Goal: Contribute content: Contribute content

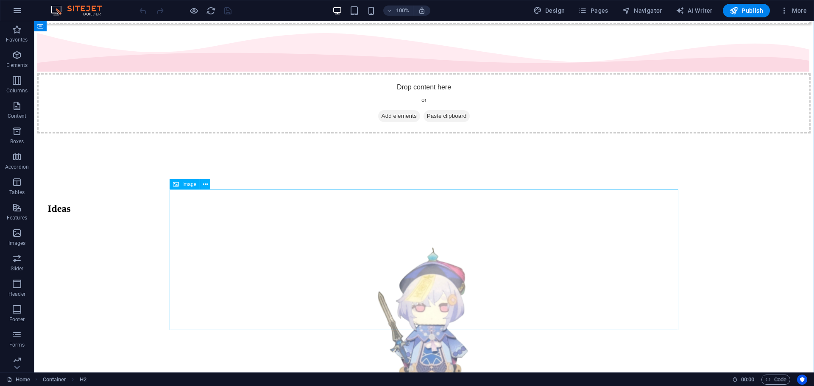
scroll to position [676, 0]
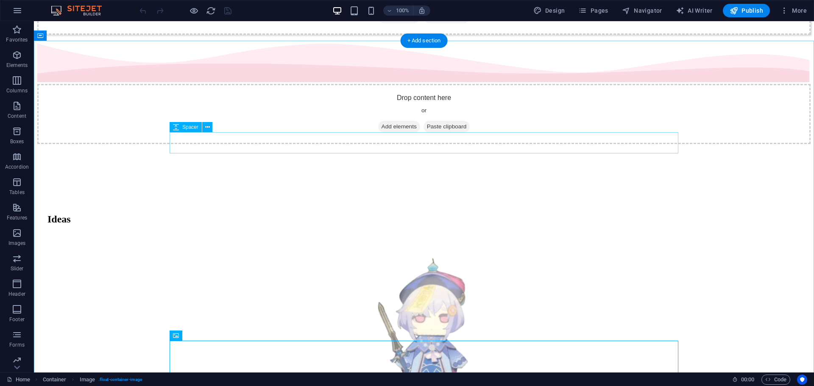
scroll to position [522, 0]
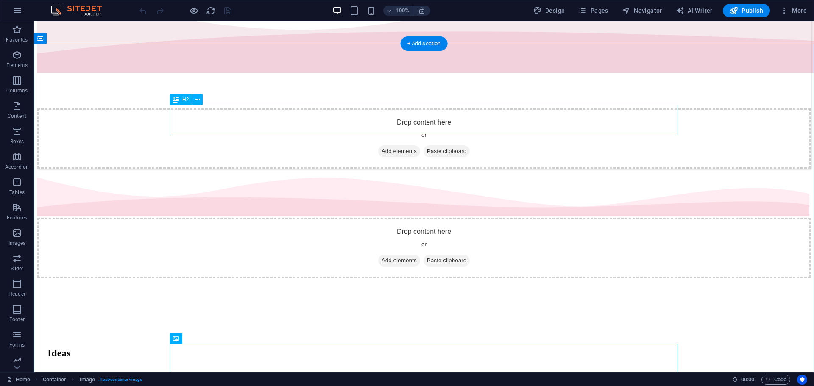
click at [230, 348] on div "Ideas" at bounding box center [423, 353] width 753 height 11
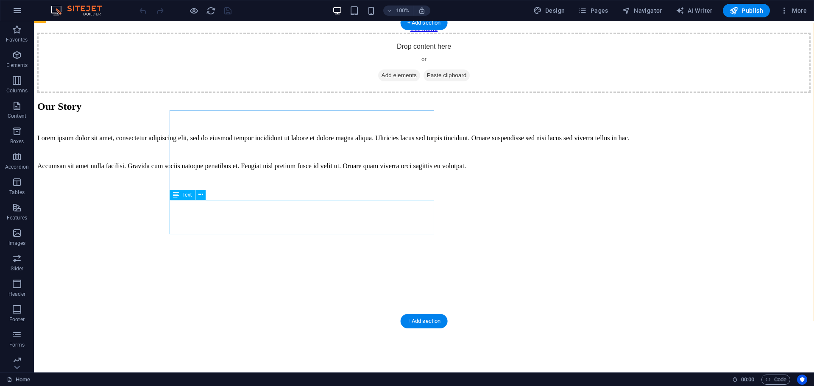
scroll to position [1338, 0]
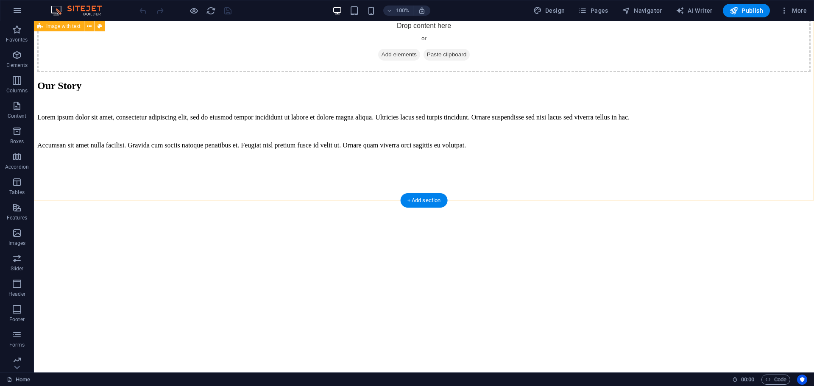
click at [599, 156] on figure at bounding box center [423, 156] width 773 height 0
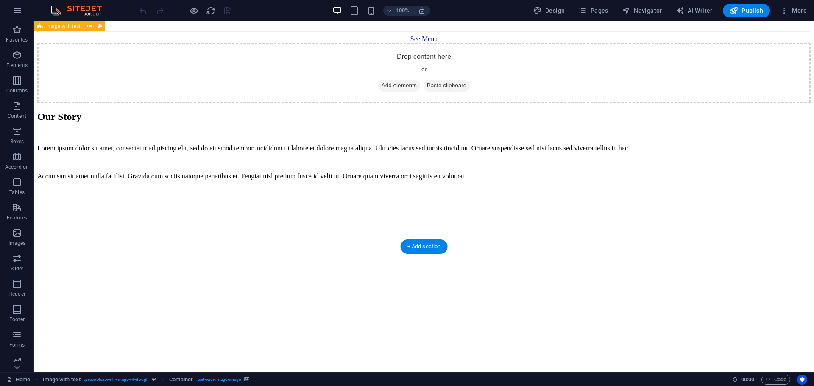
scroll to position [1292, 0]
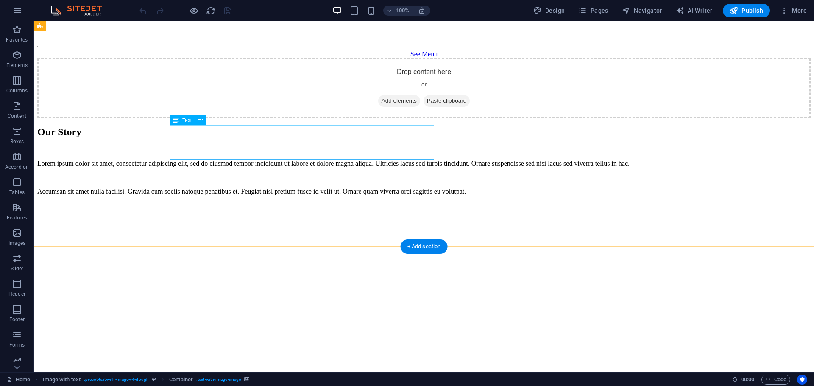
click at [398, 188] on div "Accumsan sit amet nulla facilisi. Gravida cum sociis natoque penatibus et. Feug…" at bounding box center [423, 192] width 773 height 8
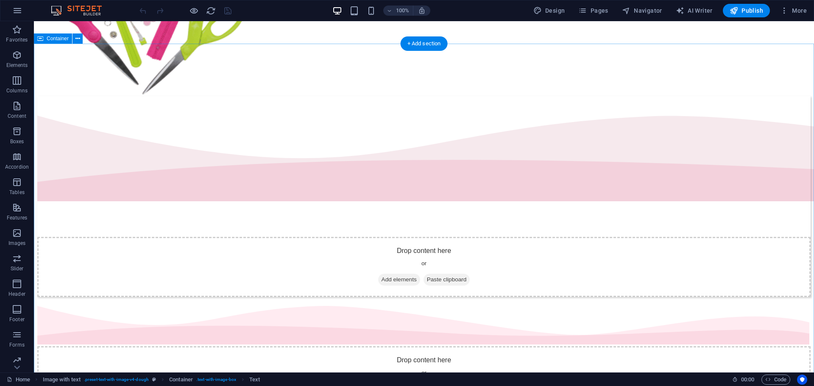
scroll to position [574, 0]
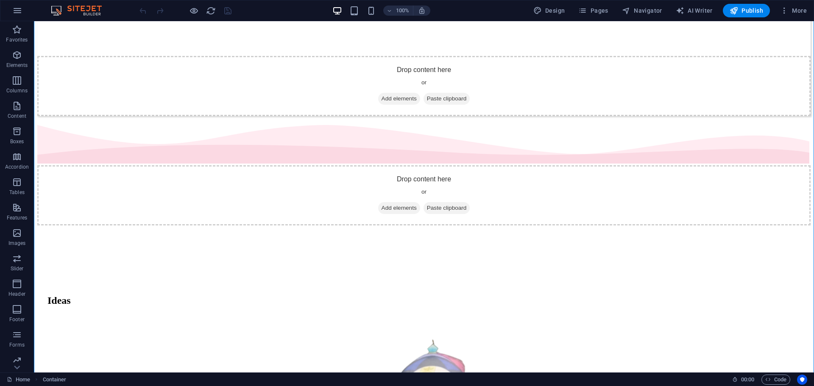
drag, startPoint x: 252, startPoint y: 214, endPoint x: 287, endPoint y: 214, distance: 35.2
click at [20, 92] on p "Columns" at bounding box center [16, 90] width 21 height 7
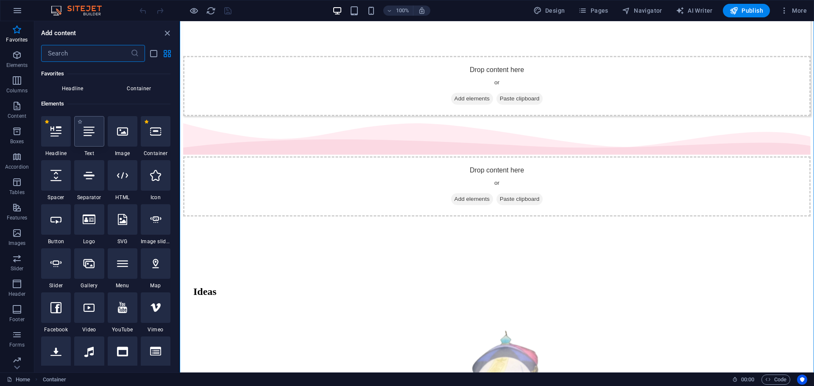
scroll to position [57, 0]
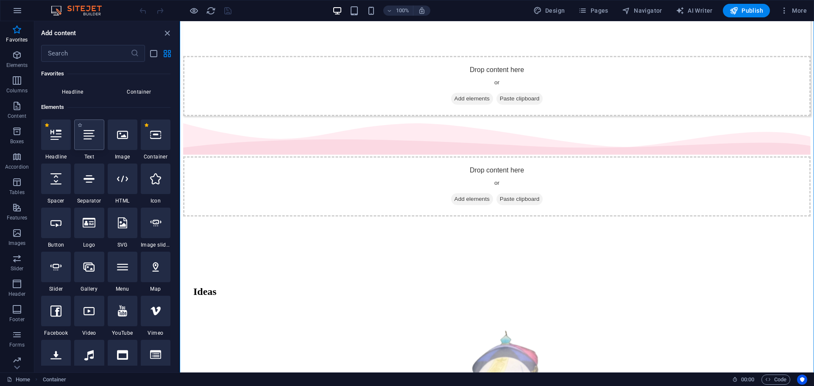
click at [102, 137] on div at bounding box center [89, 135] width 30 height 31
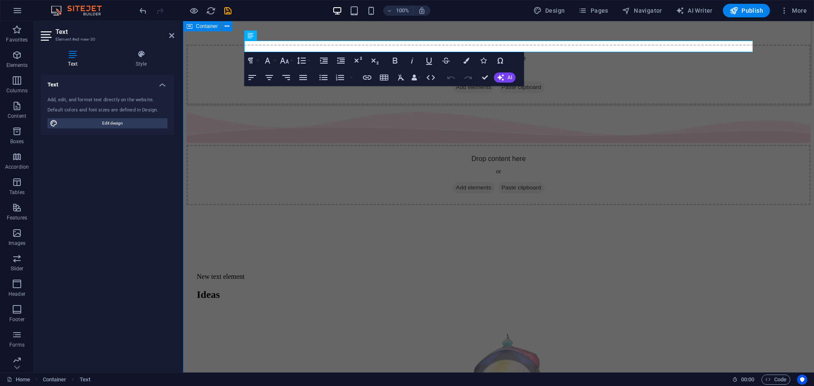
drag, startPoint x: 457, startPoint y: 57, endPoint x: 391, endPoint y: 154, distance: 116.9
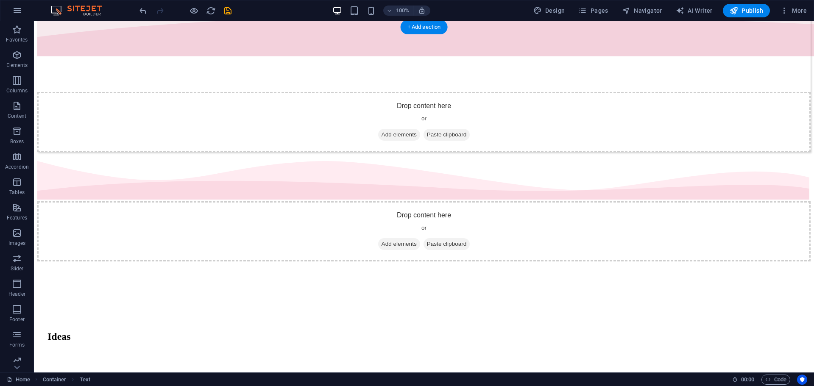
scroll to position [550, 0]
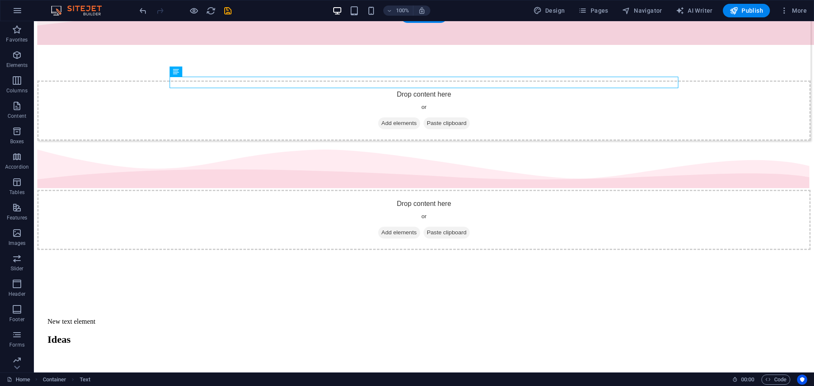
drag, startPoint x: 237, startPoint y: 44, endPoint x: 282, endPoint y: 237, distance: 199.0
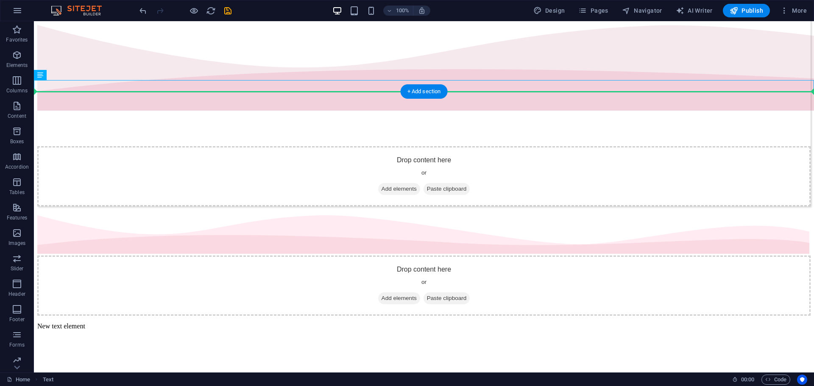
scroll to position [488, 0]
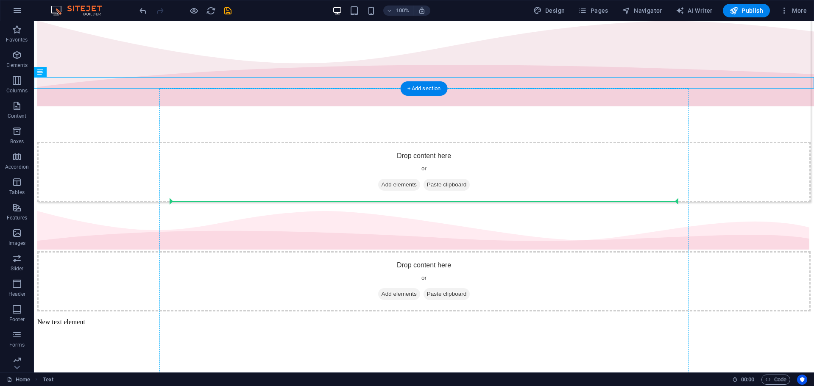
drag, startPoint x: 145, startPoint y: 44, endPoint x: 312, endPoint y: 197, distance: 226.2
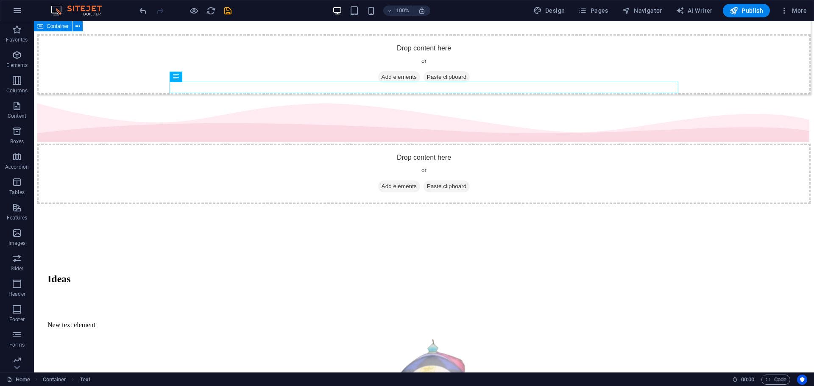
scroll to position [596, 0]
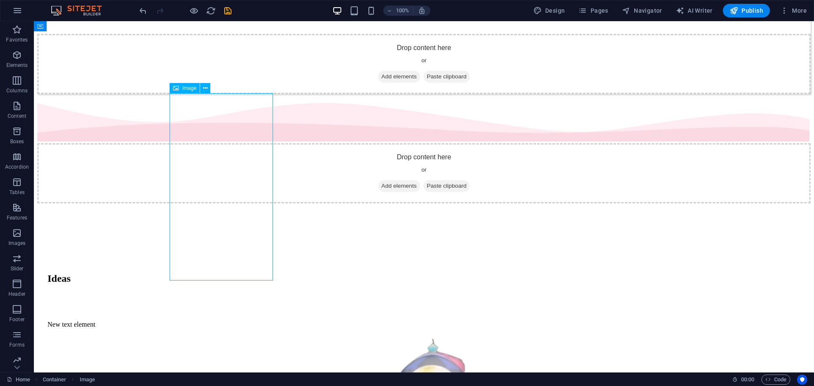
click at [206, 83] on button at bounding box center [205, 88] width 10 height 10
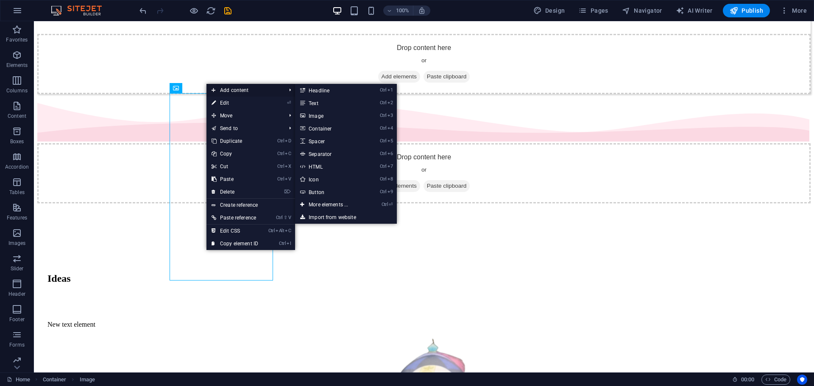
click at [237, 92] on span "Add content" at bounding box center [244, 90] width 76 height 13
click at [331, 101] on link "Ctrl 2 Text" at bounding box center [330, 103] width 70 height 13
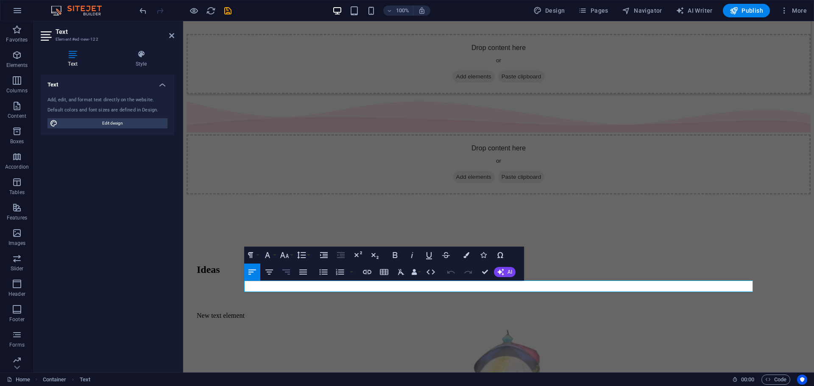
click at [289, 272] on icon "button" at bounding box center [286, 272] width 8 height 5
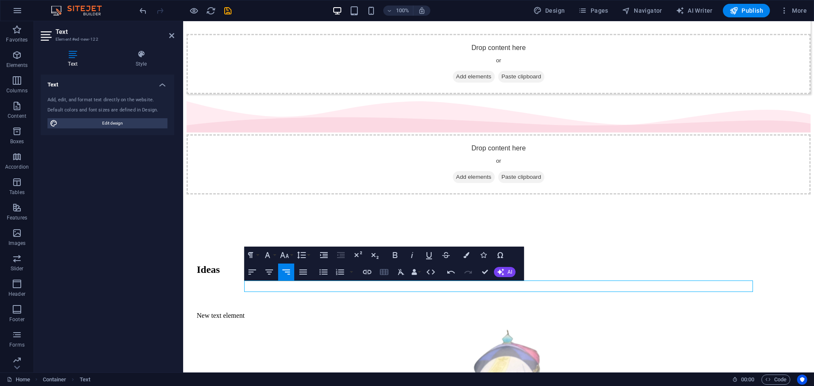
click at [383, 273] on icon "button" at bounding box center [384, 272] width 8 height 6
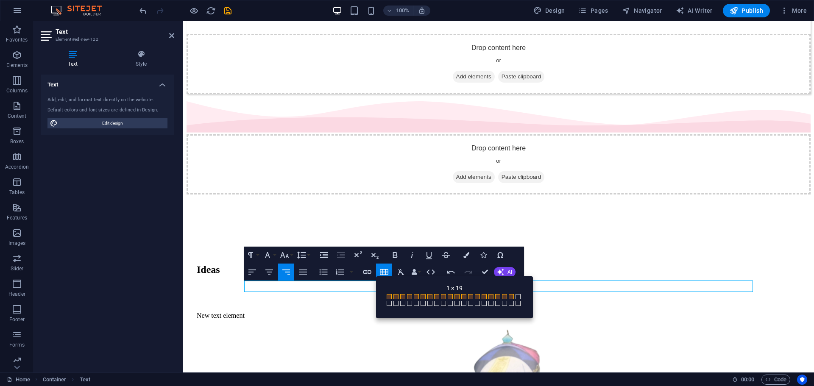
drag, startPoint x: 443, startPoint y: 305, endPoint x: 510, endPoint y: 298, distance: 66.6
click at [510, 298] on div "1 × 1 1 × 2 1 × 3 1 × 4 1 × 5 1 × 6 1 × 7 1 × 8 1 × 9 1 × 10 1 × 11 1 × 12 1 × …" at bounding box center [455, 301] width 140 height 18
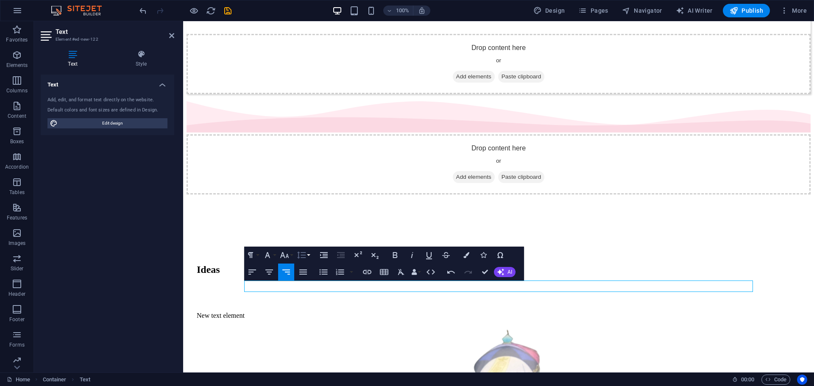
click at [299, 254] on icon "button" at bounding box center [301, 255] width 10 height 10
click at [307, 282] on link "Single" at bounding box center [314, 284] width 38 height 13
drag, startPoint x: 305, startPoint y: 258, endPoint x: 303, endPoint y: 281, distance: 23.9
click at [305, 258] on icon "button" at bounding box center [301, 255] width 10 height 10
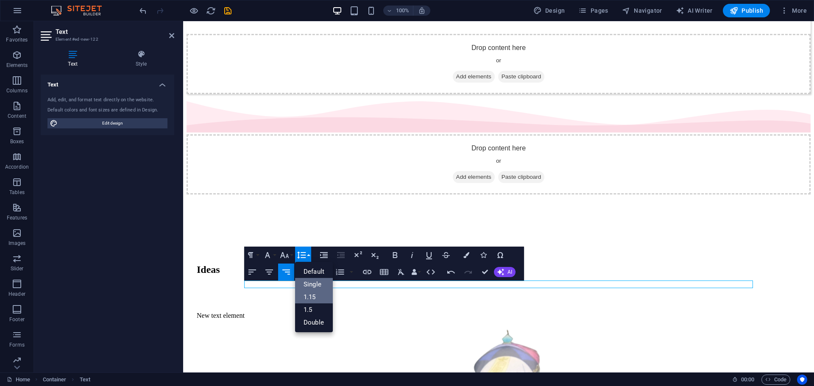
click at [315, 299] on link "1.15" at bounding box center [314, 297] width 38 height 13
click at [270, 256] on icon "button" at bounding box center [267, 255] width 10 height 10
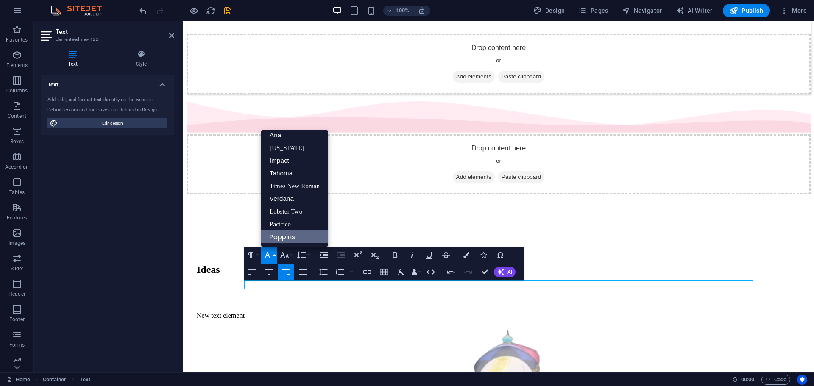
scroll to position [5, 0]
click at [295, 190] on link "Times New Roman" at bounding box center [294, 186] width 67 height 13
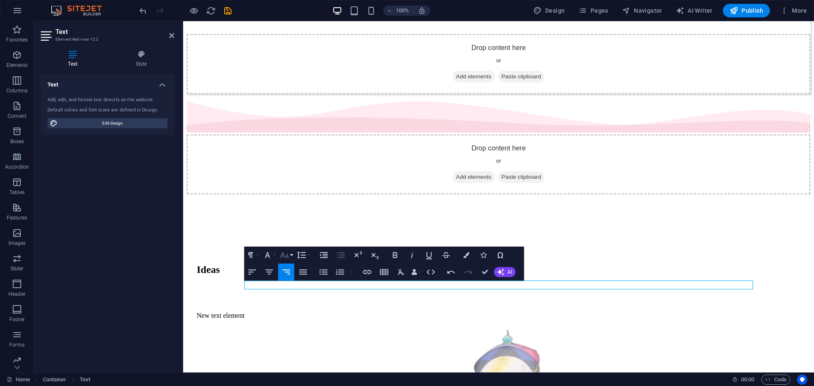
click at [290, 256] on button "Font Size" at bounding box center [286, 255] width 16 height 17
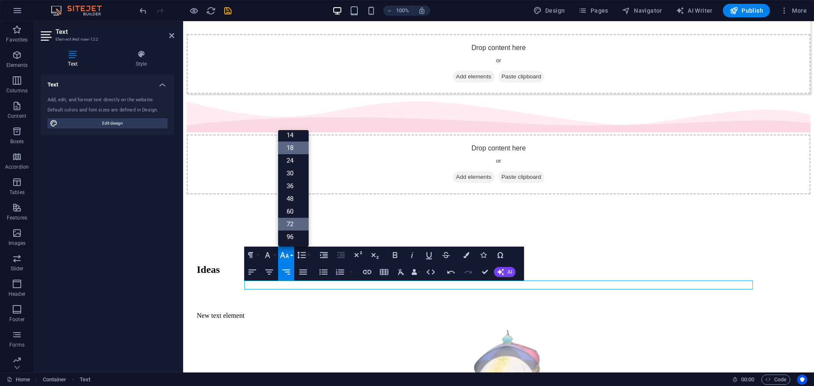
scroll to position [68, 0]
click at [300, 172] on link "30" at bounding box center [293, 173] width 31 height 13
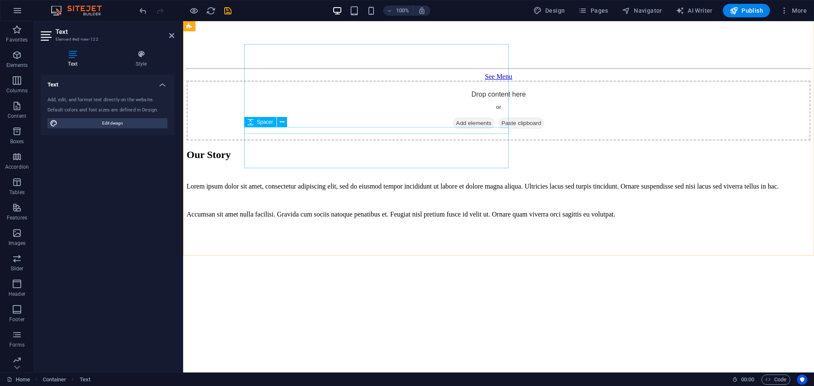
click at [391, 197] on div at bounding box center [499, 200] width 624 height 7
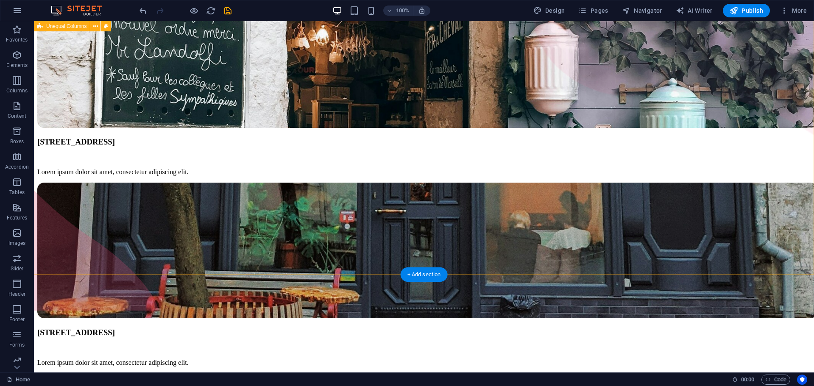
scroll to position [1933, 0]
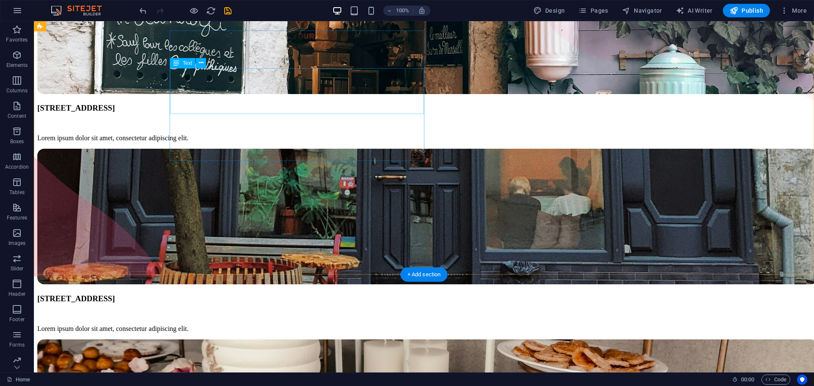
click at [201, 62] on icon at bounding box center [201, 63] width 5 height 9
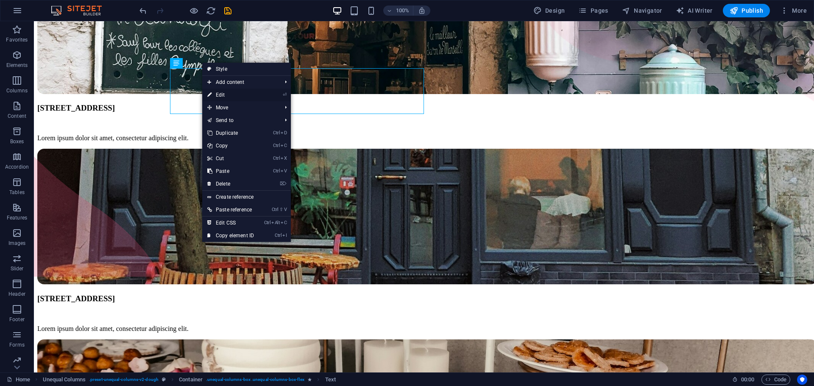
click at [227, 97] on link "⏎ Edit" at bounding box center [230, 95] width 57 height 13
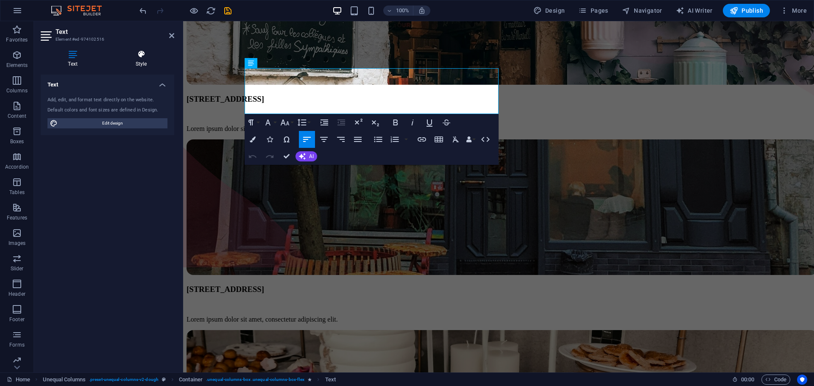
drag, startPoint x: 130, startPoint y: 45, endPoint x: 139, endPoint y: 53, distance: 12.1
click at [137, 50] on div "Text Style Text Add, edit, and format text directly on the website. Default col…" at bounding box center [107, 207] width 147 height 329
click at [139, 53] on icon at bounding box center [141, 54] width 66 height 8
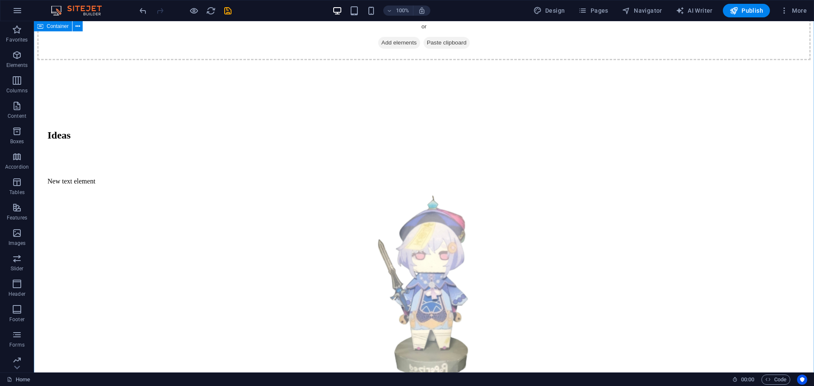
scroll to position [700, 0]
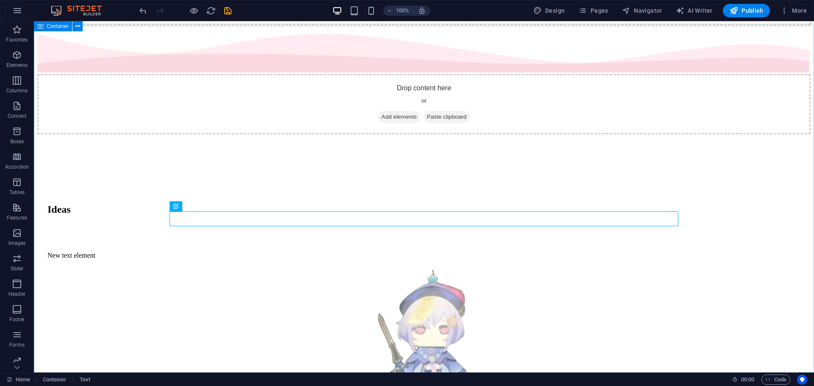
scroll to position [646, 0]
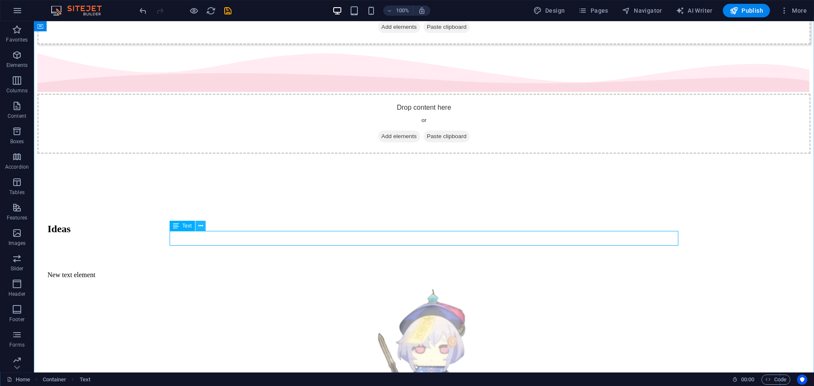
click at [201, 228] on icon at bounding box center [200, 226] width 5 height 9
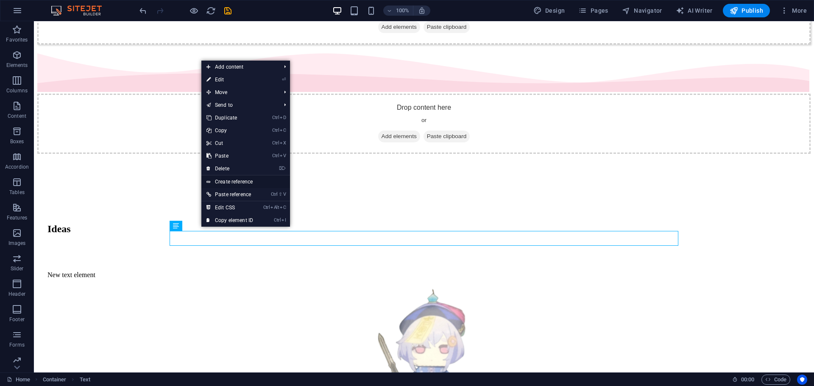
click at [244, 185] on link "Create reference" at bounding box center [245, 182] width 89 height 13
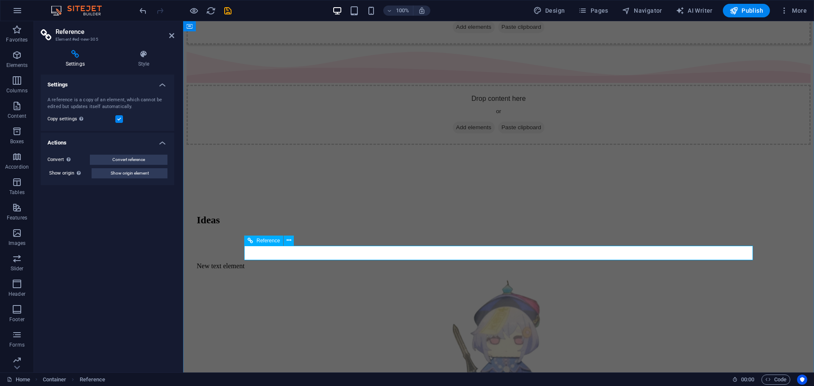
click at [139, 64] on h4 "Style" at bounding box center [143, 59] width 61 height 18
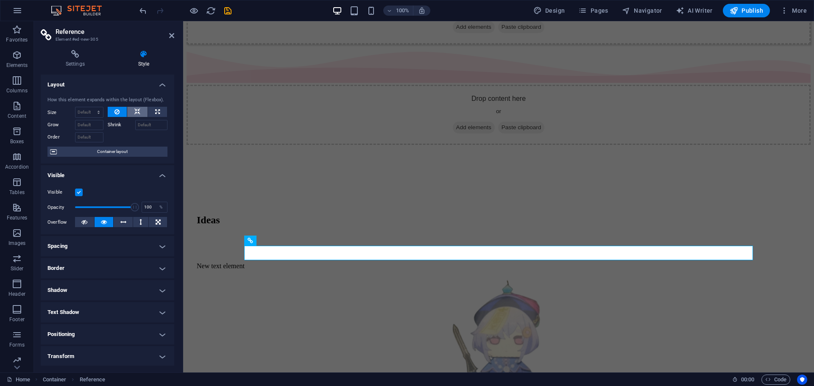
click at [139, 113] on icon at bounding box center [137, 112] width 6 height 10
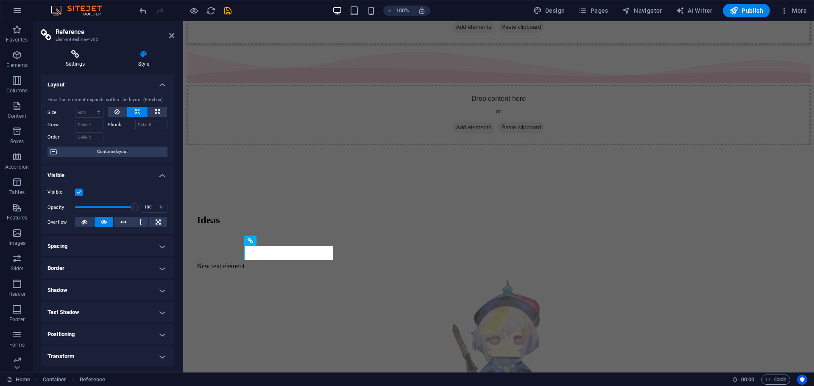
click at [81, 55] on icon at bounding box center [75, 54] width 69 height 8
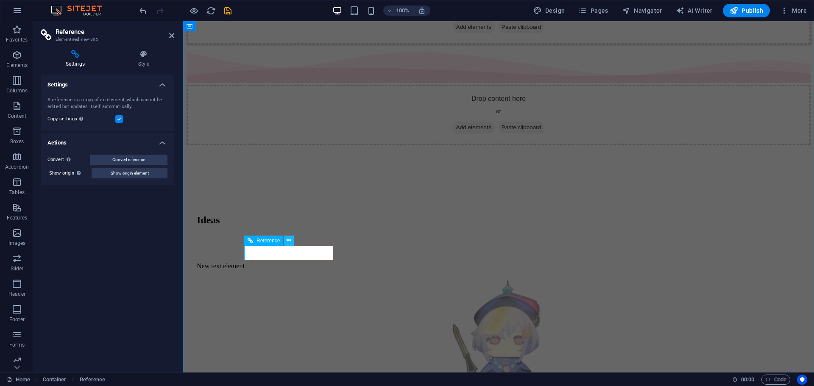
click at [290, 239] on icon at bounding box center [289, 240] width 5 height 9
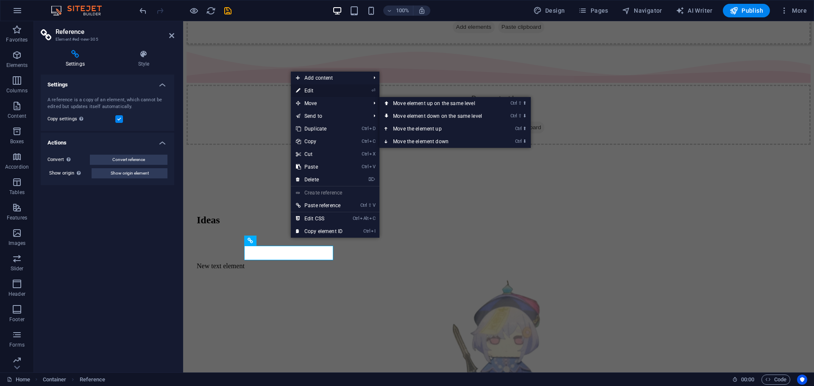
click at [314, 91] on link "⏎ Edit" at bounding box center [319, 90] width 57 height 13
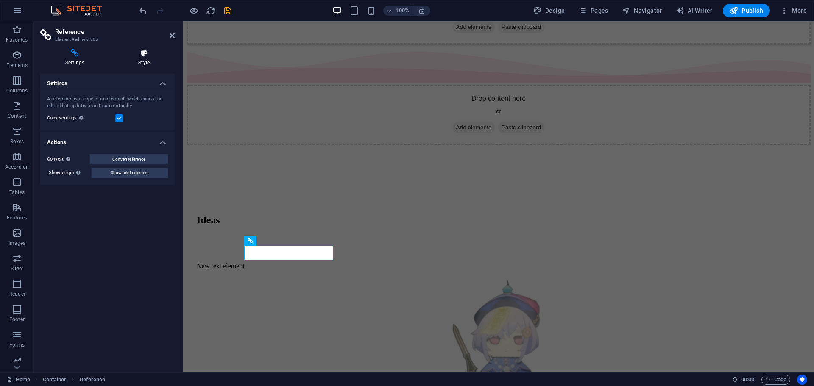
click at [143, 62] on h4 "Style" at bounding box center [143, 59] width 61 height 18
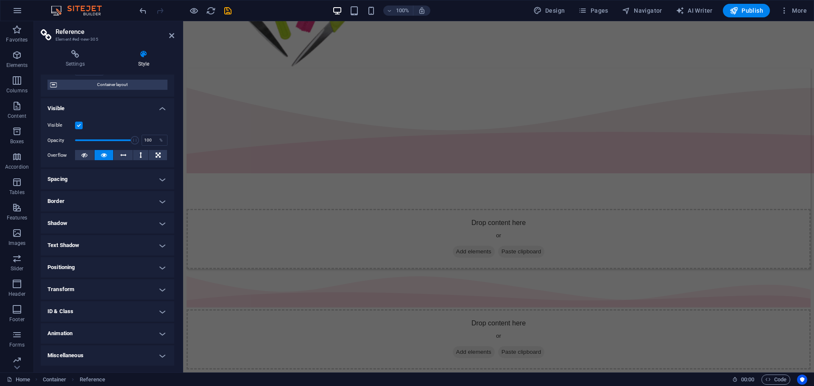
scroll to position [419, 0]
drag, startPoint x: 80, startPoint y: 59, endPoint x: 139, endPoint y: 137, distance: 98.4
click at [81, 59] on h4 "Settings" at bounding box center [77, 59] width 72 height 18
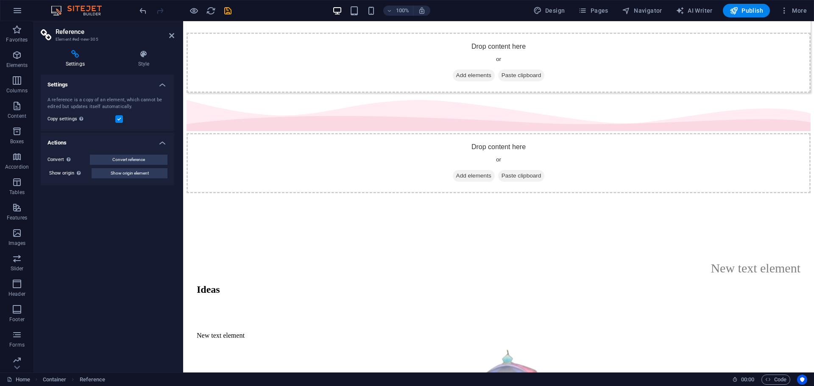
scroll to position [577, 0]
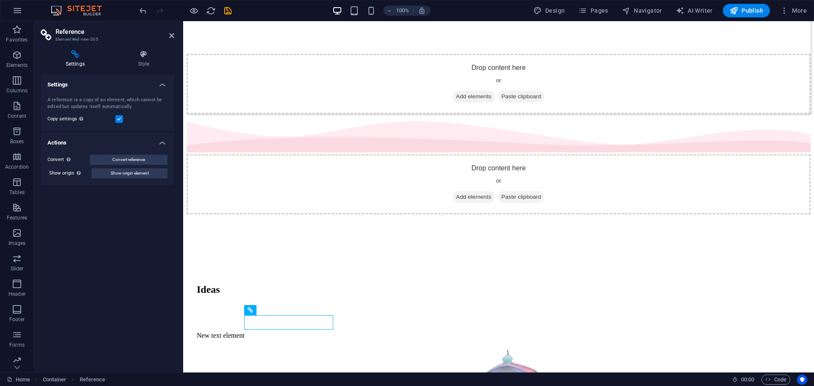
drag, startPoint x: 301, startPoint y: 249, endPoint x: 539, endPoint y: 186, distance: 246.1
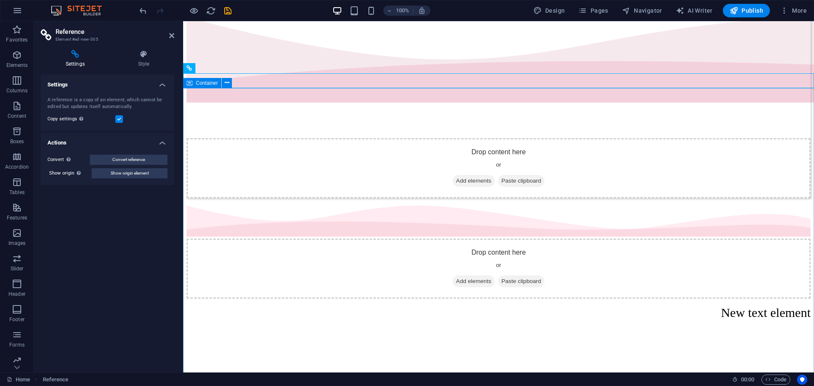
scroll to position [493, 0]
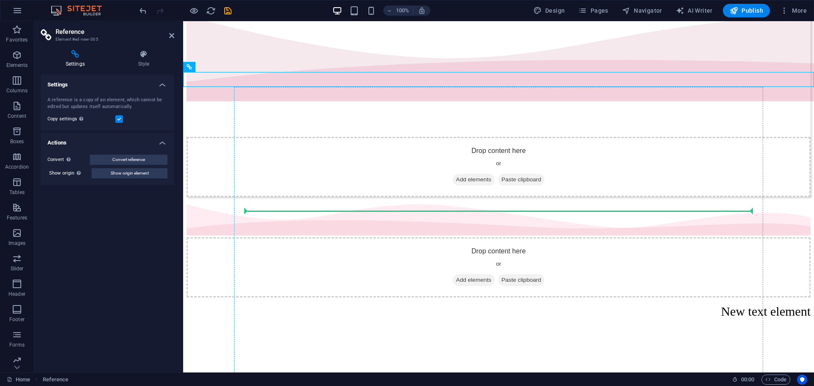
drag, startPoint x: 761, startPoint y: 82, endPoint x: 485, endPoint y: 213, distance: 305.5
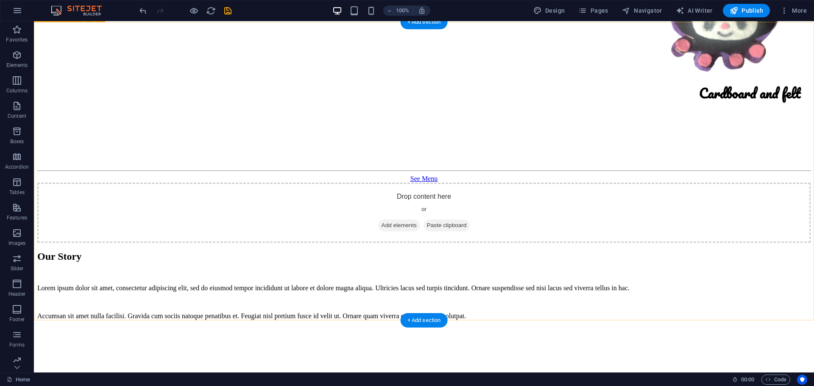
scroll to position [1233, 0]
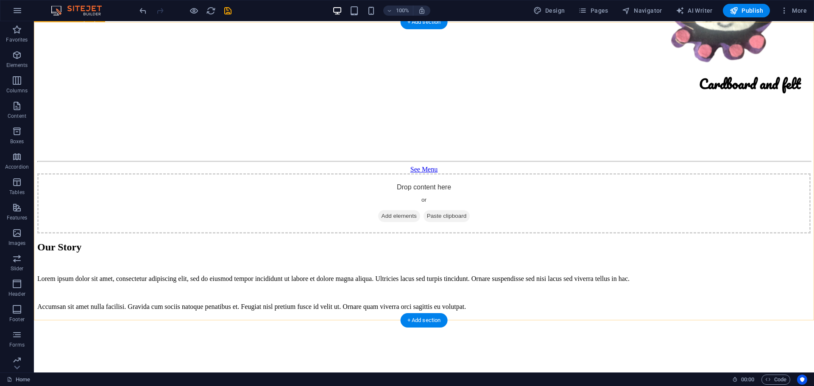
click at [596, 318] on figure at bounding box center [423, 318] width 773 height 0
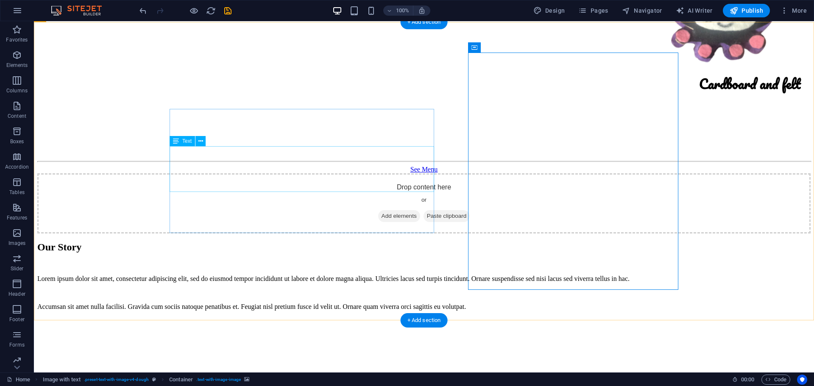
click at [253, 275] on div "Lorem ipsum dolor sit amet, consectetur adipiscing elit, sed do eiusmod tempor …" at bounding box center [423, 279] width 773 height 8
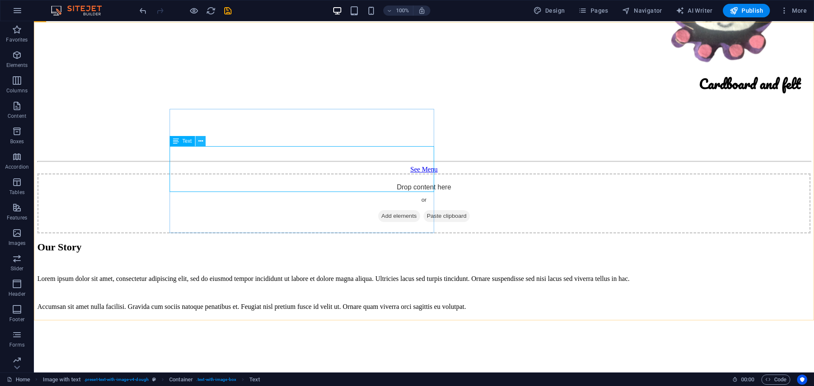
click at [203, 140] on button at bounding box center [200, 141] width 10 height 10
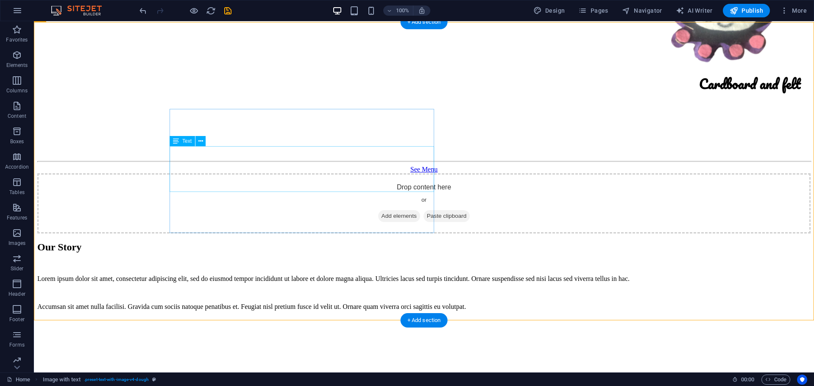
click at [390, 275] on div "Lorem ipsum dolor sit amet, consectetur adipiscing elit, sed do eiusmod tempor …" at bounding box center [423, 279] width 773 height 8
click at [204, 142] on button at bounding box center [200, 141] width 10 height 10
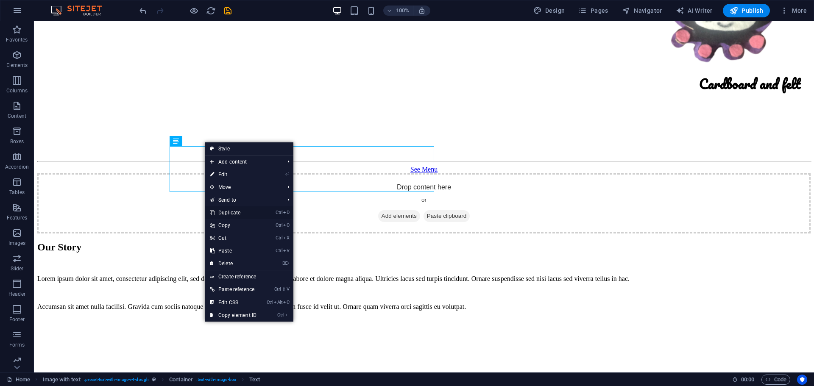
click at [234, 211] on link "Ctrl D Duplicate" at bounding box center [233, 212] width 57 height 13
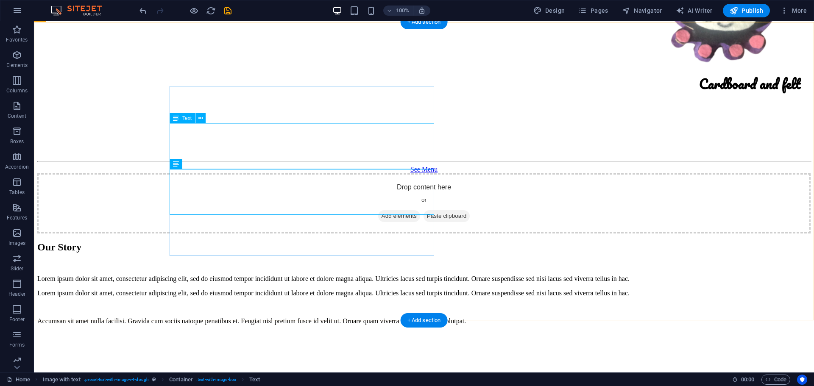
click at [274, 275] on div "Lorem ipsum dolor sit amet, consectetur adipiscing elit, sed do eiusmod tempor …" at bounding box center [423, 279] width 773 height 8
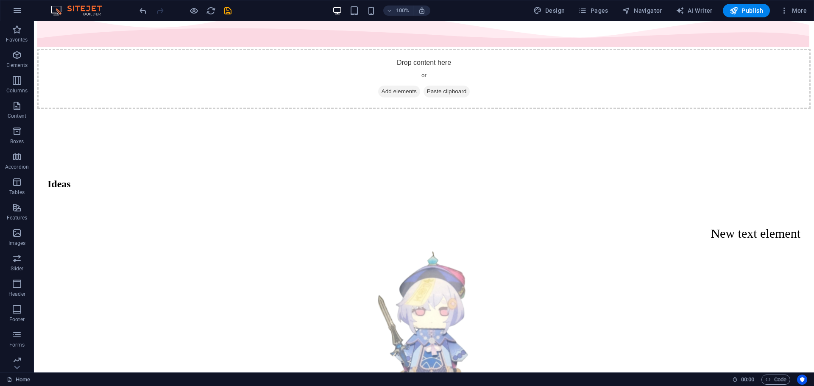
scroll to position [674, 0]
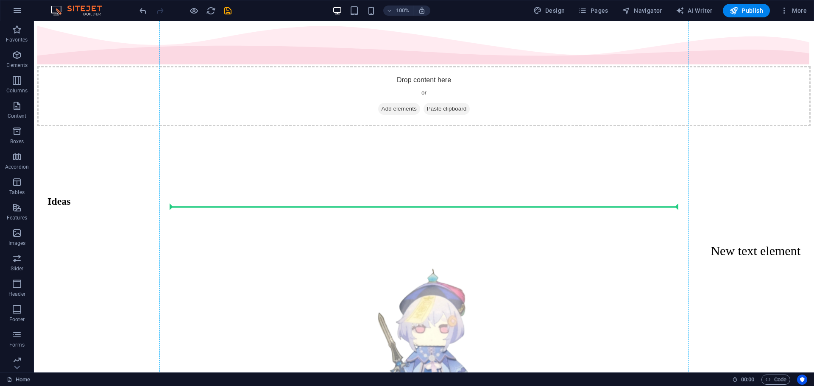
drag, startPoint x: 272, startPoint y: 148, endPoint x: 409, endPoint y: 270, distance: 183.7
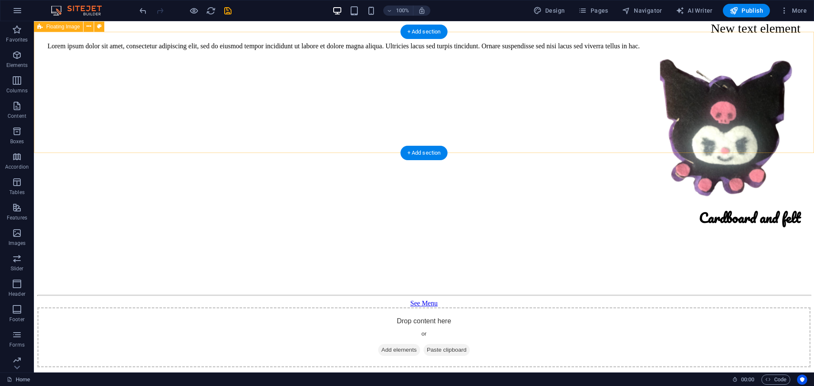
scroll to position [1112, 0]
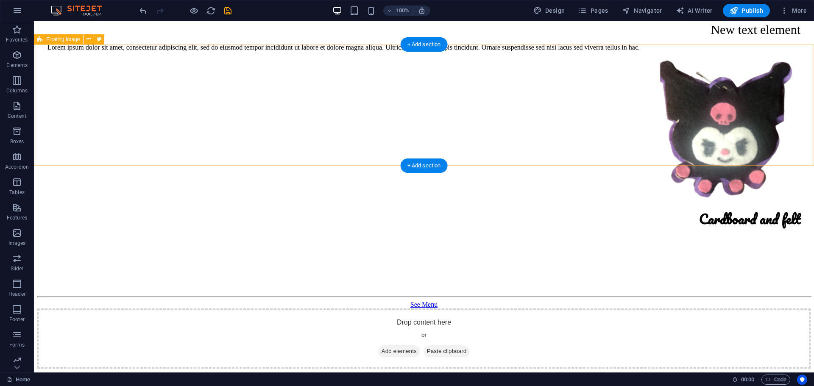
click at [379, 346] on span "Add elements" at bounding box center [399, 352] width 42 height 12
click at [397, 346] on span "Add elements" at bounding box center [399, 352] width 42 height 12
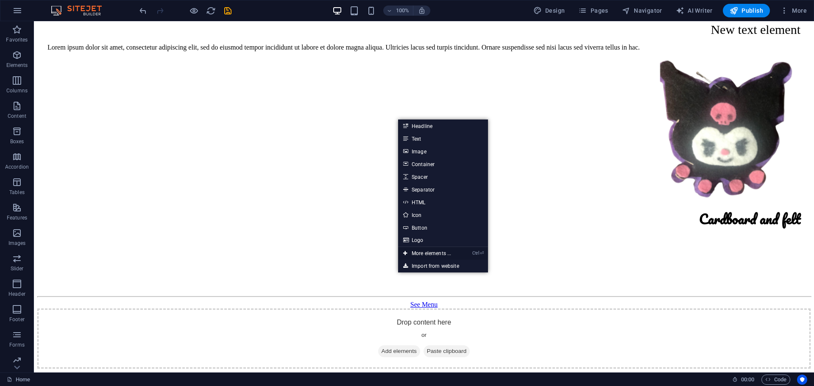
click at [421, 255] on link "Ctrl ⏎ More elements ..." at bounding box center [427, 253] width 58 height 13
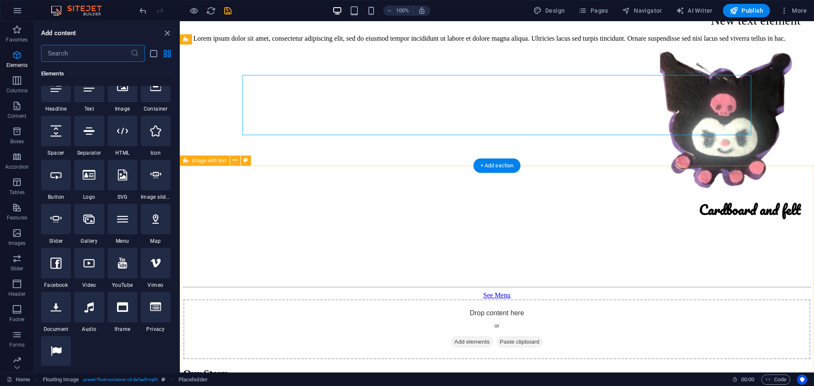
scroll to position [103, 0]
click at [203, 160] on span "Image with text" at bounding box center [209, 160] width 34 height 5
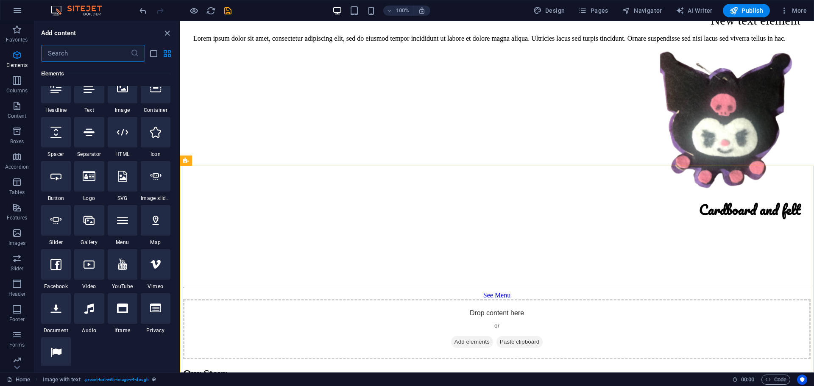
click at [99, 57] on input "text" at bounding box center [85, 53] width 89 height 17
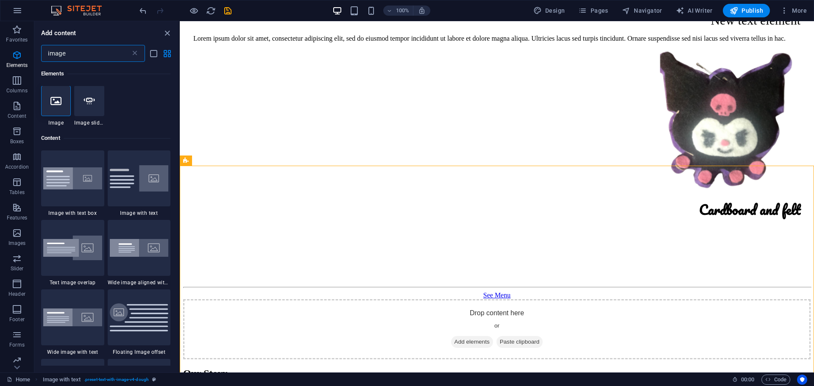
scroll to position [0, 0]
type input "image"
click at [121, 185] on img at bounding box center [139, 179] width 59 height 26
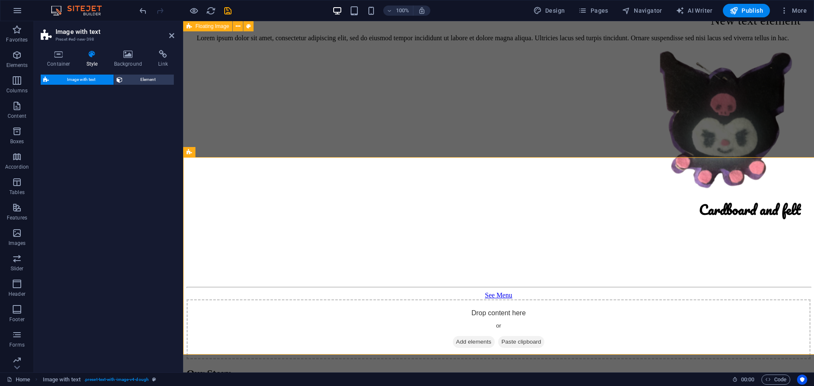
scroll to position [1478, 0]
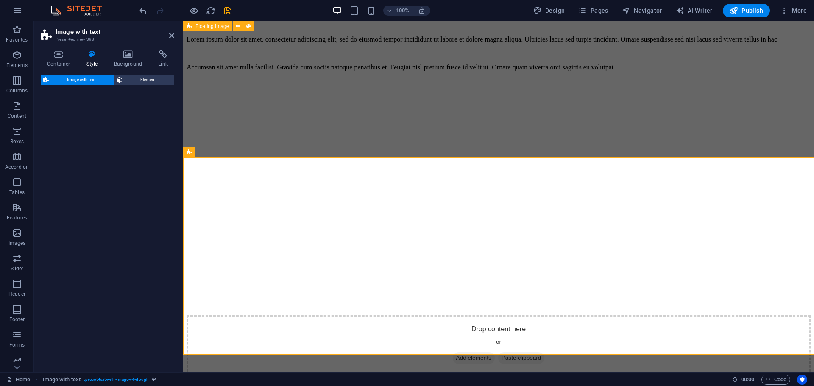
select select "rem"
select select "px"
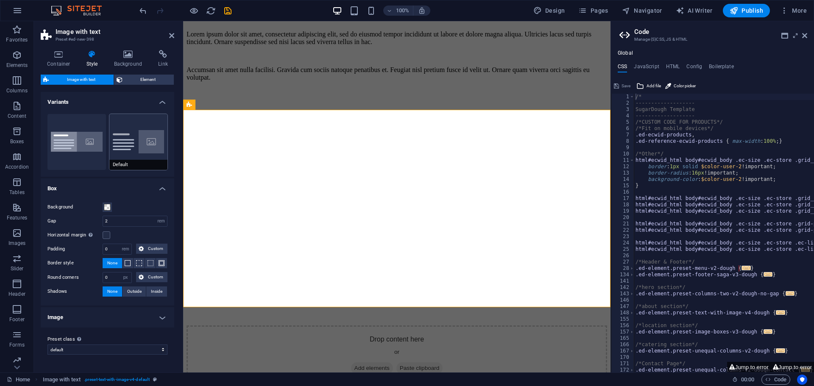
click at [141, 127] on button "Default" at bounding box center [138, 142] width 59 height 56
click at [107, 205] on span at bounding box center [107, 207] width 7 height 7
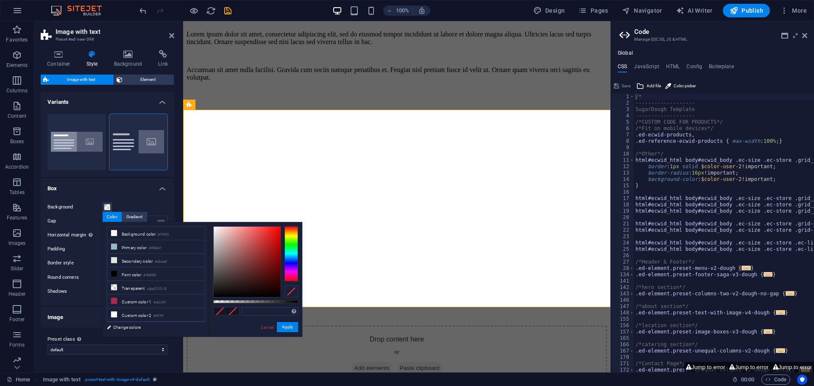
click at [104, 182] on h4 "Box" at bounding box center [108, 185] width 134 height 15
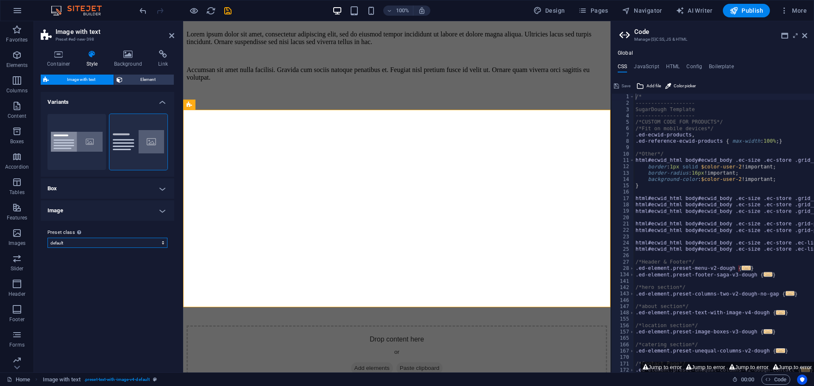
click at [83, 244] on select "dough boxed default Add preset class" at bounding box center [107, 243] width 120 height 10
click at [47, 238] on select "dough boxed default Add preset class" at bounding box center [107, 243] width 120 height 10
click at [70, 248] on div "Preset class Above chosen variant and settings affect all elements which carry …" at bounding box center [108, 238] width 134 height 34
click at [74, 244] on select "dough boxed default Add preset class" at bounding box center [107, 243] width 120 height 10
click at [47, 238] on select "dough boxed default Add preset class" at bounding box center [107, 243] width 120 height 10
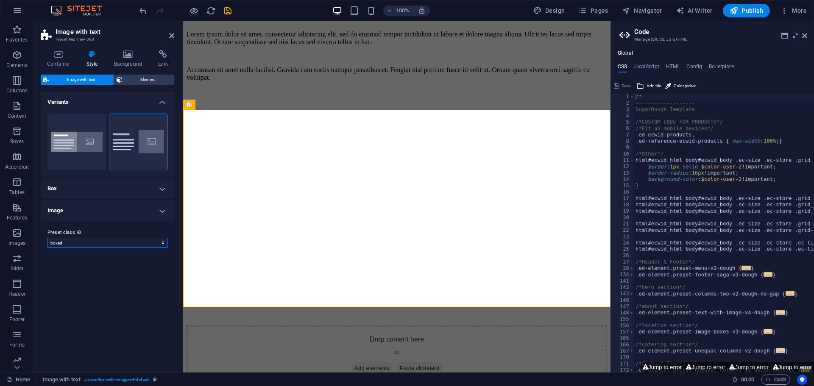
select select "preset-text-with-image-v4-boxed"
click at [125, 55] on icon at bounding box center [128, 54] width 41 height 8
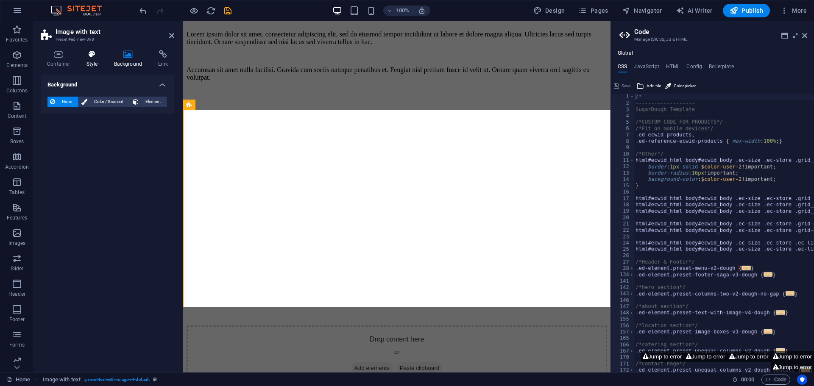
click at [92, 59] on h4 "Style" at bounding box center [94, 59] width 28 height 18
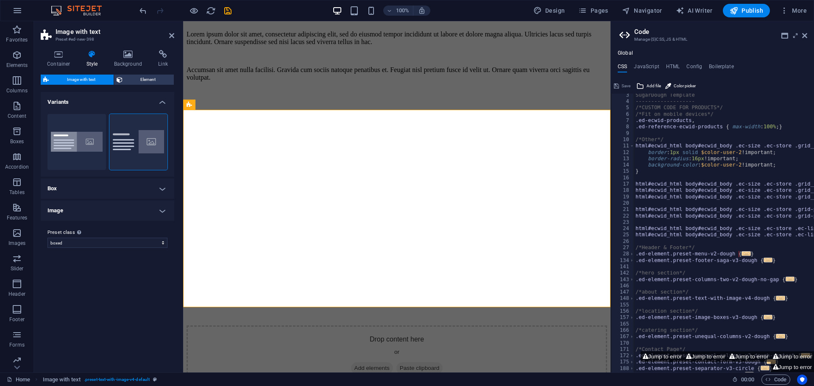
scroll to position [45, 0]
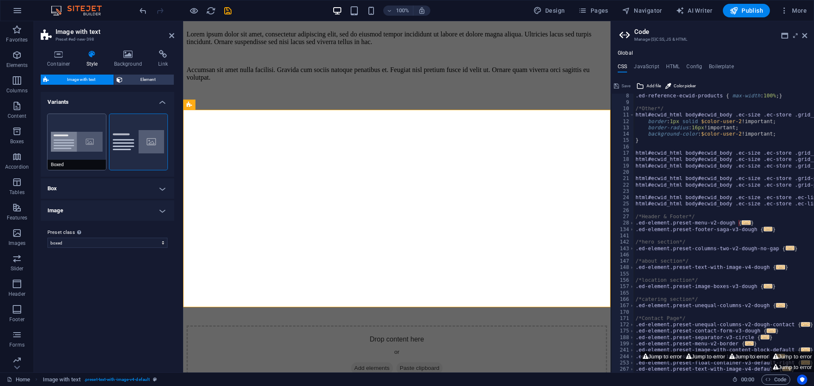
click at [80, 158] on button "Boxed" at bounding box center [76, 142] width 59 height 56
click at [811, 36] on aside "Code Manage (S)CSS, JS & HTML Global CSS JavaScript HTML Config Boilerplate /* …" at bounding box center [711, 196] width 203 height 351
click at [805, 36] on icon at bounding box center [804, 35] width 5 height 7
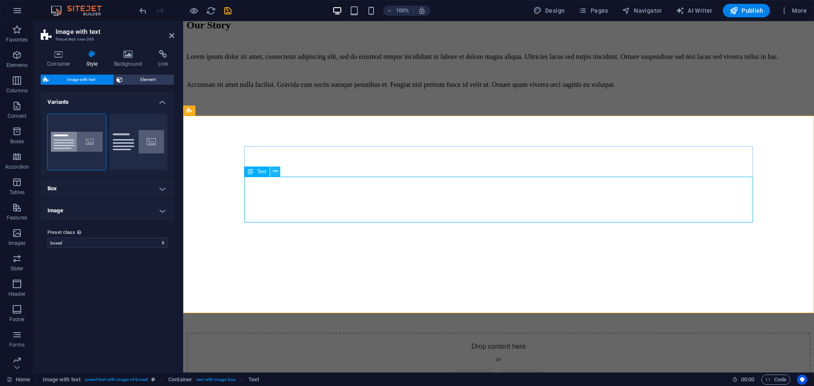
click at [274, 172] on icon at bounding box center [275, 171] width 5 height 9
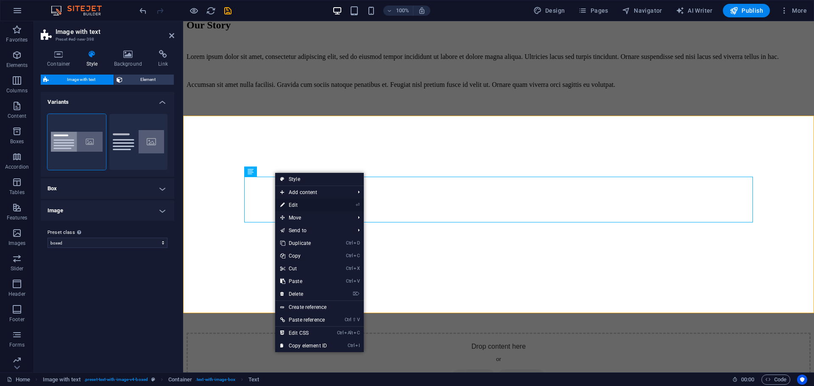
click at [307, 206] on link "⏎ Edit" at bounding box center [303, 205] width 57 height 13
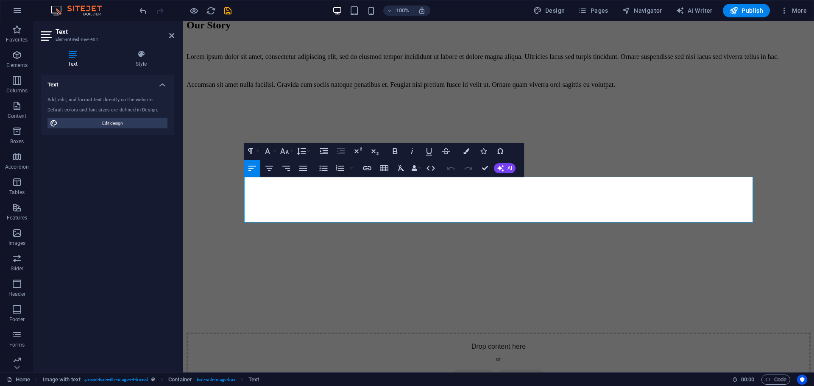
click at [255, 169] on icon "button" at bounding box center [252, 168] width 10 height 10
click at [268, 166] on icon "button" at bounding box center [269, 168] width 8 height 5
click at [252, 166] on icon "button" at bounding box center [252, 168] width 8 height 5
click at [272, 152] on icon "button" at bounding box center [267, 151] width 10 height 10
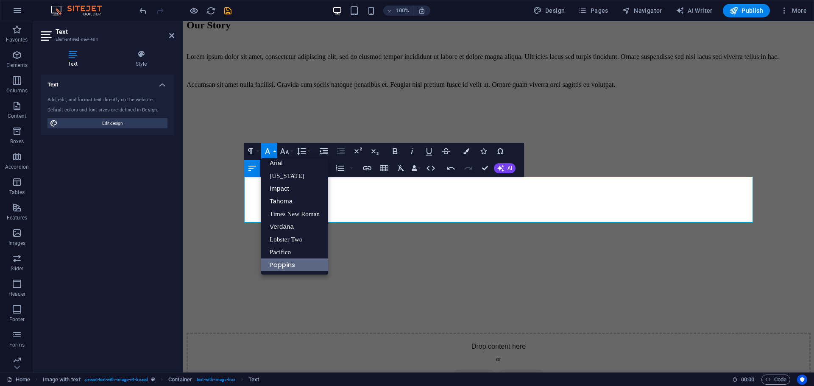
scroll to position [5, 0]
click at [275, 155] on button "Font Family" at bounding box center [269, 151] width 16 height 17
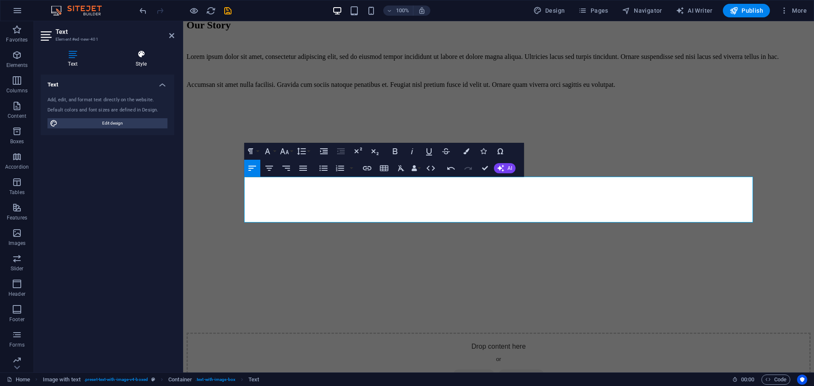
click at [146, 54] on icon at bounding box center [141, 54] width 66 height 8
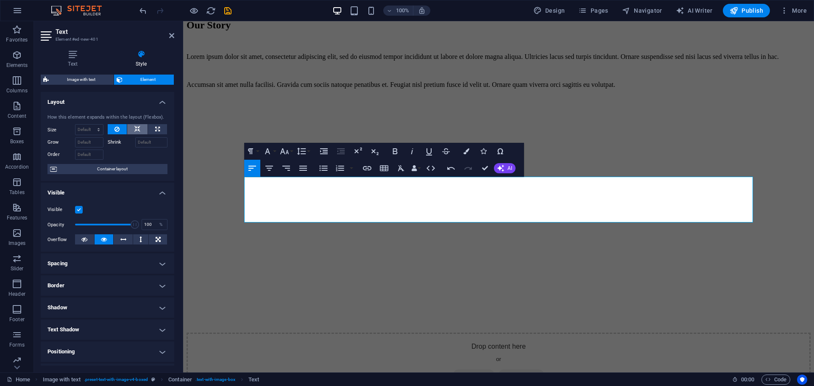
click at [139, 130] on button at bounding box center [137, 129] width 20 height 10
drag, startPoint x: 113, startPoint y: 128, endPoint x: 133, endPoint y: 132, distance: 20.5
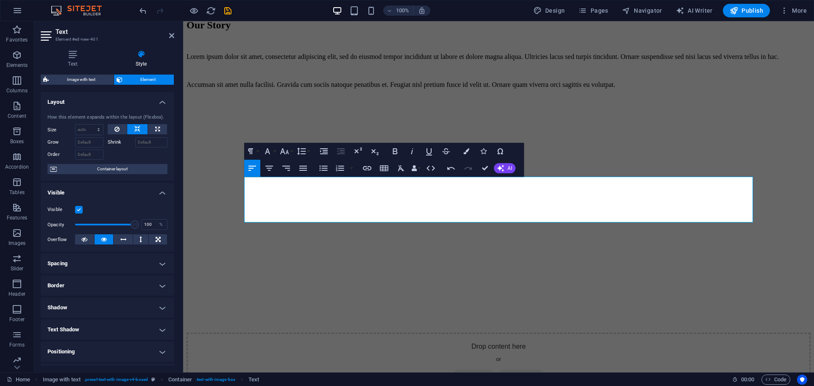
click at [114, 128] on icon at bounding box center [116, 129] width 5 height 10
click at [143, 128] on button at bounding box center [137, 129] width 20 height 10
click at [124, 237] on icon at bounding box center [123, 239] width 6 height 10
click at [101, 238] on icon at bounding box center [104, 239] width 6 height 10
click at [110, 127] on button at bounding box center [118, 129] width 20 height 10
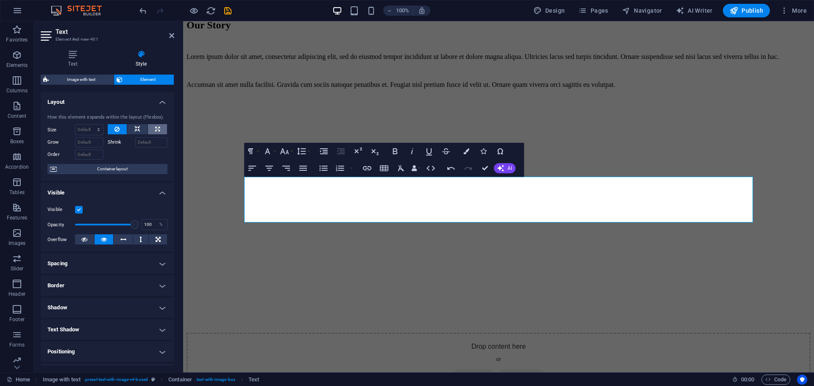
click at [156, 126] on icon at bounding box center [157, 129] width 5 height 10
type input "100"
select select "%"
drag, startPoint x: 137, startPoint y: 131, endPoint x: 157, endPoint y: 137, distance: 21.2
click at [137, 131] on icon at bounding box center [137, 129] width 6 height 10
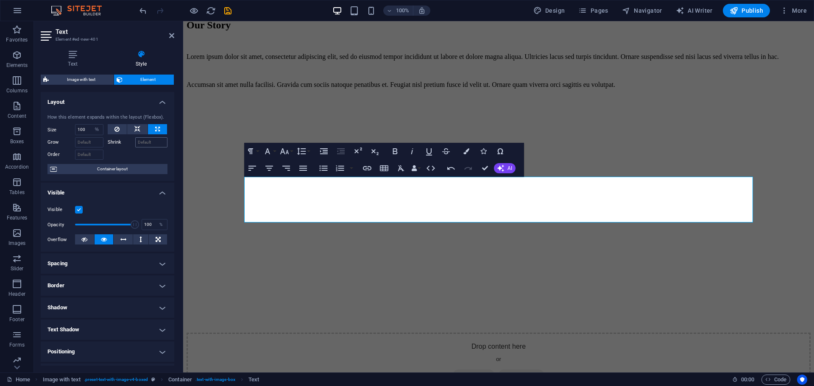
select select "DISABLED_OPTION_VALUE"
click at [248, 173] on icon "button" at bounding box center [252, 168] width 10 height 10
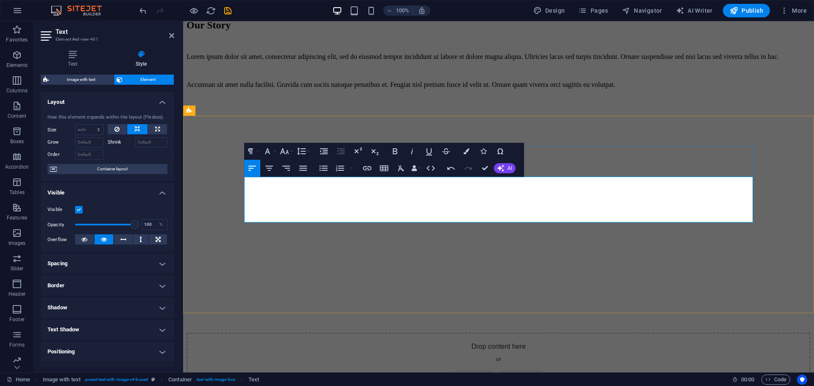
click at [325, 151] on icon "button" at bounding box center [324, 151] width 10 height 10
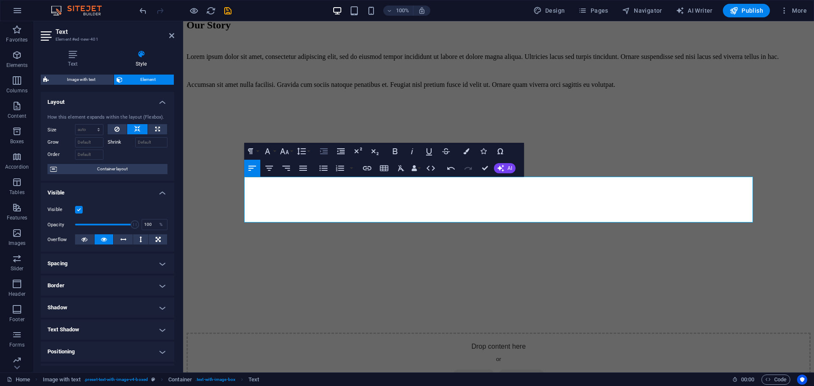
click at [325, 152] on icon "button" at bounding box center [324, 151] width 10 height 10
click at [326, 152] on icon "button" at bounding box center [324, 151] width 8 height 6
click at [327, 151] on icon "button" at bounding box center [324, 151] width 10 height 10
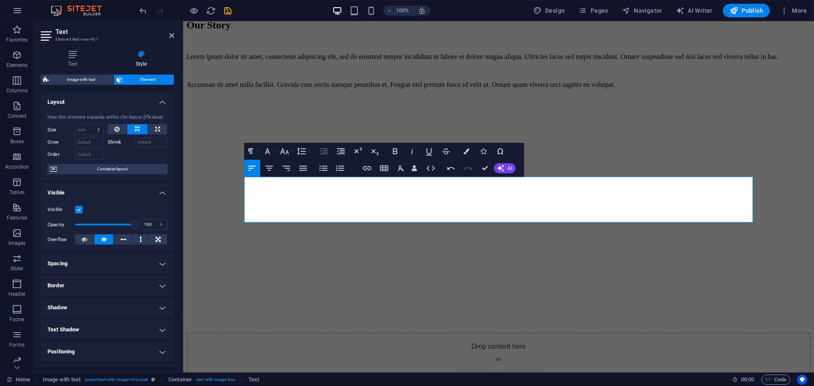
click at [327, 151] on icon "button" at bounding box center [324, 151] width 10 height 10
click at [327, 152] on icon "button" at bounding box center [324, 151] width 10 height 10
click at [328, 153] on icon "button" at bounding box center [324, 151] width 10 height 10
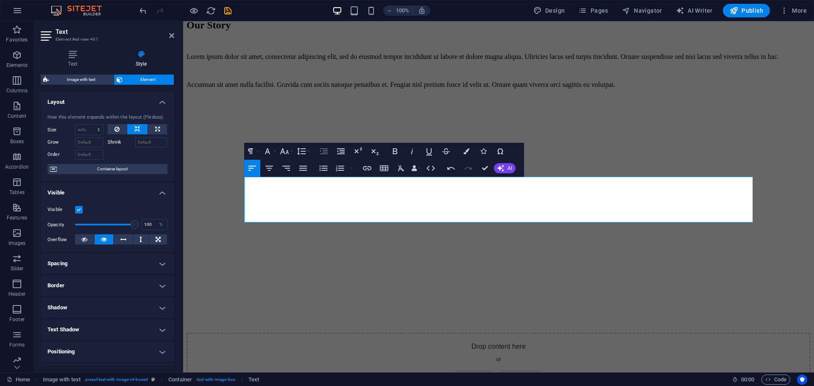
click at [328, 153] on icon "button" at bounding box center [324, 151] width 10 height 10
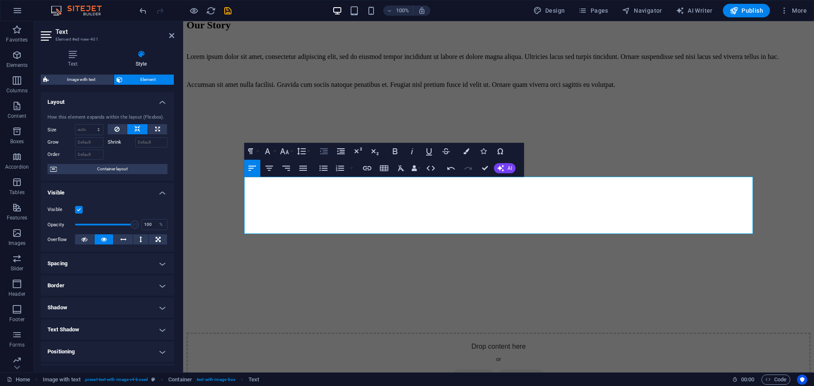
click at [328, 153] on icon "button" at bounding box center [324, 151] width 10 height 10
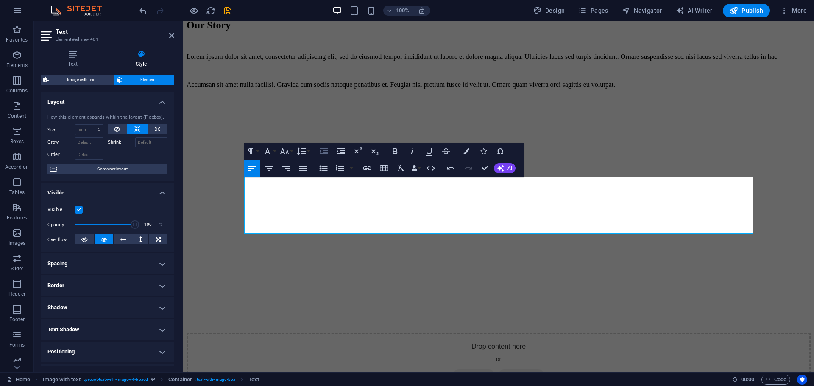
click at [328, 153] on icon "button" at bounding box center [324, 151] width 10 height 10
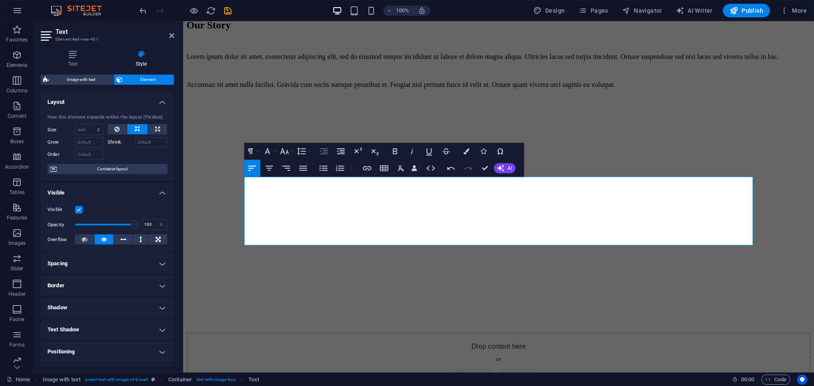
click at [328, 153] on icon "button" at bounding box center [324, 151] width 10 height 10
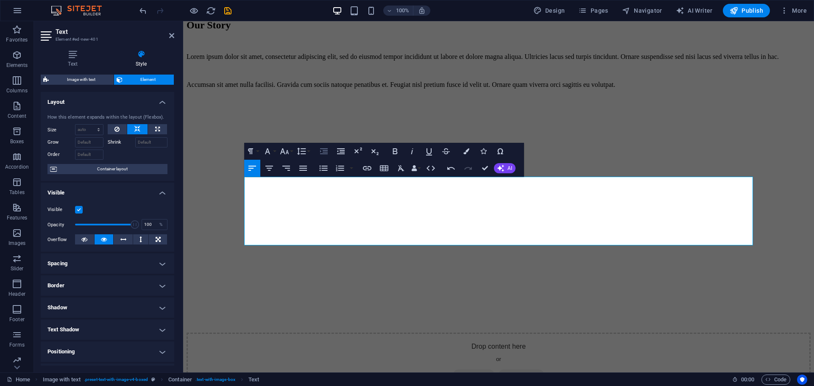
click at [329, 153] on icon "button" at bounding box center [324, 151] width 10 height 10
click at [329, 153] on button "Increase Indent" at bounding box center [324, 151] width 16 height 17
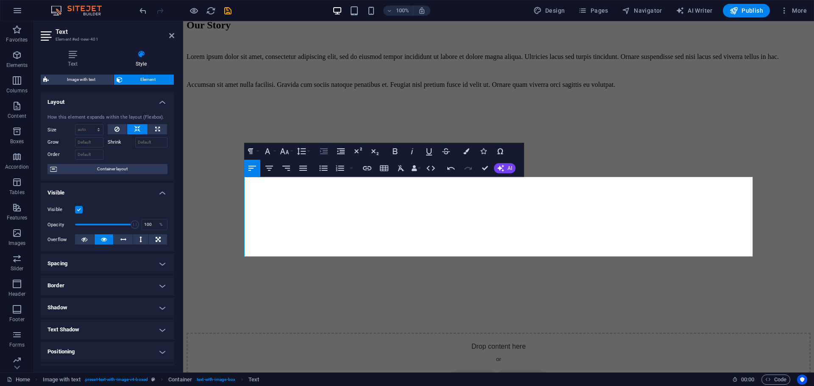
click at [329, 153] on button "Increase Indent" at bounding box center [324, 151] width 16 height 17
click at [330, 153] on button "Increase Indent" at bounding box center [324, 151] width 16 height 17
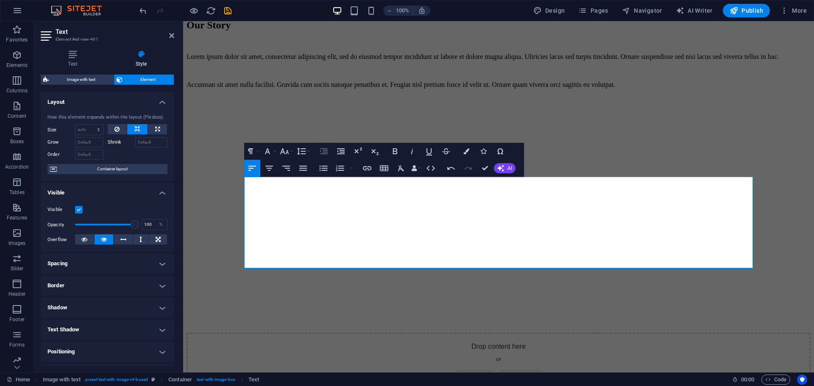
click at [330, 153] on button "Increase Indent" at bounding box center [324, 151] width 16 height 17
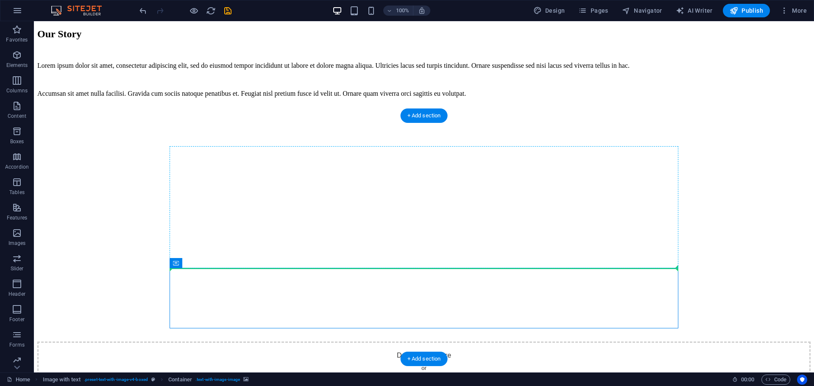
drag, startPoint x: 308, startPoint y: 301, endPoint x: 297, endPoint y: 231, distance: 70.7
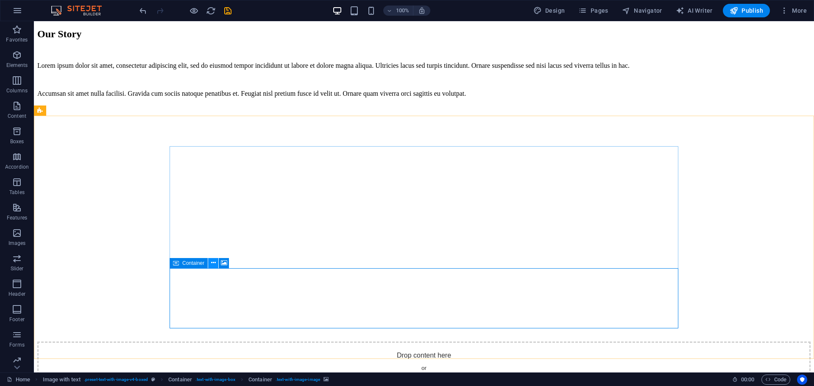
click at [215, 261] on icon at bounding box center [213, 263] width 5 height 9
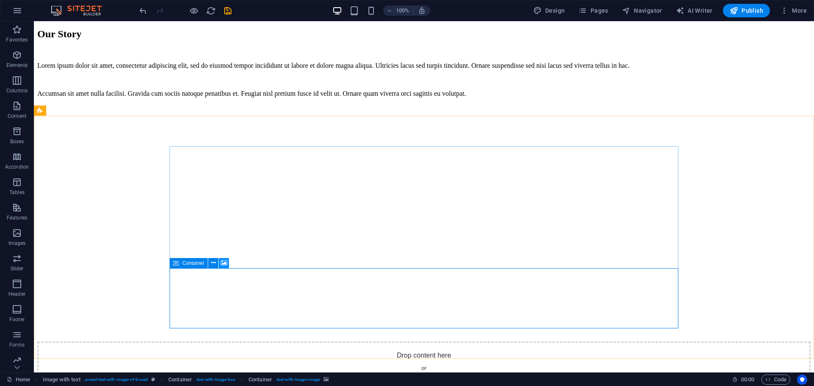
click at [223, 260] on icon at bounding box center [224, 263] width 6 height 9
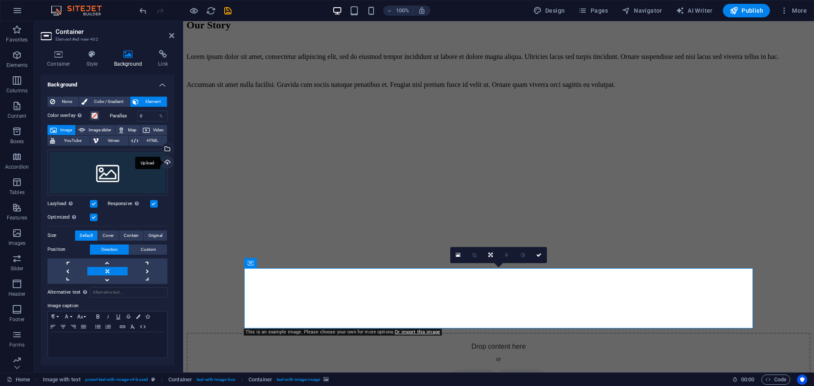
click at [166, 163] on div "Upload" at bounding box center [166, 163] width 13 height 13
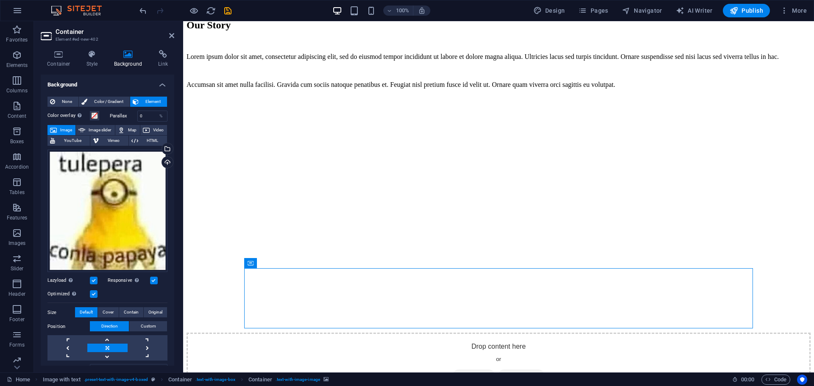
drag, startPoint x: 566, startPoint y: 279, endPoint x: 440, endPoint y: 286, distance: 126.5
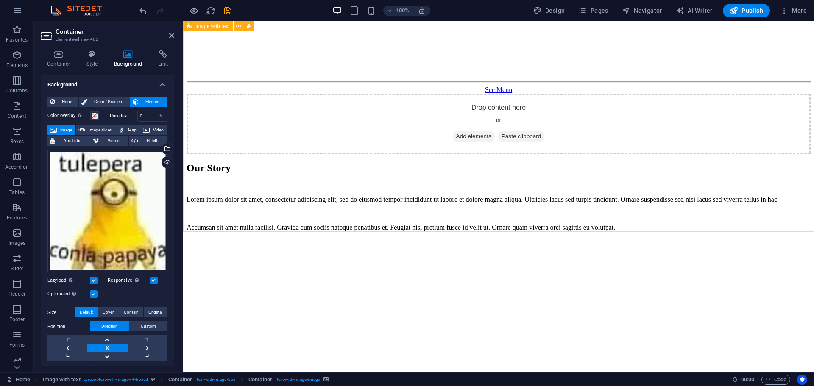
scroll to position [1309, 0]
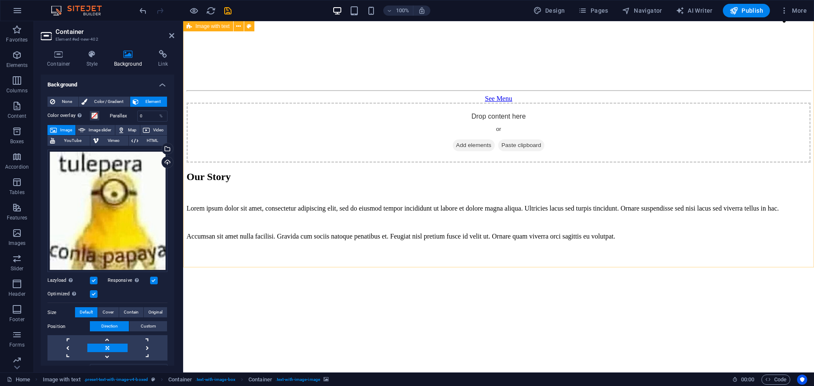
click at [570, 247] on figure at bounding box center [499, 247] width 624 height 0
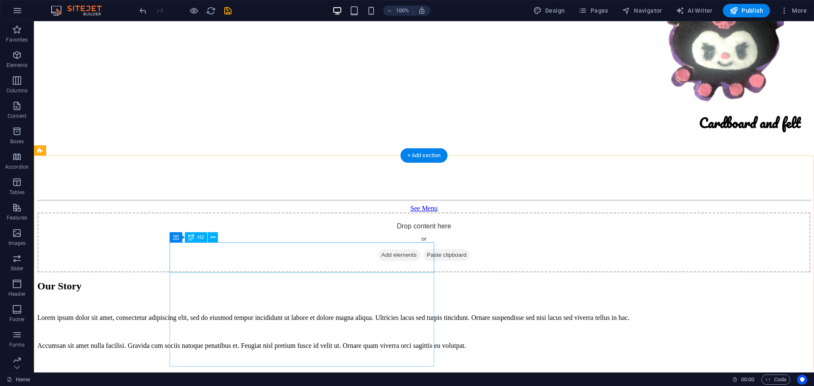
scroll to position [1101, 0]
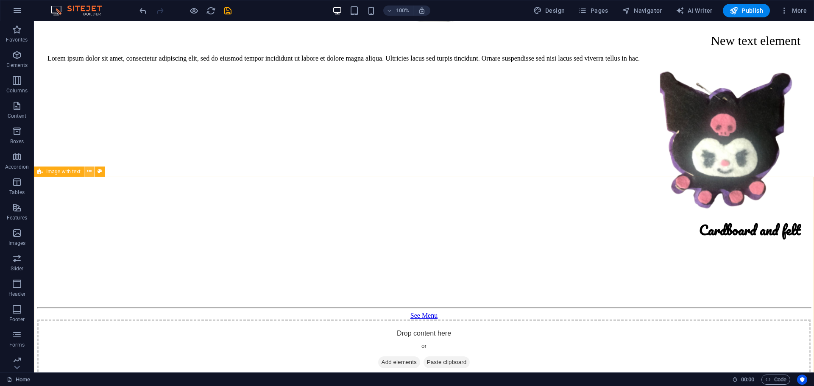
click at [90, 170] on icon at bounding box center [89, 171] width 5 height 9
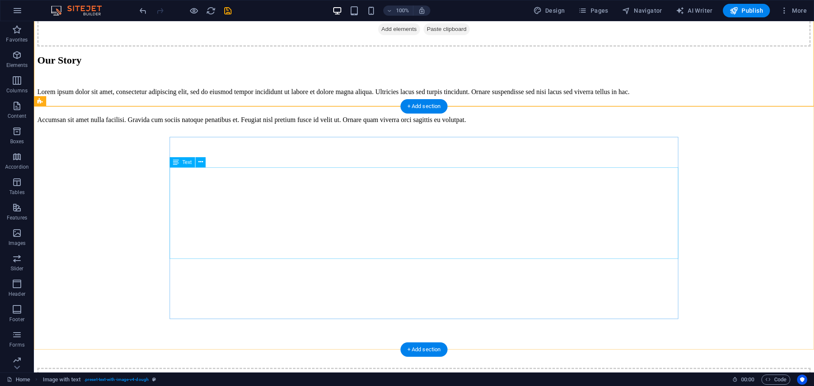
scroll to position [1470, 0]
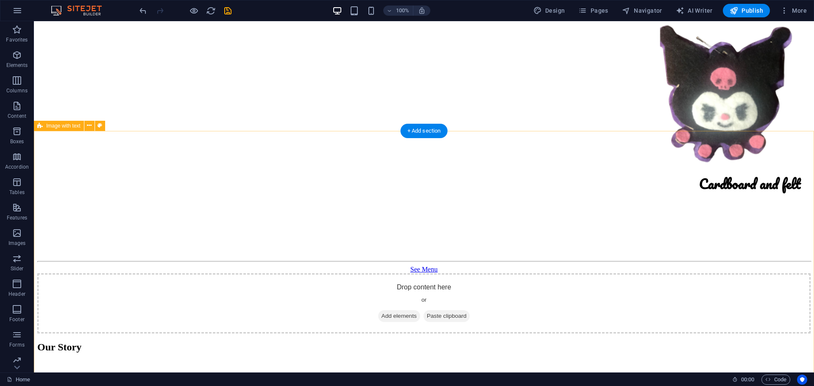
scroll to position [1147, 0]
click at [87, 129] on icon at bounding box center [89, 125] width 5 height 9
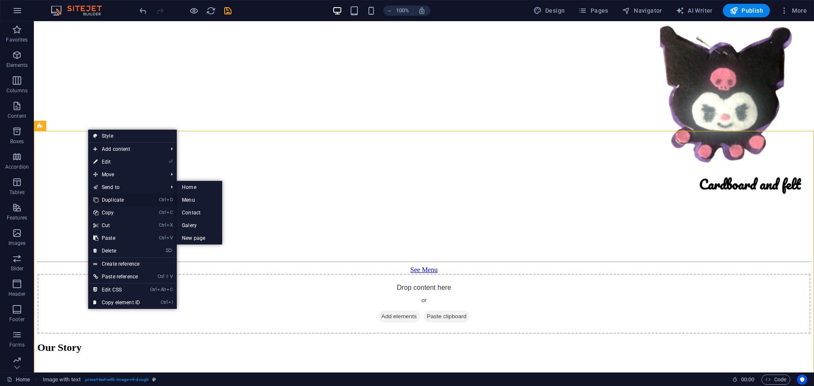
click at [115, 197] on link "Ctrl D Duplicate" at bounding box center [116, 200] width 57 height 13
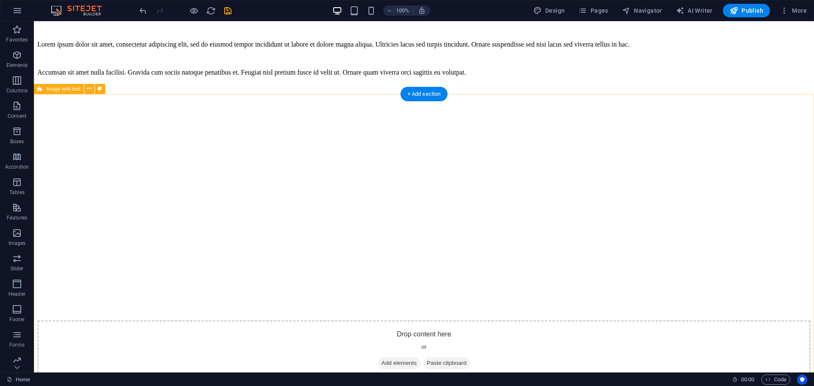
scroll to position [1483, 0]
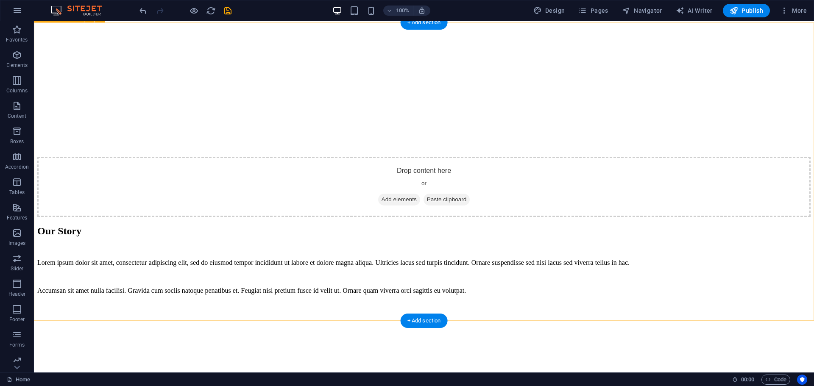
scroll to position [1554, 0]
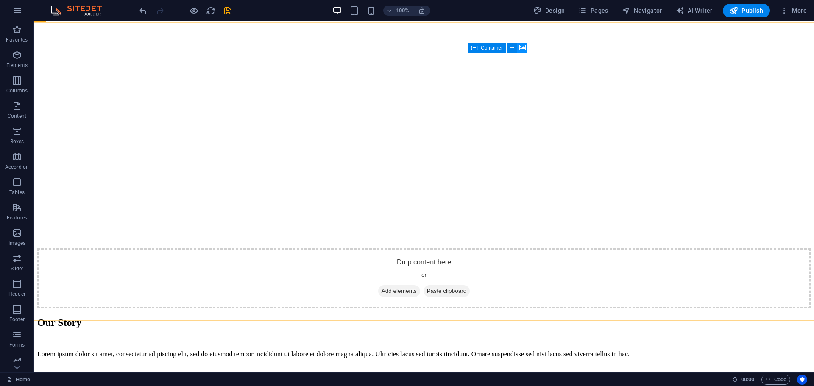
click at [521, 47] on icon at bounding box center [522, 47] width 6 height 9
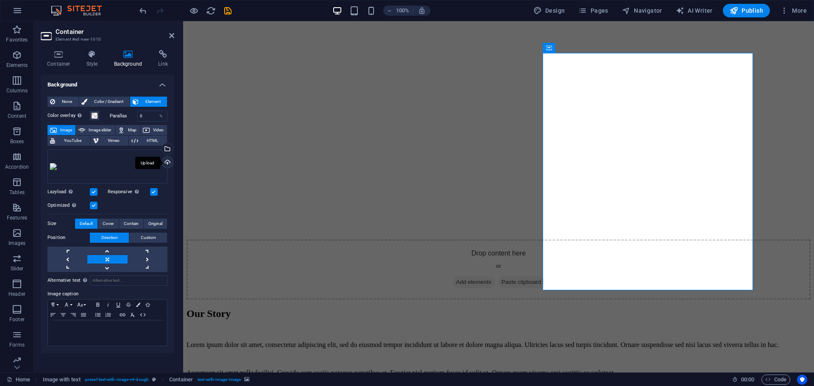
click at [170, 161] on div "Upload" at bounding box center [166, 163] width 13 height 13
click at [166, 163] on div "Upload" at bounding box center [166, 163] width 13 height 13
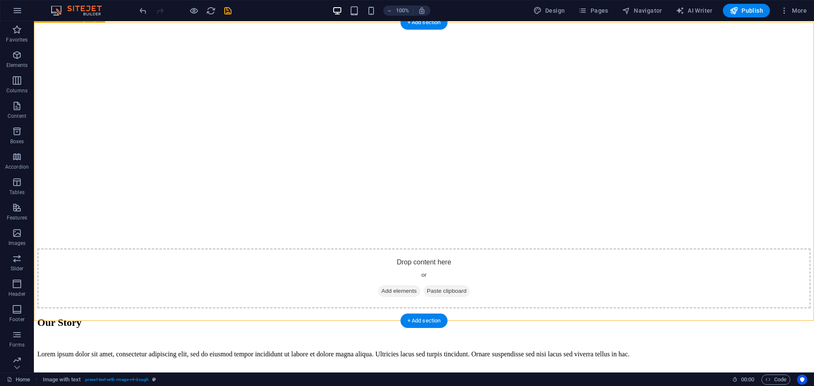
click at [646, 386] on figure at bounding box center [423, 393] width 773 height 0
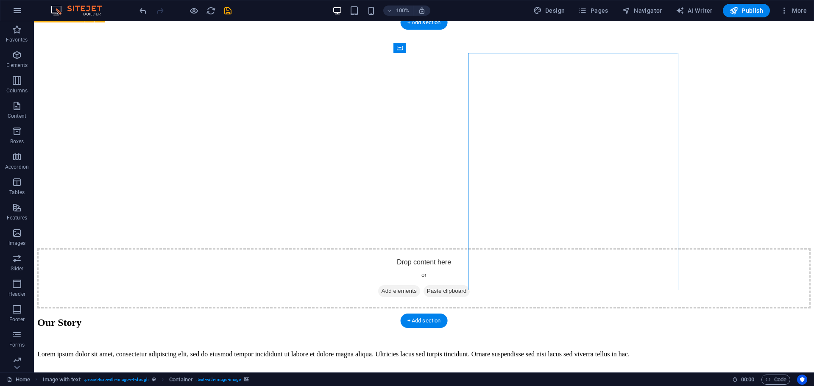
click at [646, 386] on figure at bounding box center [423, 393] width 773 height 0
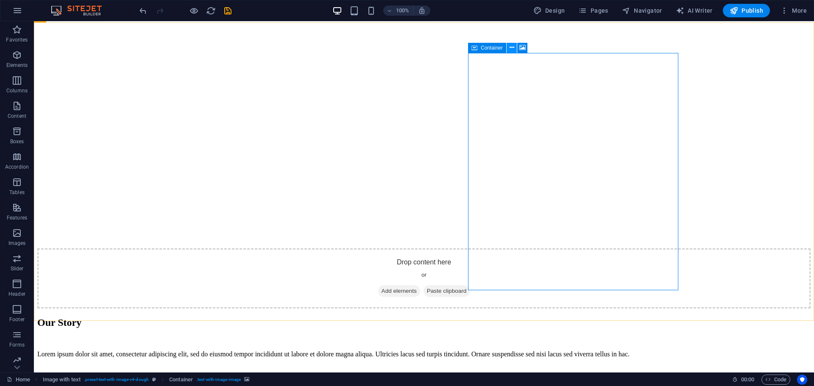
click at [515, 44] on button at bounding box center [512, 48] width 10 height 10
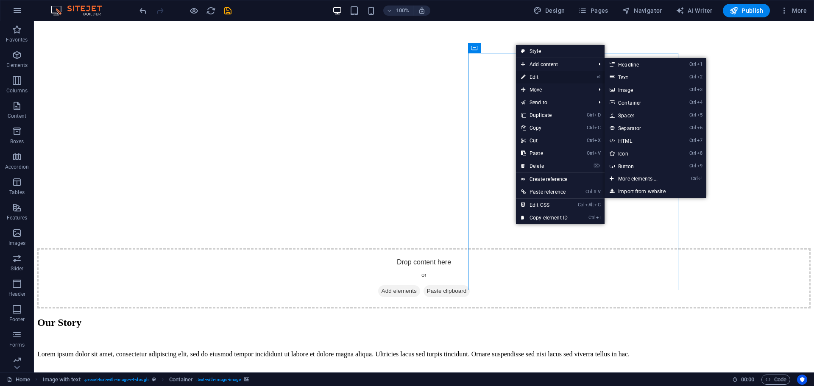
click at [543, 78] on link "⏎ Edit" at bounding box center [544, 77] width 57 height 13
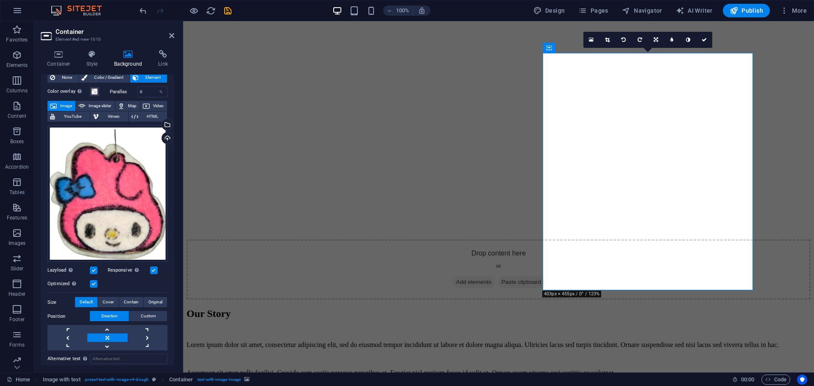
scroll to position [26, 0]
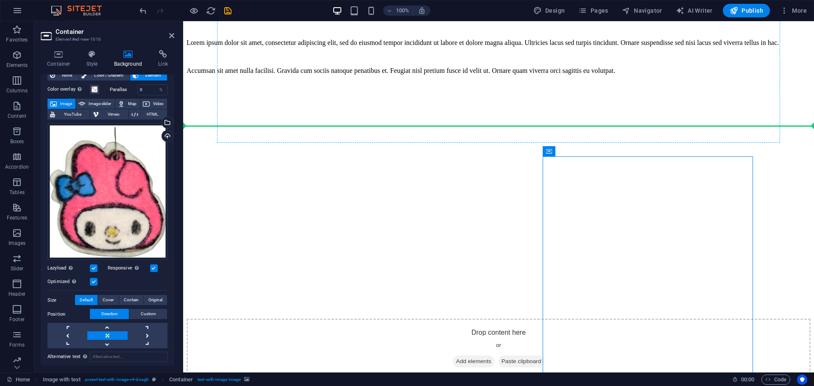
drag, startPoint x: 752, startPoint y: 55, endPoint x: 734, endPoint y: 84, distance: 33.9
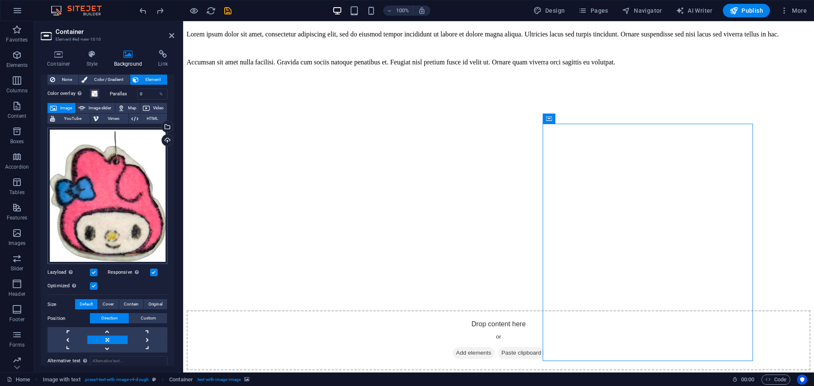
scroll to position [0, 0]
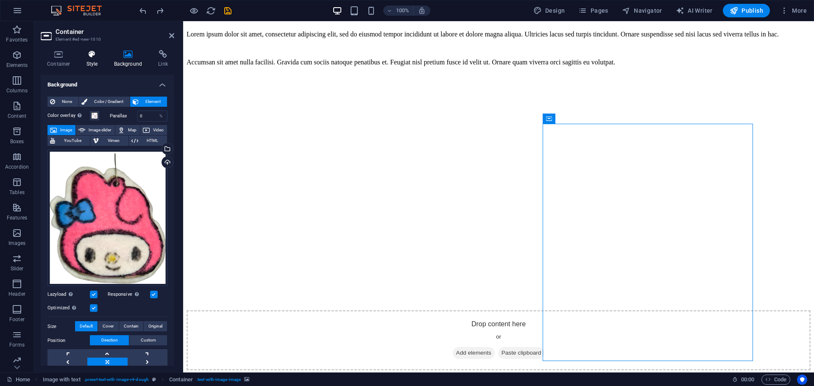
click at [91, 59] on h4 "Style" at bounding box center [94, 59] width 28 height 18
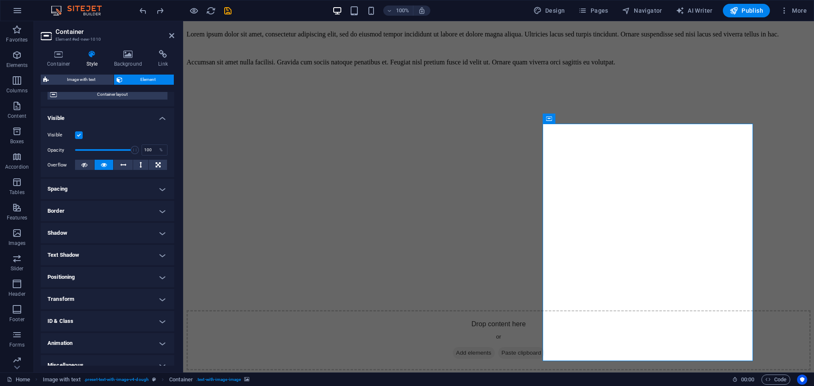
scroll to position [84, 0]
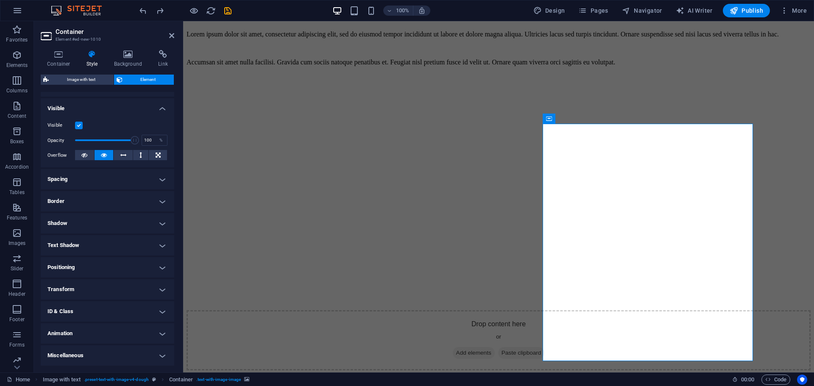
click at [63, 224] on h4 "Shadow" at bounding box center [108, 223] width 134 height 20
drag, startPoint x: 119, startPoint y: 237, endPoint x: 115, endPoint y: 239, distance: 4.6
click at [119, 237] on span "Outside" at bounding box center [122, 240] width 14 height 10
type input "2"
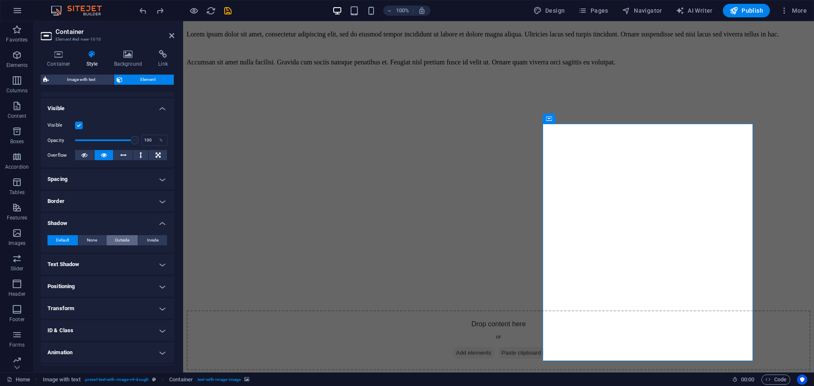
type input "4"
click at [68, 240] on span "Default" at bounding box center [62, 240] width 13 height 10
click at [96, 242] on button "None" at bounding box center [92, 240] width 28 height 10
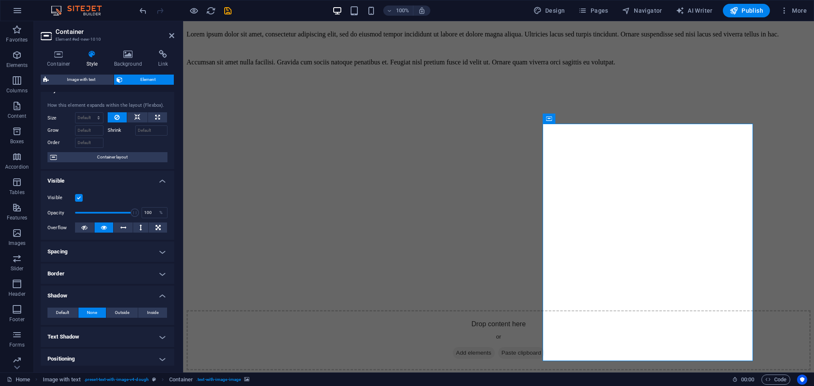
scroll to position [0, 0]
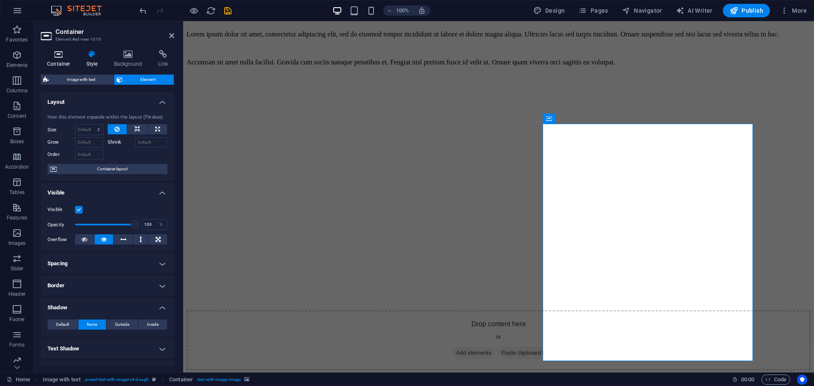
click at [66, 53] on icon at bounding box center [59, 54] width 36 height 8
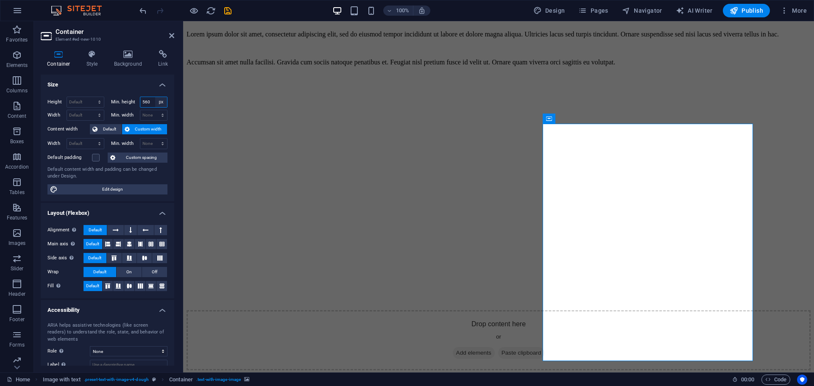
click at [157, 105] on select "None px rem % vh vw" at bounding box center [161, 102] width 12 height 10
click at [150, 96] on div "Height Default px rem % vh vw Min. height 560 None px rem % vh vw Width Default…" at bounding box center [108, 145] width 134 height 111
click at [98, 106] on select "Default px rem % vh vw" at bounding box center [85, 102] width 37 height 10
click at [122, 77] on h4 "Size" at bounding box center [108, 82] width 134 height 15
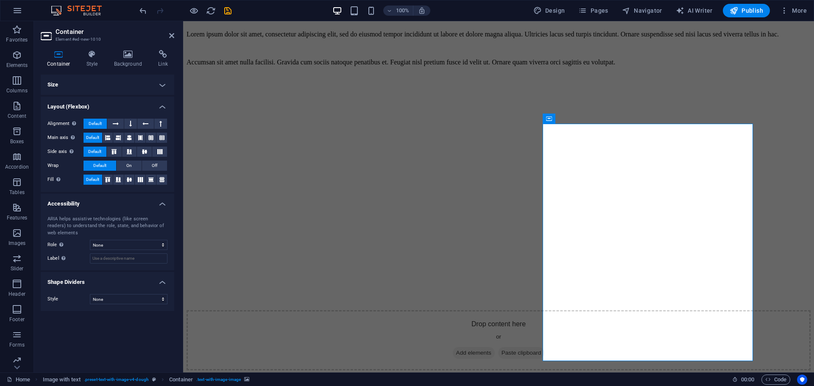
click at [158, 72] on div "Container Style Background Link Size Height Default px rem % vh vw Min. height …" at bounding box center [108, 208] width 134 height 316
click at [155, 81] on h4 "Size" at bounding box center [108, 85] width 134 height 20
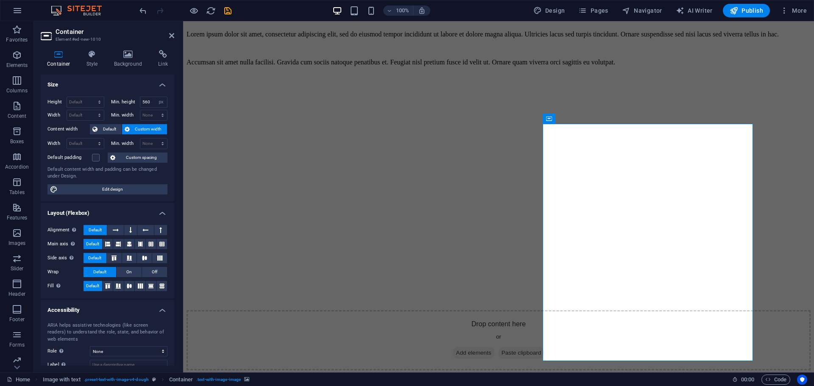
click at [134, 157] on span "Custom spacing" at bounding box center [141, 158] width 47 height 10
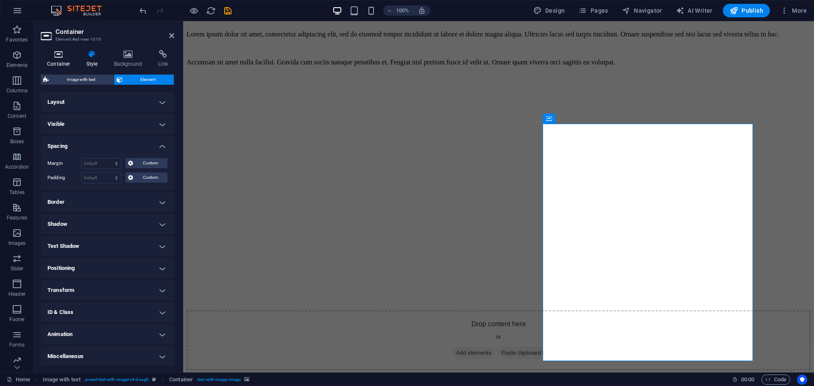
click at [62, 64] on h4 "Container" at bounding box center [60, 59] width 39 height 18
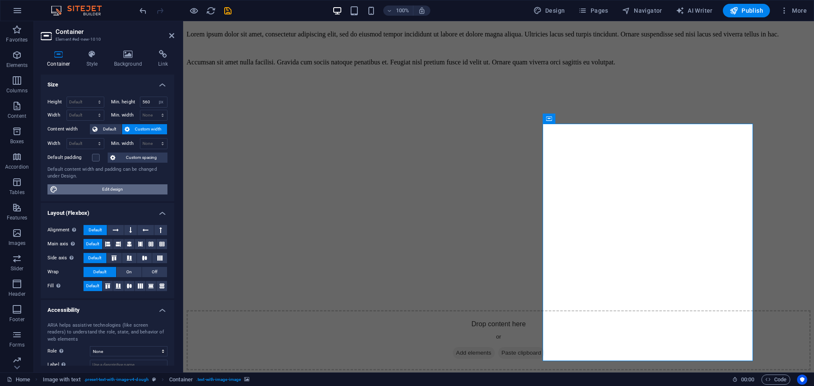
click at [143, 187] on span "Edit design" at bounding box center [112, 189] width 105 height 10
select select "rem"
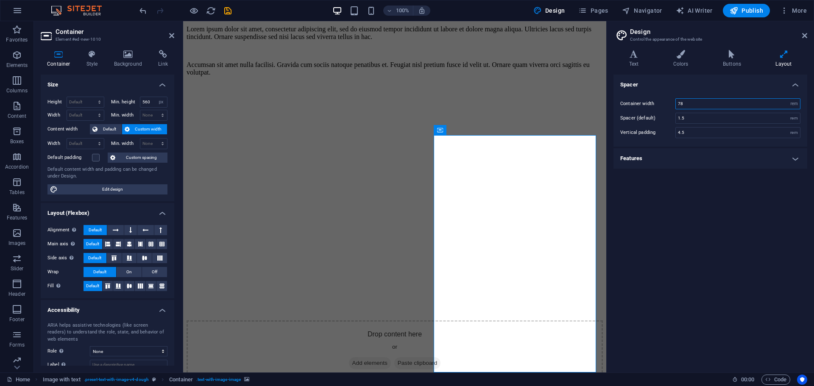
click at [703, 103] on input "78" at bounding box center [738, 104] width 124 height 10
type input "7"
type input "50"
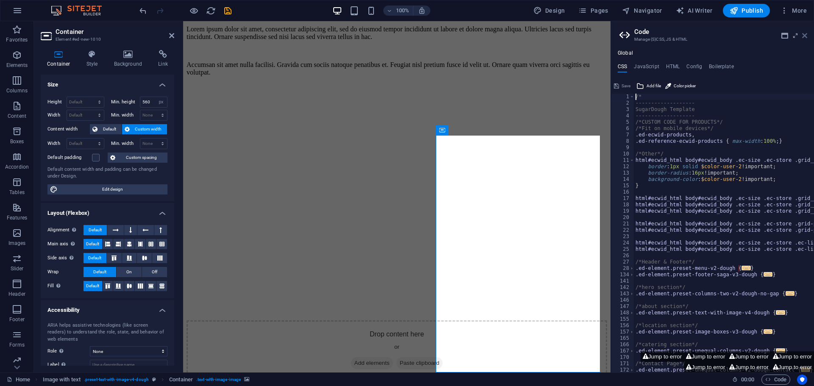
click at [804, 36] on icon at bounding box center [804, 35] width 5 height 7
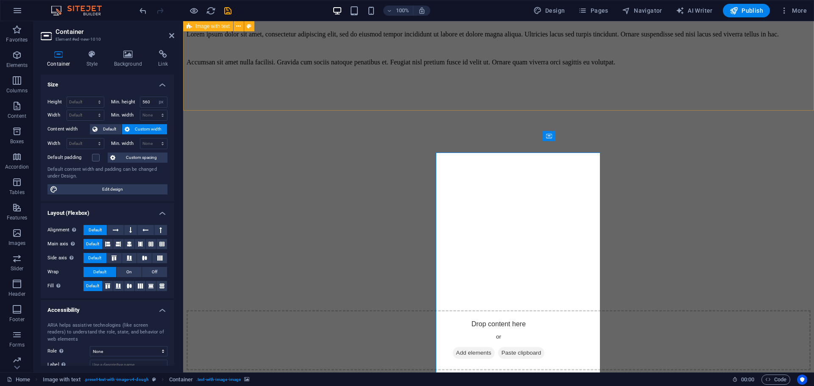
scroll to position [1466, 0]
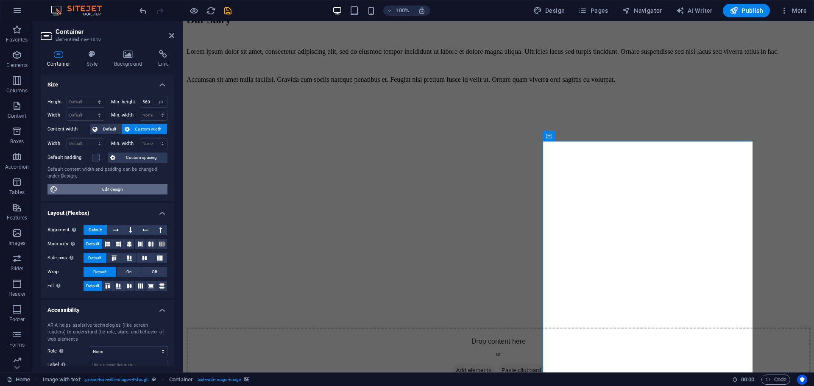
click at [111, 186] on span "Edit design" at bounding box center [112, 189] width 105 height 10
select select "rem"
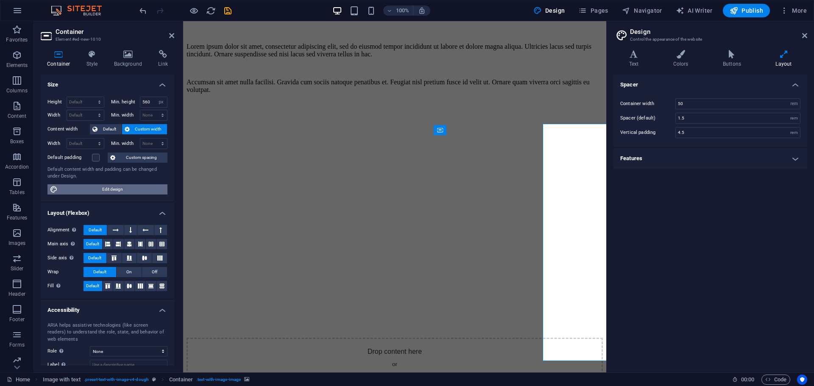
scroll to position [1483, 0]
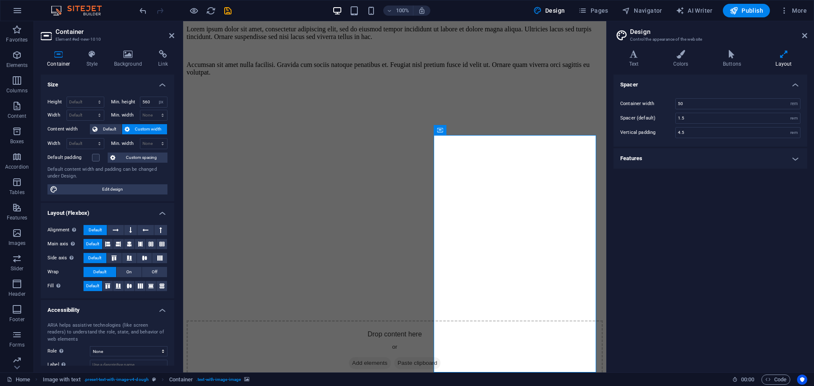
click at [714, 164] on h4 "Features" at bounding box center [710, 158] width 194 height 20
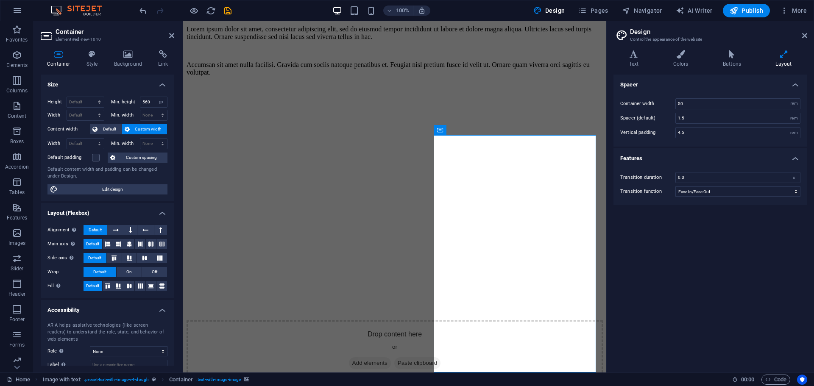
click at [722, 153] on h4 "Features" at bounding box center [710, 155] width 194 height 15
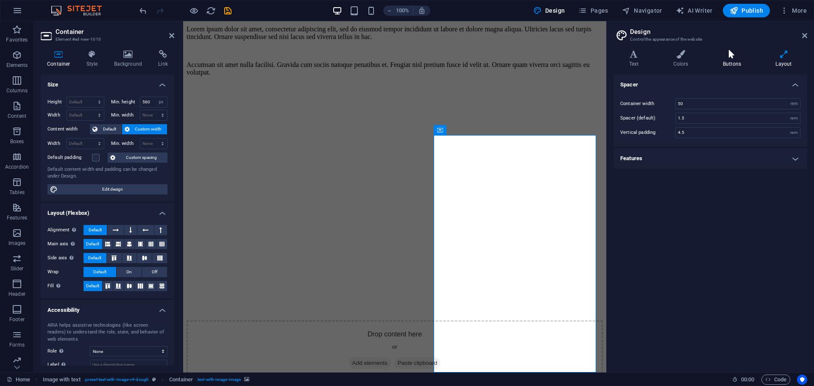
click at [739, 63] on h4 "Buttons" at bounding box center [733, 59] width 53 height 18
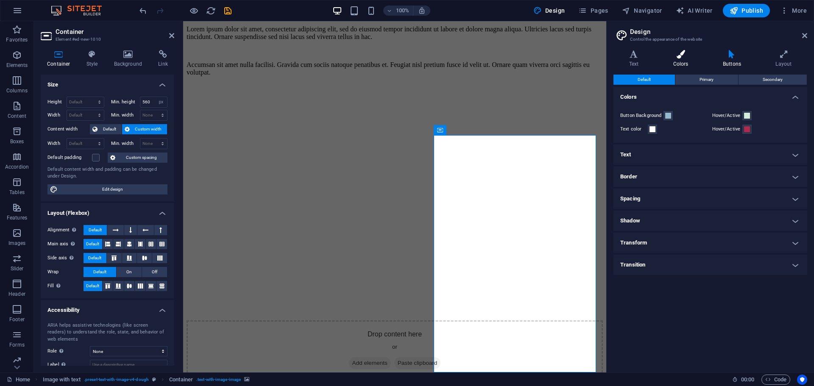
drag, startPoint x: 683, startPoint y: 57, endPoint x: 664, endPoint y: 61, distance: 19.5
click at [683, 57] on icon at bounding box center [681, 54] width 46 height 8
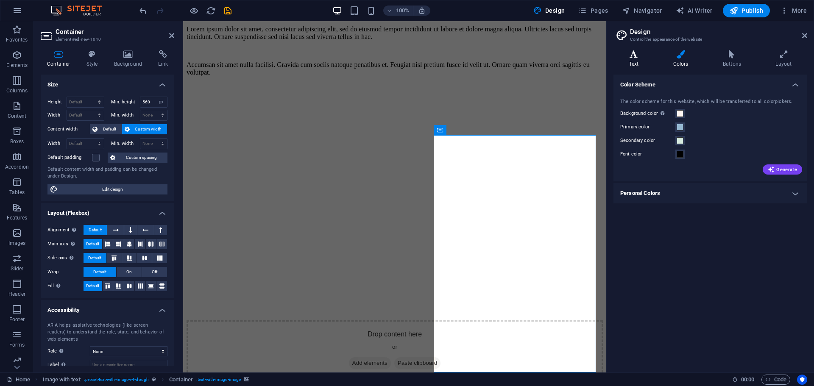
click at [639, 59] on h4 "Text" at bounding box center [635, 59] width 44 height 18
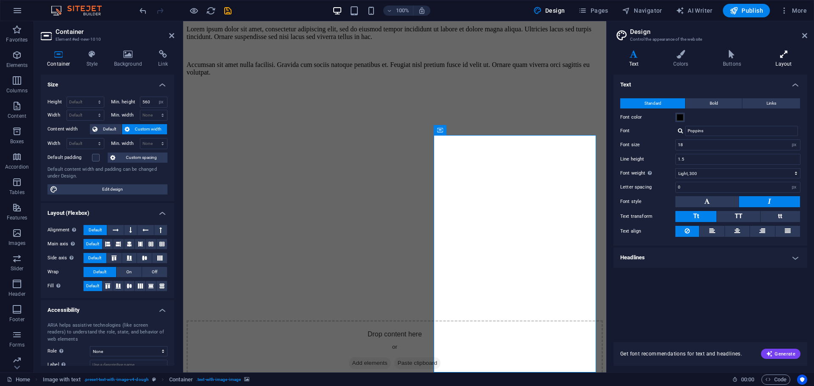
click at [785, 56] on icon at bounding box center [783, 54] width 47 height 8
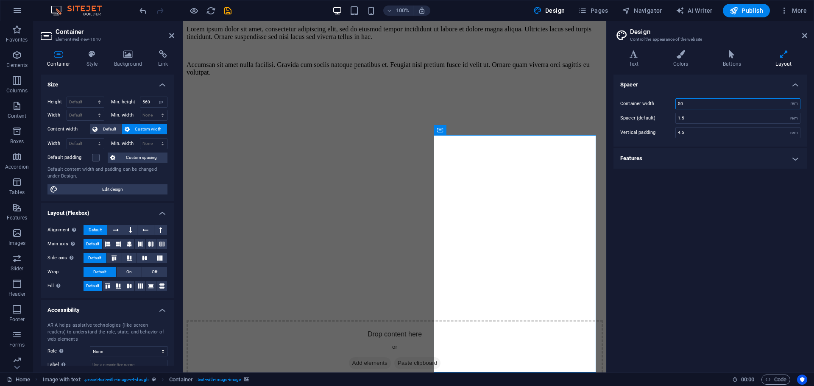
click at [711, 105] on input "50" at bounding box center [738, 104] width 124 height 10
type input "5"
type input "75"
click at [714, 191] on div "Spacer Container width 75 rem px Spacer (default) 1.5 rem Vertical padding 4.5 …" at bounding box center [710, 220] width 194 height 291
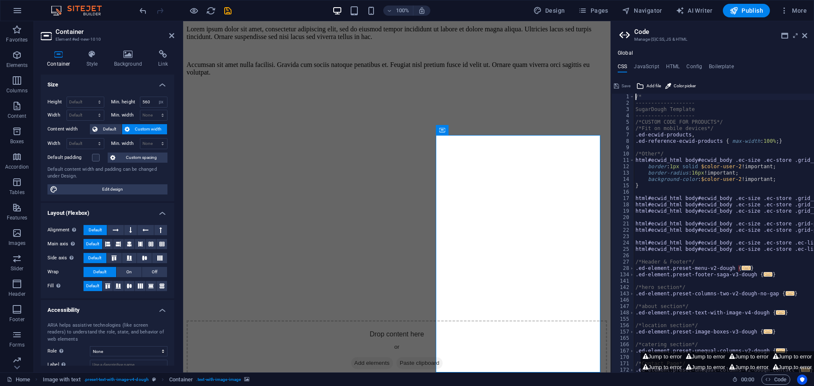
click at [811, 33] on aside "Code Manage (S)CSS, JS & HTML Global CSS JavaScript HTML Config Boilerplate /* …" at bounding box center [711, 196] width 203 height 351
click at [808, 35] on aside "Code Manage (S)CSS, JS & HTML Global CSS JavaScript HTML Config Boilerplate /* …" at bounding box center [711, 196] width 203 height 351
click at [804, 34] on icon at bounding box center [804, 35] width 5 height 7
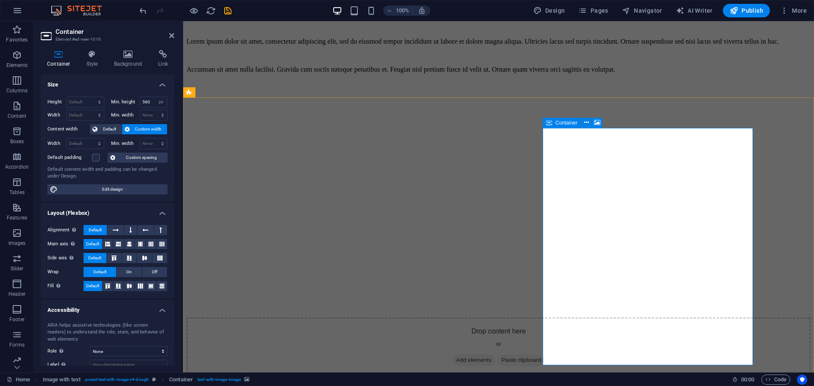
scroll to position [1479, 0]
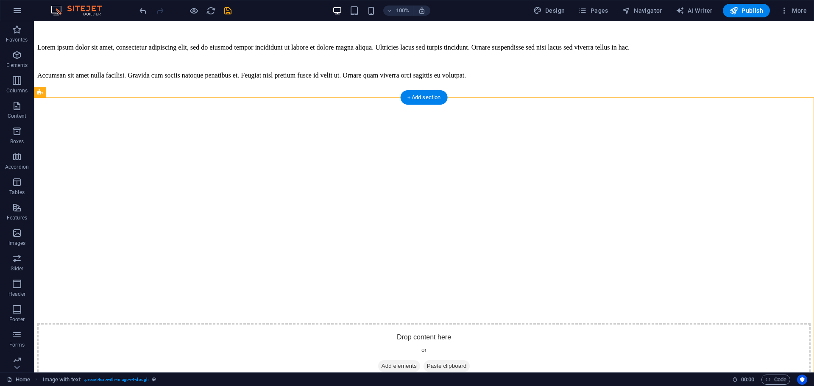
drag, startPoint x: 393, startPoint y: 129, endPoint x: 557, endPoint y: 269, distance: 216.0
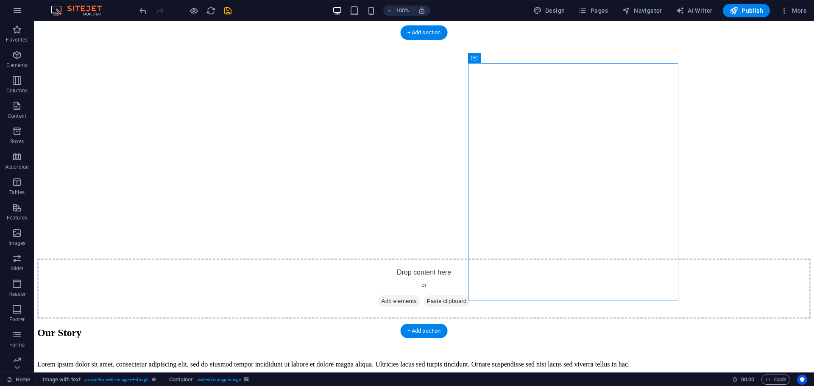
scroll to position [1591, 0]
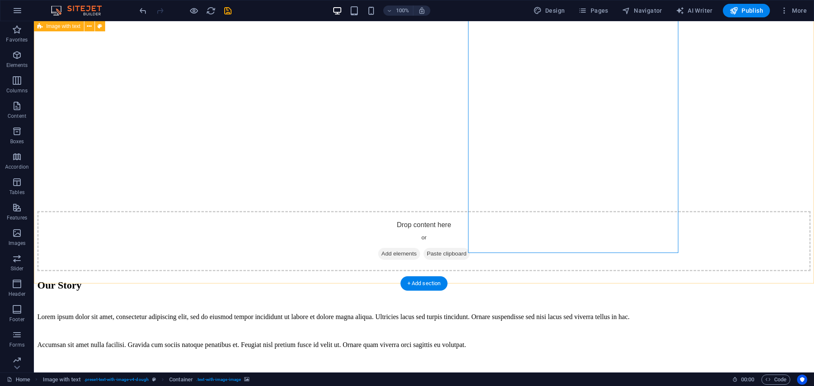
click at [649, 356] on figure at bounding box center [423, 356] width 773 height 0
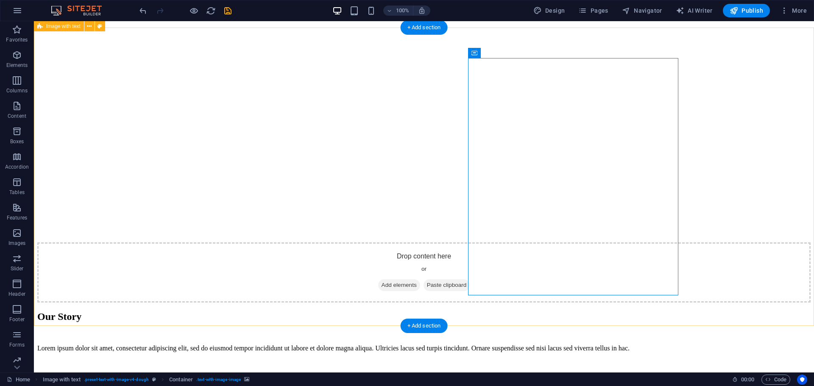
scroll to position [1549, 0]
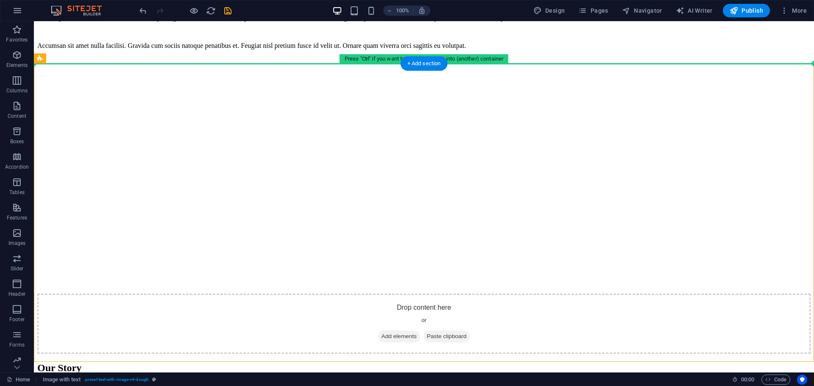
drag, startPoint x: 467, startPoint y: 56, endPoint x: 477, endPoint y: 68, distance: 15.0
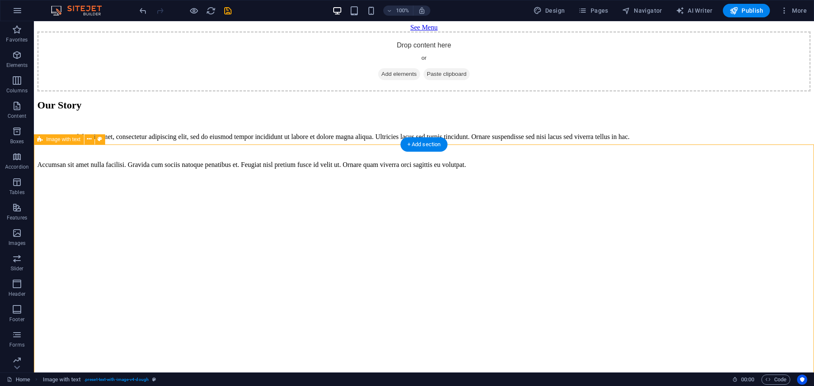
scroll to position [1441, 0]
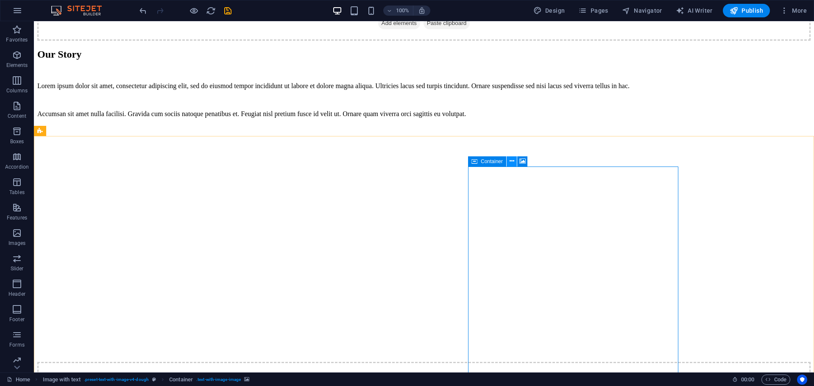
click at [512, 161] on icon at bounding box center [512, 161] width 5 height 9
click at [524, 163] on icon at bounding box center [522, 161] width 6 height 9
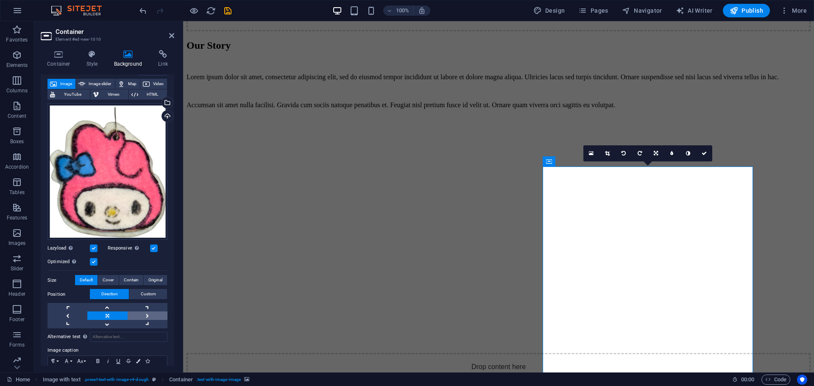
scroll to position [50, 0]
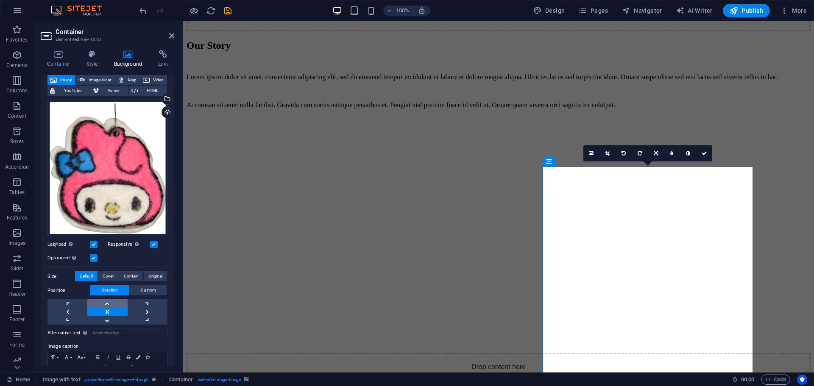
click at [113, 301] on link at bounding box center [107, 303] width 40 height 8
click at [109, 312] on link at bounding box center [107, 312] width 40 height 8
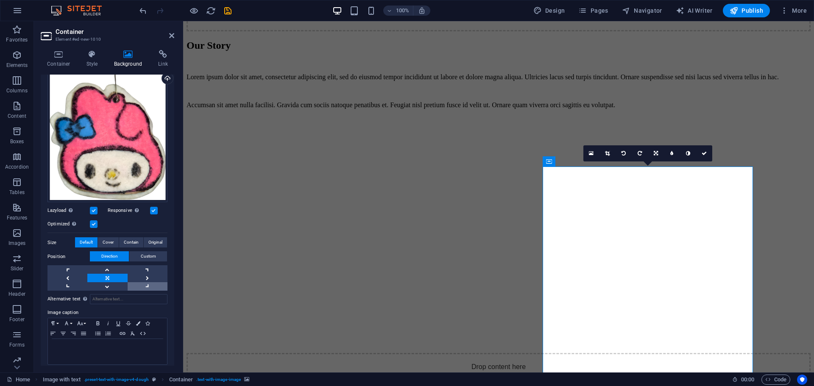
scroll to position [89, 0]
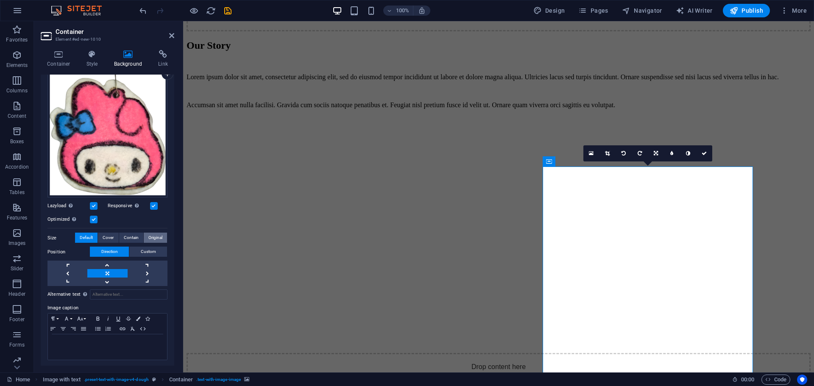
click at [155, 235] on span "Original" at bounding box center [155, 238] width 14 height 10
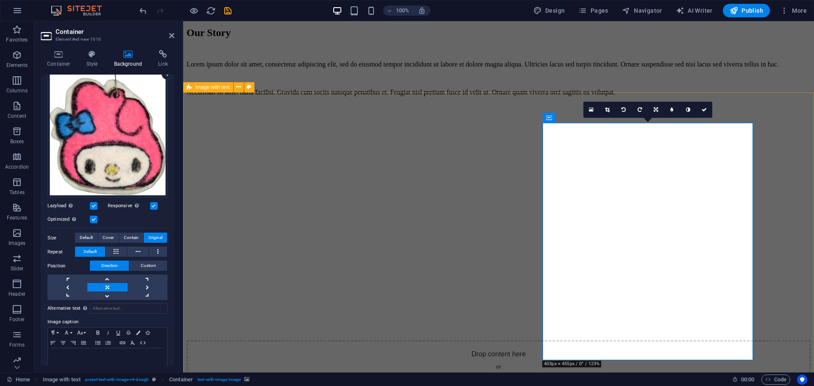
scroll to position [1493, 0]
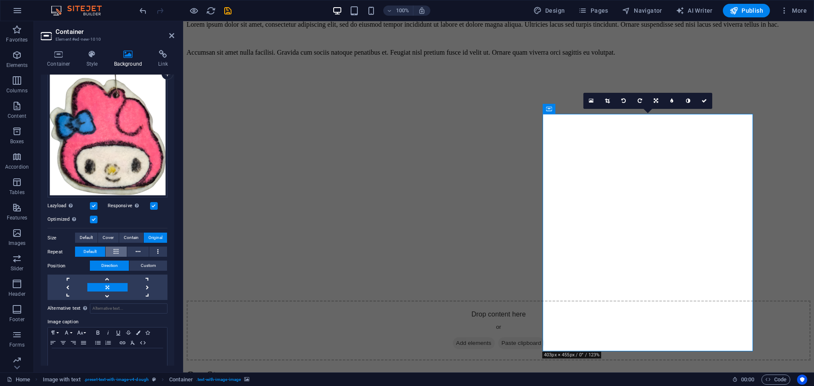
click at [114, 251] on icon at bounding box center [116, 252] width 5 height 10
click at [88, 250] on span "Default" at bounding box center [90, 252] width 13 height 10
click at [157, 249] on icon at bounding box center [157, 252] width 1 height 10
click at [89, 251] on span "Default" at bounding box center [90, 252] width 13 height 10
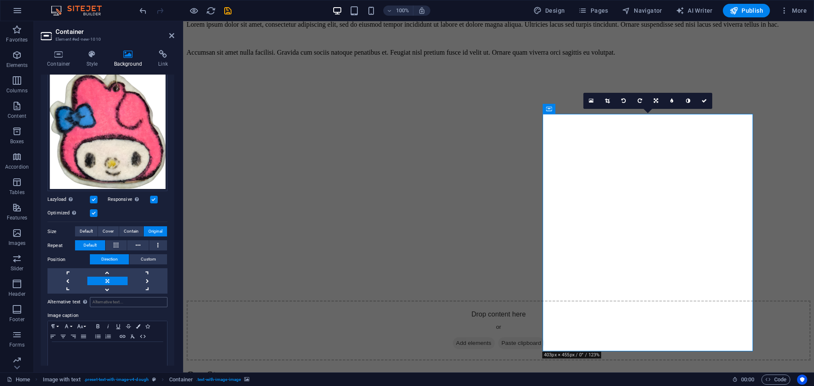
scroll to position [103, 0]
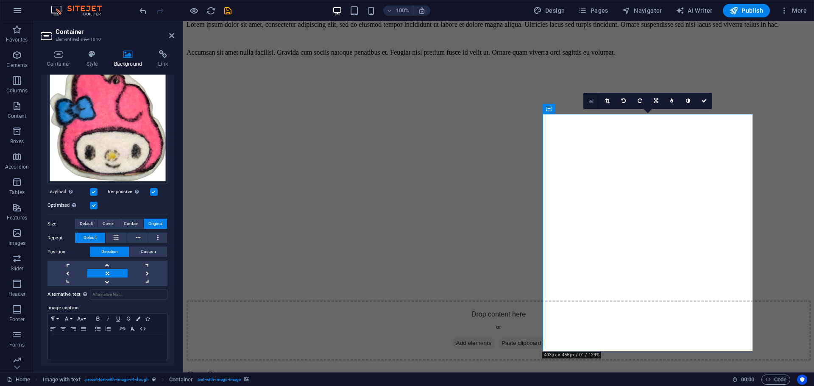
click at [594, 100] on link at bounding box center [591, 101] width 16 height 16
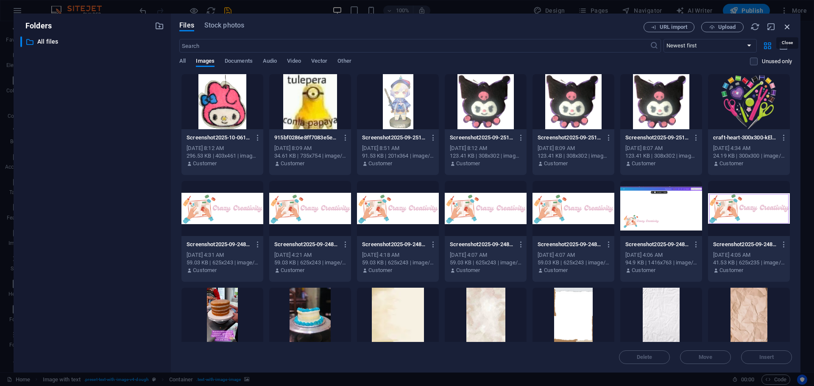
click at [786, 24] on icon "button" at bounding box center [787, 26] width 9 height 9
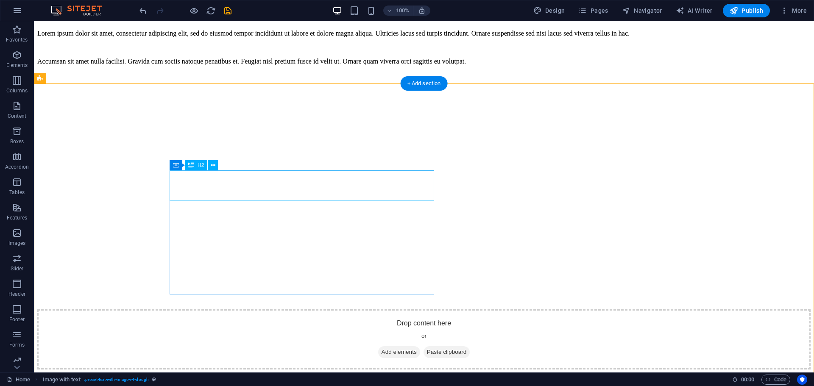
click at [237, 378] on div "Our Story" at bounding box center [423, 383] width 773 height 11
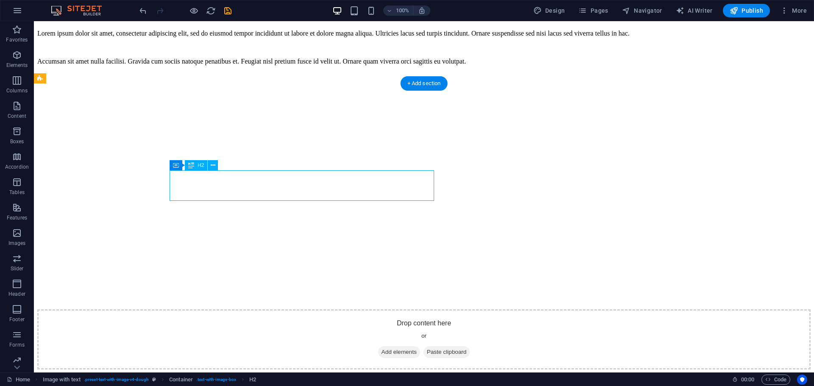
click at [237, 378] on div "Our Story" at bounding box center [423, 383] width 773 height 11
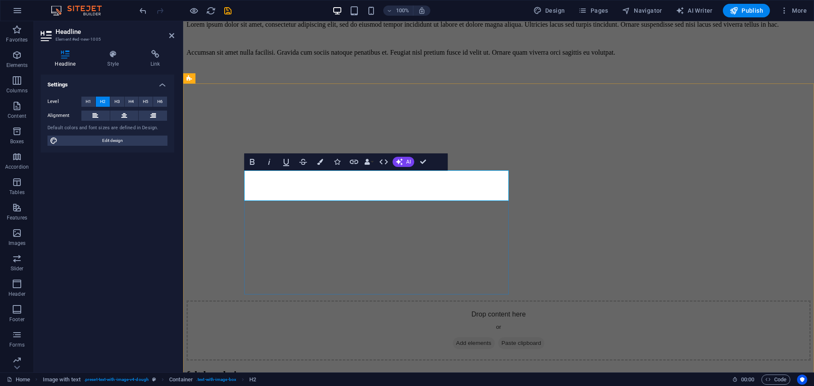
scroll to position [0, 3]
click at [251, 369] on h2 "felt keychains" at bounding box center [499, 374] width 624 height 11
click at [256, 369] on h2 "felt keychains" at bounding box center [499, 374] width 624 height 11
click at [252, 369] on h2 "felt keychains" at bounding box center [499, 374] width 624 height 11
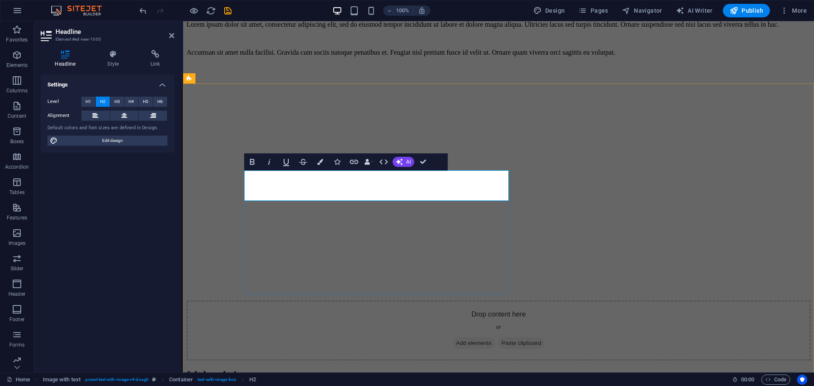
drag, startPoint x: 307, startPoint y: 190, endPoint x: 292, endPoint y: 193, distance: 15.5
click at [307, 369] on h2 "felt keychains" at bounding box center [499, 374] width 624 height 11
click at [257, 369] on h2 "felt keychains" at bounding box center [499, 374] width 624 height 11
click at [346, 369] on h2 "elt keychains" at bounding box center [499, 374] width 624 height 11
drag, startPoint x: 270, startPoint y: 190, endPoint x: 265, endPoint y: 189, distance: 5.6
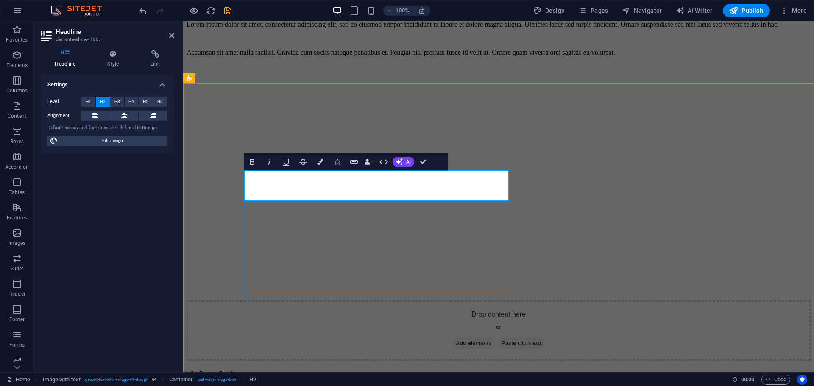
click at [270, 369] on h2 "elt keychains" at bounding box center [499, 374] width 624 height 11
drag, startPoint x: 251, startPoint y: 185, endPoint x: 269, endPoint y: 181, distance: 17.8
click at [252, 369] on h2 "elt keychains" at bounding box center [499, 374] width 624 height 11
click at [325, 159] on button "Colors" at bounding box center [320, 161] width 16 height 17
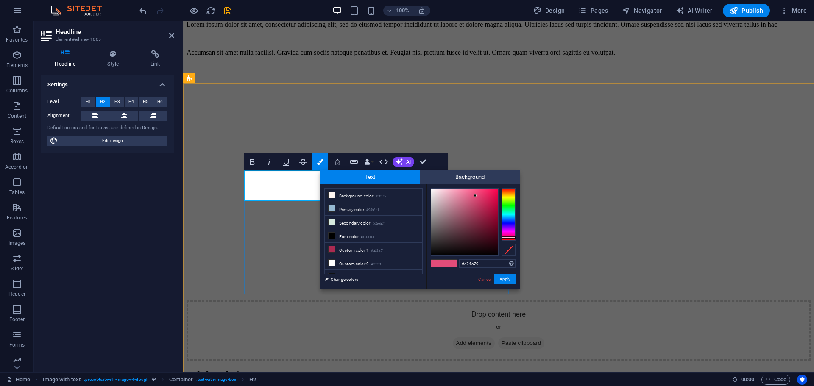
click at [314, 369] on h2 "Felt keychains" at bounding box center [499, 374] width 624 height 11
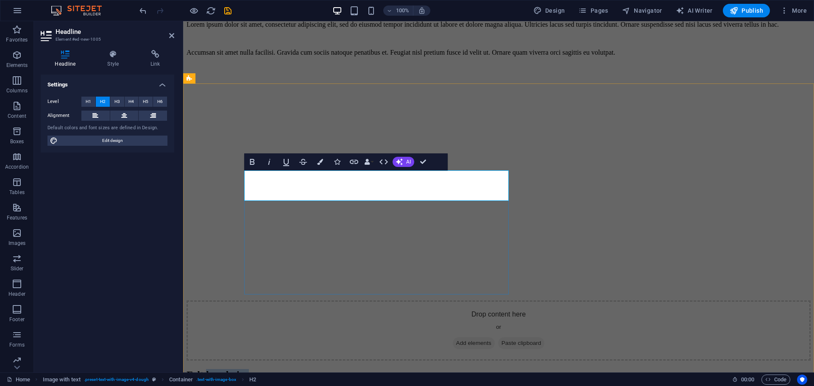
click at [314, 369] on h2 "Felt keychains" at bounding box center [499, 374] width 624 height 11
click at [323, 167] on button "Colors" at bounding box center [320, 161] width 16 height 17
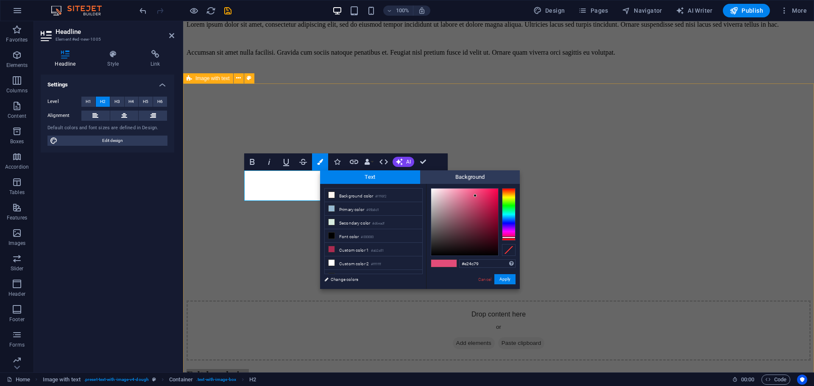
drag, startPoint x: 327, startPoint y: 110, endPoint x: 321, endPoint y: 112, distance: 7.2
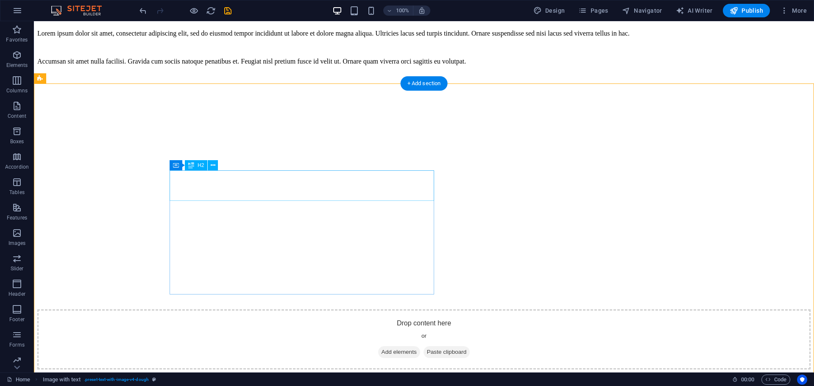
click at [269, 378] on div "Felt keychains" at bounding box center [423, 383] width 773 height 11
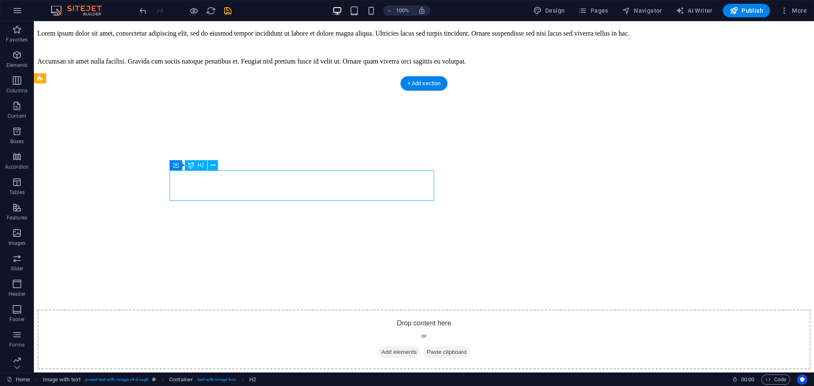
click at [265, 378] on div "Felt keychains" at bounding box center [423, 383] width 773 height 11
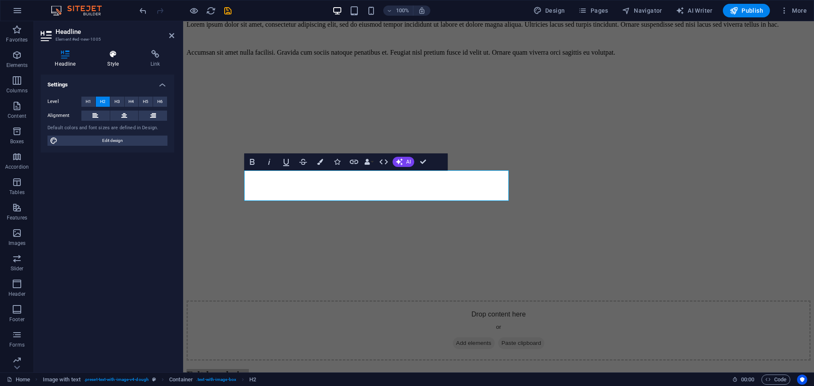
click at [105, 57] on icon at bounding box center [113, 54] width 40 height 8
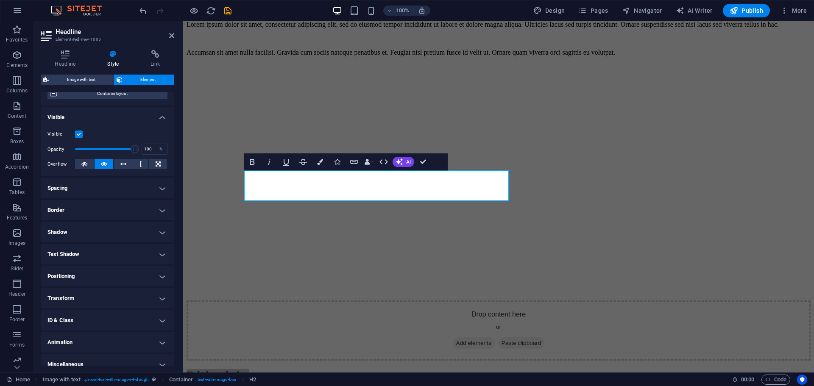
scroll to position [84, 0]
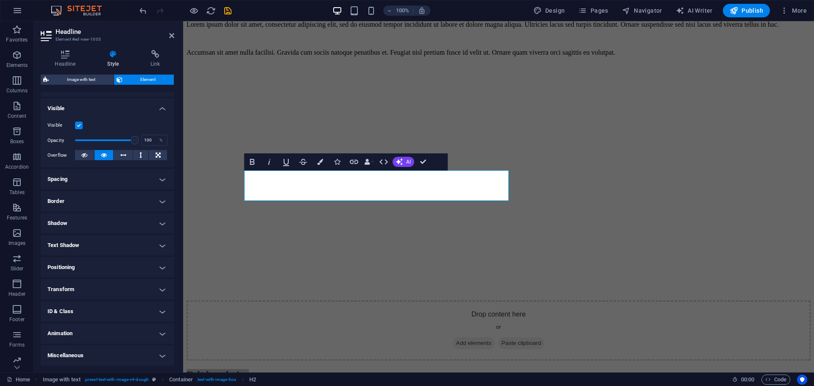
click at [82, 360] on h4 "Miscellaneous" at bounding box center [108, 356] width 134 height 20
click at [85, 355] on h4 "Miscellaneous" at bounding box center [108, 353] width 134 height 15
click at [318, 160] on icon "button" at bounding box center [320, 162] width 6 height 6
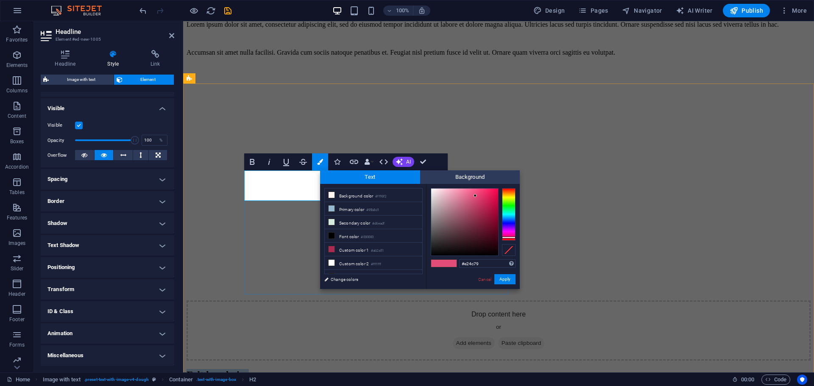
click at [294, 369] on h2 "Felt keychains" at bounding box center [499, 374] width 624 height 11
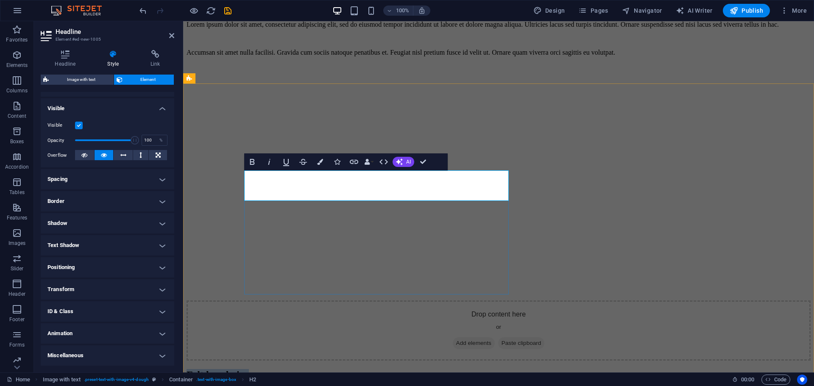
click at [294, 369] on h2 "Felt keychains" at bounding box center [499, 374] width 624 height 11
click at [316, 164] on button "Colors" at bounding box center [320, 161] width 16 height 17
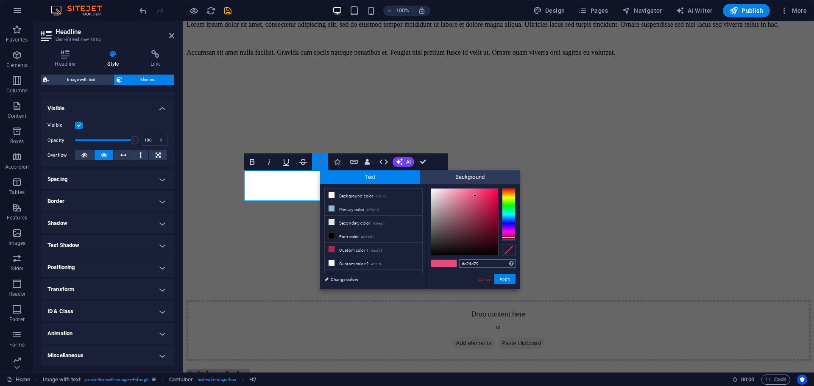
click at [316, 164] on button "Colors" at bounding box center [320, 161] width 16 height 17
click at [329, 155] on button "Icons" at bounding box center [337, 161] width 16 height 17
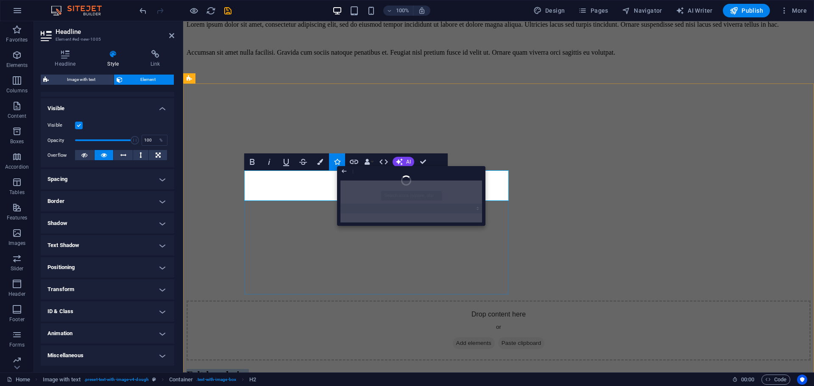
click at [308, 369] on h2 "Felt keychains" at bounding box center [499, 374] width 624 height 11
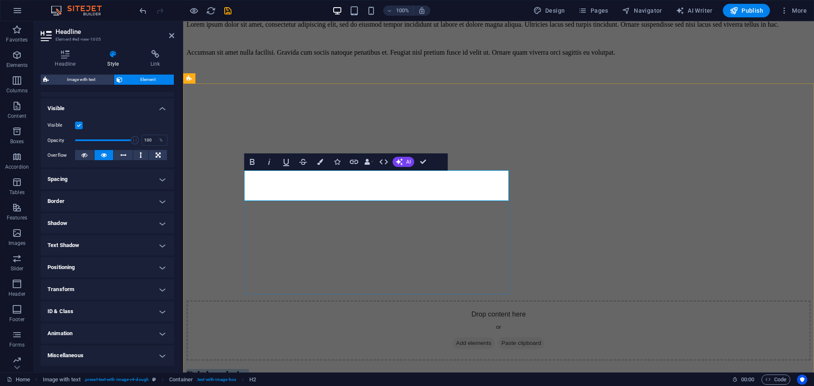
click at [308, 369] on h2 "Felt keychains" at bounding box center [499, 374] width 624 height 11
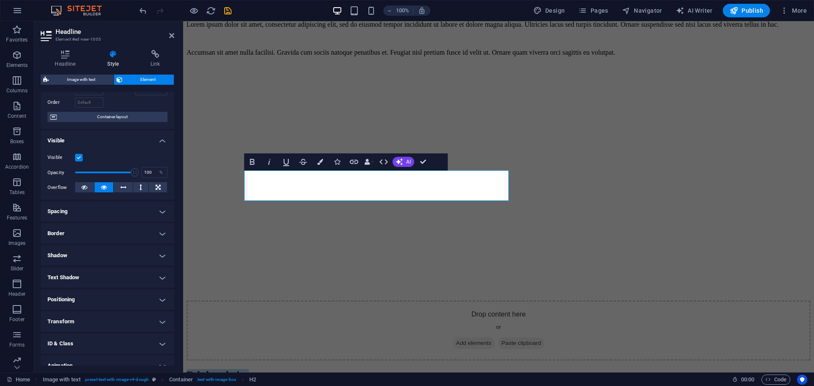
scroll to position [0, 0]
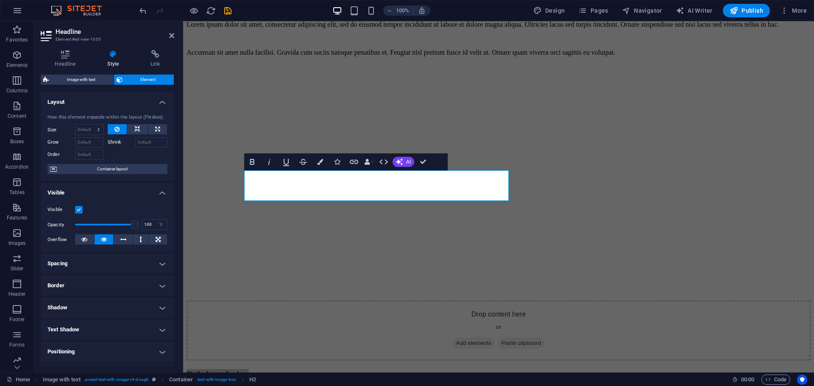
click at [67, 69] on div "Headline Style Link Settings Level H1 H2 H3 H4 H5 H6 Alignment Default colors a…" at bounding box center [108, 208] width 134 height 316
click at [65, 59] on h4 "Headline" at bounding box center [67, 59] width 53 height 18
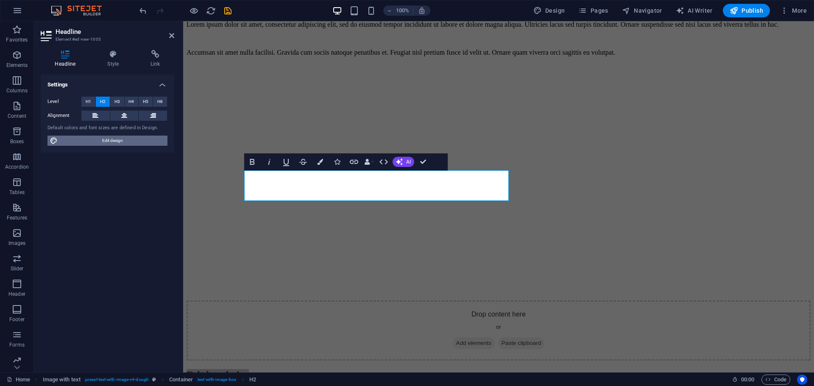
click at [129, 137] on span "Edit design" at bounding box center [112, 141] width 105 height 10
select select "px"
select select "300"
select select "px"
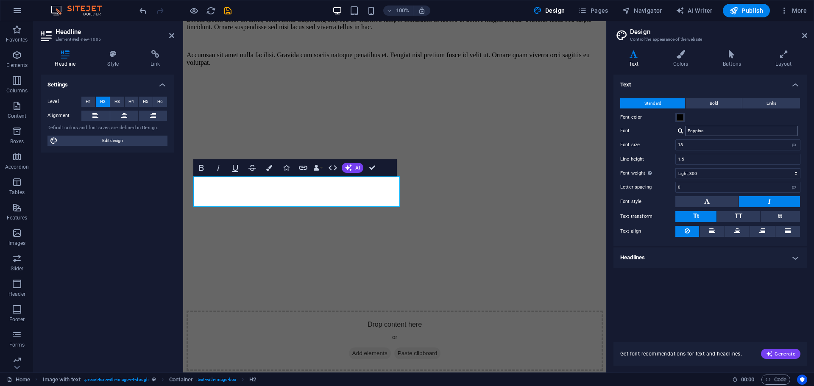
click at [723, 136] on div "Standard Bold Links Font color Font Poppins Font size 18 rem px Line height 1.5…" at bounding box center [710, 168] width 197 height 156
click at [723, 136] on input "Poppins" at bounding box center [741, 131] width 113 height 10
click at [704, 143] on div "Pacifico" at bounding box center [743, 142] width 112 height 9
type input "Pacifico"
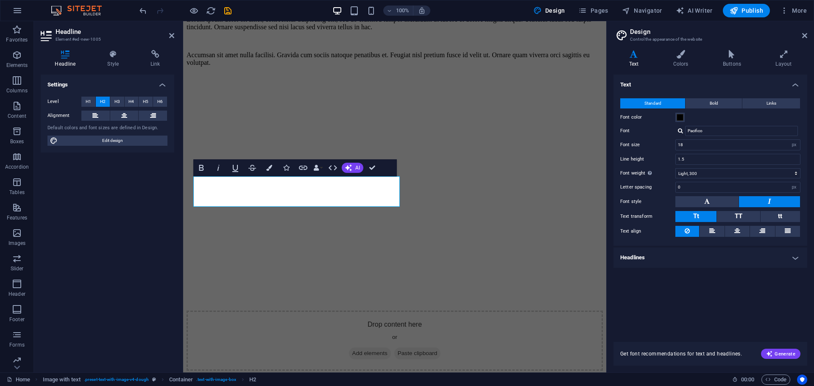
scroll to position [1505, 0]
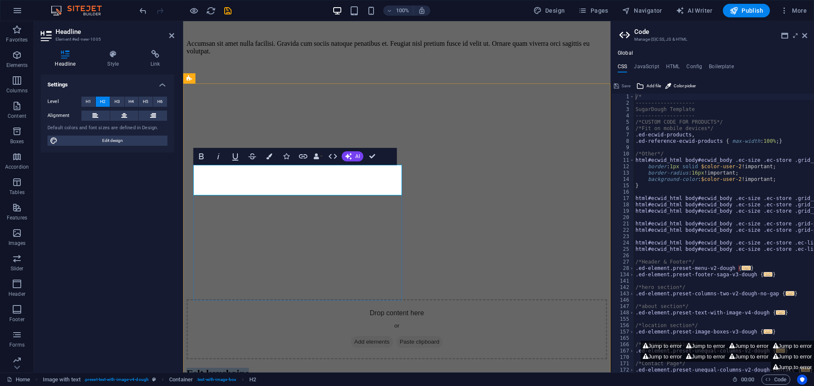
click at [257, 368] on h2 "Felt keychains" at bounding box center [397, 373] width 421 height 11
click at [807, 35] on aside "Code Manage (S)CSS, JS & HTML Global CSS JavaScript HTML Config Boilerplate /* …" at bounding box center [711, 196] width 203 height 351
click at [805, 38] on icon at bounding box center [804, 35] width 5 height 7
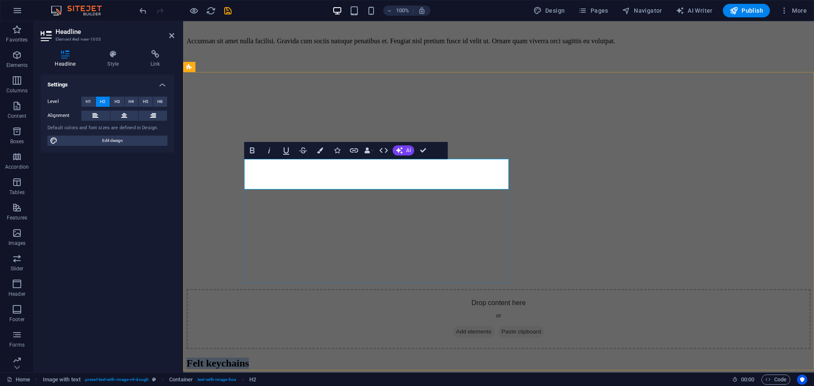
click at [393, 358] on h2 "Felt keychains" at bounding box center [499, 363] width 624 height 11
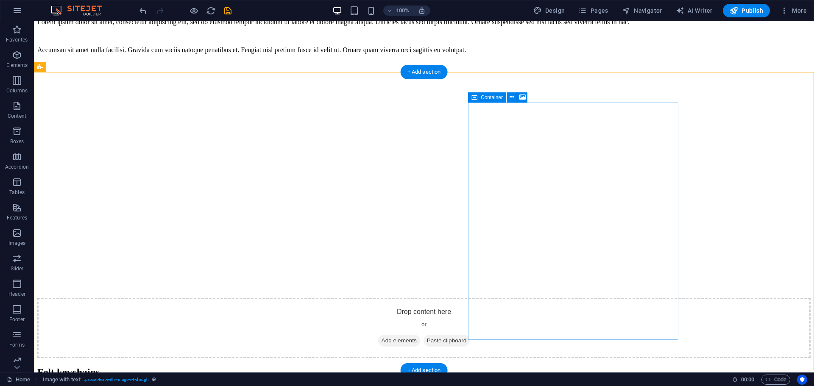
click at [329, 367] on div "Felt keychains" at bounding box center [423, 372] width 773 height 11
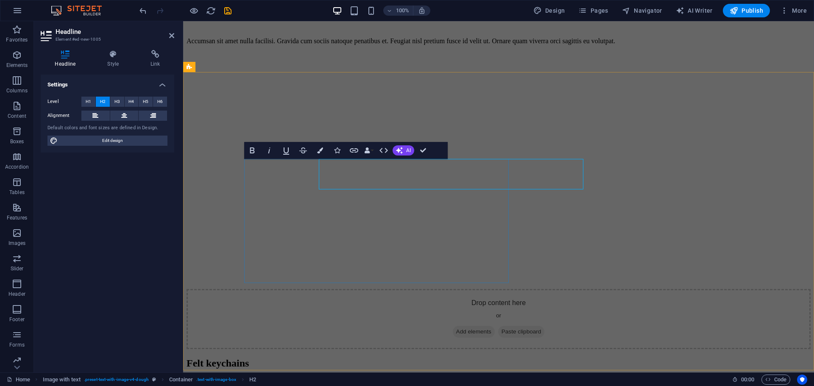
click at [329, 358] on h2 "Felt keychains" at bounding box center [499, 363] width 624 height 11
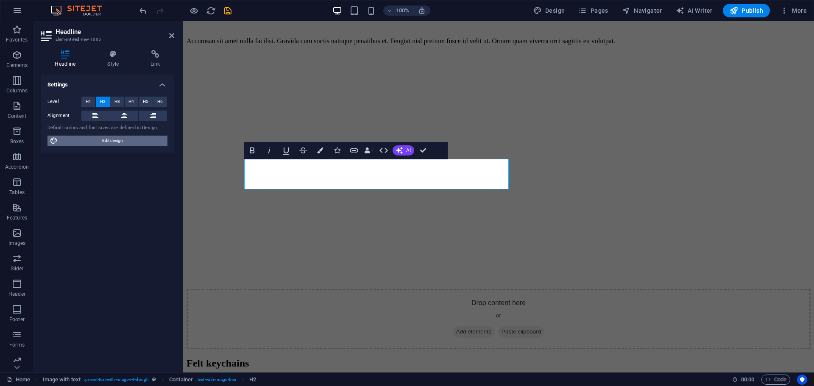
click at [111, 142] on span "Edit design" at bounding box center [112, 141] width 105 height 10
select select "px"
select select "300"
select select "px"
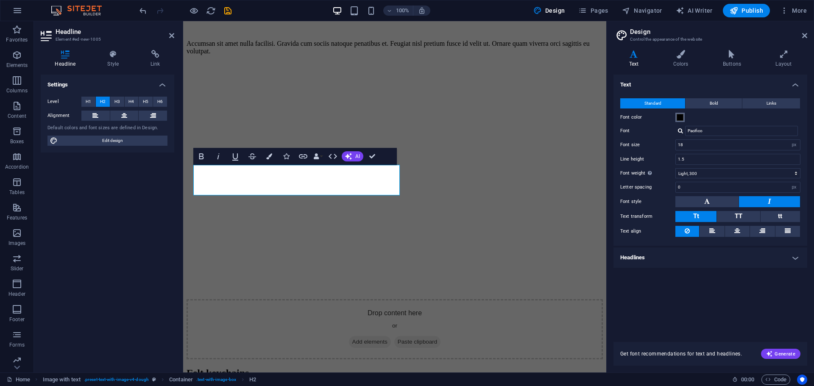
click at [683, 117] on span at bounding box center [680, 117] width 7 height 7
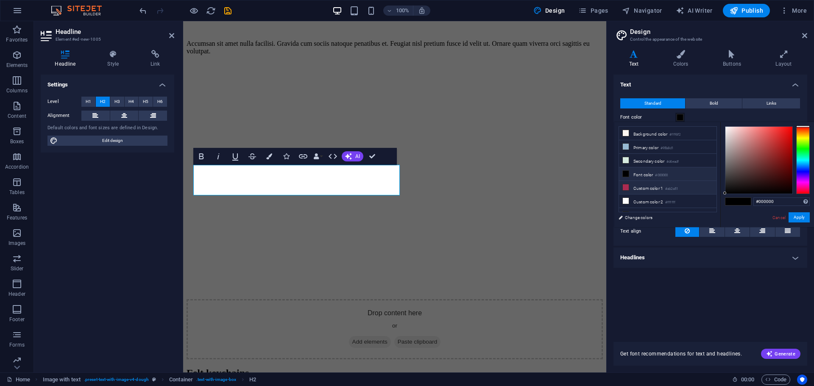
click at [652, 187] on li "Custom color 1 #ab2a51" at bounding box center [668, 188] width 98 height 14
type input "#ab2a51"
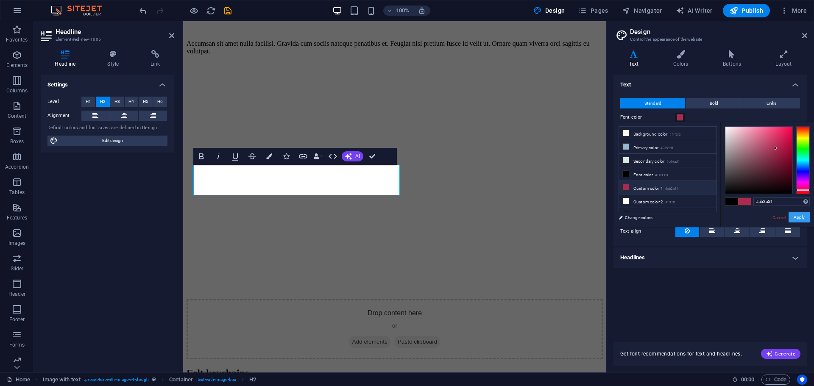
click at [803, 220] on button "Apply" at bounding box center [799, 217] width 21 height 10
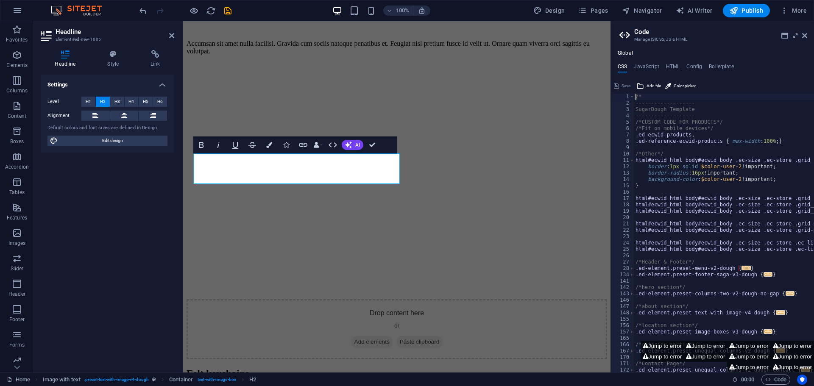
scroll to position [1516, 0]
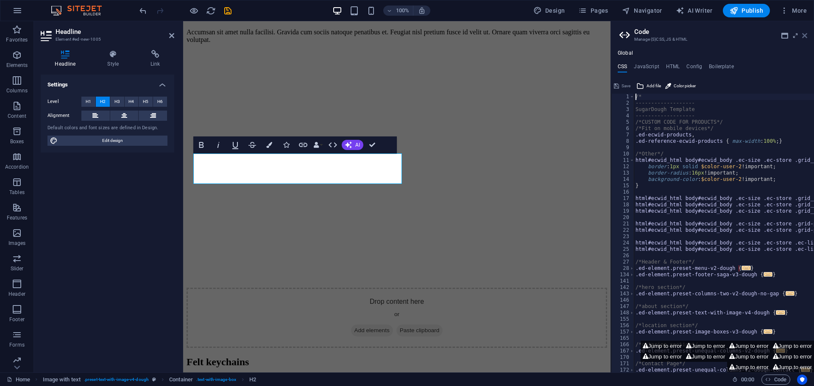
click at [806, 36] on icon at bounding box center [804, 35] width 5 height 7
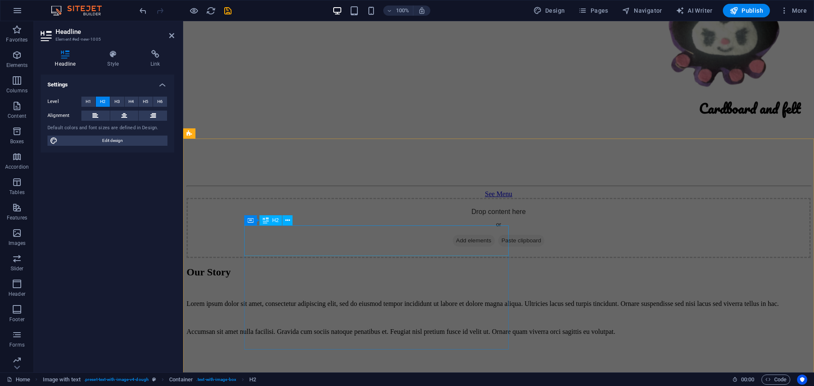
scroll to position [998, 0]
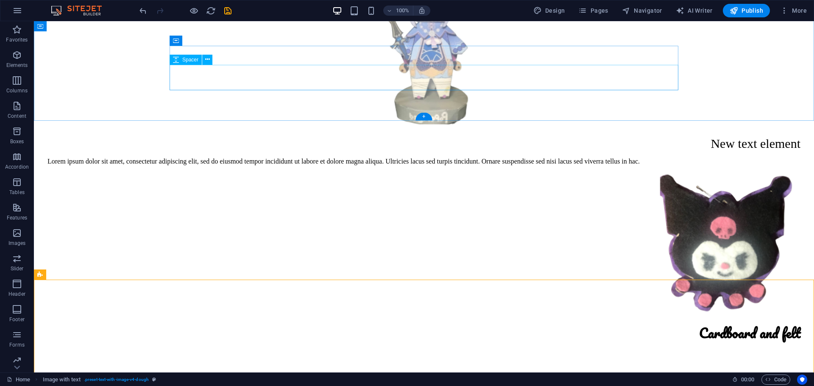
click at [259, 322] on div "Cardboard and felt" at bounding box center [423, 333] width 753 height 22
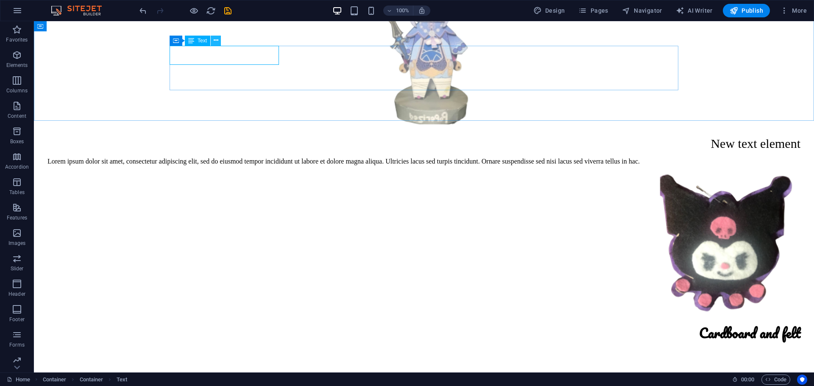
click at [215, 40] on icon at bounding box center [216, 40] width 5 height 9
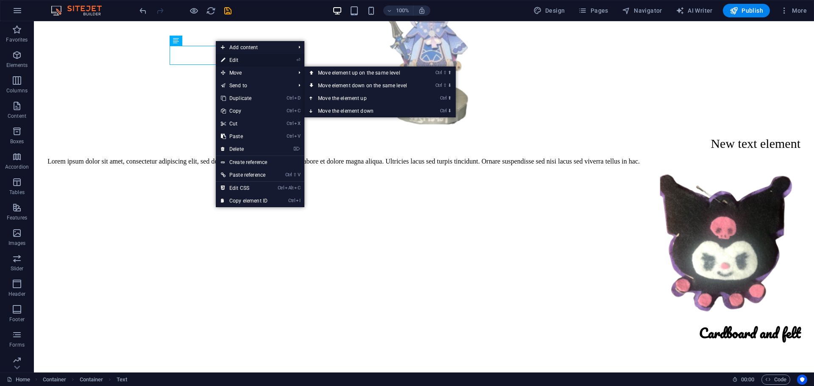
click at [238, 59] on link "⏎ Edit" at bounding box center [244, 60] width 57 height 13
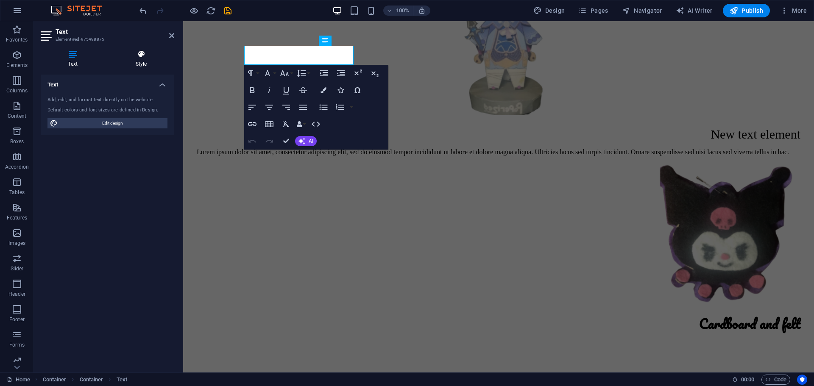
click at [142, 60] on h4 "Style" at bounding box center [141, 59] width 66 height 18
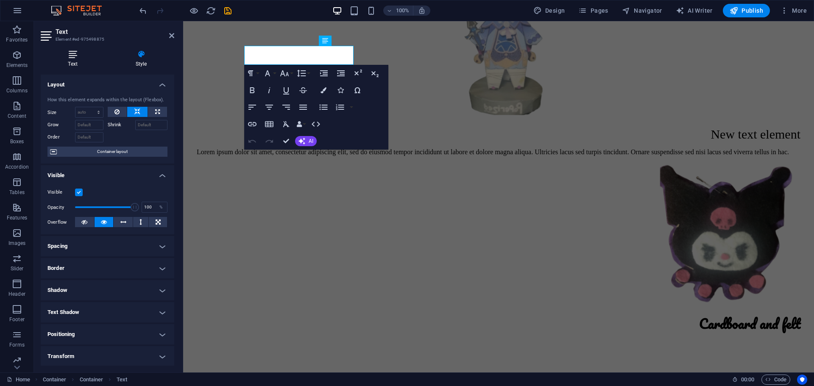
click at [74, 67] on h4 "Text" at bounding box center [74, 59] width 67 height 18
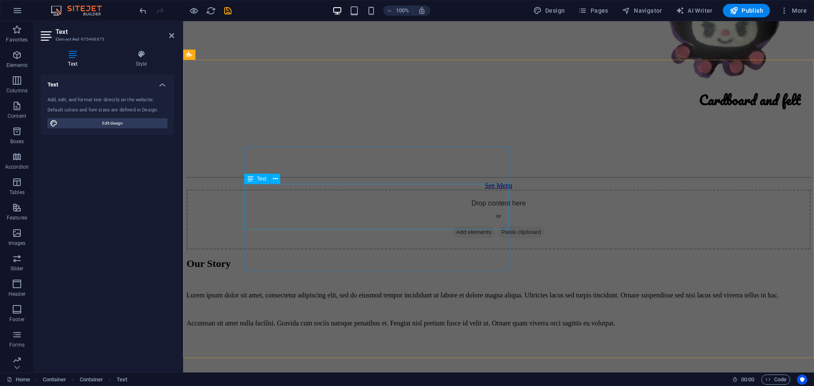
scroll to position [1226, 0]
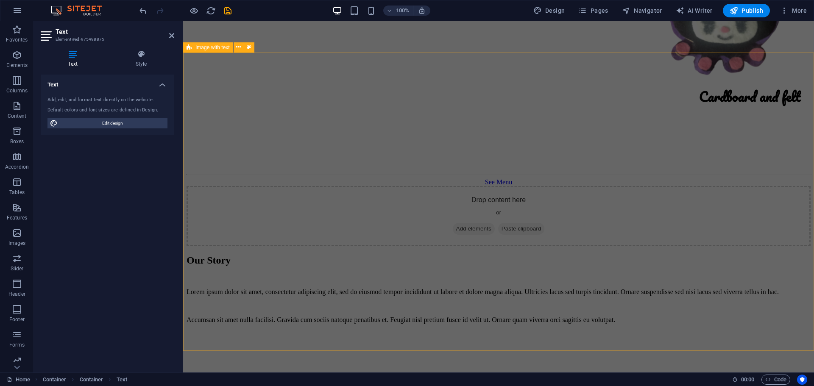
click at [458, 255] on div "Our Story" at bounding box center [499, 260] width 624 height 11
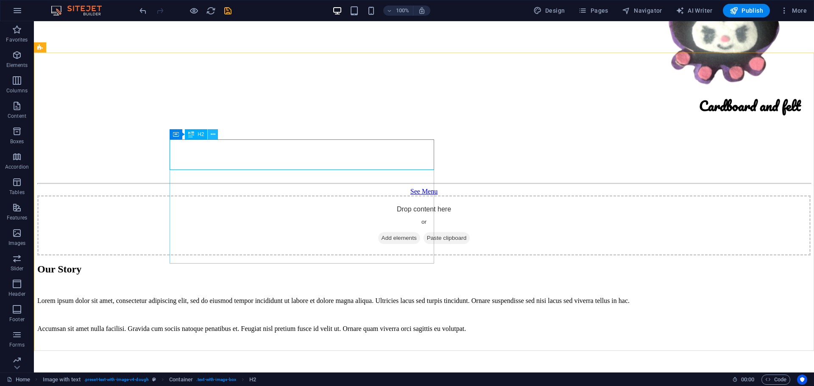
click at [209, 136] on button at bounding box center [213, 134] width 10 height 10
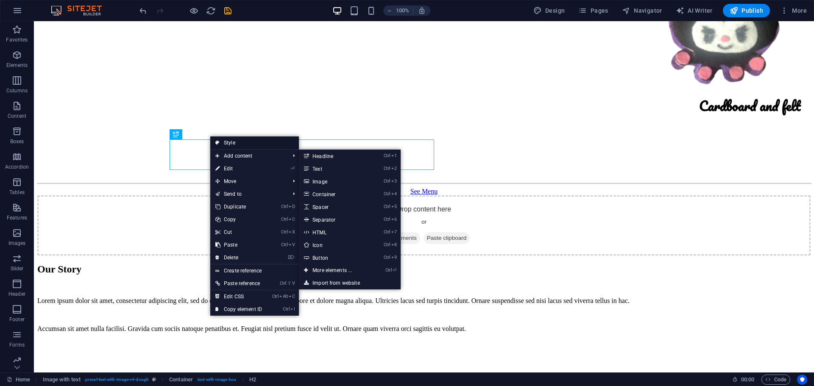
drag, startPoint x: 242, startPoint y: 142, endPoint x: 74, endPoint y: 130, distance: 168.8
click at [242, 142] on link "Style" at bounding box center [254, 143] width 89 height 13
select select "rem"
select select "px"
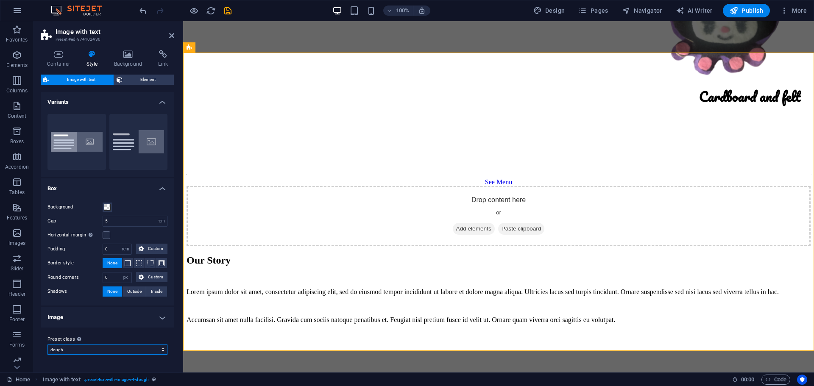
click at [109, 348] on select "dough boxed default Add preset class" at bounding box center [107, 350] width 120 height 10
click at [109, 351] on select "dough boxed default Add preset class" at bounding box center [107, 350] width 120 height 10
click at [125, 57] on icon at bounding box center [128, 54] width 41 height 8
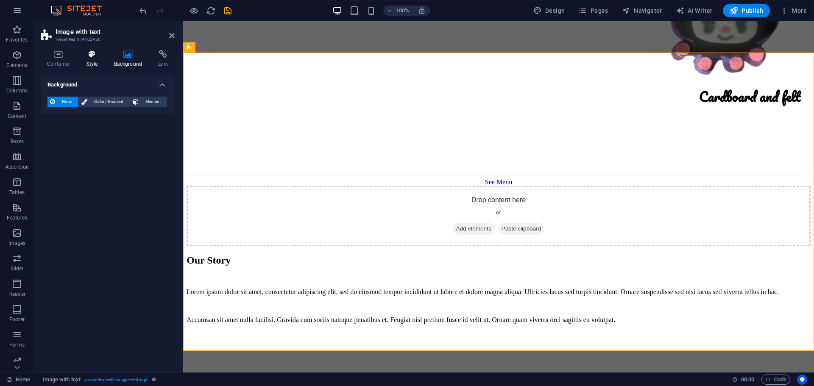
click at [89, 63] on h4 "Style" at bounding box center [94, 59] width 28 height 18
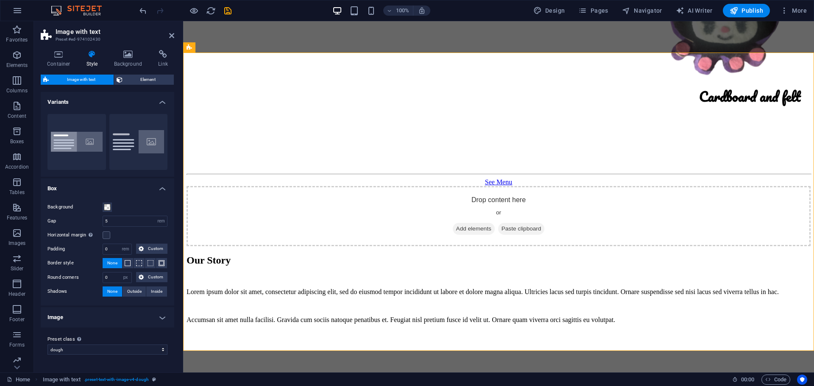
click at [143, 48] on div "Container Style Background Link Size Height Default px rem % vh vw Min. height …" at bounding box center [107, 207] width 147 height 329
drag, startPoint x: 124, startPoint y: 59, endPoint x: 118, endPoint y: 70, distance: 13.3
click at [124, 59] on h4 "Background" at bounding box center [130, 59] width 45 height 18
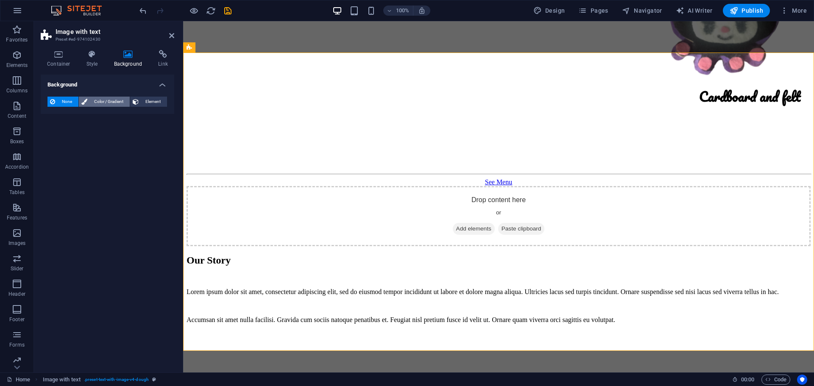
click at [109, 104] on span "Color / Gradient" at bounding box center [108, 102] width 37 height 10
click at [56, 134] on span at bounding box center [52, 135] width 9 height 9
type input "#ffffff"
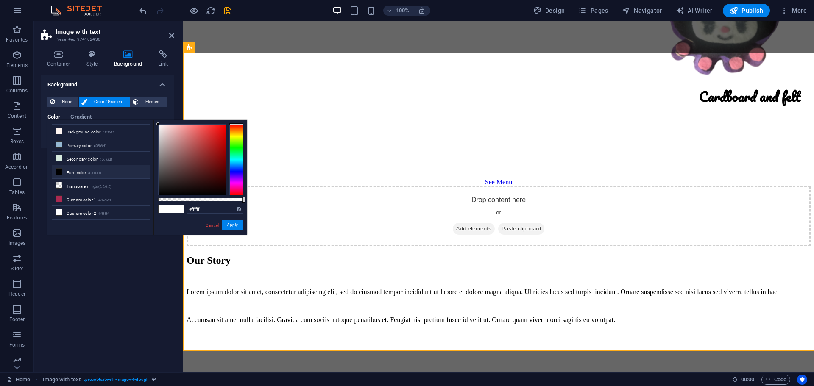
drag, startPoint x: 160, startPoint y: 123, endPoint x: 230, endPoint y: 214, distance: 114.9
click at [160, 131] on div "#ffffff Supported formats #0852ed rgb(8, 82, 237) rgba(8, 82, 237, 90%) hsv(221…" at bounding box center [200, 239] width 94 height 238
click at [225, 223] on button "Apply" at bounding box center [232, 225] width 21 height 10
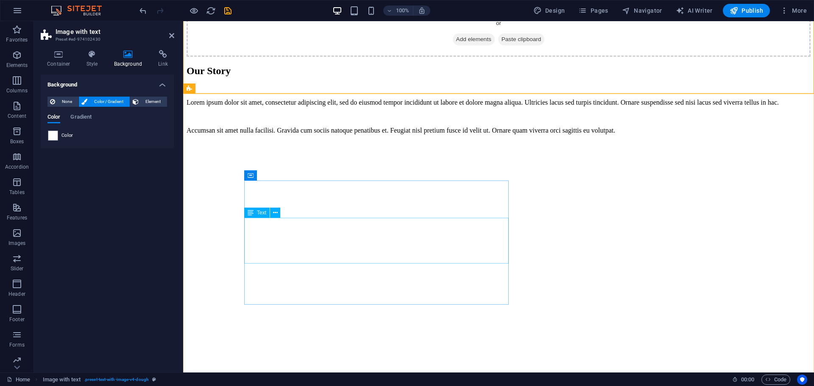
scroll to position [1483, 0]
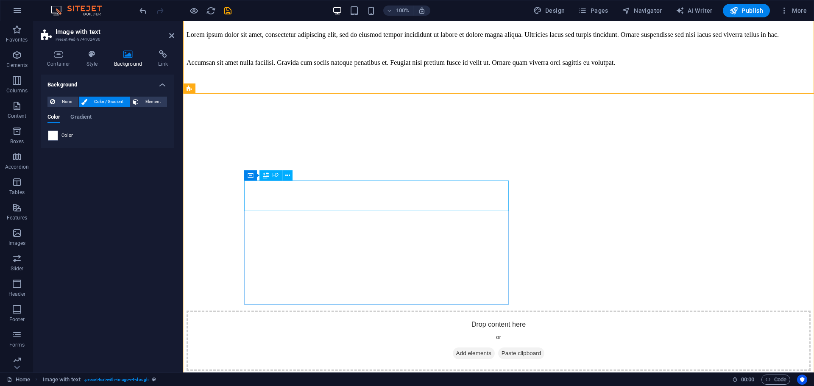
click at [407, 379] on div "Felt keychains" at bounding box center [499, 384] width 624 height 11
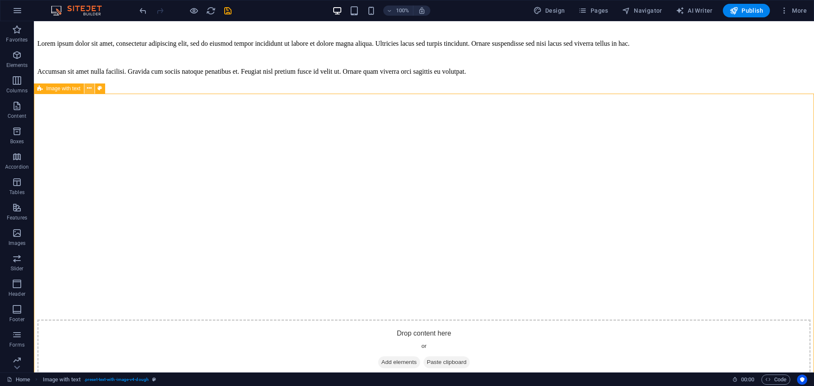
click at [90, 87] on icon at bounding box center [89, 88] width 5 height 9
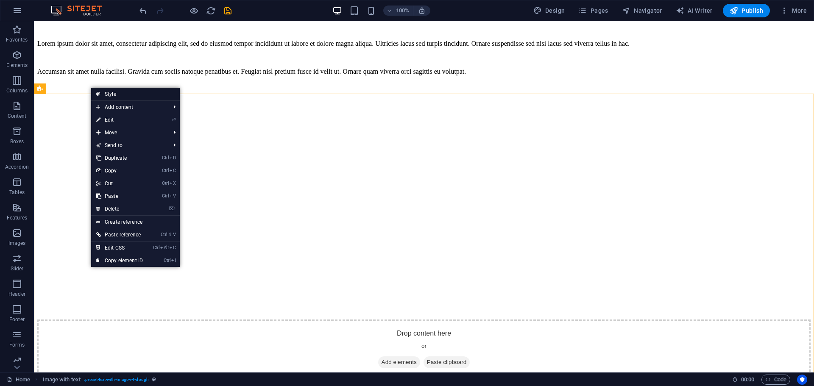
click at [102, 89] on link "Style" at bounding box center [135, 94] width 89 height 13
select select "rem"
select select "px"
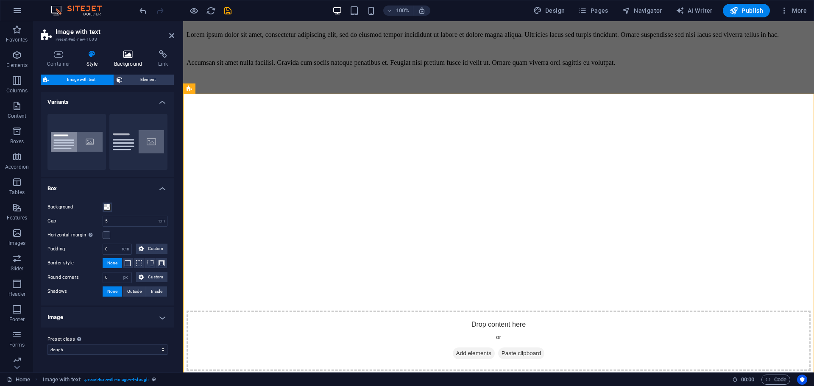
click at [133, 54] on icon at bounding box center [128, 54] width 41 height 8
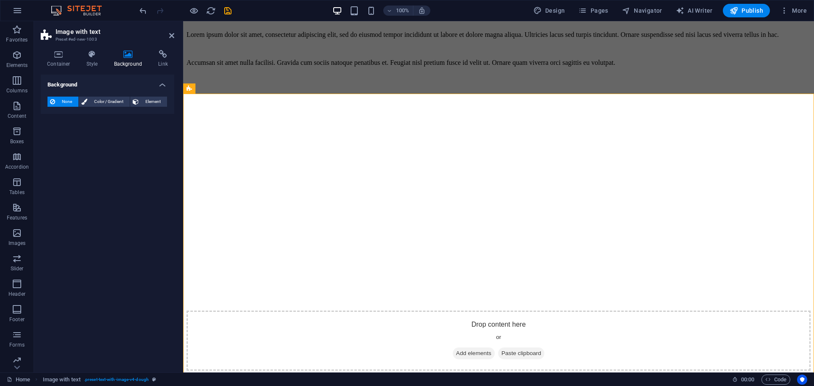
drag, startPoint x: 98, startPoint y: 93, endPoint x: 96, endPoint y: 100, distance: 6.5
click at [98, 94] on div "None Color / Gradient Element Stretch background to full-width Color overlay Pl…" at bounding box center [108, 102] width 134 height 24
click at [97, 100] on span "Color / Gradient" at bounding box center [108, 102] width 37 height 10
click at [352, 43] on div "Our Story Lorem ipsum dolor sit amet, consectetur adipiscing elit, sed do eiusm…" at bounding box center [499, 183] width 624 height 373
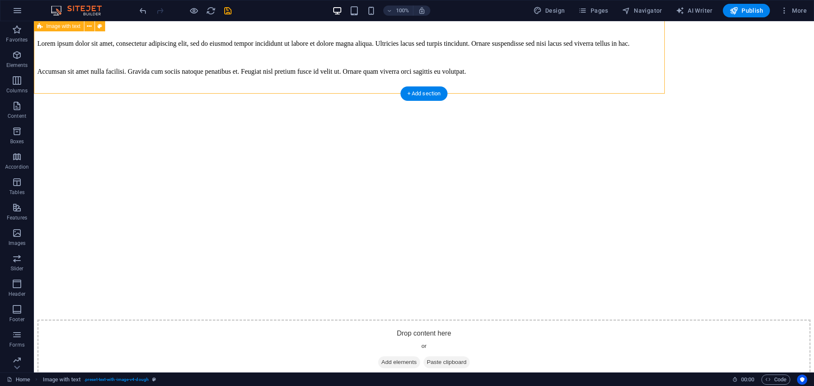
click at [359, 68] on div "Our Story Lorem ipsum dolor sit amet, consectetur adipiscing elit, sed do eiusm…" at bounding box center [423, 192] width 773 height 373
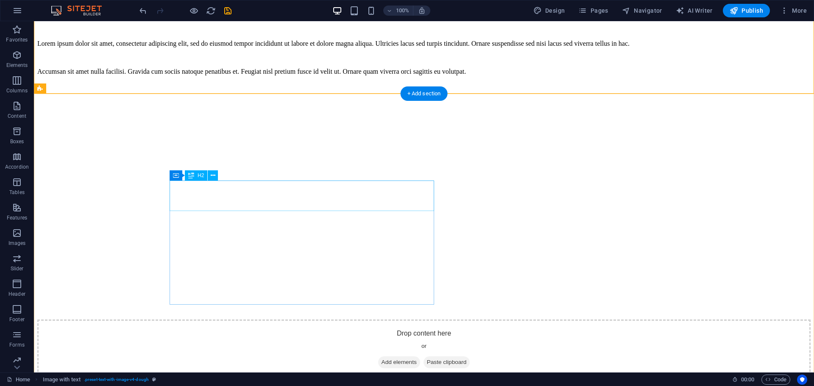
click at [189, 175] on span "Container" at bounding box center [193, 175] width 22 height 5
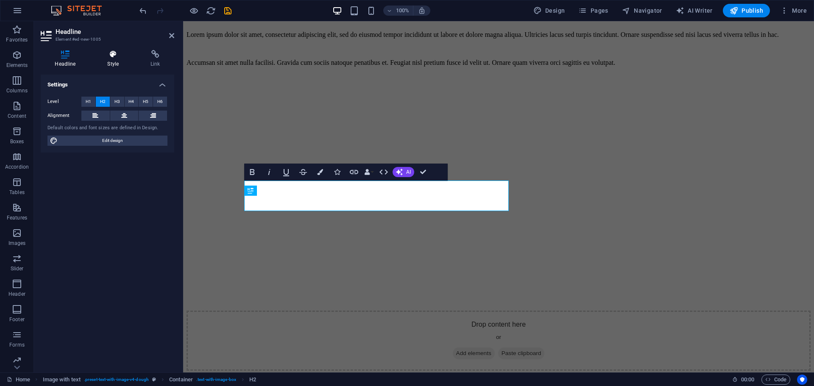
click at [117, 61] on h4 "Style" at bounding box center [114, 59] width 43 height 18
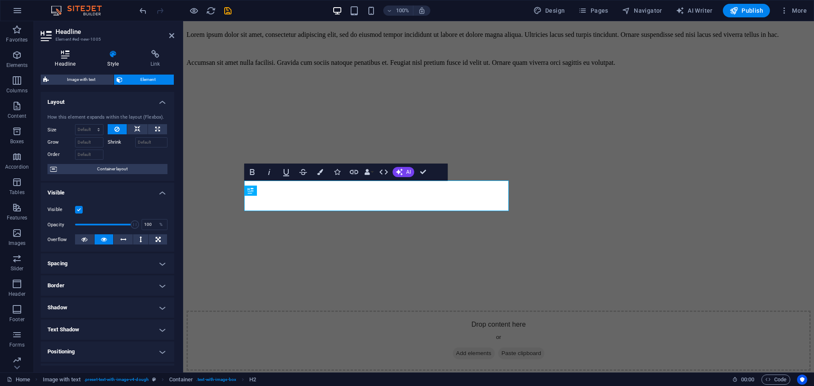
click at [59, 50] on icon at bounding box center [65, 54] width 49 height 8
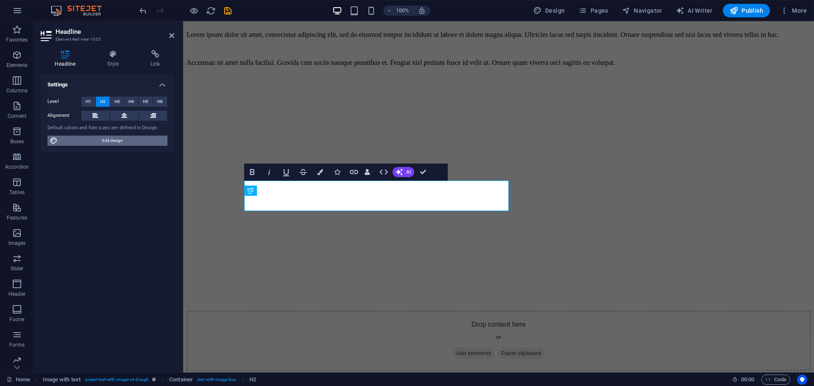
click at [82, 136] on span "Edit design" at bounding box center [112, 141] width 105 height 10
select select "px"
select select "300"
select select "px"
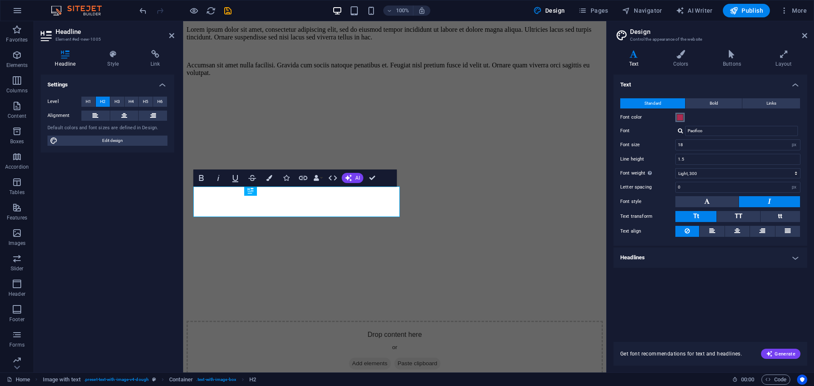
click at [679, 120] on span at bounding box center [680, 117] width 7 height 7
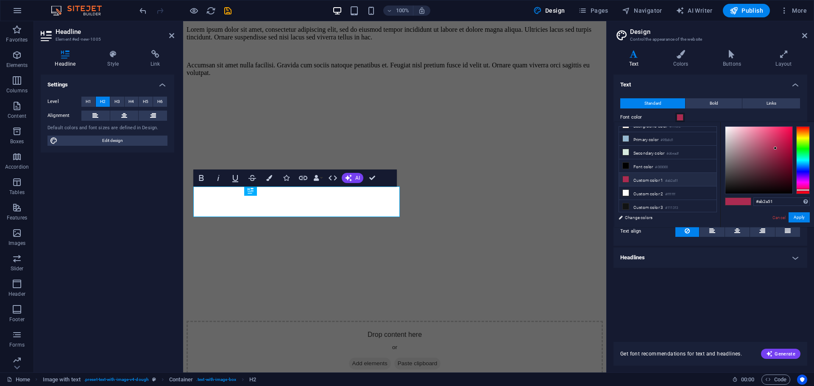
scroll to position [0, 0]
click at [801, 220] on button "Apply" at bounding box center [799, 217] width 21 height 10
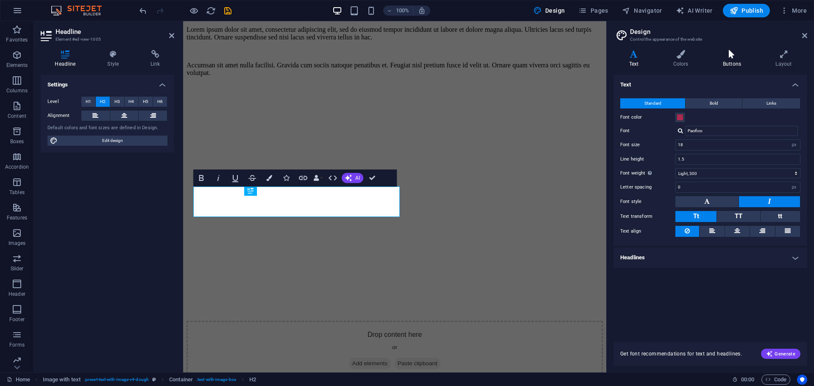
click at [734, 61] on h4 "Buttons" at bounding box center [733, 59] width 53 height 18
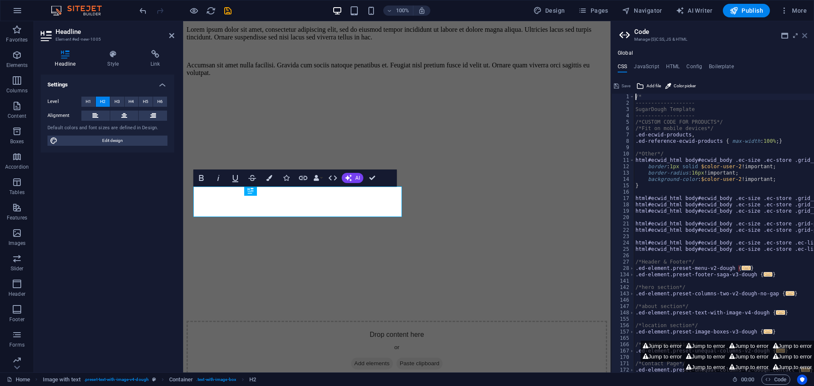
click at [806, 32] on icon at bounding box center [804, 35] width 5 height 7
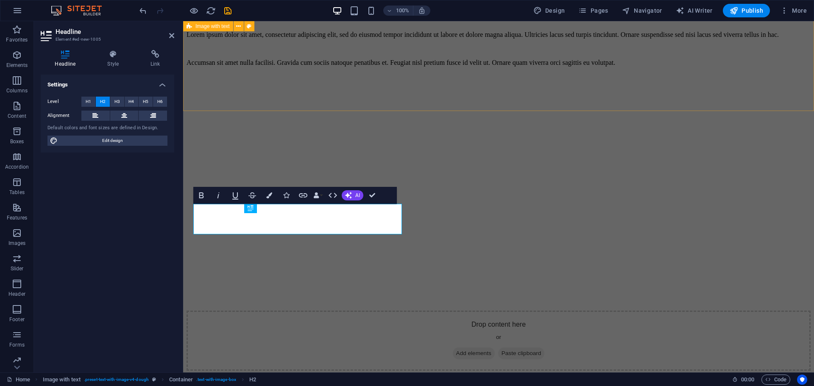
scroll to position [1466, 0]
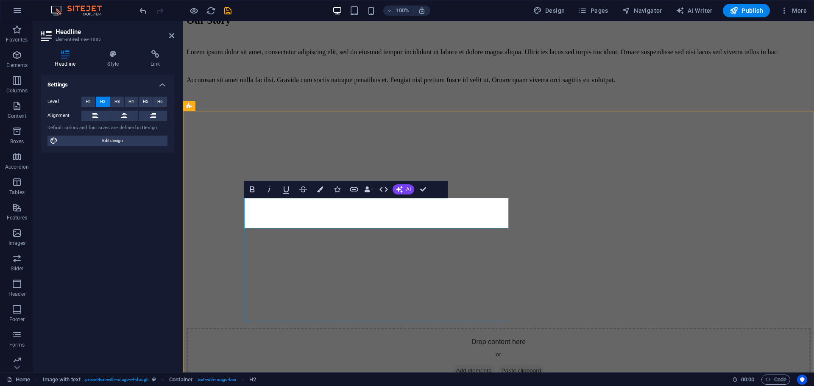
click at [117, 147] on div "Level H1 H2 H3 H4 H5 H6 Alignment Default colors and font sizes are defined in …" at bounding box center [108, 121] width 134 height 63
click at [114, 141] on span "Edit design" at bounding box center [112, 141] width 105 height 10
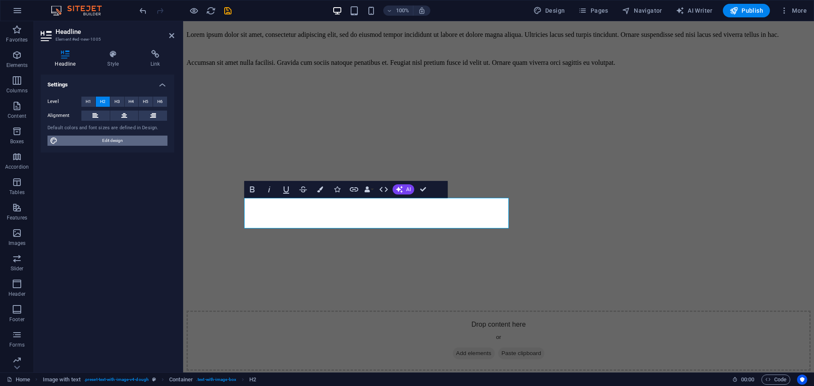
select select "px"
select select "300"
select select "px"
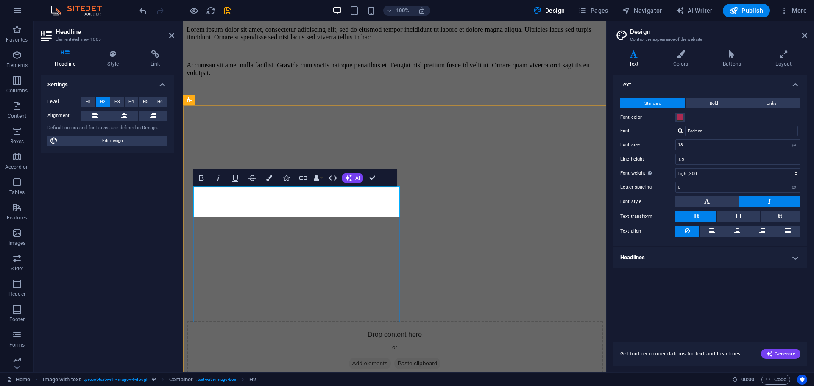
click at [707, 258] on h4 "Headlines" at bounding box center [710, 258] width 194 height 20
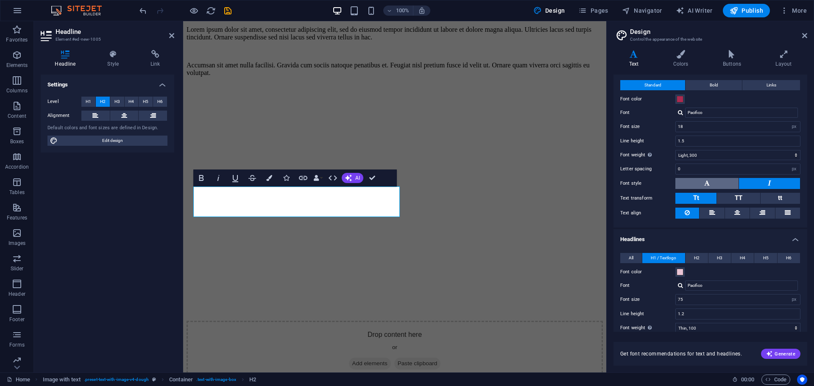
scroll to position [0, 0]
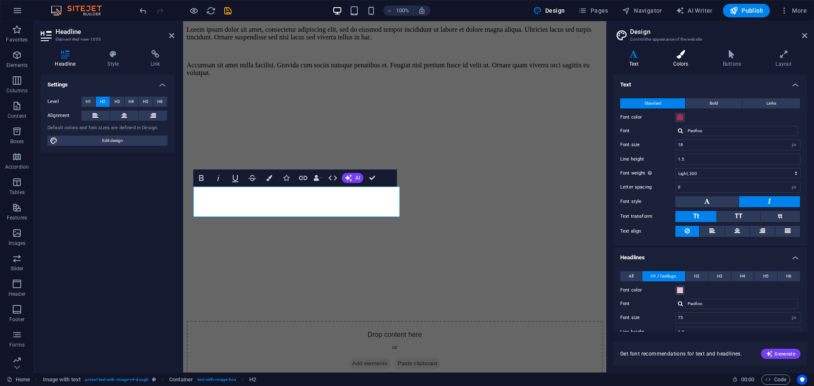
click at [683, 56] on icon at bounding box center [681, 54] width 46 height 8
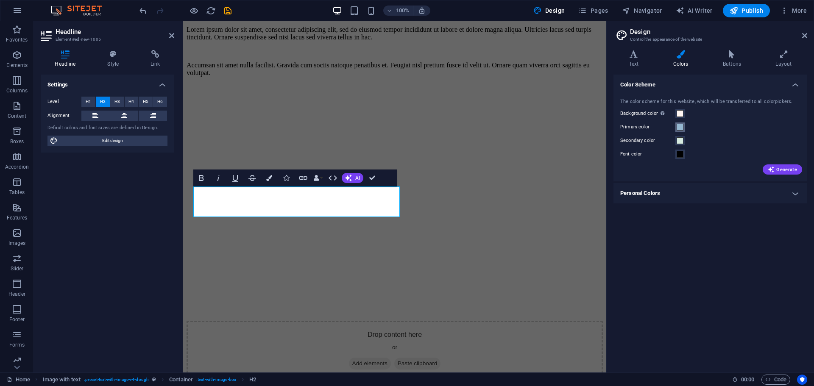
click at [679, 124] on span at bounding box center [680, 127] width 7 height 7
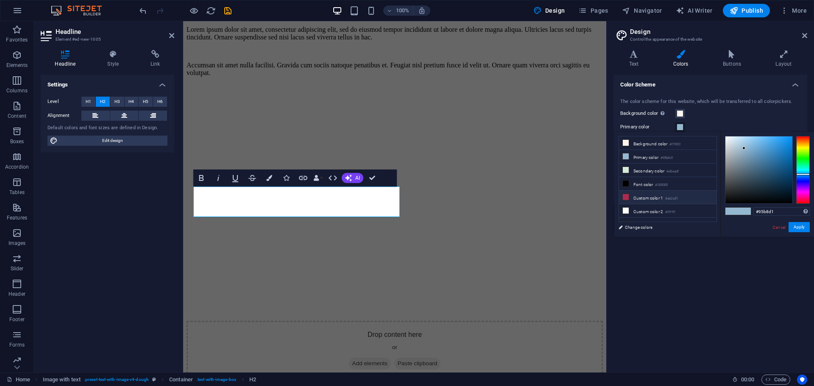
click at [644, 203] on ul "Background color #fff6f2 Primary color #95b8d1 Secondary color #d6eadf Font col…" at bounding box center [668, 179] width 98 height 86
click at [647, 198] on li "Custom color 1 #ab2a51" at bounding box center [668, 198] width 98 height 14
type input "#ab2a51"
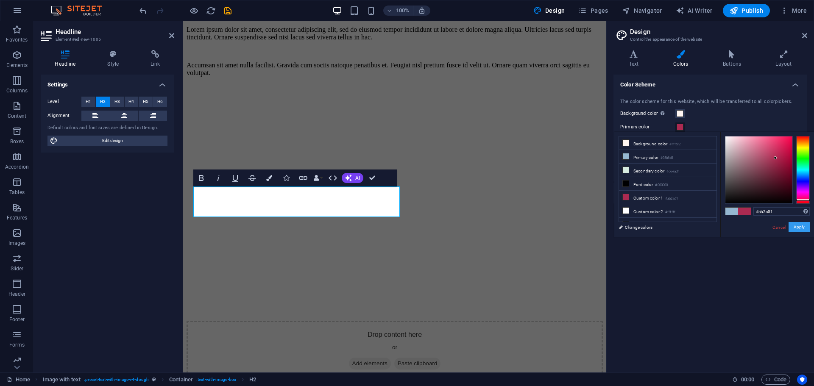
click at [798, 228] on button "Apply" at bounding box center [799, 227] width 21 height 10
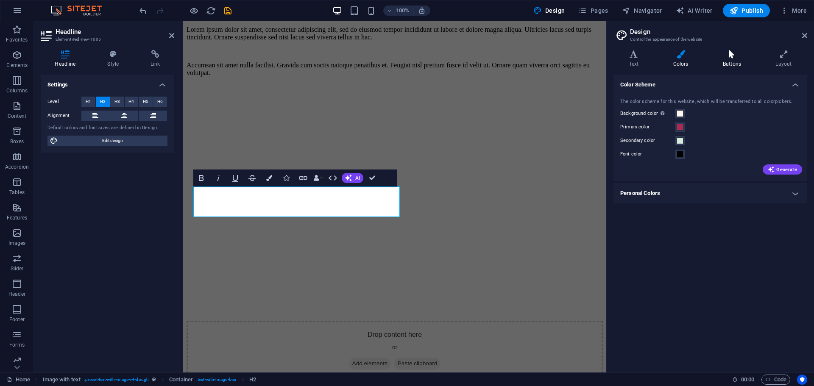
click at [741, 53] on icon at bounding box center [731, 54] width 49 height 8
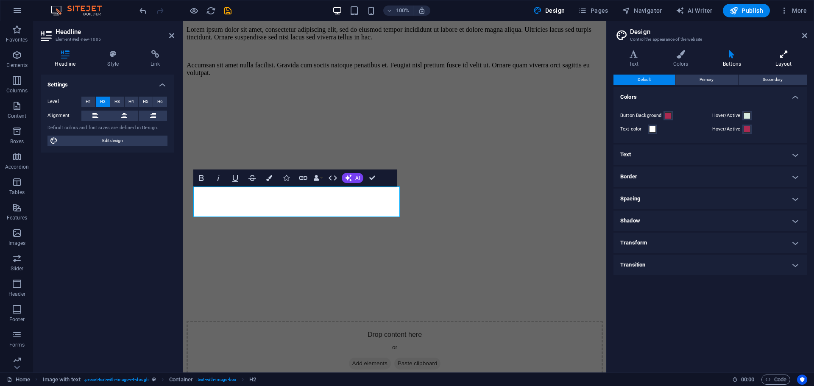
click at [791, 57] on icon at bounding box center [783, 54] width 47 height 8
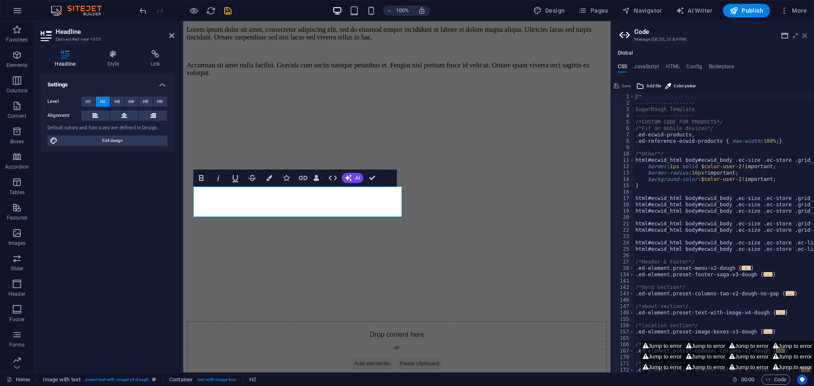
click at [803, 34] on icon at bounding box center [804, 35] width 5 height 7
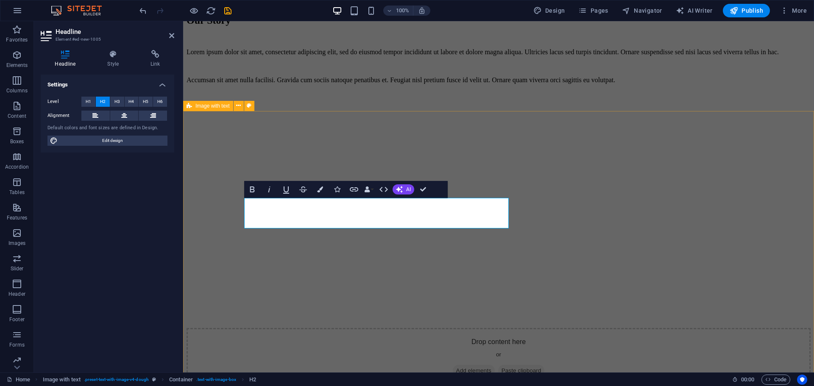
drag, startPoint x: 498, startPoint y: 191, endPoint x: 641, endPoint y: 170, distance: 144.8
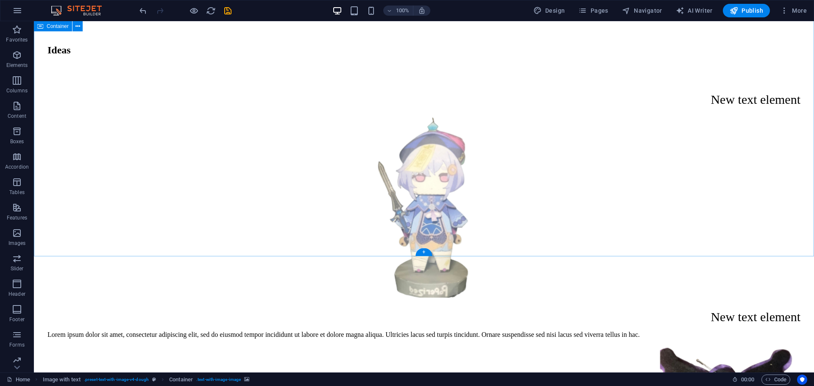
scroll to position [813, 0]
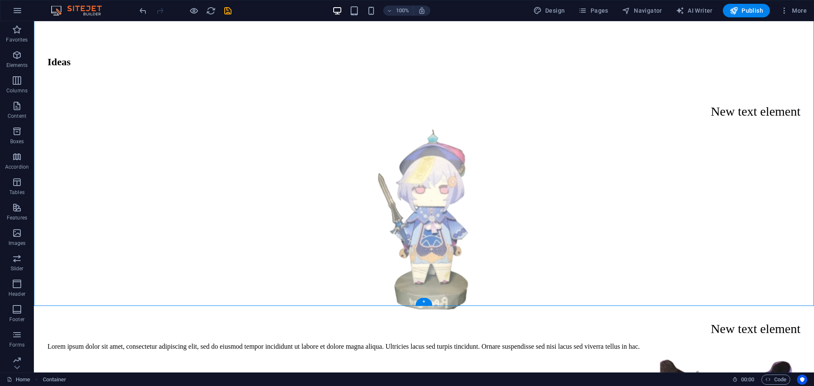
drag, startPoint x: 265, startPoint y: 240, endPoint x: 259, endPoint y: 274, distance: 34.1
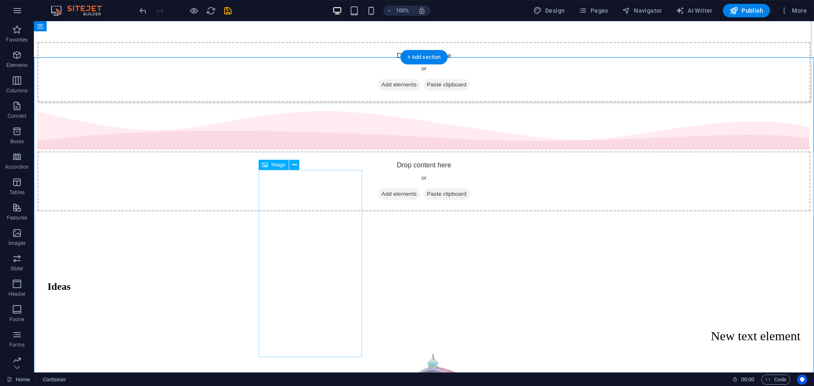
scroll to position [501, 0]
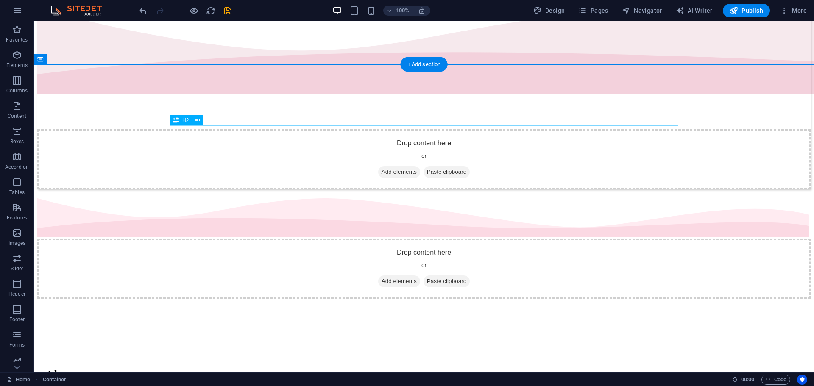
click at [230, 368] on div "Ideas" at bounding box center [423, 373] width 753 height 11
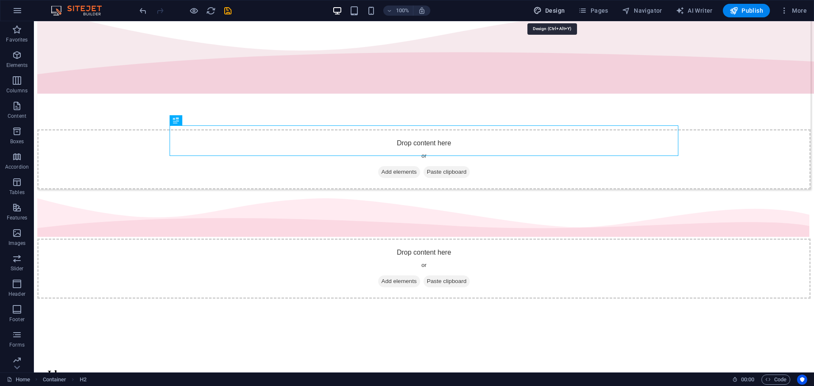
click at [553, 10] on span "Design" at bounding box center [549, 10] width 32 height 8
select select "rem"
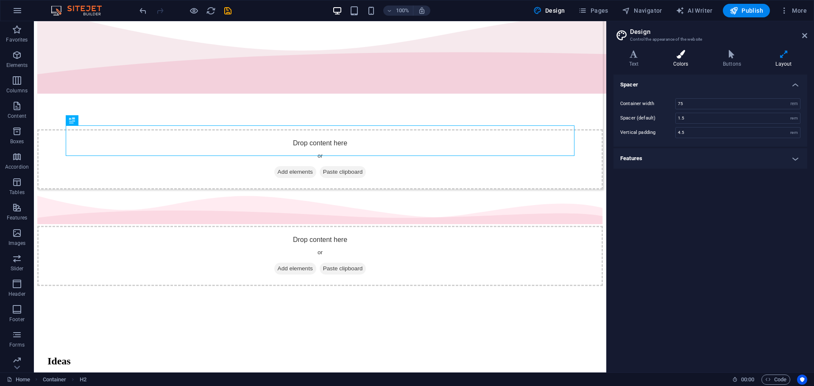
click at [687, 66] on h4 "Colors" at bounding box center [683, 59] width 50 height 18
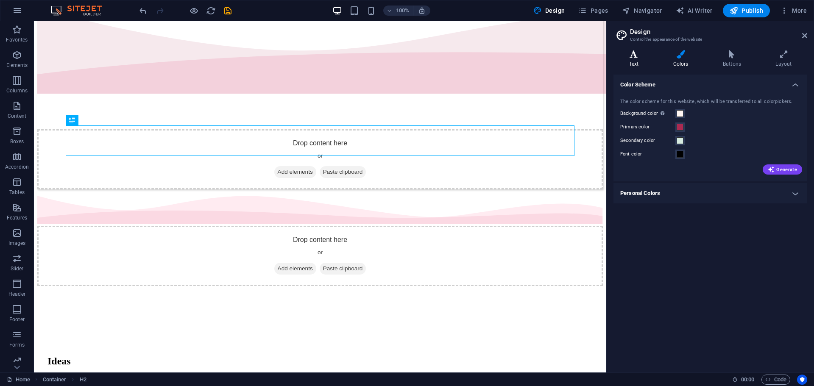
click at [646, 56] on icon at bounding box center [633, 54] width 41 height 8
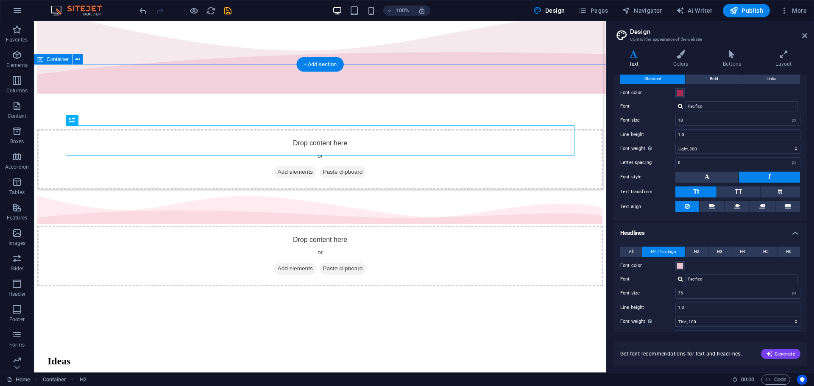
scroll to position [0, 0]
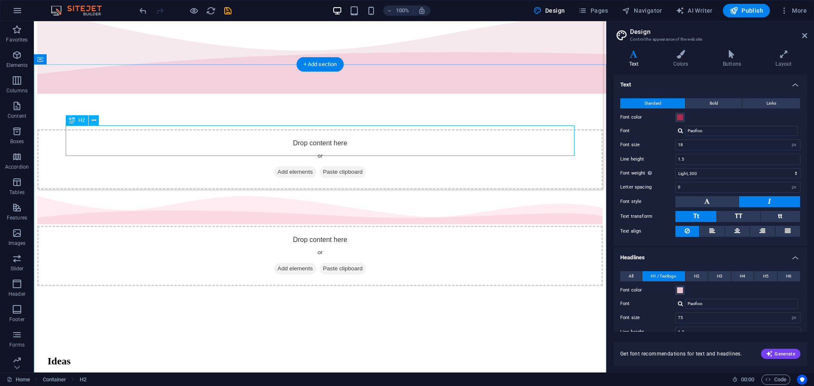
click at [89, 356] on div "Ideas" at bounding box center [319, 361] width 545 height 11
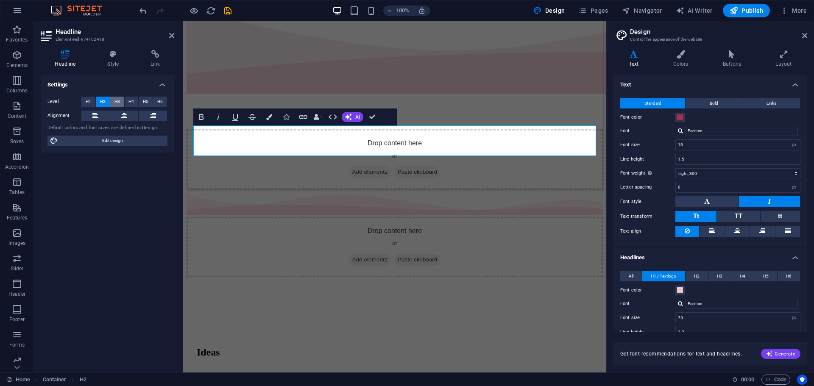
click at [117, 100] on span "H3" at bounding box center [117, 102] width 6 height 10
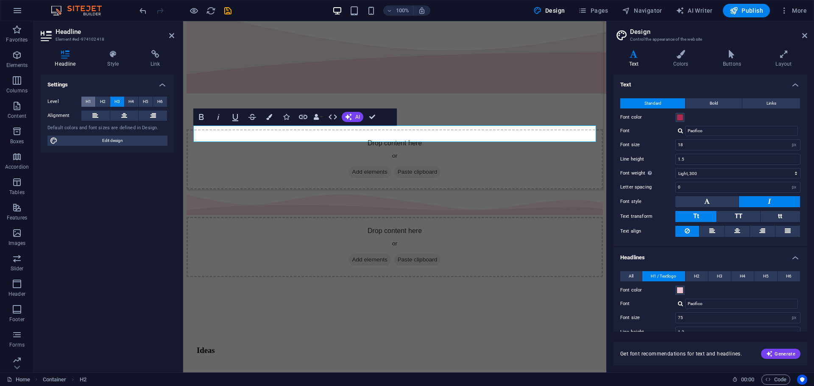
click at [89, 100] on span "H1" at bounding box center [89, 102] width 6 height 10
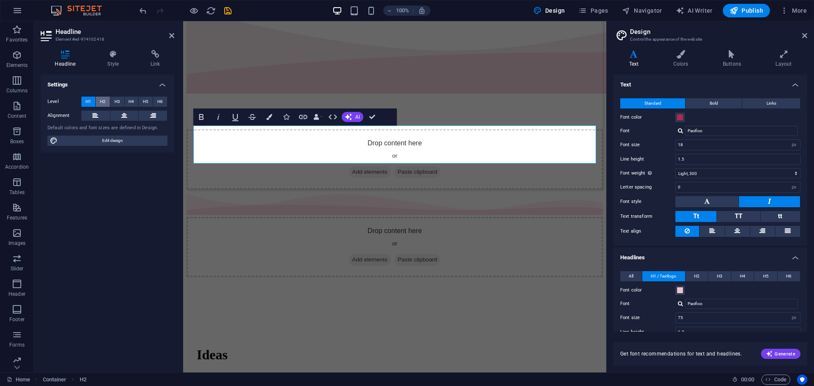
click at [95, 101] on div "Level H1 H2 H3 H4 H5 H6" at bounding box center [107, 102] width 120 height 11
click at [101, 102] on span "H2" at bounding box center [103, 102] width 6 height 10
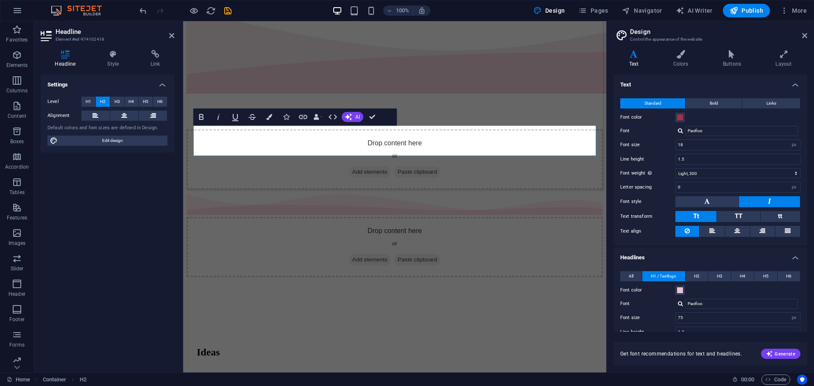
click at [111, 70] on div "Headline Style Link Settings Level H1 H2 H3 H4 H5 H6 Alignment Default colors a…" at bounding box center [108, 208] width 134 height 316
click at [112, 62] on h4 "Style" at bounding box center [114, 59] width 43 height 18
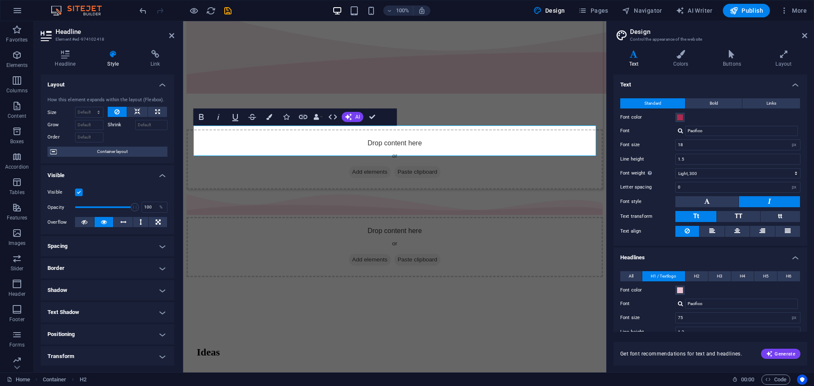
click at [82, 248] on h4 "Spacing" at bounding box center [108, 246] width 134 height 20
click at [83, 248] on h4 "Spacing" at bounding box center [108, 243] width 134 height 15
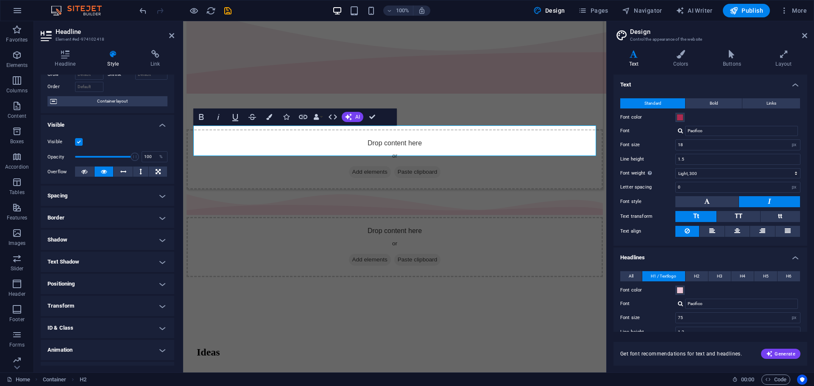
scroll to position [67, 0]
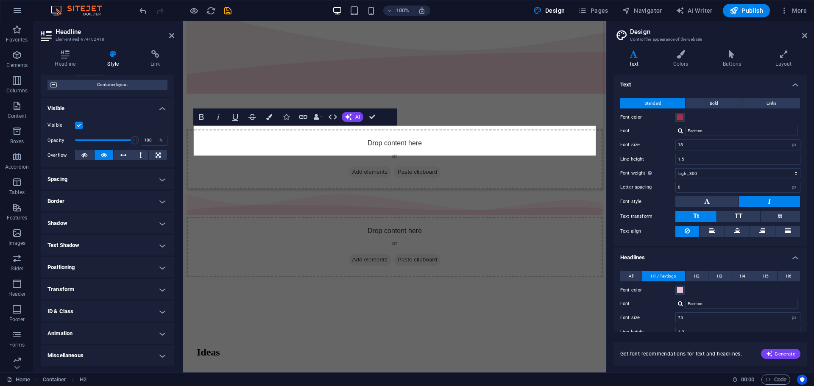
click at [102, 330] on h4 "Animation" at bounding box center [108, 333] width 134 height 20
click at [196, 117] on icon "button" at bounding box center [201, 117] width 10 height 10
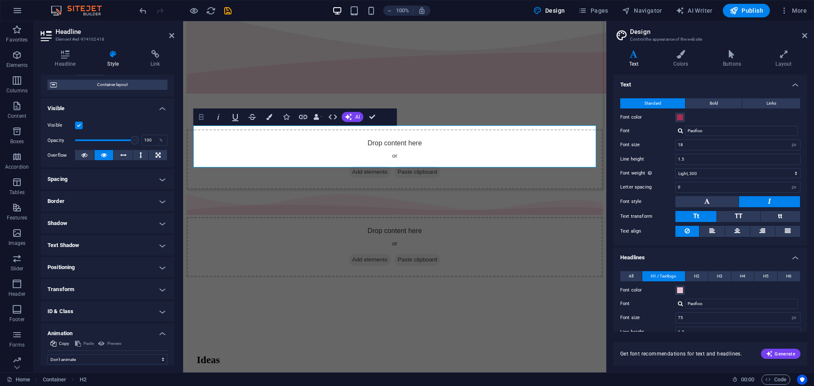
click at [204, 115] on icon "button" at bounding box center [201, 117] width 10 height 10
click at [221, 354] on h2 "Ideas" at bounding box center [395, 359] width 396 height 11
click at [202, 121] on icon "button" at bounding box center [201, 117] width 10 height 10
click at [74, 55] on icon at bounding box center [65, 54] width 49 height 8
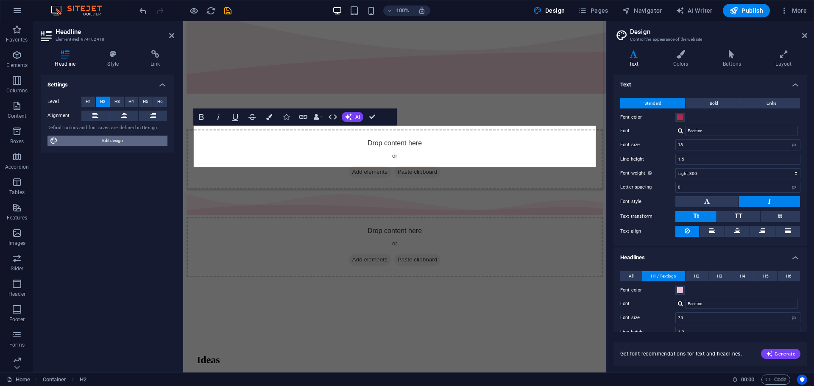
click at [154, 142] on span "Edit design" at bounding box center [112, 141] width 105 height 10
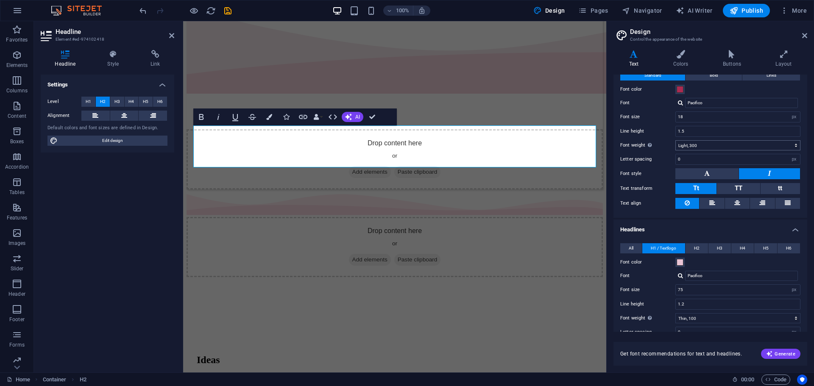
scroll to position [0, 0]
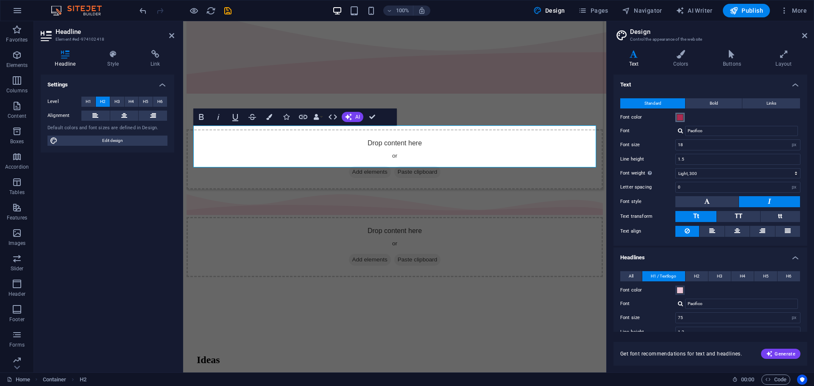
click at [681, 115] on span at bounding box center [680, 117] width 7 height 7
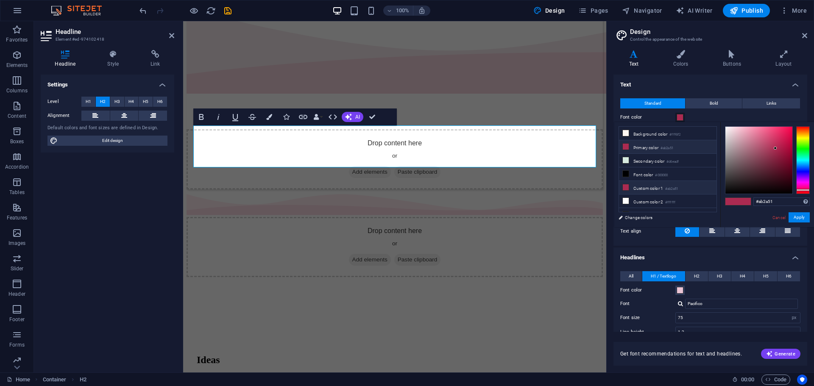
click at [646, 148] on li "Primary color #ab2a51" at bounding box center [668, 147] width 98 height 14
click at [803, 220] on button "Apply" at bounding box center [799, 217] width 21 height 10
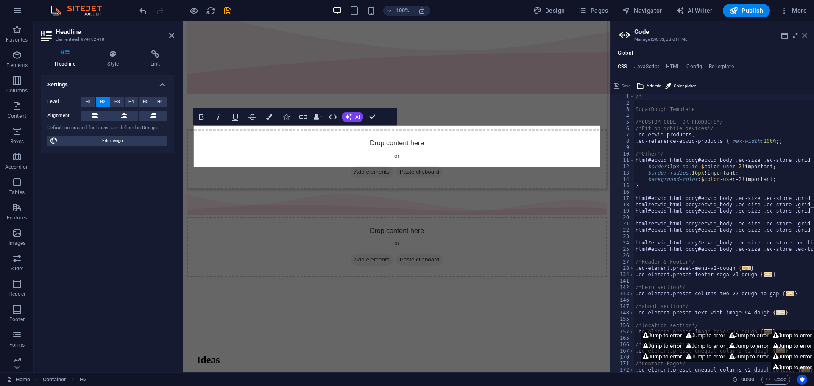
click at [804, 34] on icon at bounding box center [804, 35] width 5 height 7
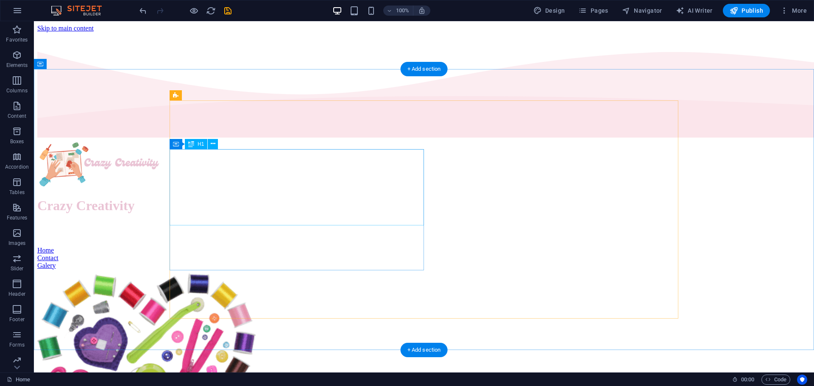
click at [231, 198] on div "Crazy Creativity" at bounding box center [423, 206] width 773 height 16
click at [212, 143] on icon at bounding box center [213, 143] width 5 height 9
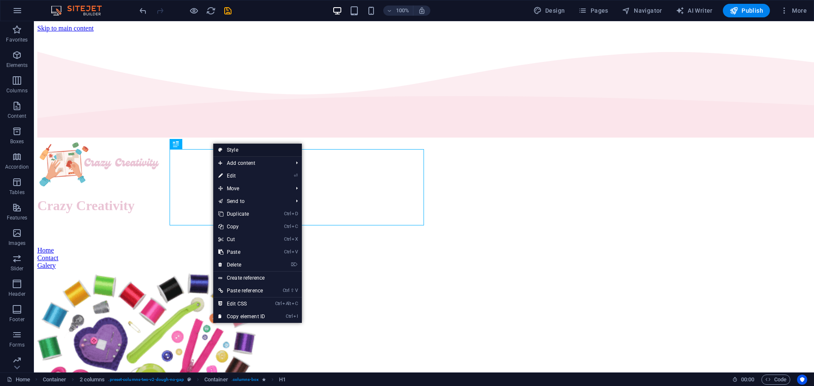
drag, startPoint x: 239, startPoint y: 145, endPoint x: 259, endPoint y: 120, distance: 31.3
click at [239, 145] on link "Style" at bounding box center [257, 150] width 89 height 13
select select "rem"
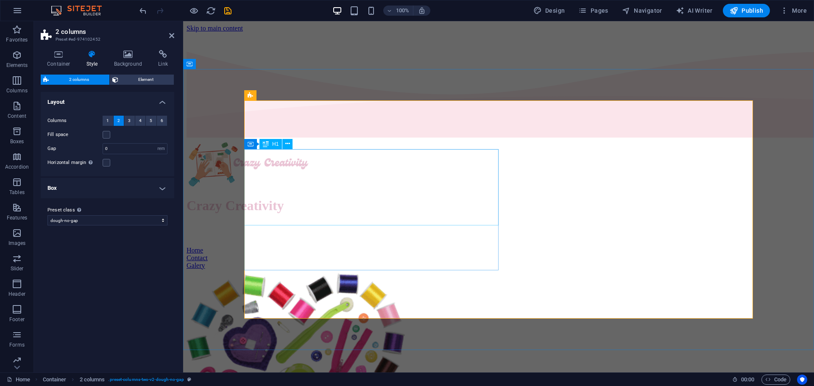
click at [304, 198] on div "Crazy Creativity" at bounding box center [499, 206] width 624 height 16
click at [61, 55] on icon at bounding box center [59, 54] width 36 height 8
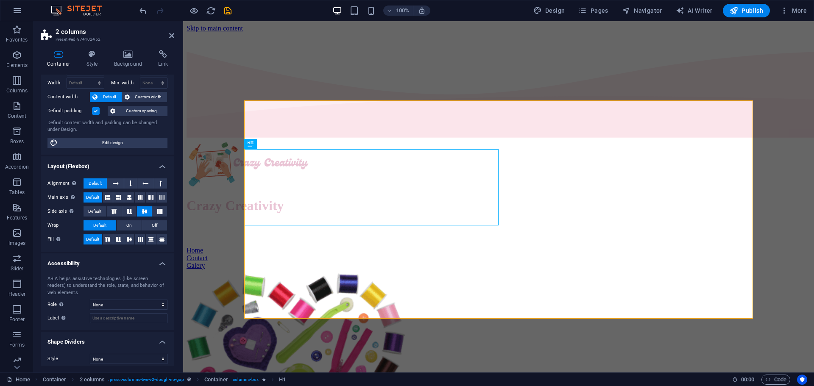
scroll to position [37, 0]
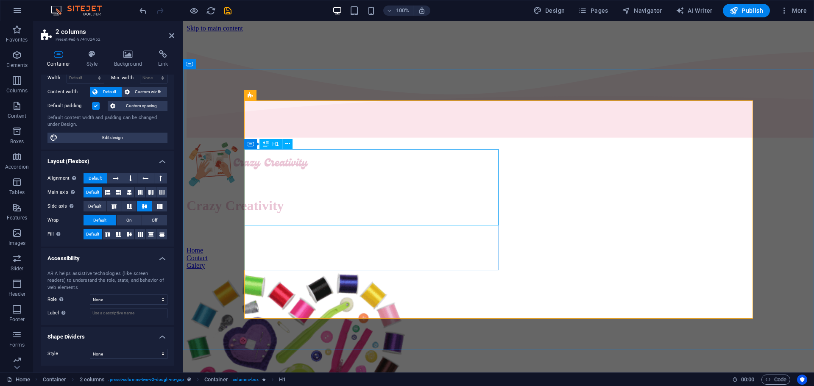
click at [272, 202] on div "Crazy Creativity" at bounding box center [499, 206] width 624 height 16
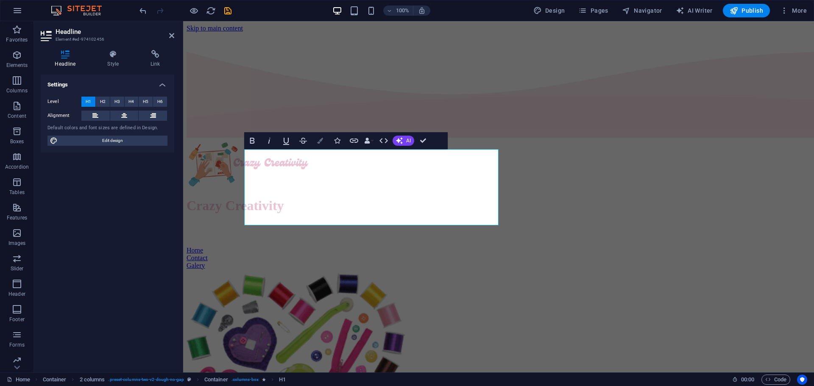
click at [323, 134] on button "Colors" at bounding box center [320, 140] width 16 height 17
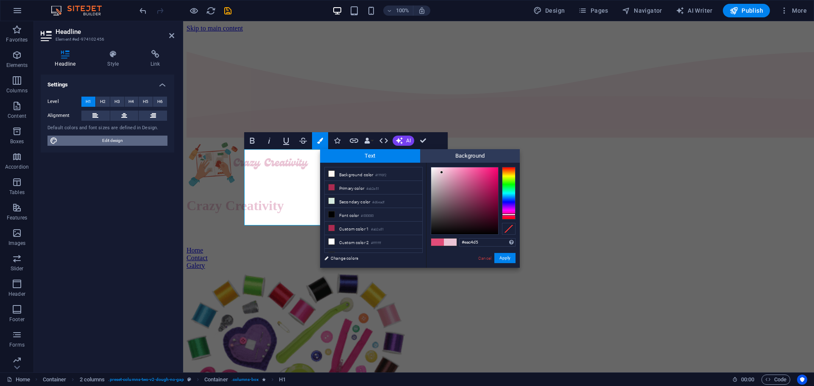
click at [128, 140] on span "Edit design" at bounding box center [112, 141] width 105 height 10
select select "px"
select select "300"
select select "px"
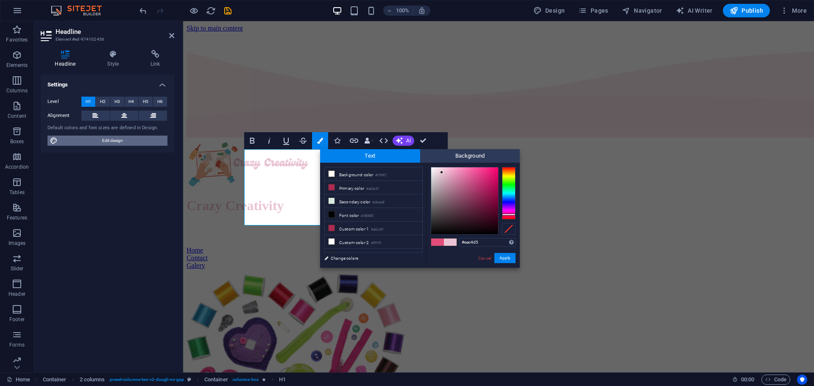
select select "px"
select select "rem"
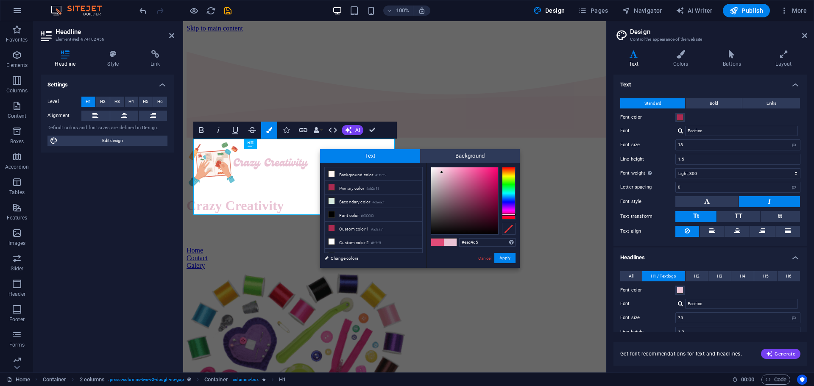
click at [711, 113] on div "Font color" at bounding box center [710, 117] width 180 height 10
click at [697, 124] on div "Standard Bold Links Font color Font Pacifico Manage fonts → Font size 18 rem px…" at bounding box center [710, 168] width 197 height 156
click at [689, 55] on icon at bounding box center [681, 54] width 46 height 8
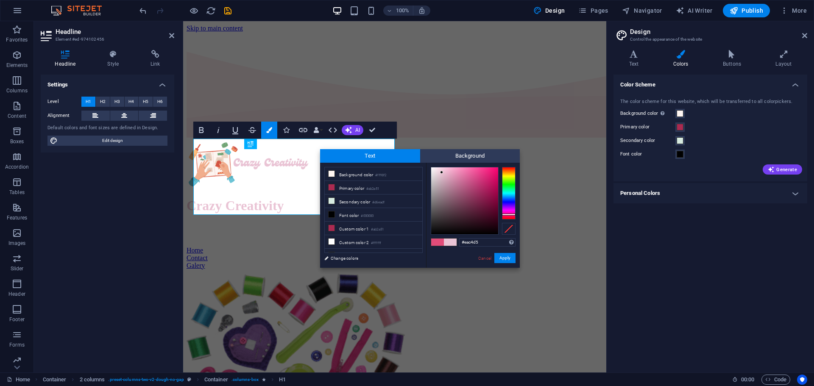
drag, startPoint x: 794, startPoint y: 43, endPoint x: 799, endPoint y: 42, distance: 5.7
click at [796, 42] on aside "Design Control the appearance of the website Variants Text Colors Buttons Layou…" at bounding box center [710, 196] width 208 height 351
click at [802, 41] on header "Design Control the appearance of the website" at bounding box center [711, 32] width 192 height 22
click at [805, 39] on header "Design Control the appearance of the website" at bounding box center [711, 32] width 192 height 22
click at [805, 39] on link at bounding box center [804, 35] width 5 height 7
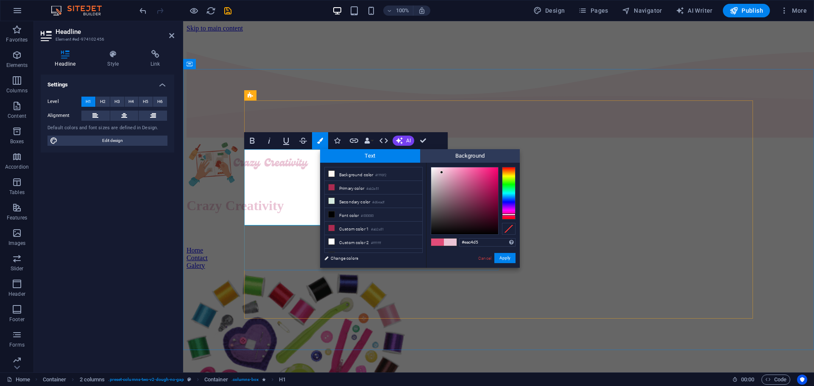
click at [279, 198] on span "Crazy Creativity" at bounding box center [236, 205] width 98 height 15
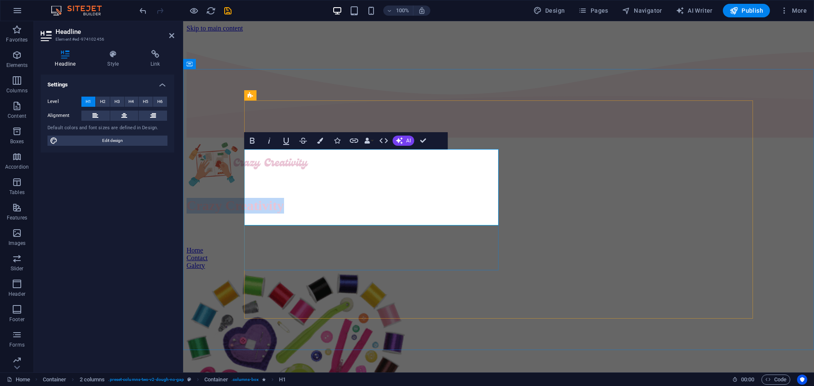
click at [280, 198] on span "Crazy Creativity" at bounding box center [236, 205] width 98 height 15
click at [322, 140] on icon "button" at bounding box center [320, 141] width 6 height 6
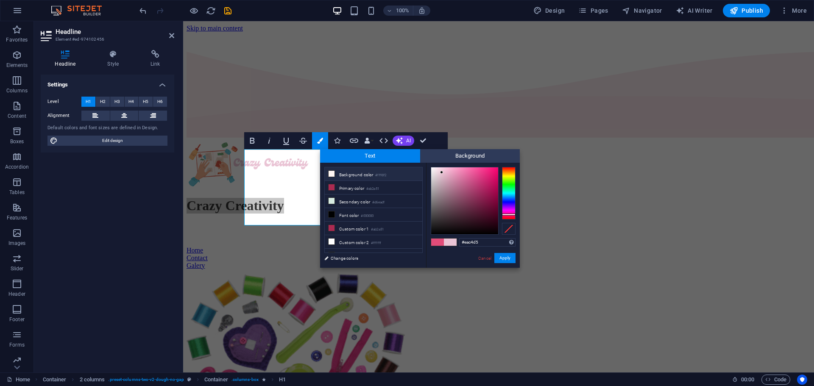
click at [362, 172] on li "Background color #fff6f2" at bounding box center [374, 174] width 98 height 14
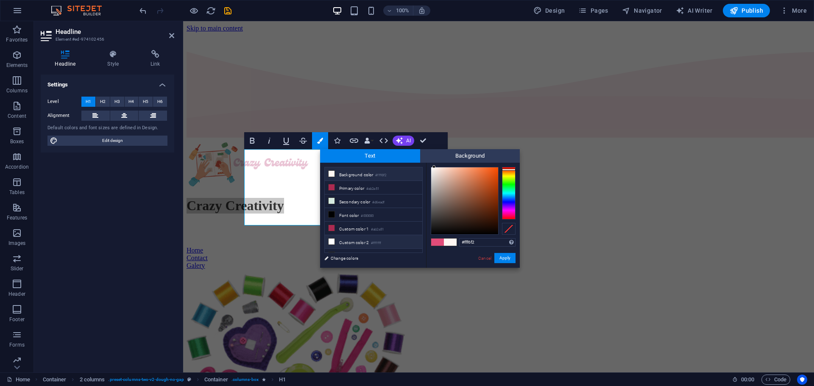
click at [362, 248] on li "Custom color 2 #ffffff" at bounding box center [374, 242] width 98 height 14
click at [363, 193] on li "Primary color #ab2a51" at bounding box center [374, 188] width 98 height 14
type input "#ab2a51"
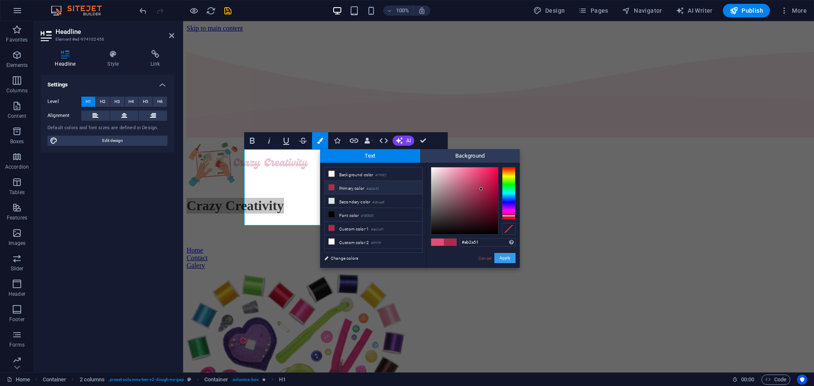
click at [512, 256] on button "Apply" at bounding box center [504, 258] width 21 height 10
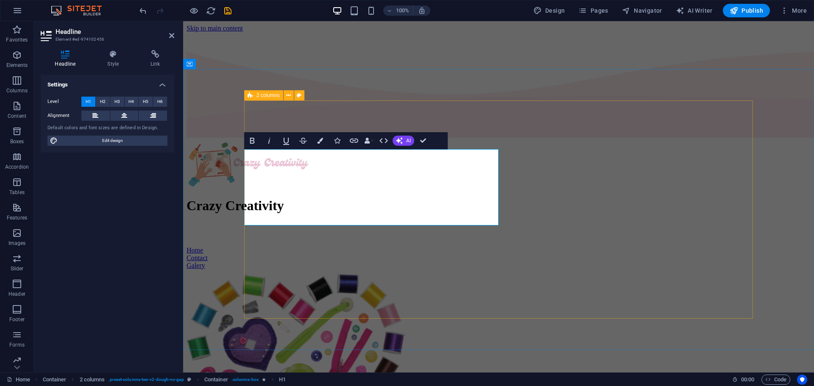
click at [432, 298] on div "Crazy Creativity Home Contact Galery" at bounding box center [499, 343] width 624 height 291
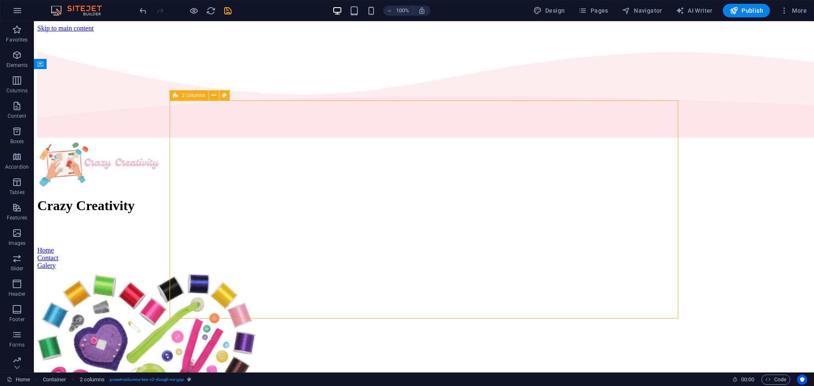
click at [396, 290] on div "Crazy Creativity Home Contact Galery" at bounding box center [423, 343] width 773 height 291
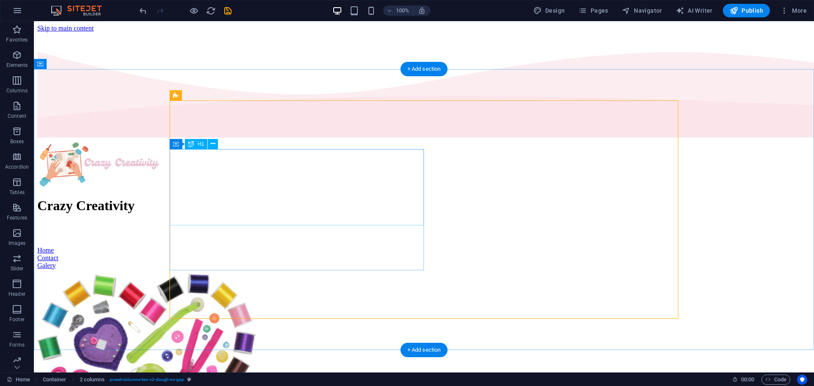
click at [290, 204] on div "Crazy Creativity" at bounding box center [423, 206] width 773 height 16
click at [326, 246] on div at bounding box center [423, 238] width 773 height 17
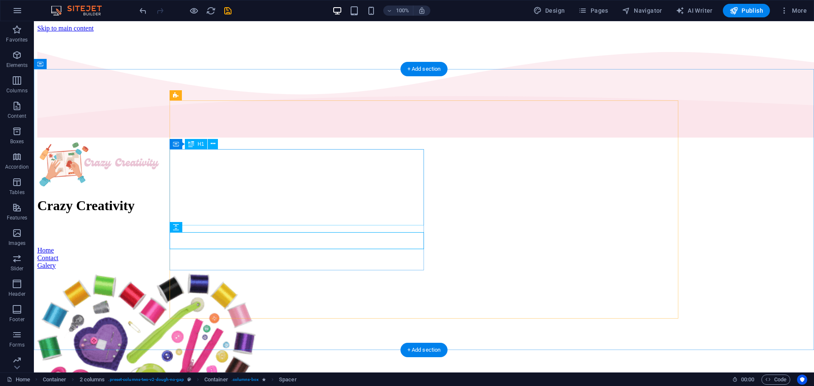
click at [320, 198] on div "Crazy Creativity" at bounding box center [423, 206] width 773 height 16
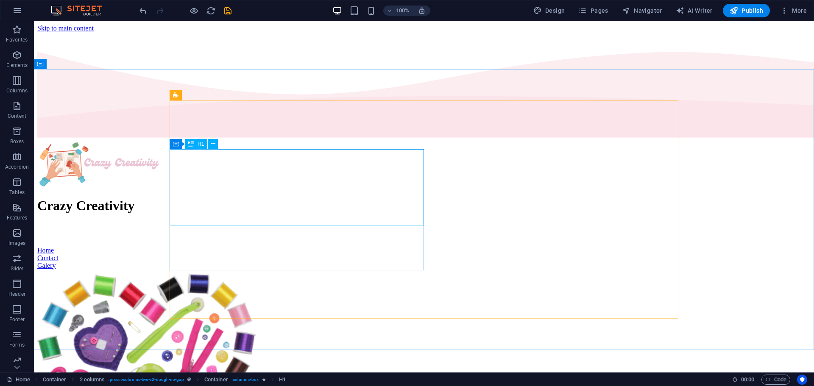
click at [218, 144] on div "Container H1" at bounding box center [197, 144] width 54 height 11
click at [215, 141] on icon at bounding box center [213, 143] width 5 height 9
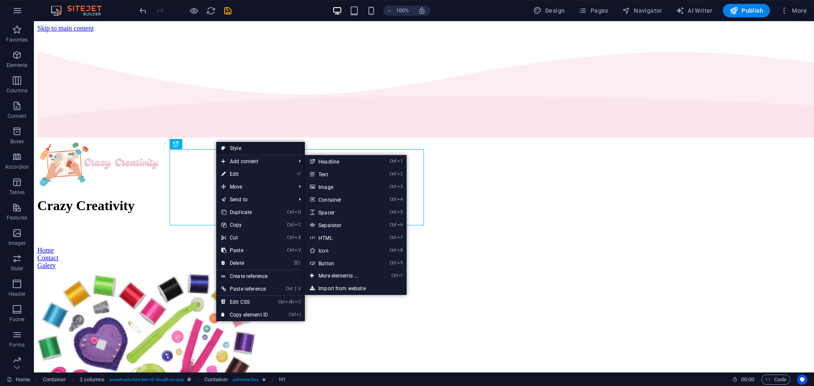
click at [242, 151] on link "Style" at bounding box center [260, 148] width 89 height 13
select select "rem"
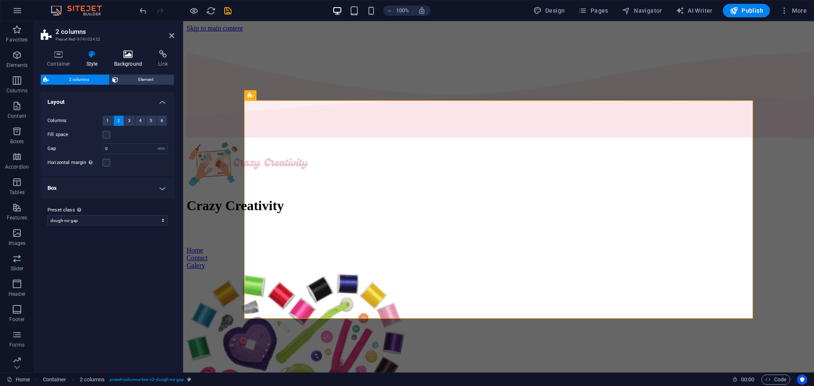
click at [124, 66] on h4 "Background" at bounding box center [130, 59] width 45 height 18
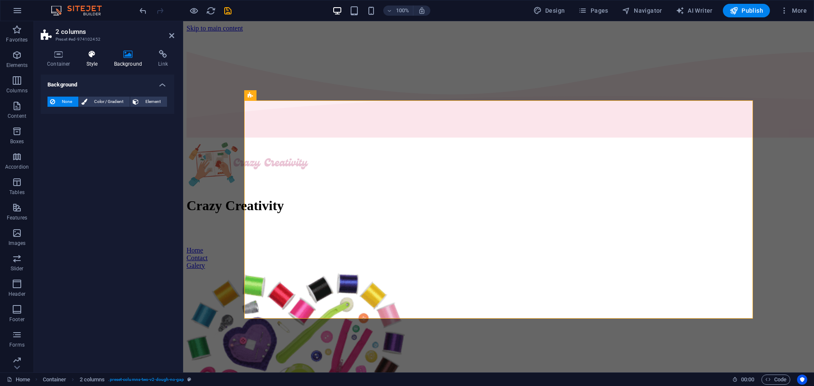
click at [88, 59] on h4 "Style" at bounding box center [94, 59] width 28 height 18
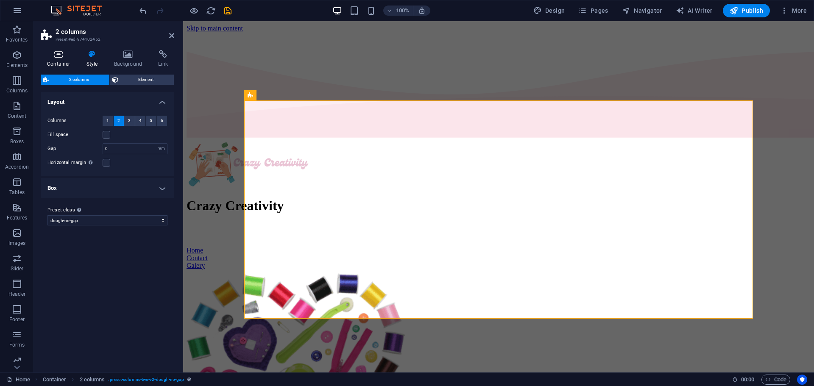
click at [54, 64] on h4 "Container" at bounding box center [60, 59] width 39 height 18
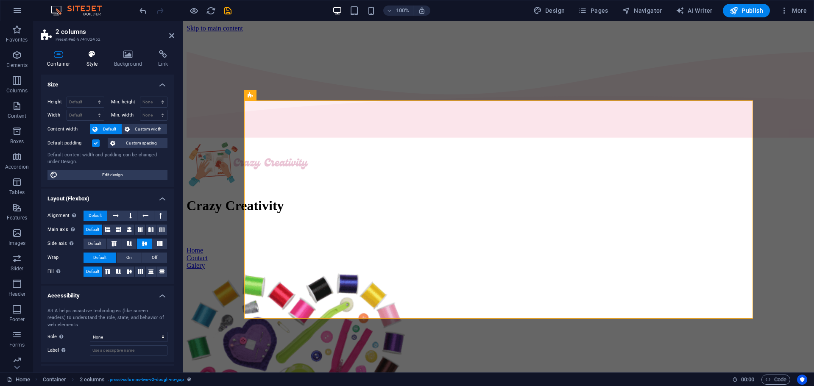
click at [85, 56] on icon at bounding box center [92, 54] width 24 height 8
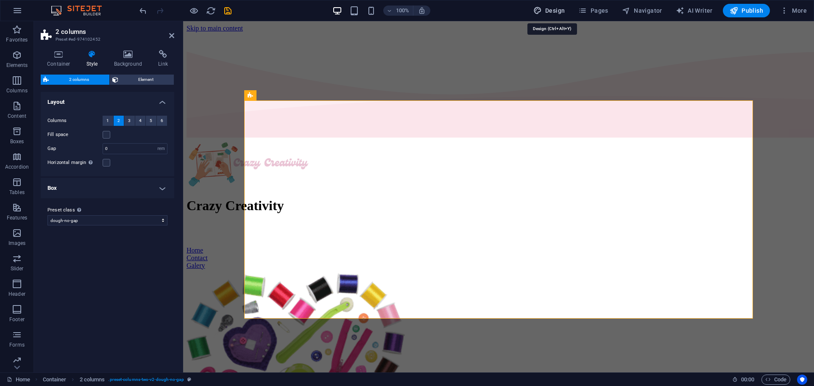
click at [549, 16] on button "Design" at bounding box center [549, 11] width 39 height 14
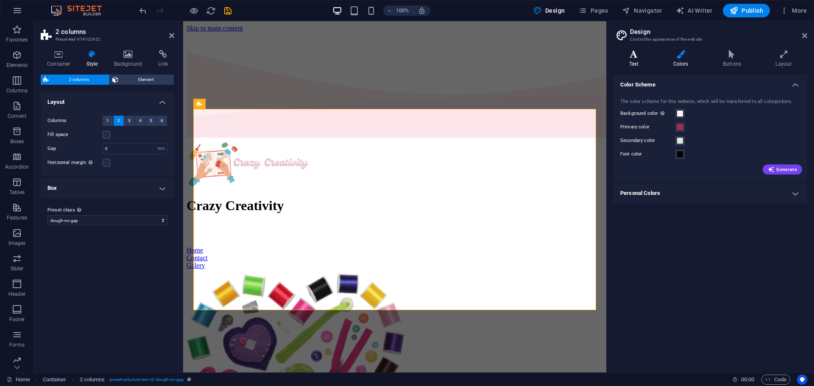
click at [641, 62] on h4 "Text" at bounding box center [635, 59] width 44 height 18
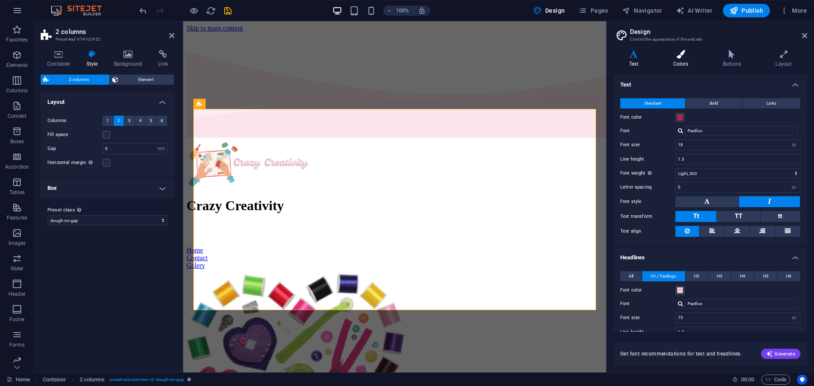
click at [693, 58] on icon at bounding box center [681, 54] width 46 height 8
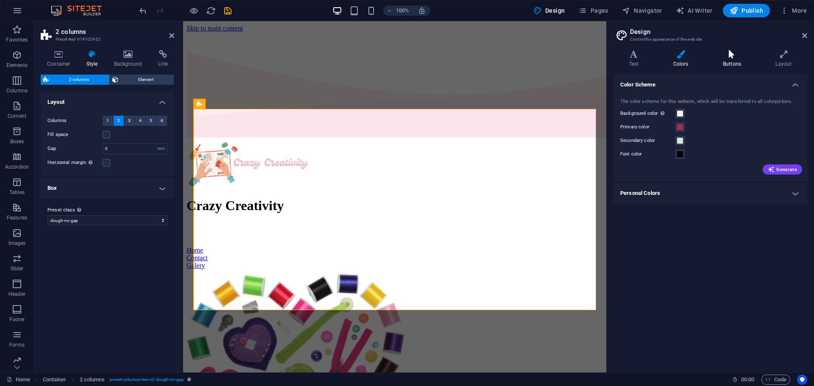
click at [724, 51] on icon at bounding box center [731, 54] width 49 height 8
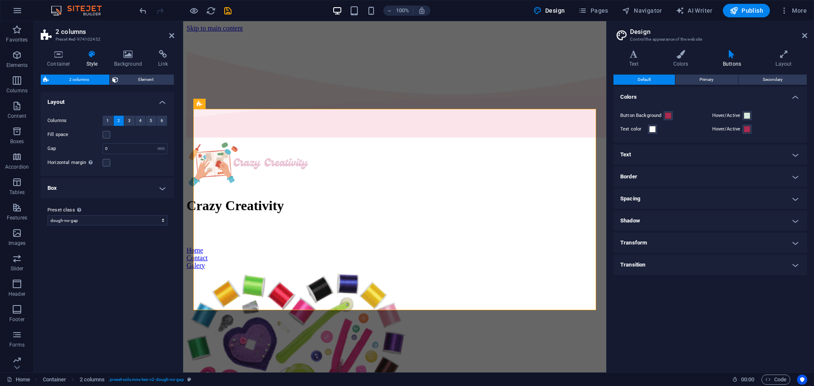
click at [658, 151] on h4 "Text" at bounding box center [710, 155] width 194 height 20
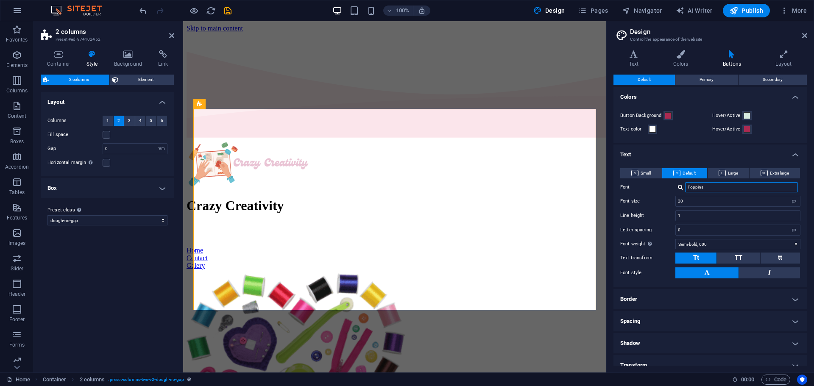
click at [747, 187] on input "Poppins" at bounding box center [741, 187] width 113 height 10
type input "P"
click at [772, 201] on div "Pacifico" at bounding box center [743, 198] width 112 height 9
type input "Pacifico"
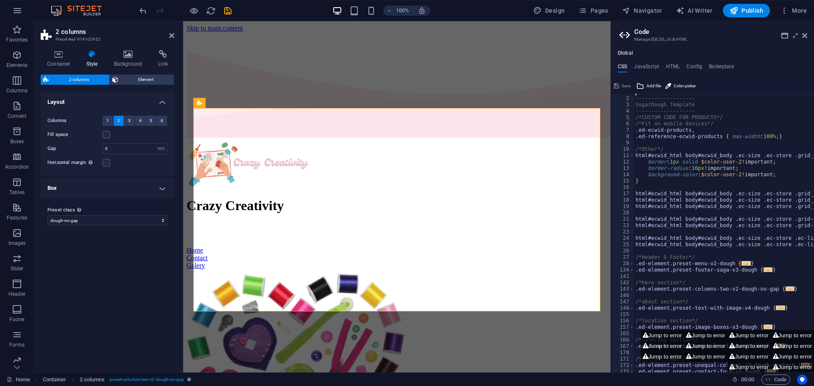
scroll to position [45, 0]
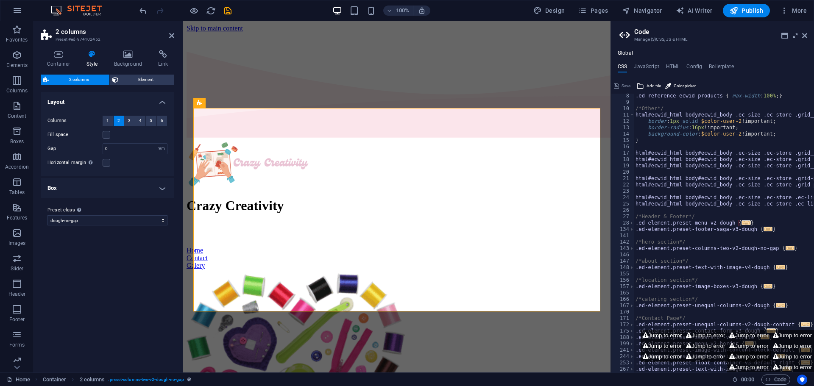
click at [748, 352] on button "Jump to error" at bounding box center [748, 356] width 43 height 11
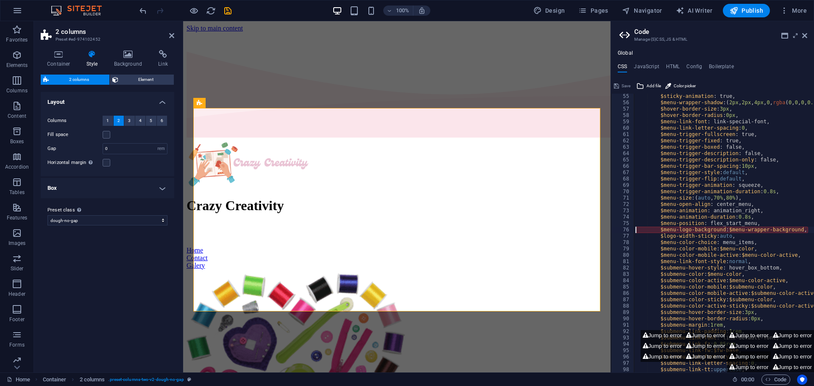
type textarea "$menu-logo-background: $menu-wrapper-background,"
click at [811, 32] on aside "Code Manage (S)CSS, JS & HTML Global CSS JavaScript HTML Config Boilerplate $me…" at bounding box center [711, 196] width 203 height 351
click at [807, 35] on icon at bounding box center [804, 35] width 5 height 7
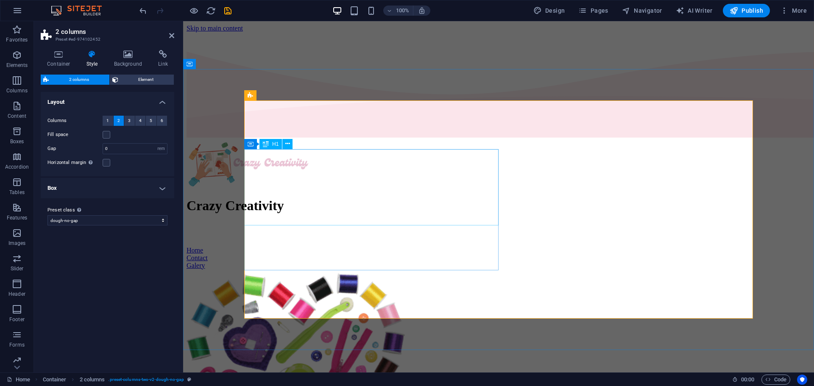
click at [284, 198] on div "Crazy Creativity" at bounding box center [499, 206] width 624 height 16
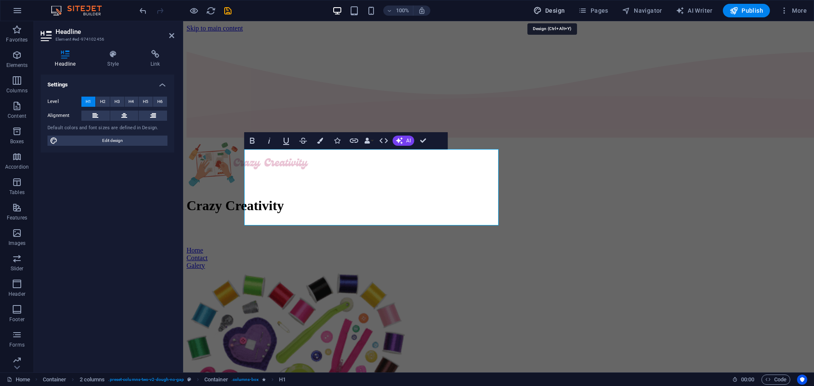
click at [563, 11] on span "Design" at bounding box center [549, 10] width 32 height 8
select select "px"
select select "600"
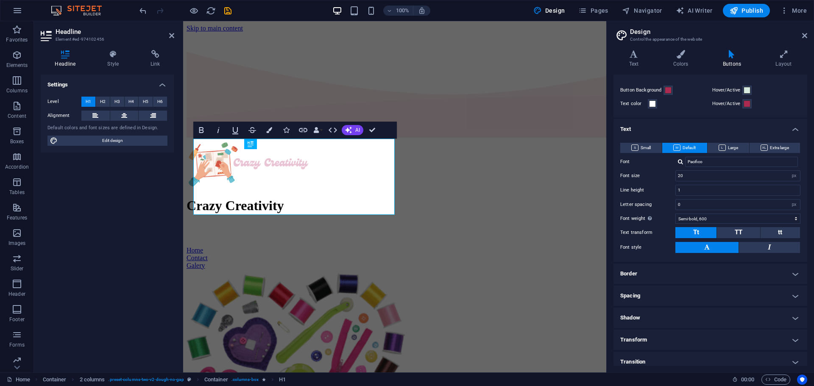
scroll to position [32, 0]
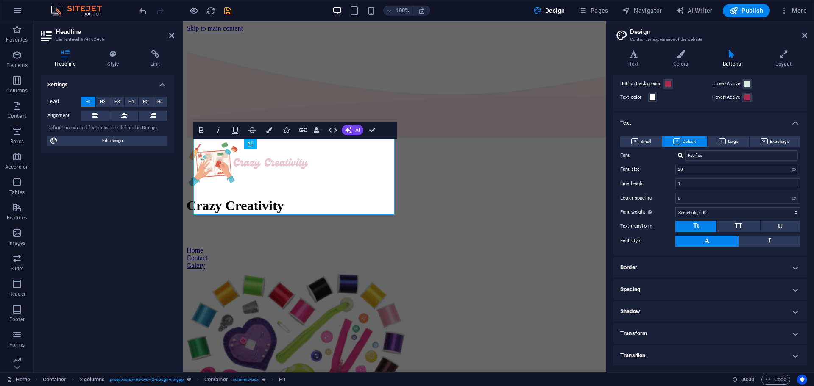
click at [681, 259] on h4 "Border" at bounding box center [710, 267] width 194 height 20
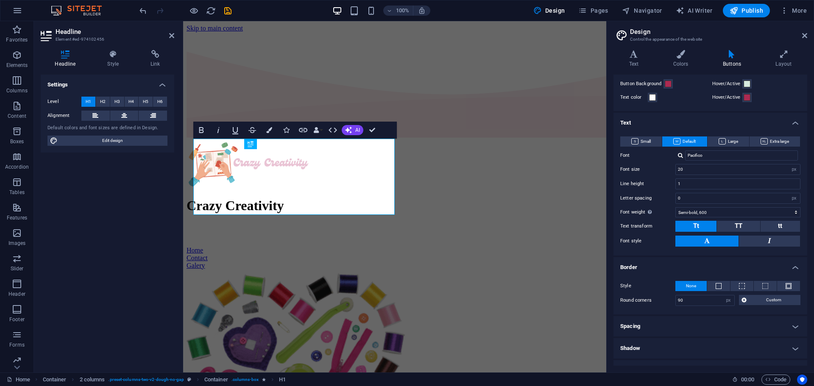
click at [672, 273] on div "Style None - Width 1 px rem vh vw Custom Custom 1 px rem vh vw 1 px rem vh vw 1…" at bounding box center [710, 294] width 197 height 42
click at [644, 271] on h4 "Border" at bounding box center [710, 264] width 194 height 15
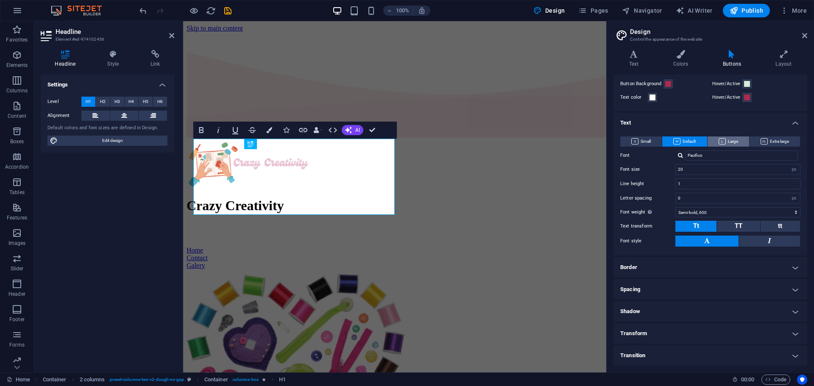
click at [727, 145] on span "Large" at bounding box center [729, 142] width 20 height 10
click at [698, 144] on button "Default" at bounding box center [684, 142] width 45 height 10
click at [686, 123] on h4 "Text" at bounding box center [710, 120] width 194 height 15
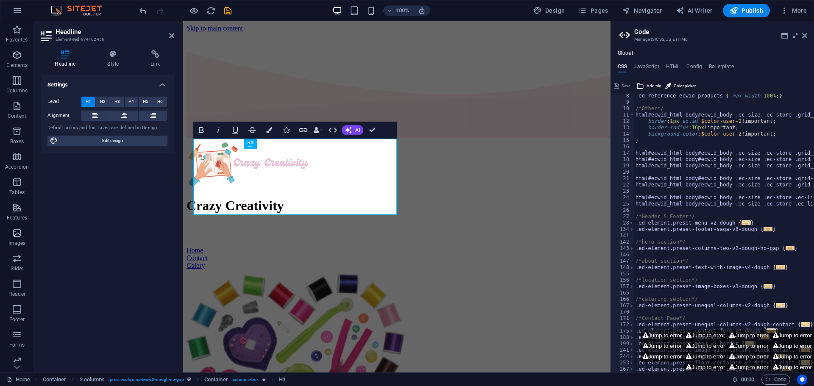
scroll to position [45, 0]
click at [636, 57] on div "Global CSS JavaScript HTML Config Boilerplate /* 8 9 10 11 12 13 14 15 16 17 18…" at bounding box center [712, 211] width 203 height 323
click at [810, 35] on aside "Code Manage (S)CSS, JS & HTML Global CSS JavaScript HTML Config Boilerplate /* …" at bounding box center [711, 196] width 203 height 351
click at [806, 34] on icon at bounding box center [804, 35] width 5 height 7
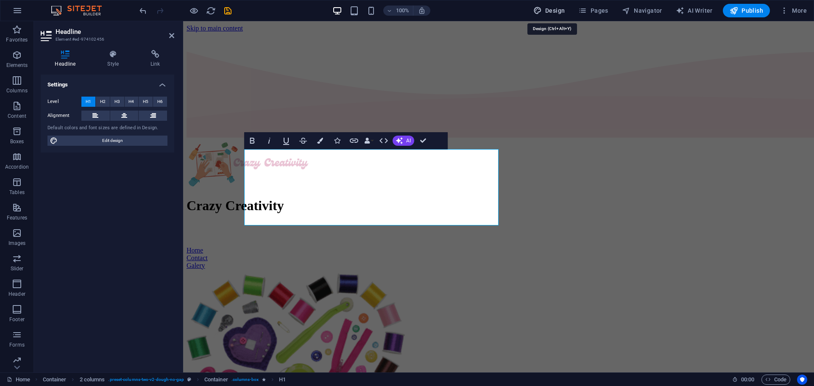
click at [561, 4] on button "Design" at bounding box center [549, 11] width 39 height 14
select select "px"
select select "300"
select select "px"
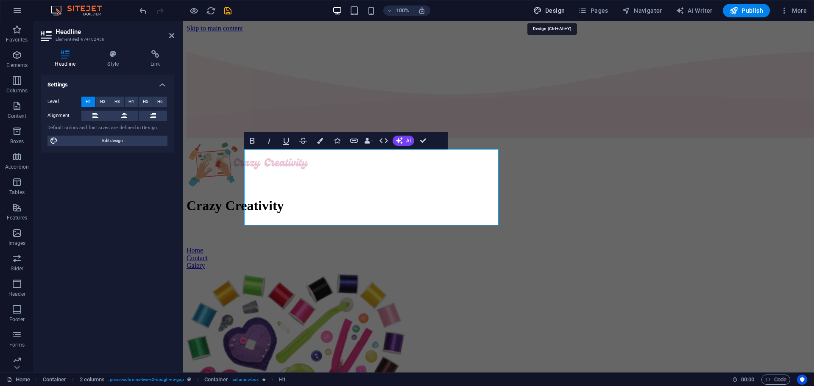
select select "px"
select select "rem"
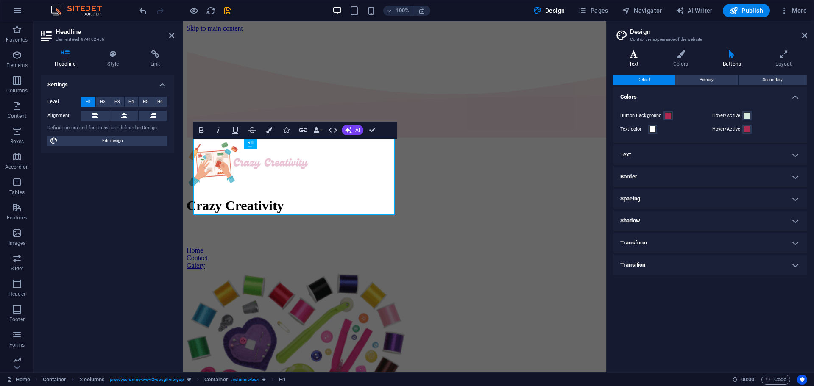
drag, startPoint x: 645, startPoint y: 49, endPoint x: 640, endPoint y: 53, distance: 6.1
click at [645, 50] on div "Variants Text Colors Buttons Layout Text Standard Bold Links Font color Font Pa…" at bounding box center [710, 207] width 207 height 329
click at [638, 53] on icon at bounding box center [633, 54] width 41 height 8
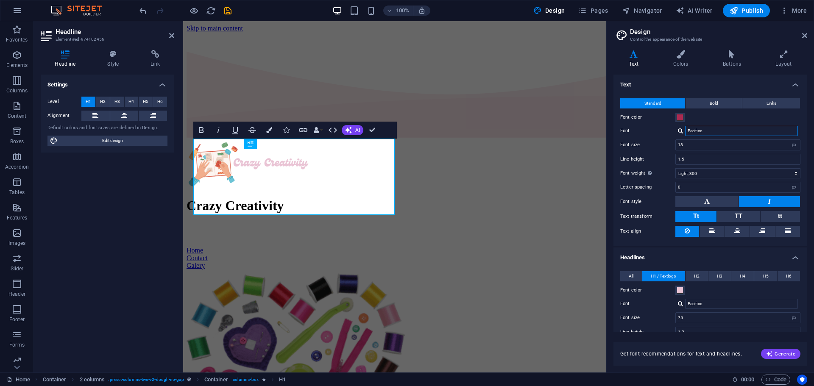
click at [694, 130] on input "Pacifico" at bounding box center [741, 131] width 113 height 10
click at [724, 131] on input "Pacifico" at bounding box center [741, 131] width 113 height 10
click at [720, 147] on input "18" at bounding box center [738, 145] width 124 height 10
click at [791, 143] on select "rem px" at bounding box center [794, 145] width 12 height 10
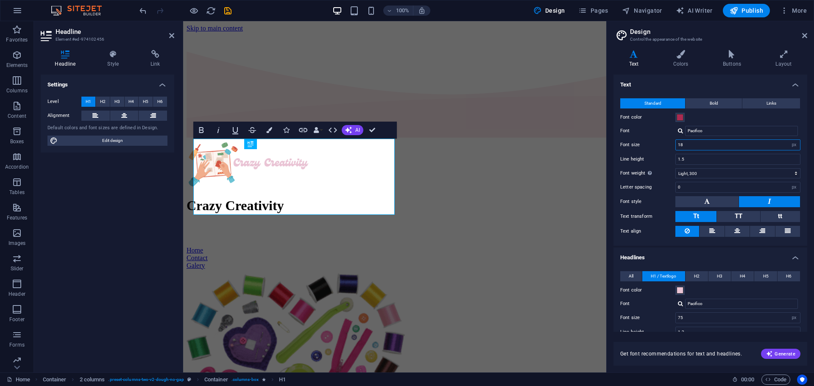
click at [742, 145] on input "18" at bounding box center [738, 145] width 124 height 10
type input "1"
type input "25"
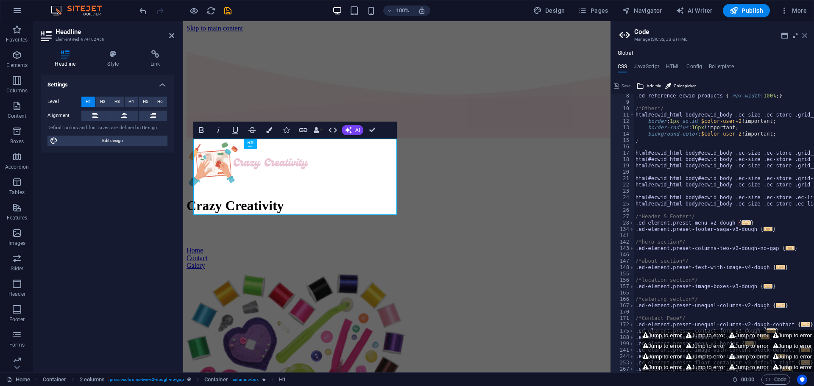
drag, startPoint x: 803, startPoint y: 37, endPoint x: 609, endPoint y: 20, distance: 194.1
click at [803, 37] on icon at bounding box center [804, 35] width 5 height 7
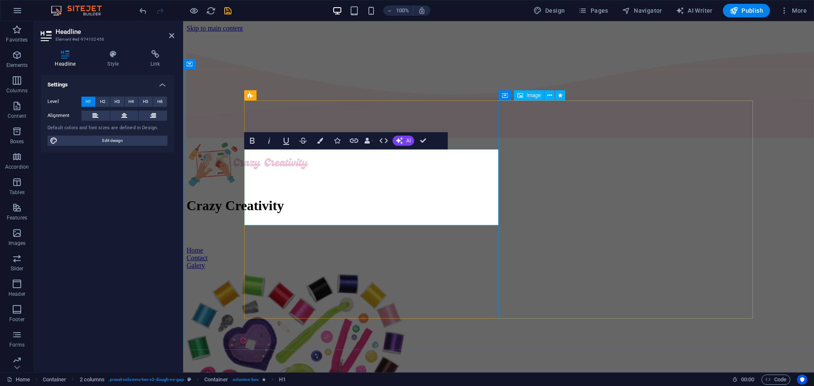
click at [787, 270] on figure at bounding box center [499, 380] width 624 height 220
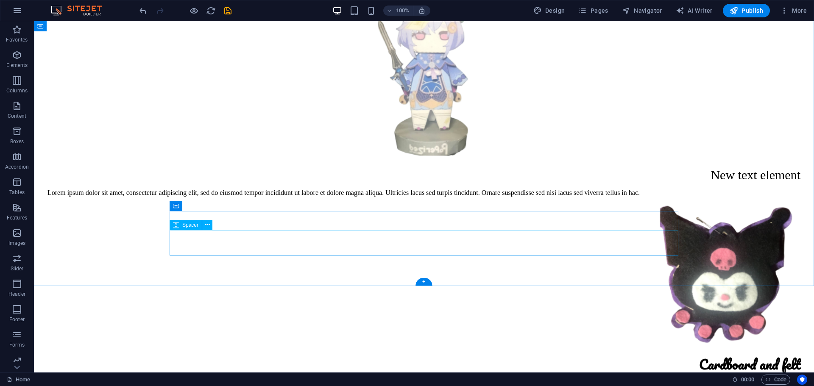
scroll to position [992, 0]
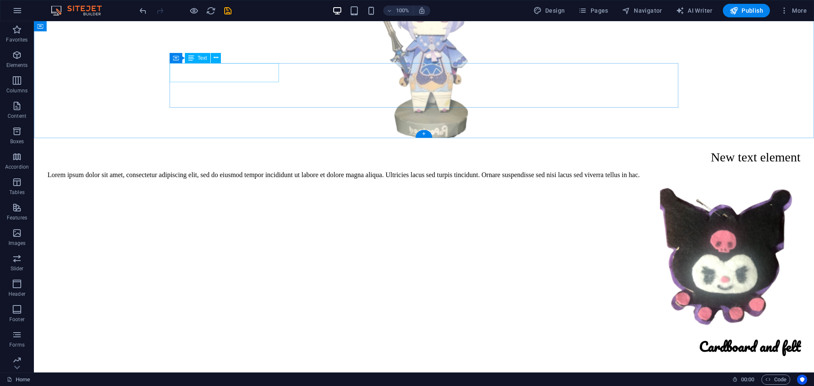
click at [277, 335] on div "Cardboard and felt" at bounding box center [423, 346] width 753 height 22
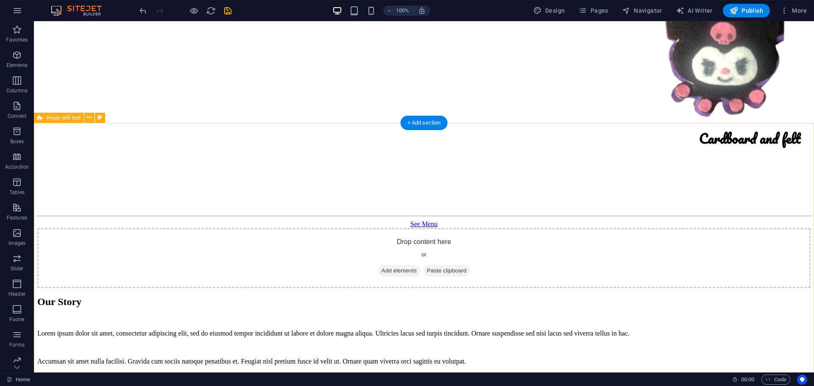
scroll to position [1167, 0]
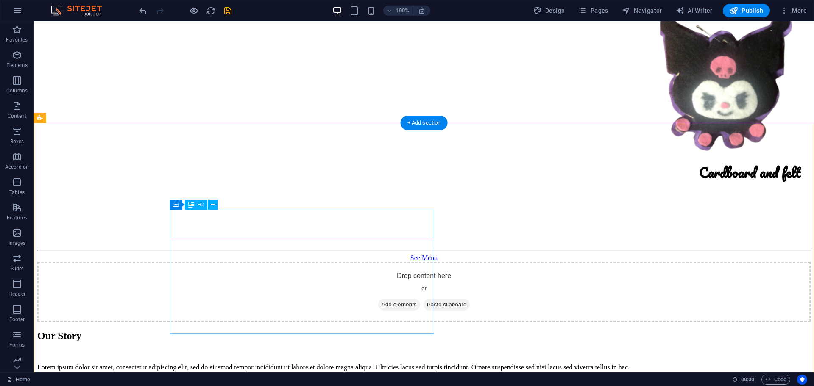
click at [234, 330] on div "Our Story" at bounding box center [423, 335] width 773 height 11
click at [233, 330] on div "Our Story" at bounding box center [423, 335] width 773 height 11
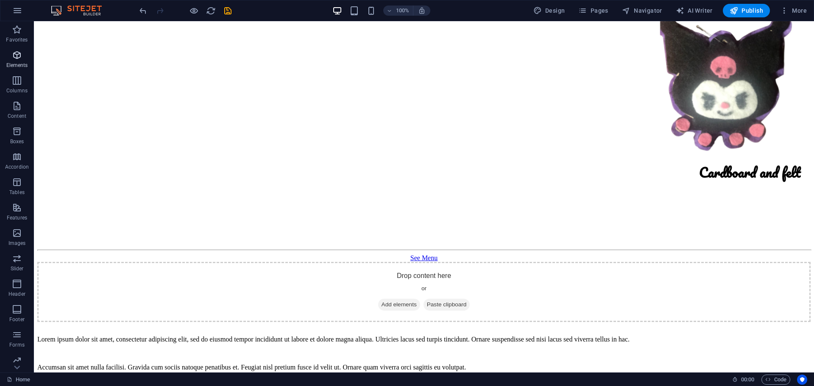
drag, startPoint x: 17, startPoint y: 53, endPoint x: 22, endPoint y: 69, distance: 17.3
click at [18, 53] on icon "button" at bounding box center [17, 55] width 10 height 10
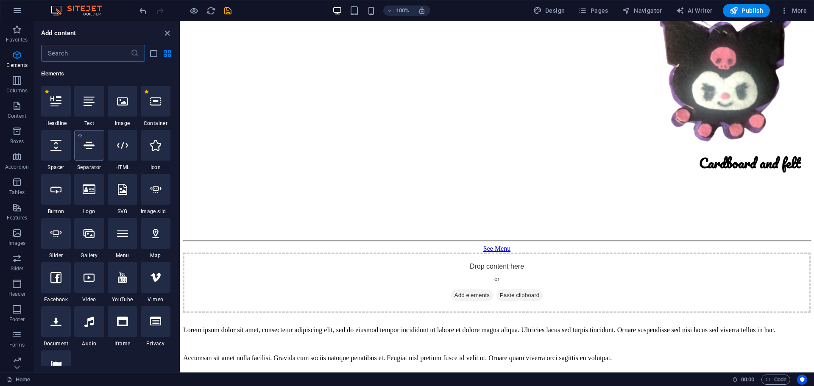
scroll to position [90, 0]
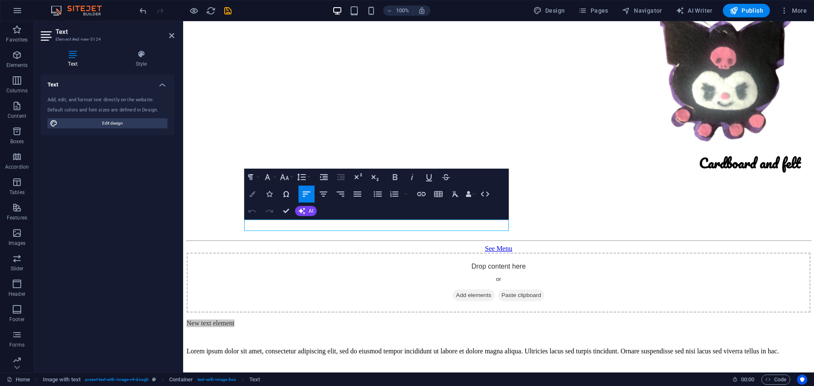
click at [250, 194] on icon "button" at bounding box center [252, 194] width 6 height 6
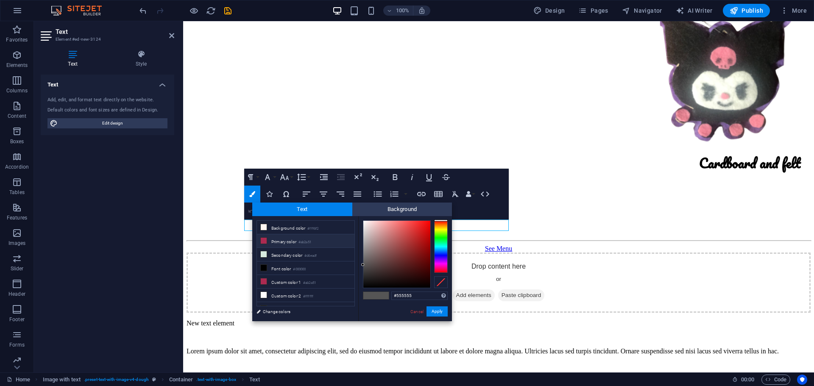
click at [287, 243] on li "Primary color #ab2a51" at bounding box center [306, 241] width 98 height 14
type input "#ab2a51"
click at [272, 179] on icon "button" at bounding box center [267, 177] width 10 height 10
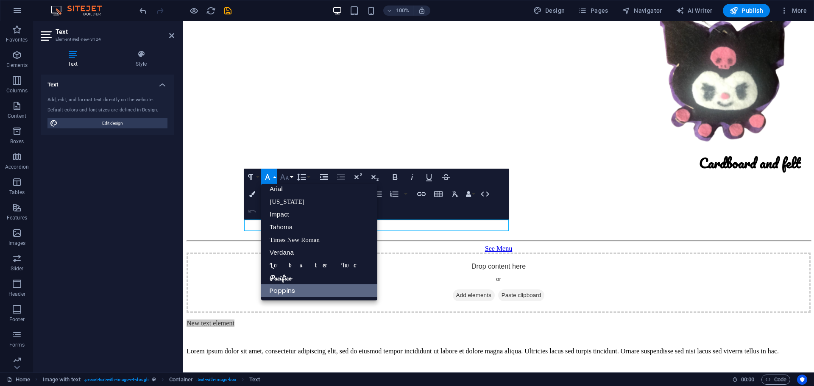
scroll to position [5, 0]
click at [293, 177] on button "Font Size" at bounding box center [286, 177] width 16 height 17
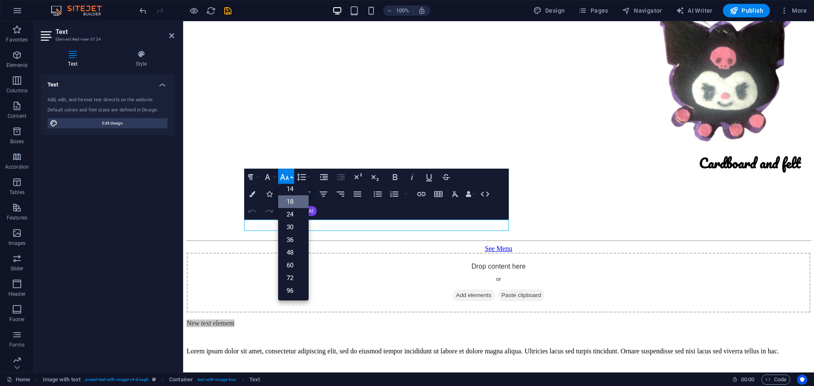
scroll to position [68, 0]
click at [295, 229] on link "30" at bounding box center [293, 227] width 31 height 13
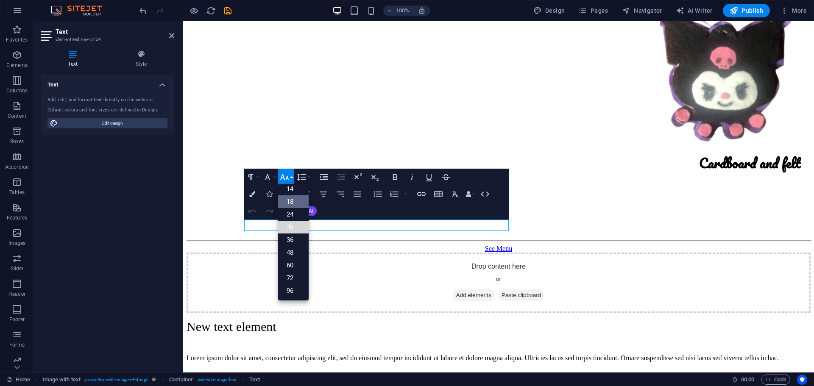
scroll to position [1163, 0]
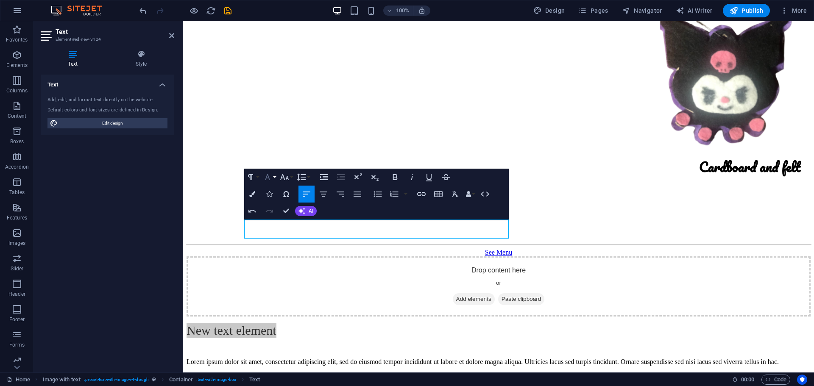
click at [266, 179] on icon "button" at bounding box center [267, 177] width 10 height 10
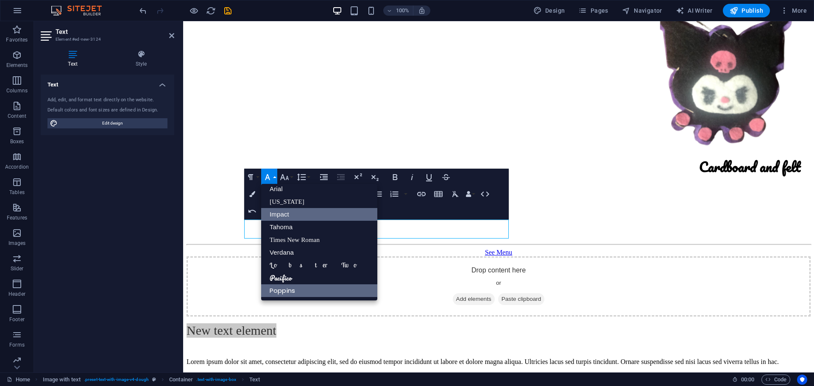
scroll to position [5, 0]
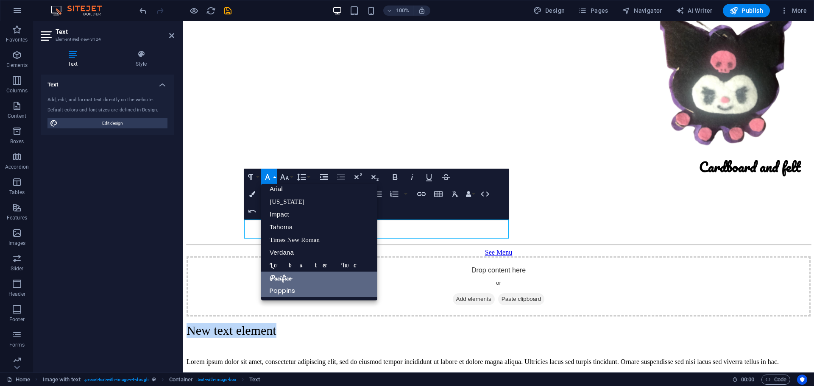
click at [290, 278] on link "Pacifico" at bounding box center [319, 278] width 116 height 13
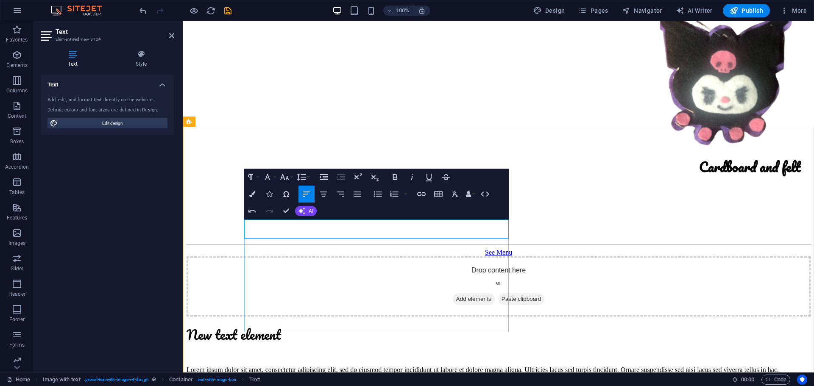
click at [356, 323] on p "New text element" at bounding box center [499, 334] width 624 height 22
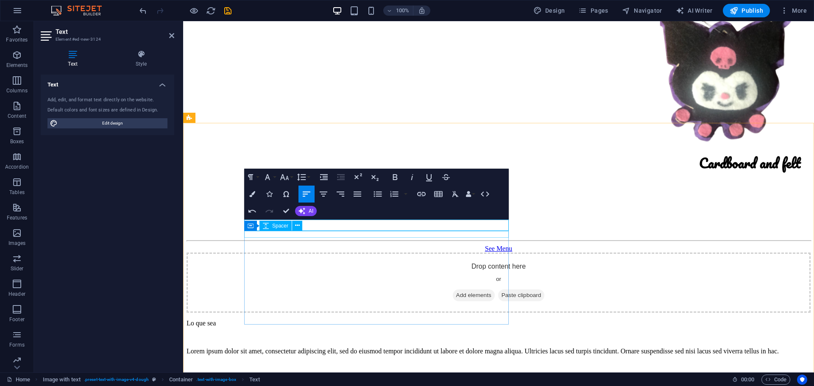
drag, startPoint x: 314, startPoint y: 232, endPoint x: 453, endPoint y: 220, distance: 139.6
click at [462, 334] on div at bounding box center [499, 337] width 624 height 7
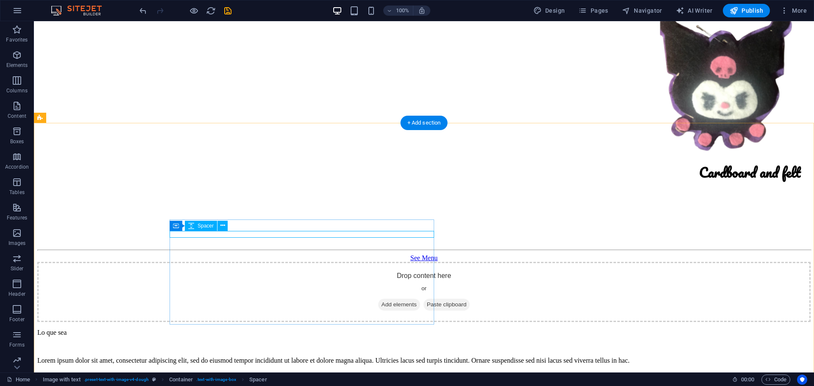
click at [242, 329] on div "Lo que sea" at bounding box center [423, 333] width 773 height 8
click at [243, 329] on div "Lo que sea" at bounding box center [423, 333] width 773 height 8
drag, startPoint x: 243, startPoint y: 227, endPoint x: 94, endPoint y: 227, distance: 149.2
click at [243, 329] on div "Lo que sea" at bounding box center [423, 333] width 773 height 8
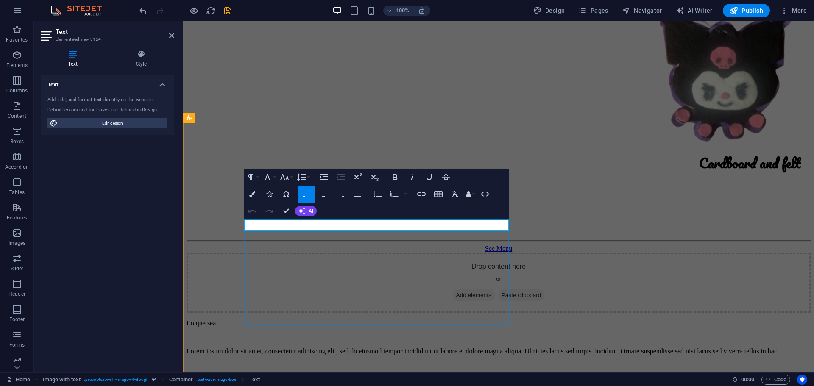
click at [278, 320] on p "Lo que sea" at bounding box center [499, 324] width 624 height 8
drag, startPoint x: 278, startPoint y: 229, endPoint x: 465, endPoint y: 209, distance: 188.4
click at [278, 320] on p "Lo que sea" at bounding box center [499, 324] width 624 height 8
click at [287, 177] on icon "button" at bounding box center [284, 177] width 10 height 10
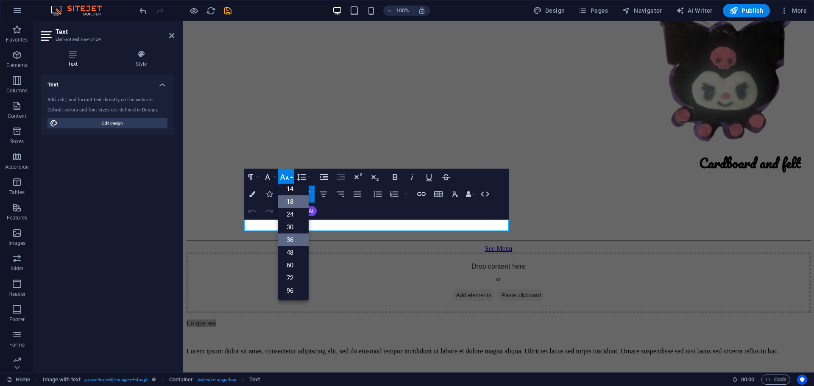
scroll to position [68, 0]
click at [292, 254] on link "48" at bounding box center [293, 252] width 31 height 13
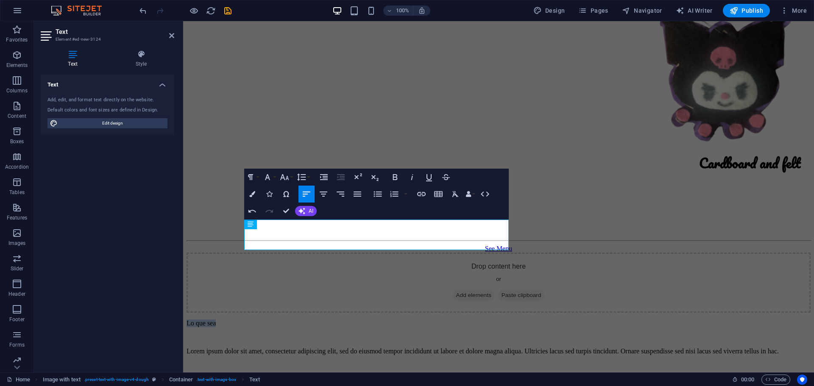
scroll to position [1157, 0]
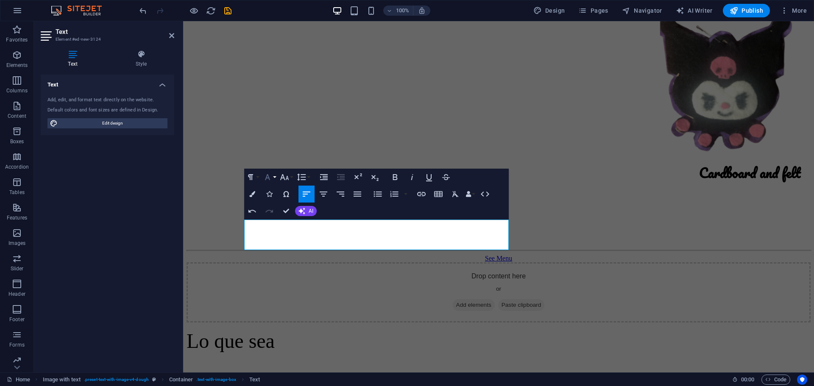
click at [271, 180] on icon "button" at bounding box center [267, 177] width 10 height 10
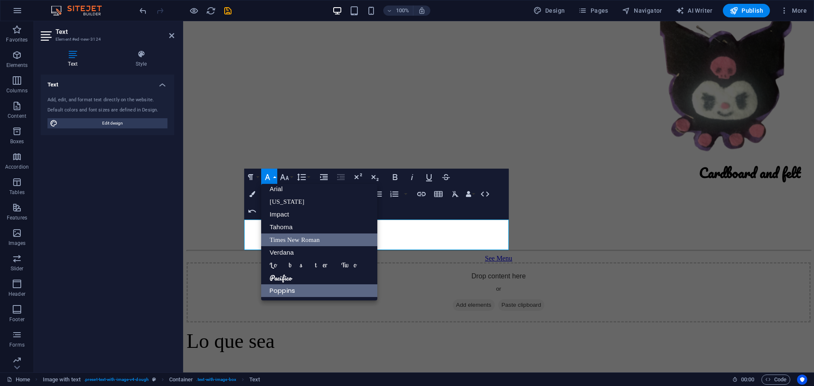
scroll to position [5, 0]
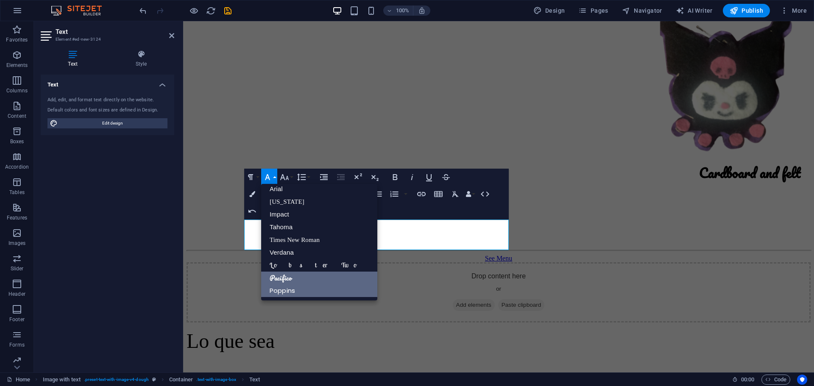
click at [284, 275] on link "Pacifico" at bounding box center [319, 278] width 116 height 13
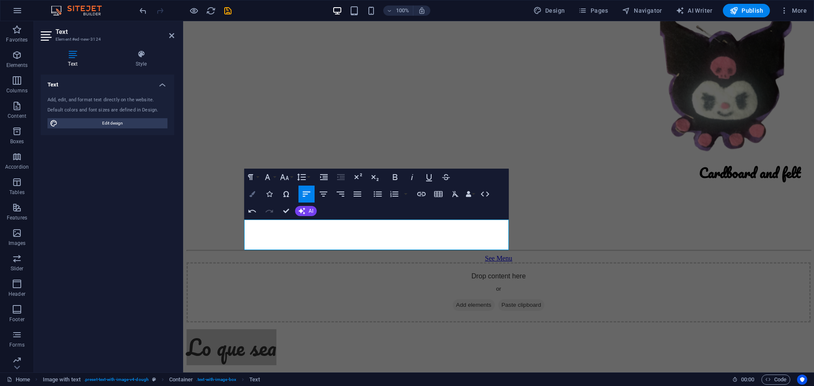
click at [246, 193] on button "Colors" at bounding box center [252, 194] width 16 height 17
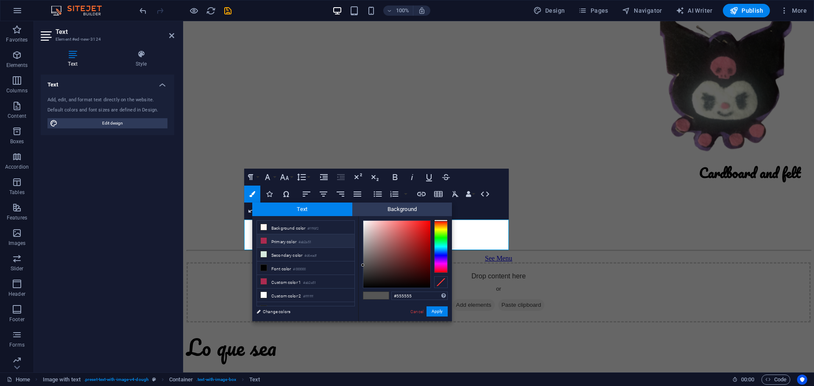
click at [277, 243] on li "Primary color #ab2a51" at bounding box center [306, 241] width 98 height 14
type input "#ab2a51"
click at [435, 312] on button "Apply" at bounding box center [436, 312] width 21 height 10
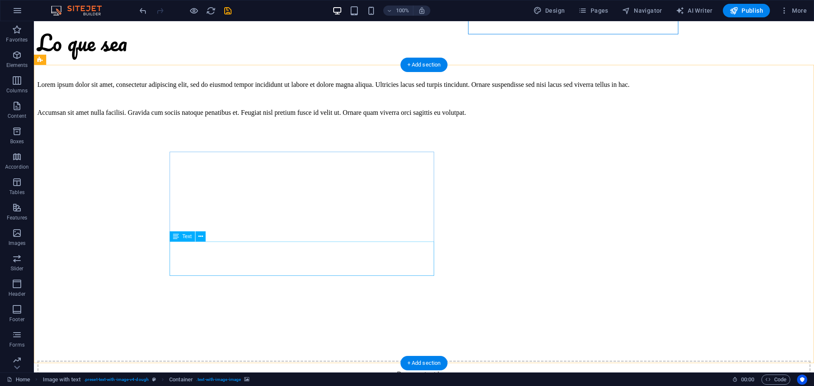
scroll to position [1523, 0]
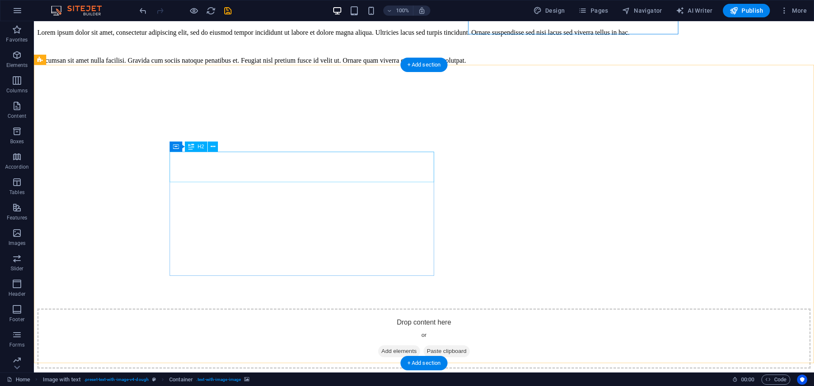
click at [295, 377] on div "Felt keychains" at bounding box center [423, 382] width 773 height 11
click at [305, 377] on div "Felt keychains" at bounding box center [423, 382] width 773 height 11
click at [288, 377] on div "Felt keychains" at bounding box center [423, 382] width 773 height 11
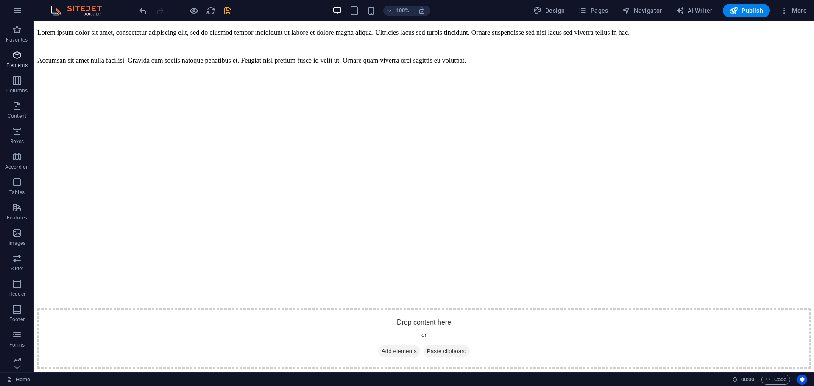
click at [13, 58] on icon "button" at bounding box center [17, 55] width 10 height 10
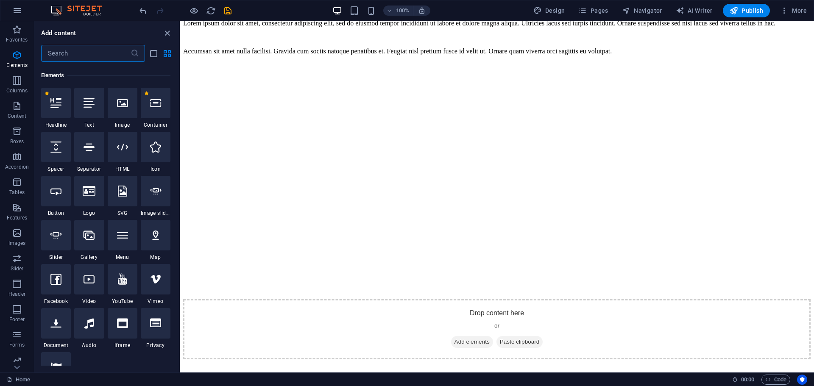
scroll to position [90, 0]
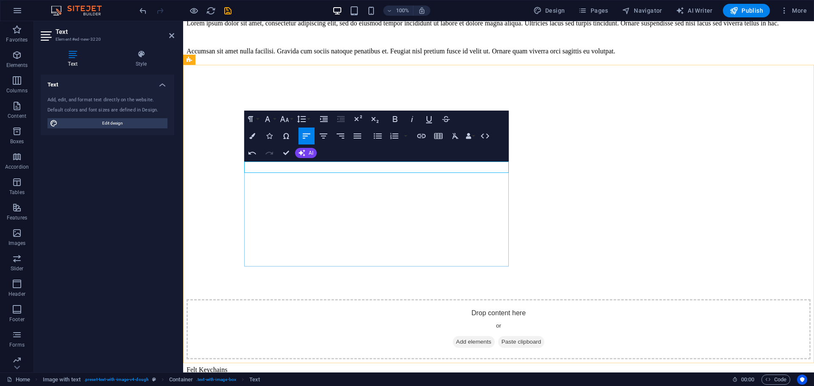
click at [287, 366] on p "Felt Keychains" at bounding box center [499, 370] width 624 height 8
drag, startPoint x: 286, startPoint y: 118, endPoint x: 288, endPoint y: 123, distance: 5.7
click at [286, 118] on icon "button" at bounding box center [284, 119] width 10 height 10
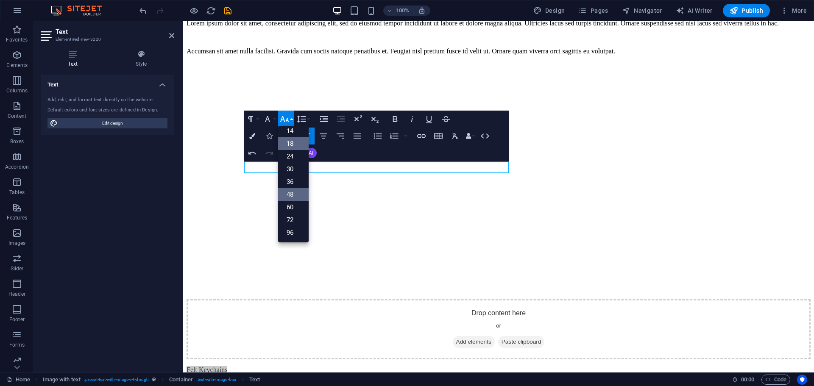
scroll to position [68, 0]
click at [301, 192] on link "48" at bounding box center [293, 194] width 31 height 13
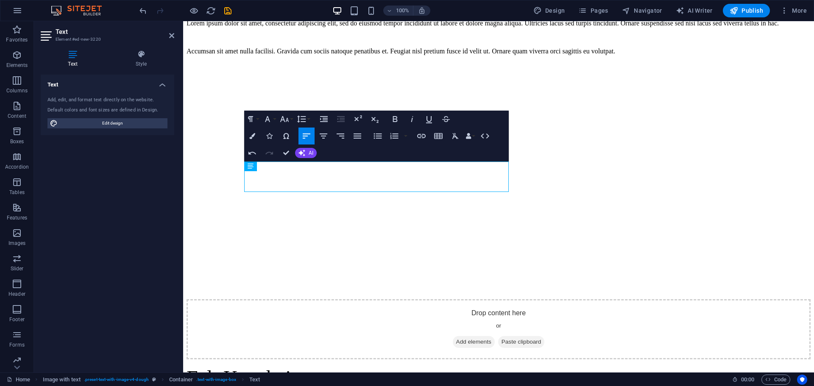
scroll to position [1513, 0]
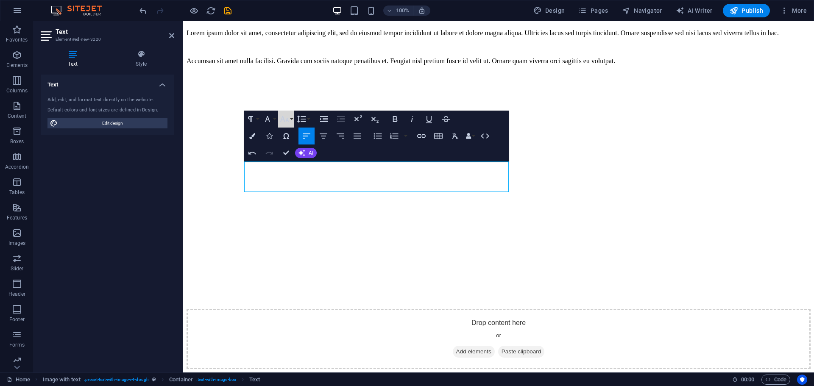
drag, startPoint x: 287, startPoint y: 116, endPoint x: 291, endPoint y: 148, distance: 32.9
click at [286, 116] on icon "button" at bounding box center [284, 119] width 10 height 10
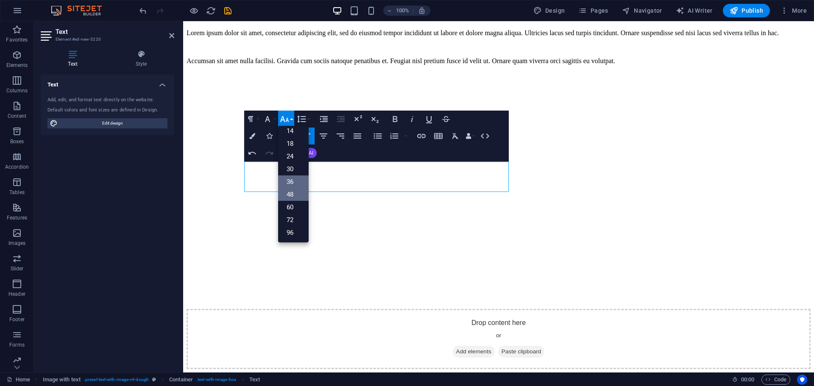
scroll to position [68, 0]
click at [289, 208] on link "60" at bounding box center [293, 207] width 31 height 13
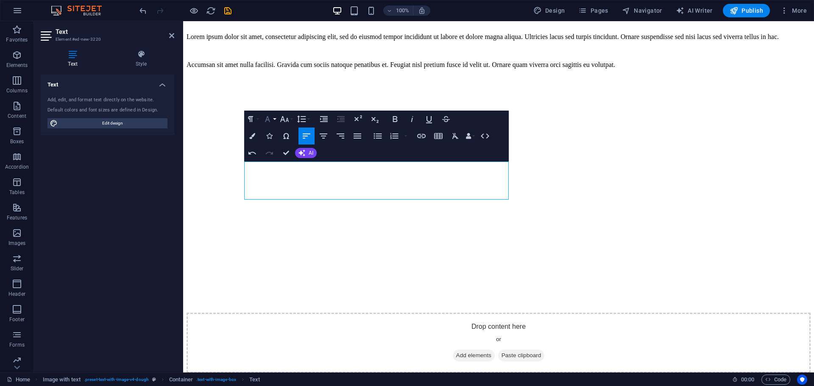
click at [273, 116] on button "Font Family" at bounding box center [269, 119] width 16 height 17
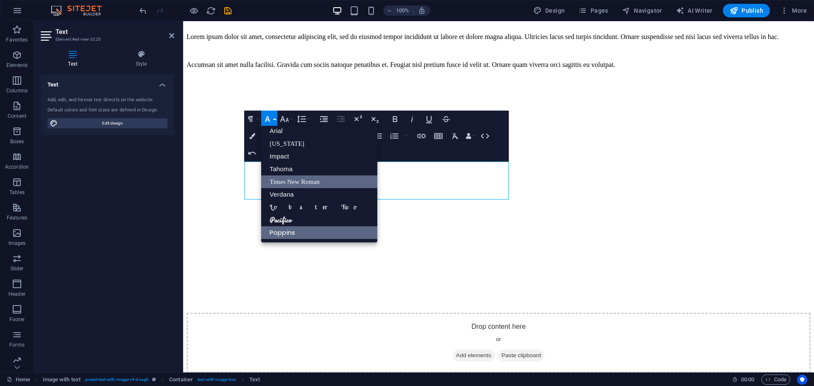
scroll to position [5, 0]
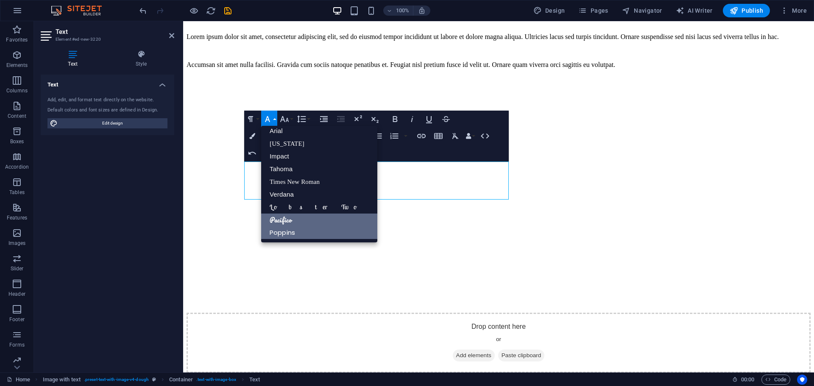
click at [277, 220] on link "Pacifico" at bounding box center [319, 220] width 116 height 13
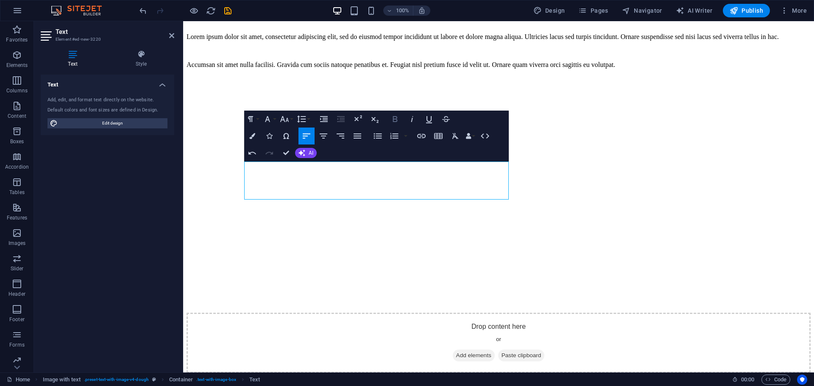
click at [394, 123] on icon "button" at bounding box center [395, 119] width 10 height 10
click at [253, 136] on icon "button" at bounding box center [252, 136] width 6 height 6
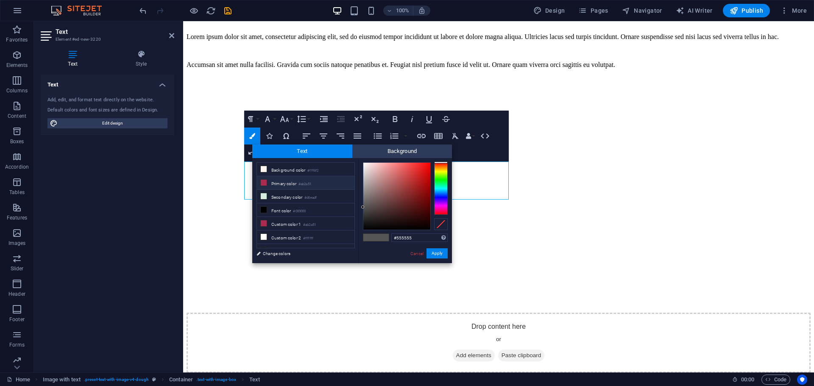
click at [283, 187] on li "Primary color #ab2a51" at bounding box center [306, 183] width 98 height 14
type input "#ab2a51"
click at [440, 255] on button "Apply" at bounding box center [436, 253] width 21 height 10
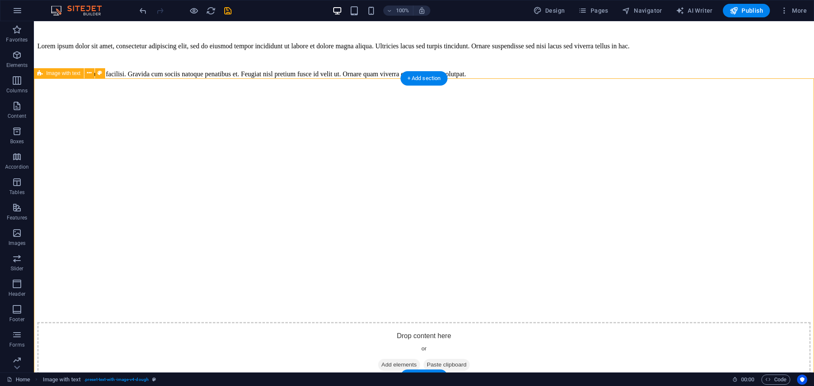
drag, startPoint x: 361, startPoint y: 179, endPoint x: 509, endPoint y: 180, distance: 147.5
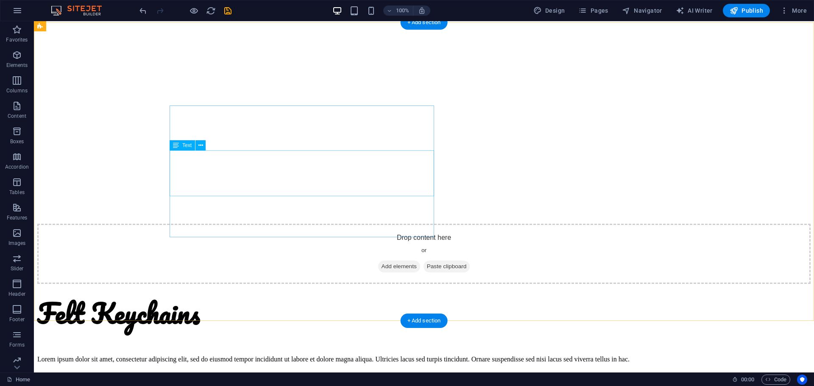
scroll to position [1558, 0]
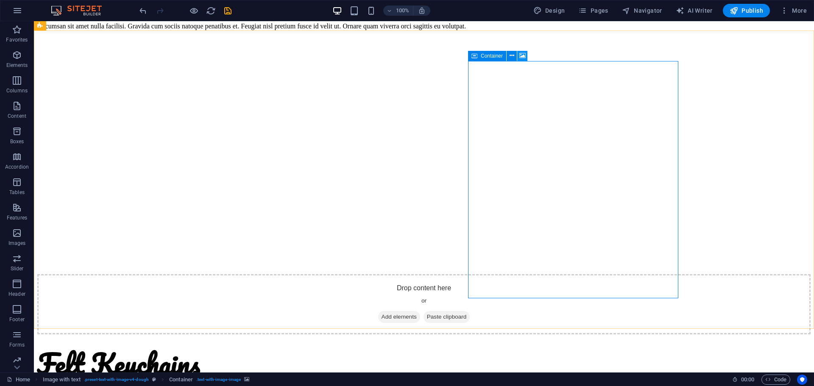
click at [522, 57] on icon at bounding box center [522, 55] width 6 height 9
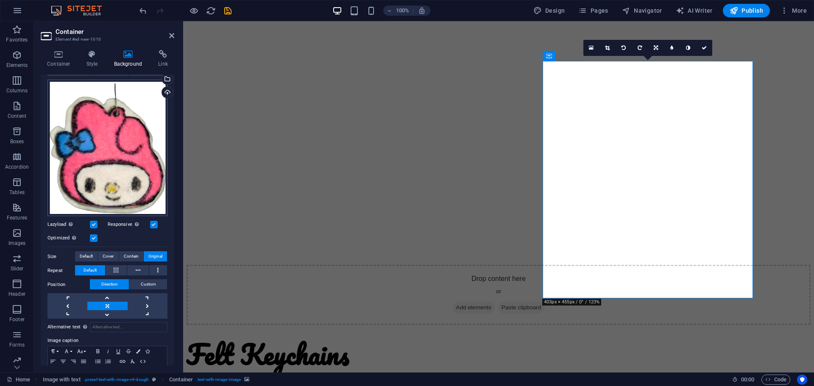
scroll to position [0, 0]
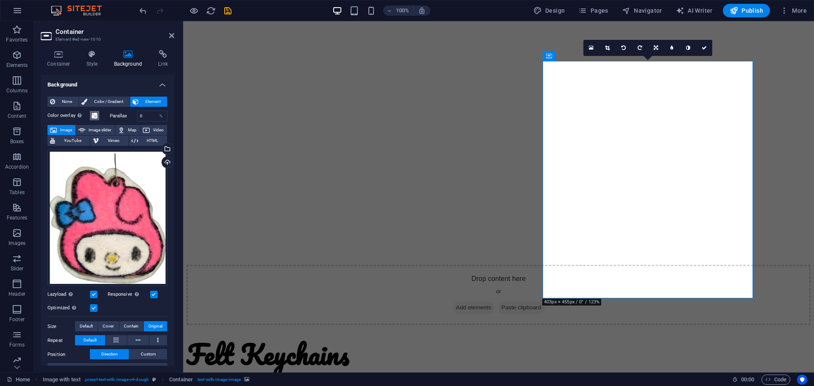
click at [95, 118] on span at bounding box center [94, 115] width 7 height 7
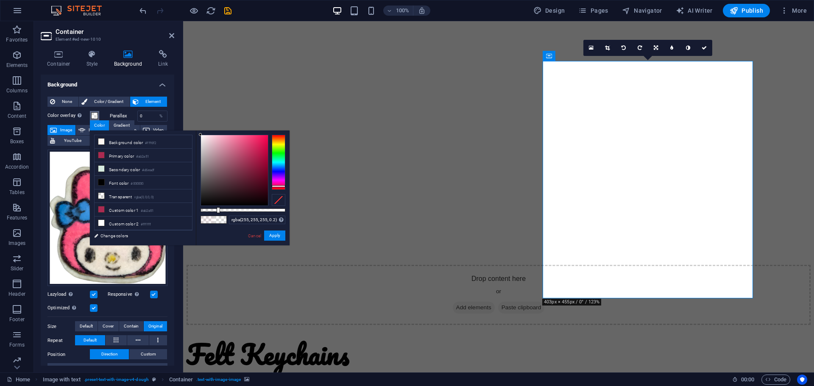
drag, startPoint x: 212, startPoint y: 135, endPoint x: 193, endPoint y: 131, distance: 19.1
click at [193, 131] on div "less Background color #fff6f2 Primary color #ab2a51 Secondary color #d6eadf Fon…" at bounding box center [190, 188] width 200 height 115
type input "#ffffff"
drag, startPoint x: 220, startPoint y: 209, endPoint x: 333, endPoint y: 200, distance: 113.1
click at [333, 200] on body "[DOMAIN_NAME] Home Favorites Elements Columns Content Boxes Accordion Tables Fe…" at bounding box center [407, 193] width 814 height 386
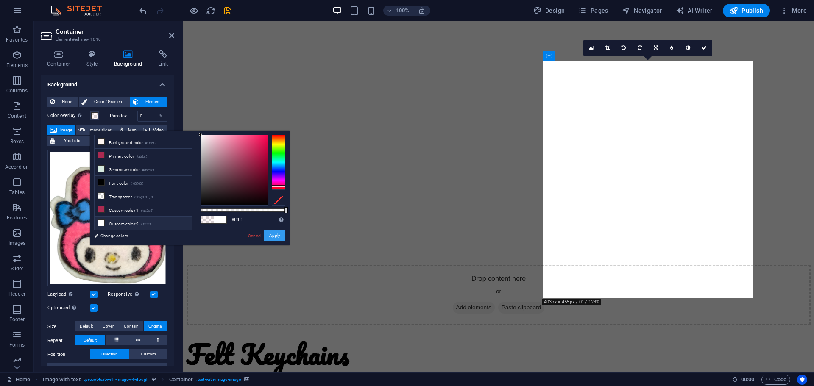
click at [273, 233] on button "Apply" at bounding box center [274, 236] width 21 height 10
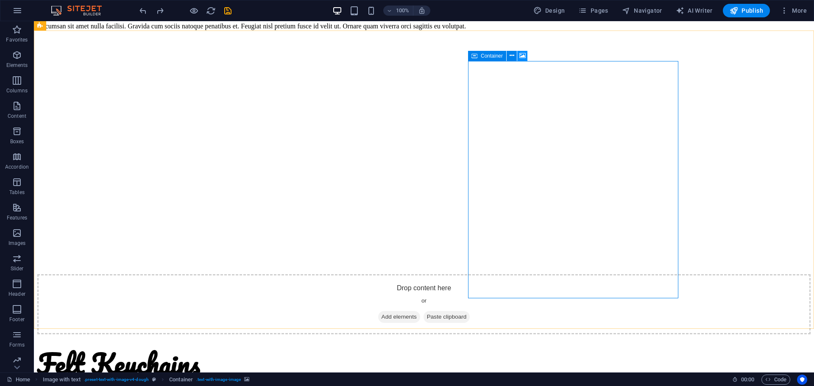
click at [525, 54] on icon at bounding box center [522, 55] width 6 height 9
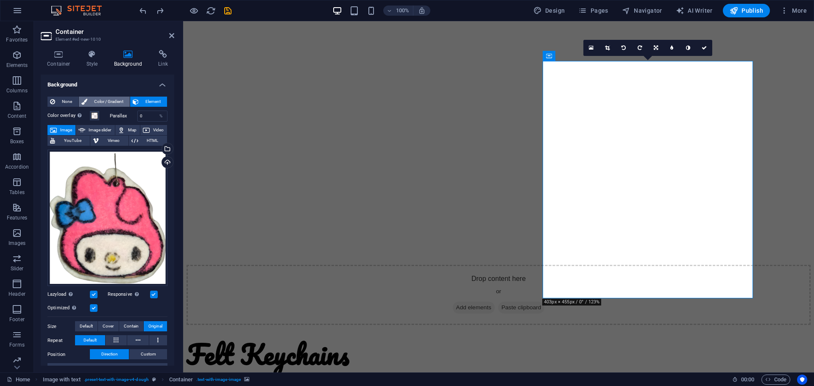
click at [105, 103] on span "Color / Gradient" at bounding box center [108, 102] width 37 height 10
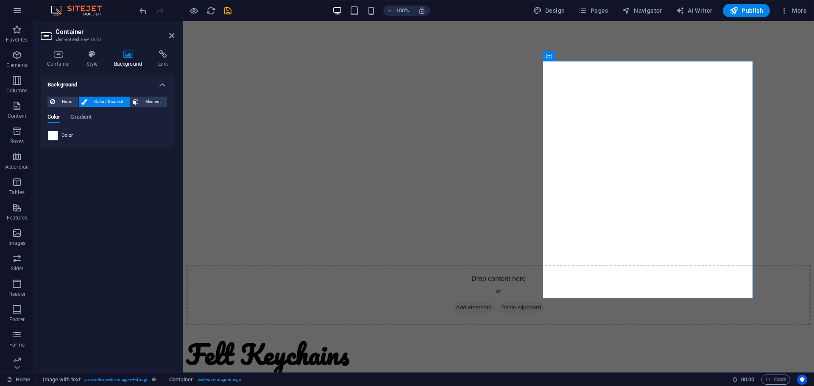
click at [52, 136] on span at bounding box center [52, 135] width 9 height 9
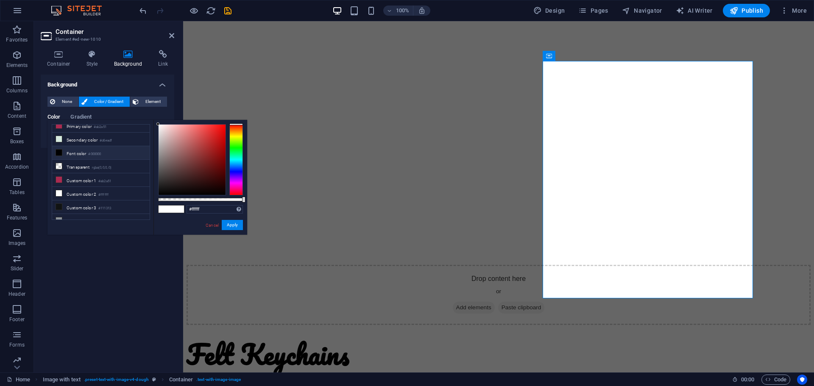
scroll to position [27, 0]
type input "#ffffff"
drag, startPoint x: 172, startPoint y: 133, endPoint x: 166, endPoint y: 150, distance: 18.1
click at [143, 121] on div "less Background color #fff6f2 Primary color #ab2a51 Secondary color #d6eadf Fon…" at bounding box center [147, 177] width 200 height 115
click at [225, 227] on button "Apply" at bounding box center [232, 225] width 21 height 10
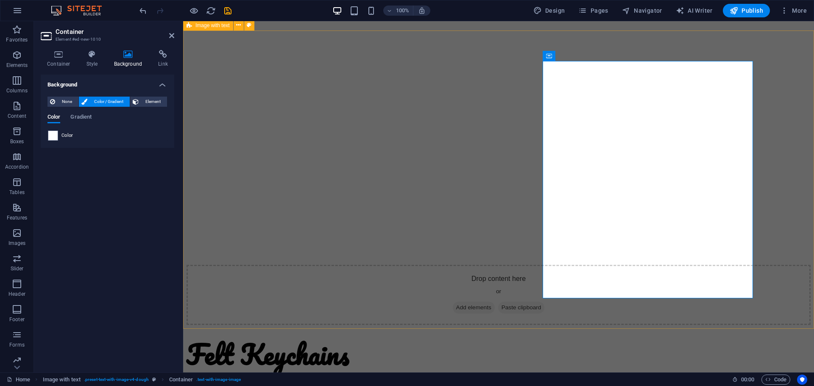
drag, startPoint x: 540, startPoint y: 283, endPoint x: 525, endPoint y: 283, distance: 14.8
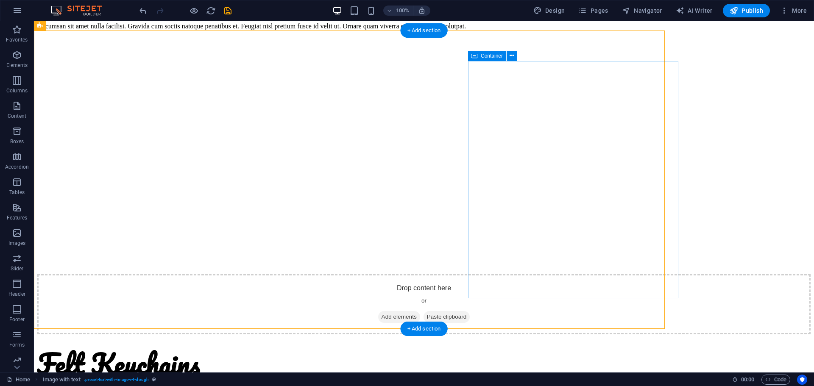
drag, startPoint x: 326, startPoint y: 270, endPoint x: 475, endPoint y: 270, distance: 149.2
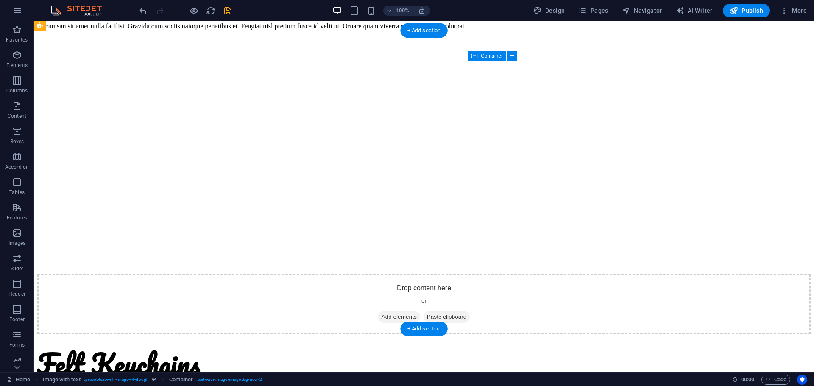
drag, startPoint x: 675, startPoint y: 242, endPoint x: 674, endPoint y: 237, distance: 4.7
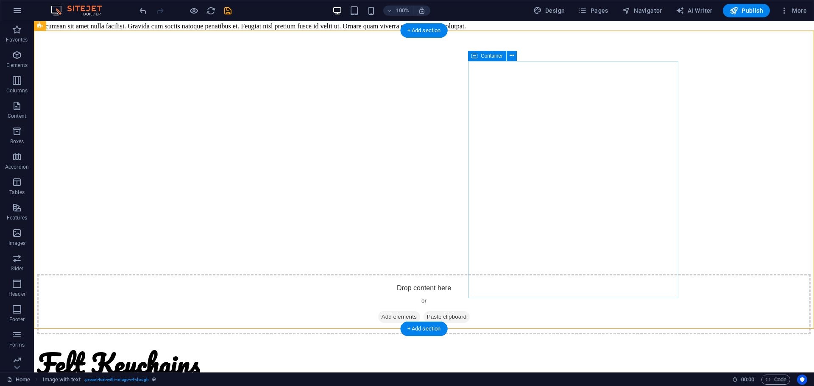
click at [512, 56] on icon at bounding box center [512, 55] width 5 height 9
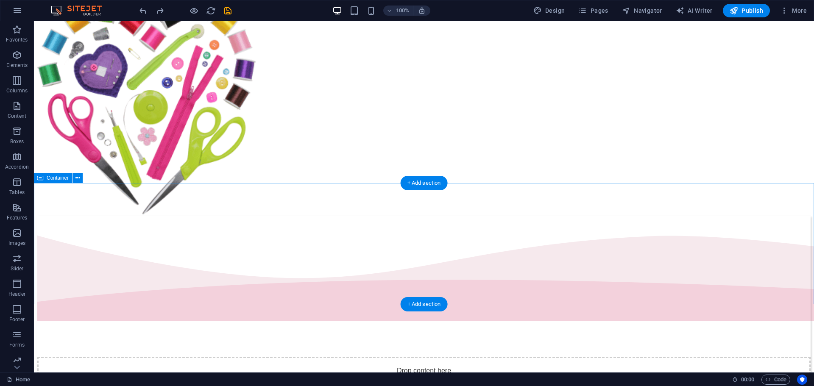
scroll to position [261, 0]
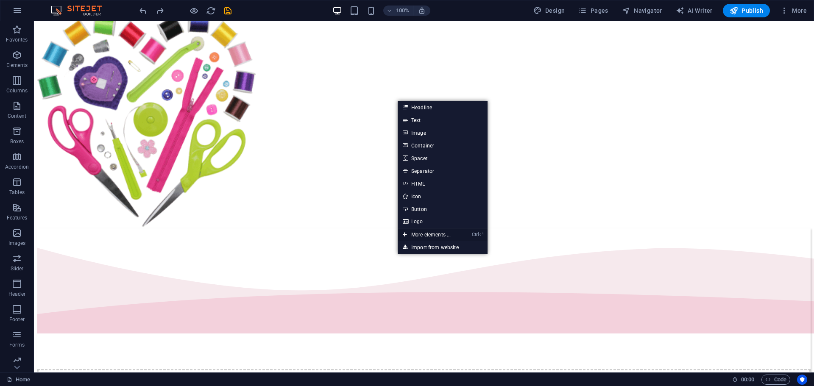
click at [423, 236] on link "Ctrl ⏎ More elements ..." at bounding box center [427, 235] width 58 height 13
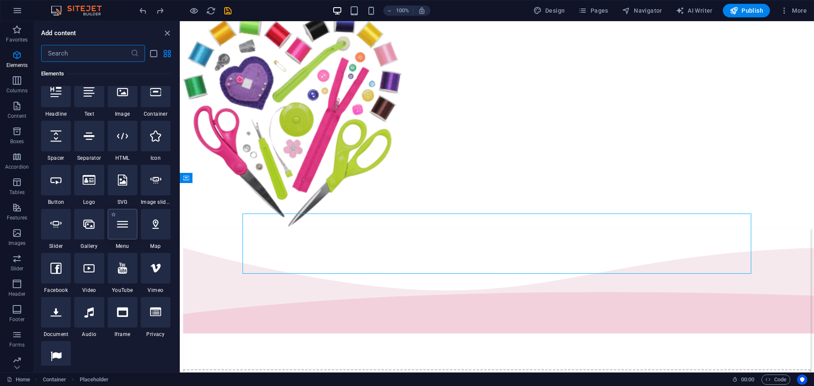
scroll to position [103, 0]
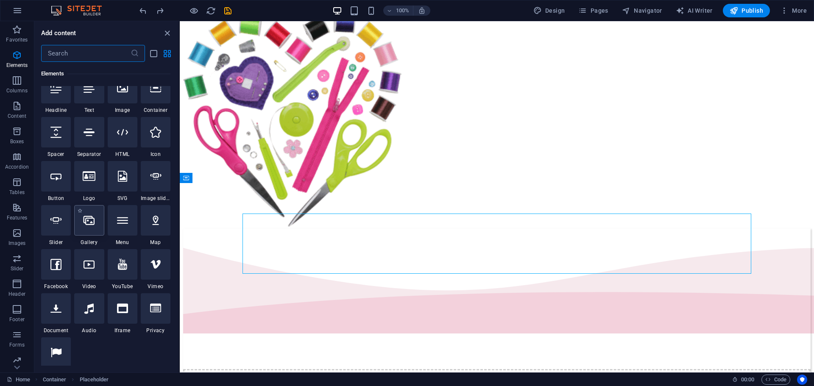
click at [101, 231] on div at bounding box center [89, 220] width 30 height 31
select select "4"
select select "%"
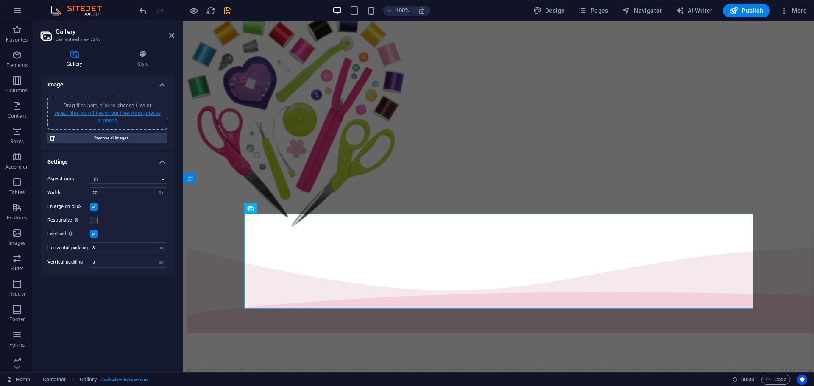
click at [114, 111] on link "select files from Files or our free stock photos & videos" at bounding box center [107, 117] width 106 height 14
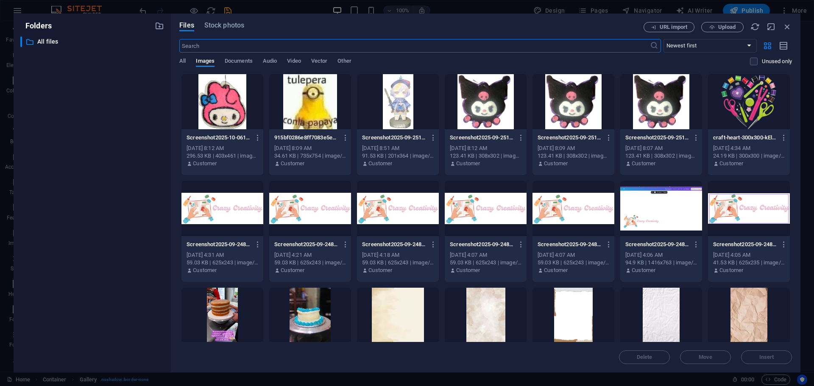
click at [557, 109] on div at bounding box center [573, 101] width 82 height 55
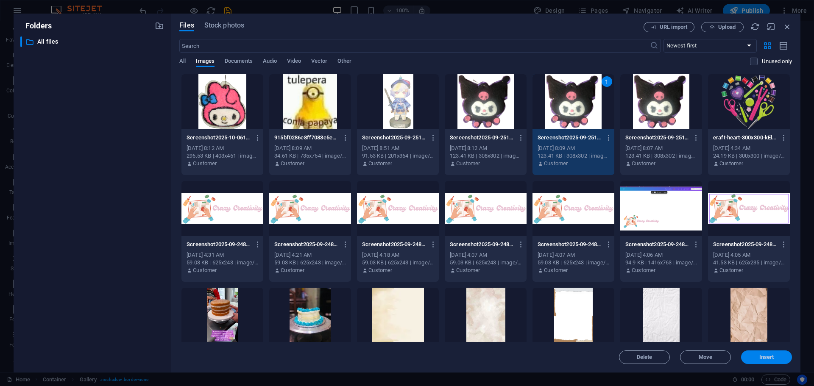
click at [764, 359] on span "Insert" at bounding box center [766, 357] width 15 height 5
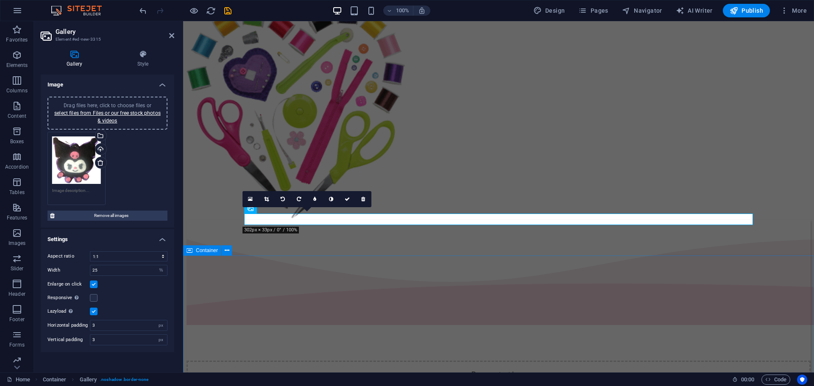
scroll to position [261, 0]
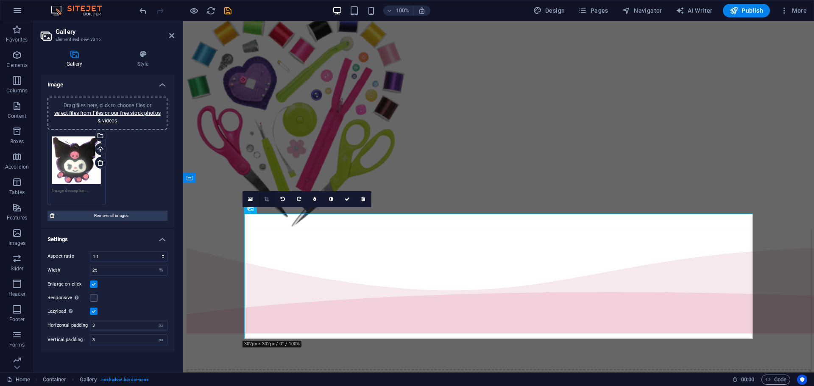
click at [265, 197] on icon at bounding box center [266, 199] width 5 height 5
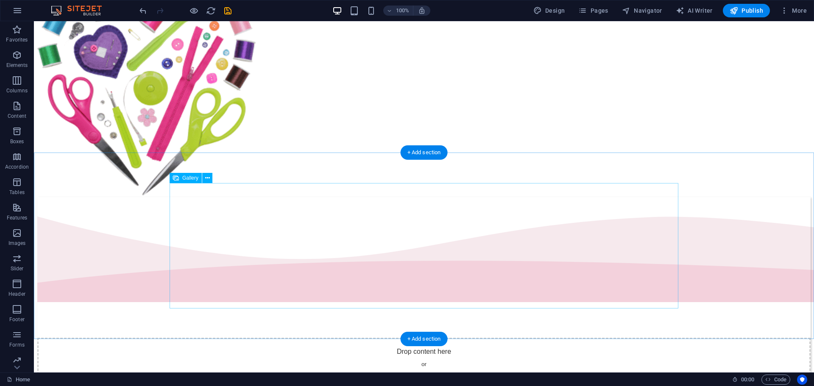
scroll to position [292, 0]
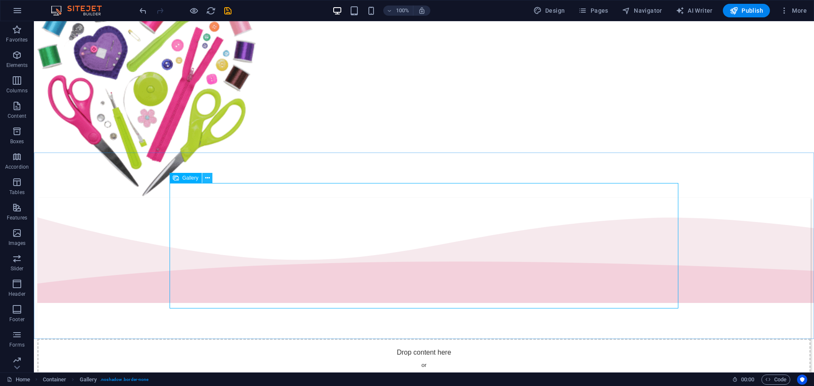
click at [205, 180] on button at bounding box center [207, 178] width 10 height 10
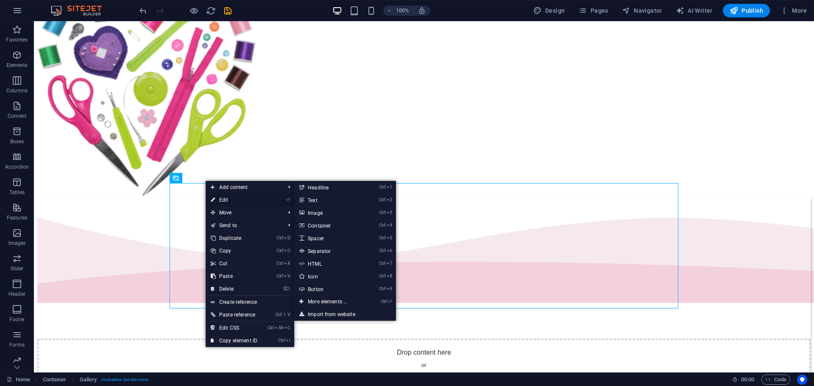
click at [228, 198] on link "⏎ Edit" at bounding box center [234, 200] width 57 height 13
select select "4"
select select "%"
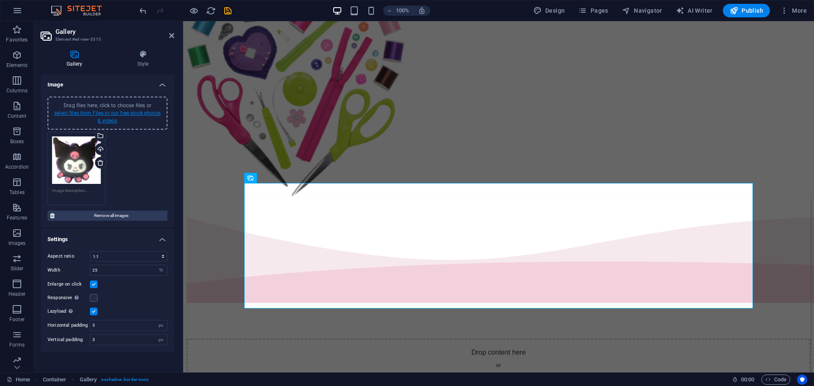
click at [132, 110] on link "select files from Files or our free stock photos & videos" at bounding box center [107, 117] width 106 height 14
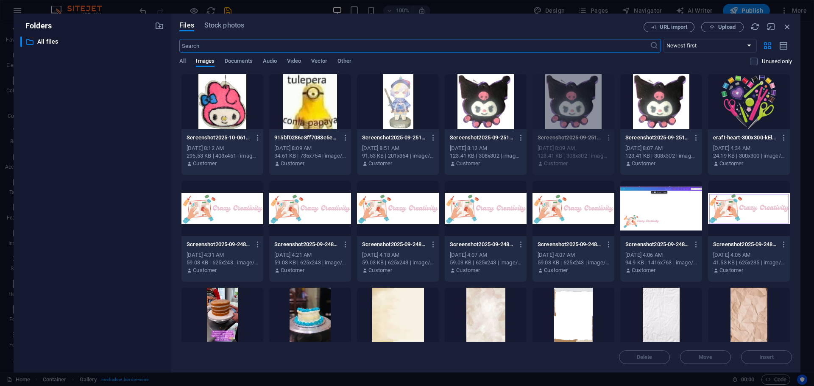
scroll to position [300, 0]
click at [252, 111] on div at bounding box center [222, 101] width 82 height 55
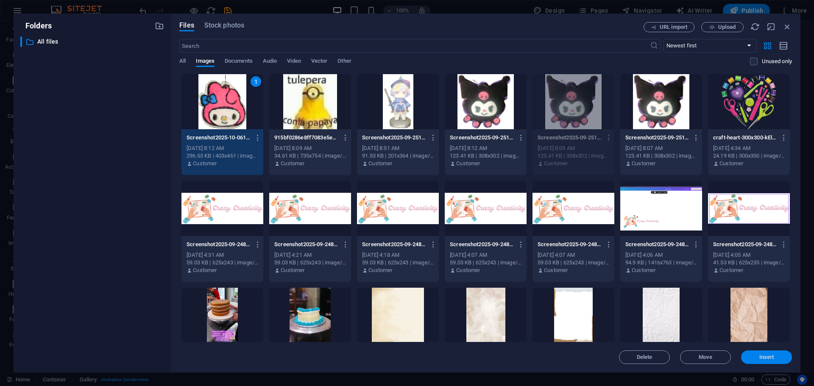
click at [765, 357] on span "Insert" at bounding box center [766, 357] width 15 height 5
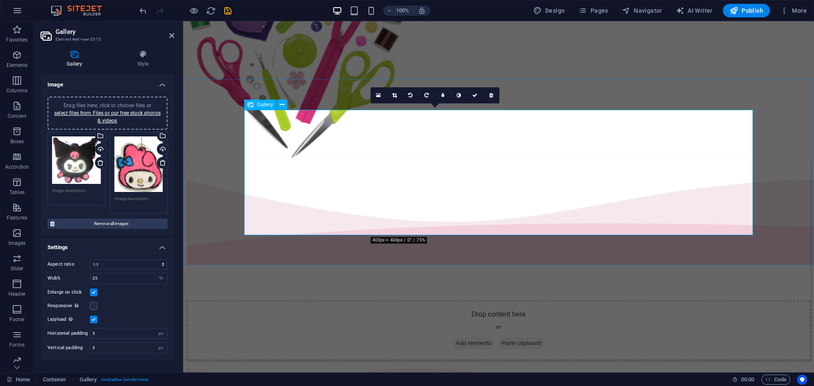
scroll to position [365, 0]
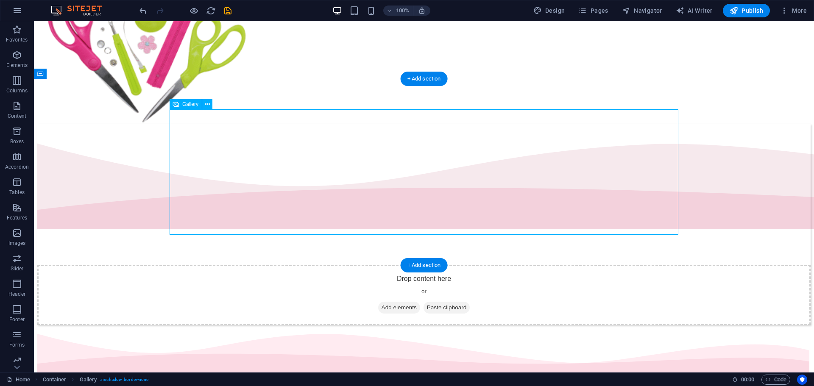
drag, startPoint x: 374, startPoint y: 184, endPoint x: 400, endPoint y: 185, distance: 25.9
select select "4"
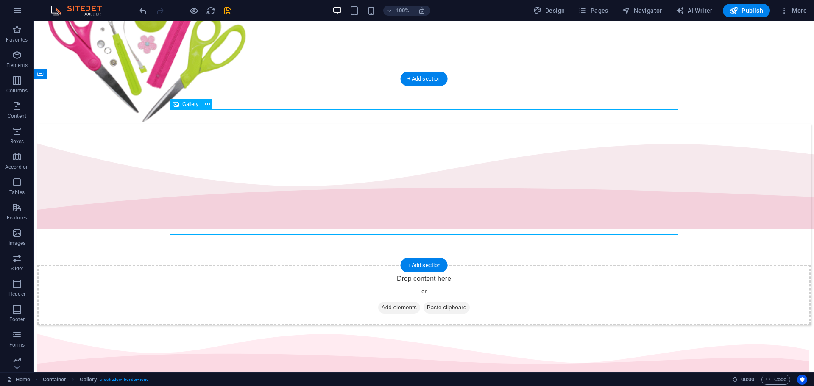
select select "%"
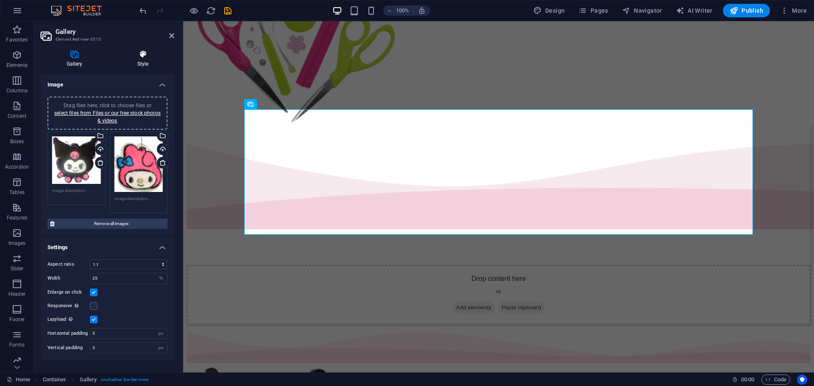
click at [149, 56] on icon at bounding box center [142, 54] width 63 height 8
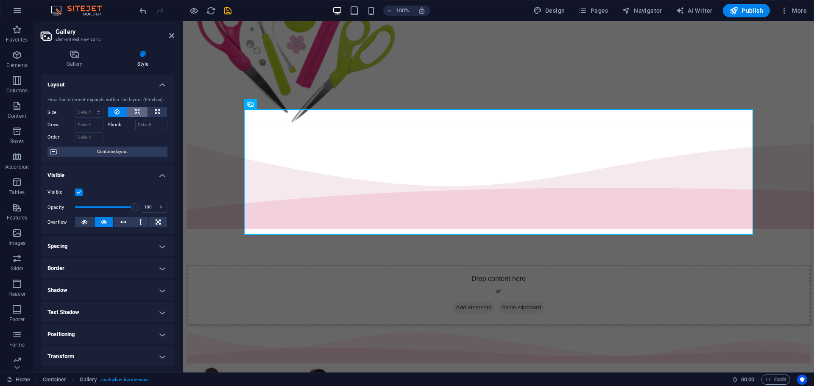
click at [137, 111] on icon at bounding box center [137, 112] width 6 height 10
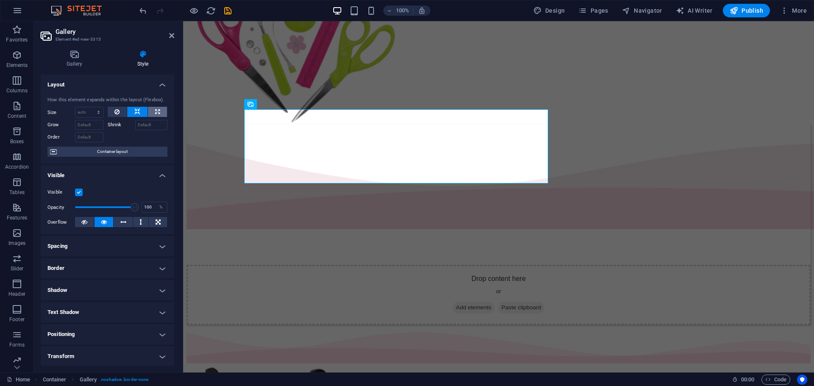
click at [149, 113] on button at bounding box center [157, 112] width 19 height 10
type input "100"
select select "%"
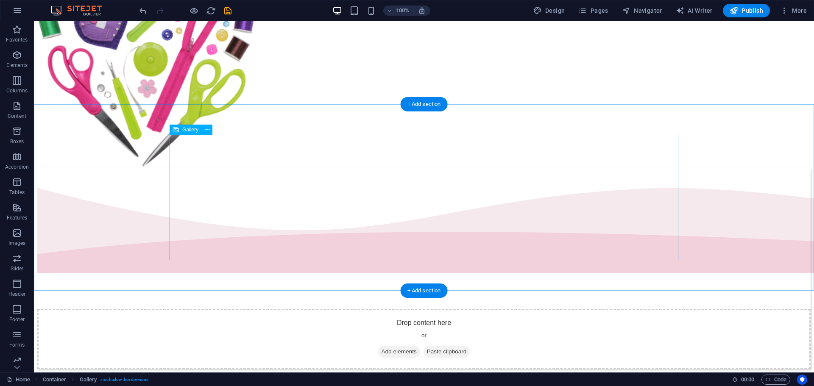
scroll to position [340, 0]
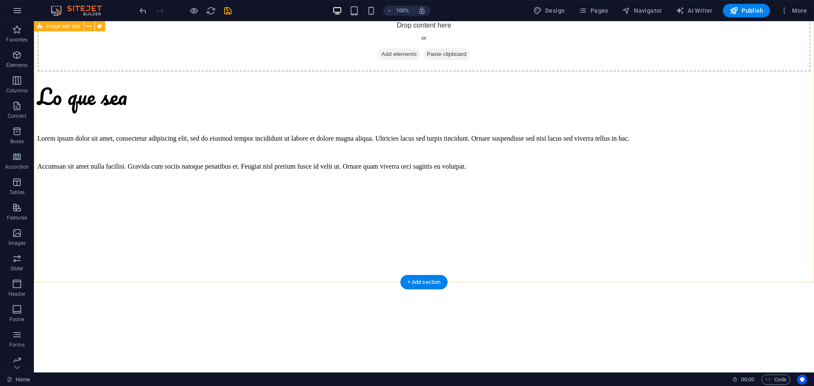
scroll to position [1669, 0]
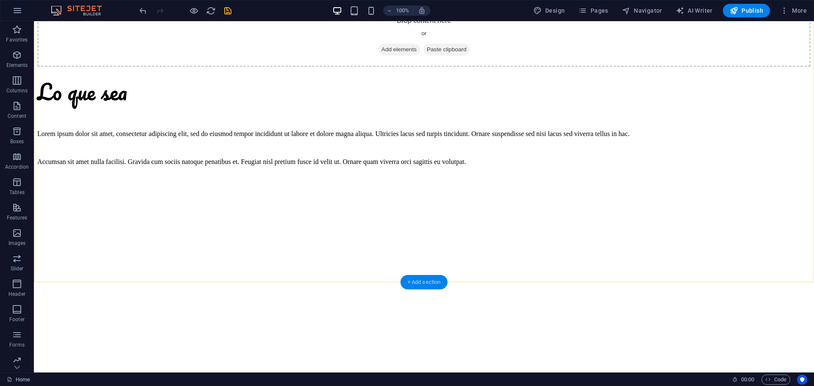
drag, startPoint x: 375, startPoint y: 253, endPoint x: 416, endPoint y: 275, distance: 46.5
click at [416, 275] on div "+ Add section" at bounding box center [424, 282] width 47 height 14
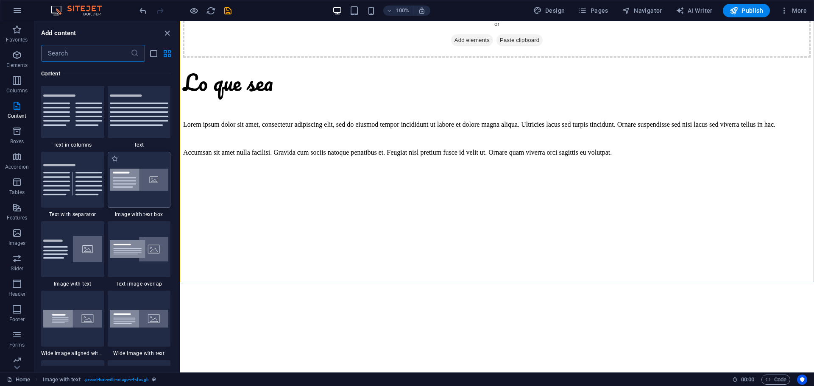
scroll to position [1484, 0]
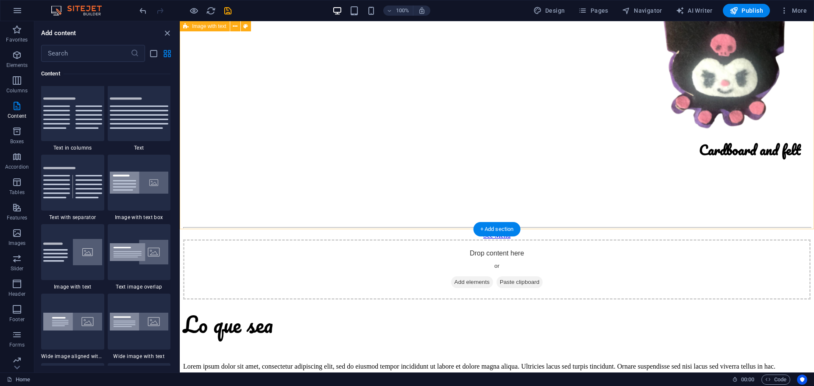
scroll to position [1416, 0]
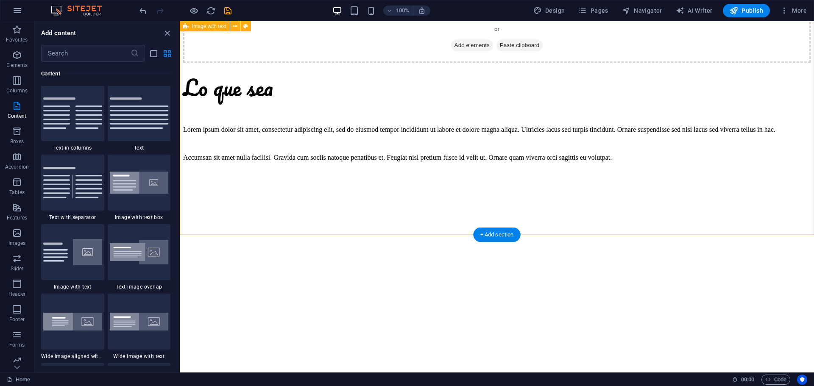
scroll to position [1626, 0]
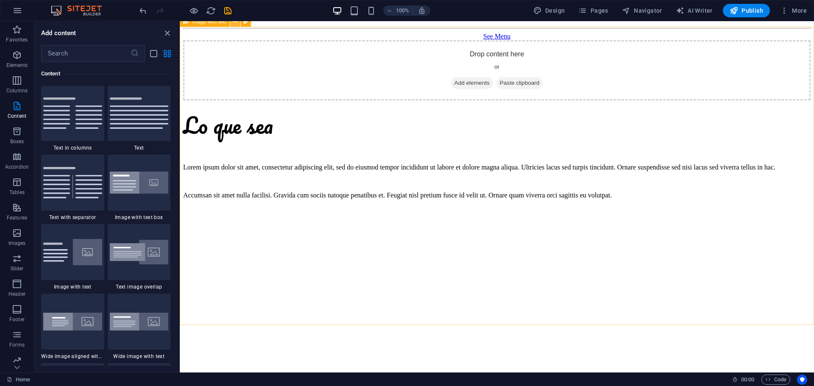
click at [238, 23] on button at bounding box center [235, 22] width 10 height 10
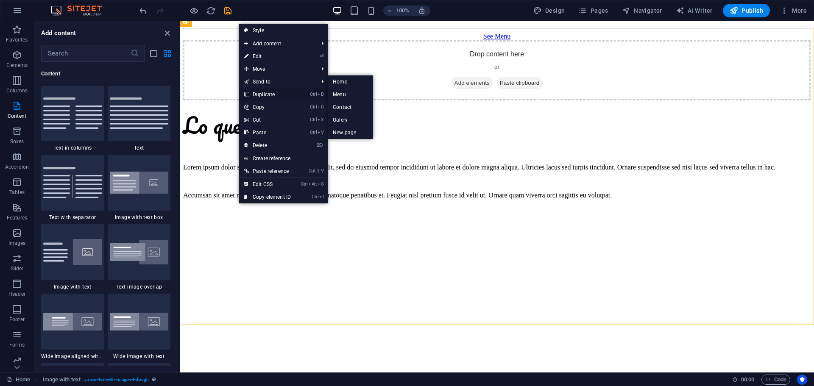
click at [273, 92] on link "Ctrl D Duplicate" at bounding box center [267, 94] width 57 height 13
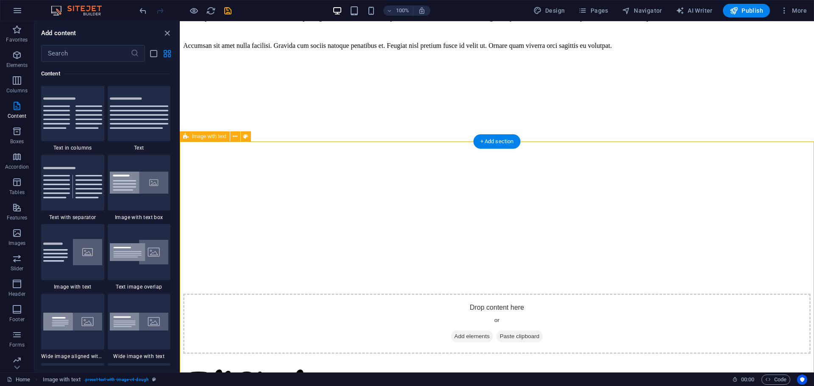
scroll to position [1810, 0]
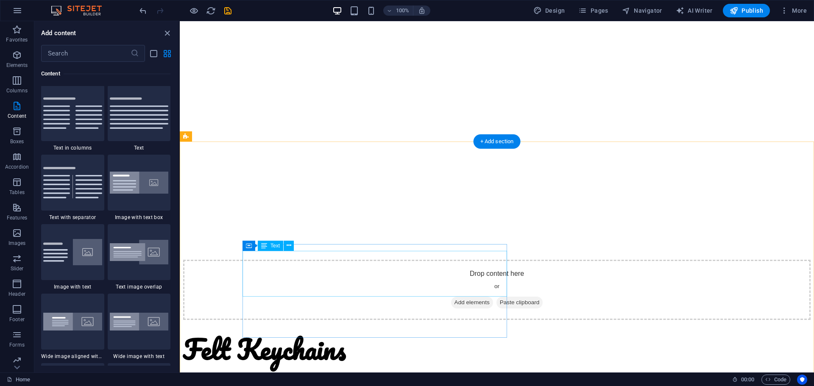
drag, startPoint x: 412, startPoint y: 273, endPoint x: 413, endPoint y: 286, distance: 13.2
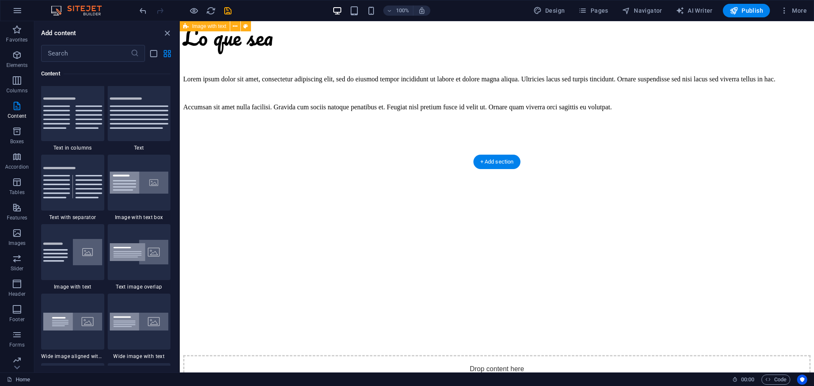
scroll to position [1686, 0]
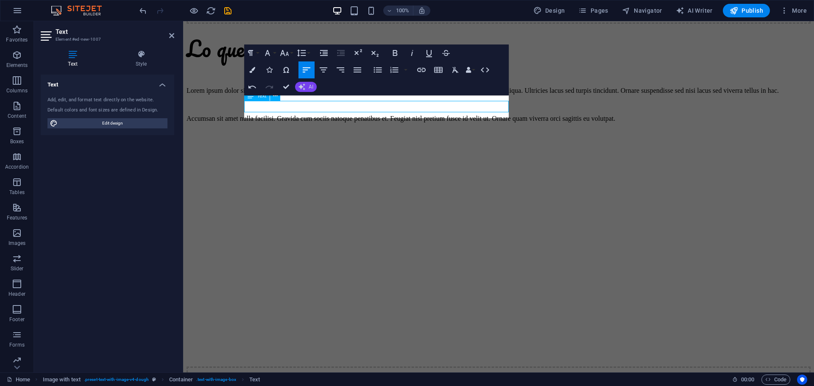
scroll to position [1697, 0]
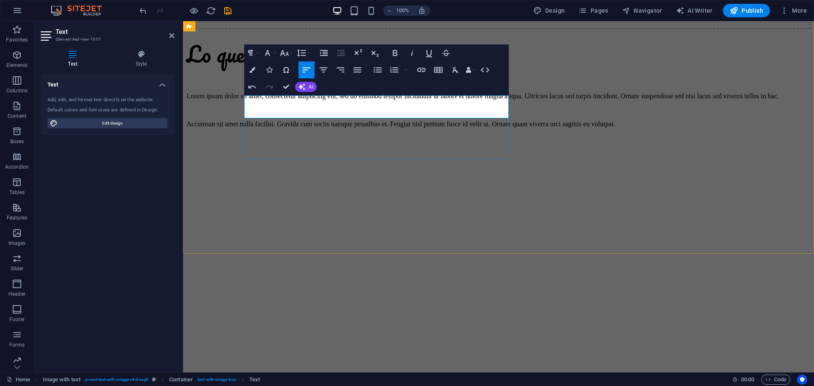
drag, startPoint x: 290, startPoint y: 105, endPoint x: 270, endPoint y: 105, distance: 19.9
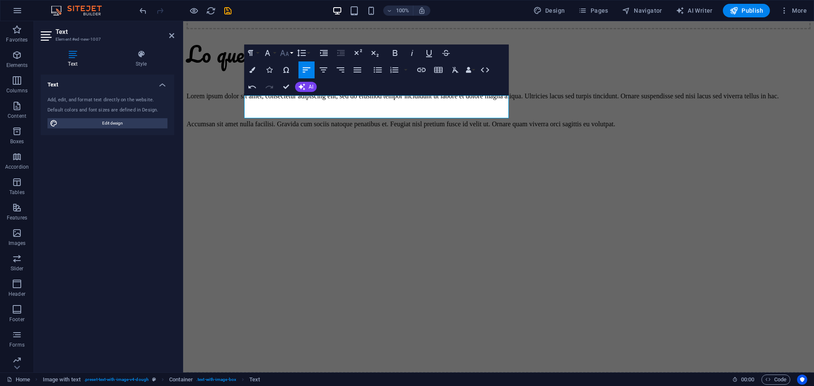
click at [287, 56] on icon "button" at bounding box center [284, 53] width 10 height 10
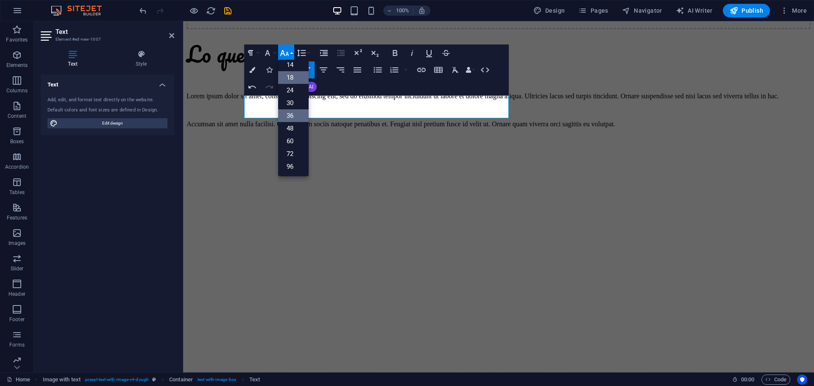
scroll to position [68, 0]
click at [297, 89] on link "24" at bounding box center [293, 90] width 31 height 13
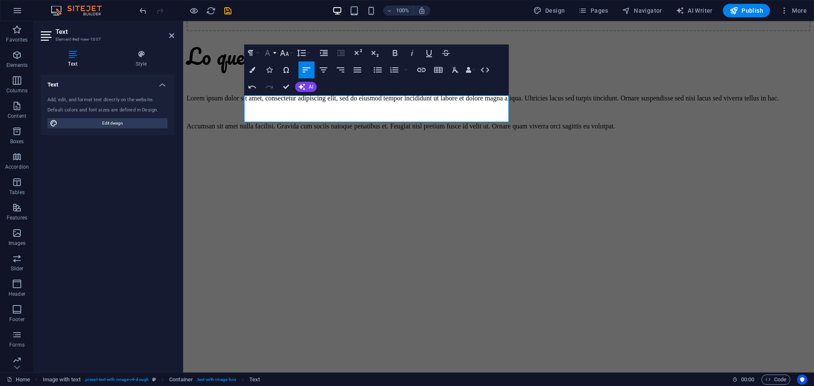
click at [273, 53] on button "Font Family" at bounding box center [269, 53] width 16 height 17
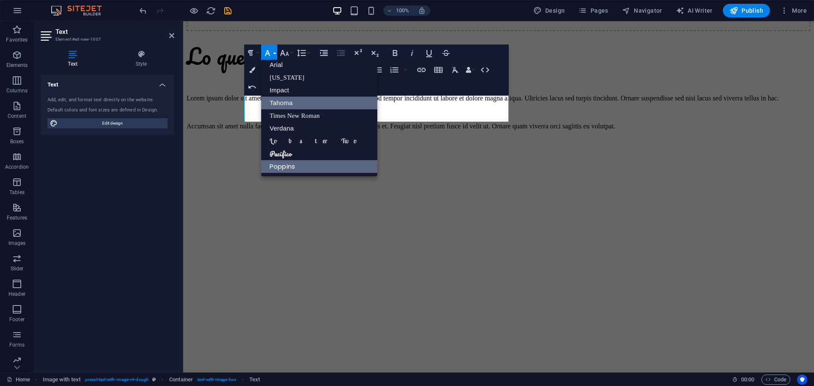
scroll to position [5, 0]
click at [294, 117] on link "Times New Roman" at bounding box center [319, 115] width 116 height 13
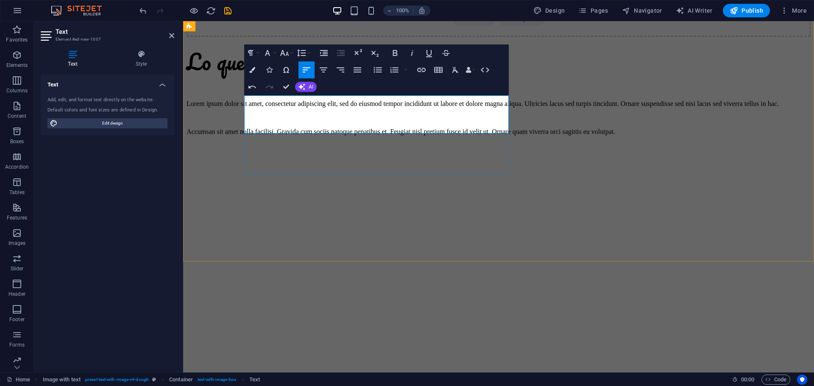
scroll to position [1684, 0]
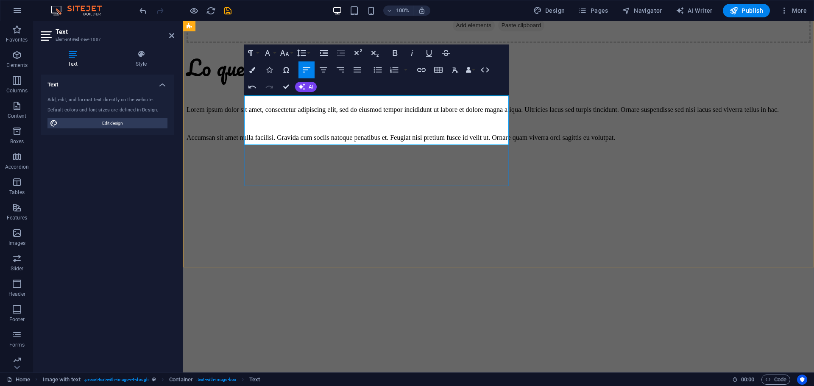
drag, startPoint x: 288, startPoint y: 104, endPoint x: 238, endPoint y: 101, distance: 49.7
click at [253, 68] on icon "button" at bounding box center [252, 70] width 6 height 6
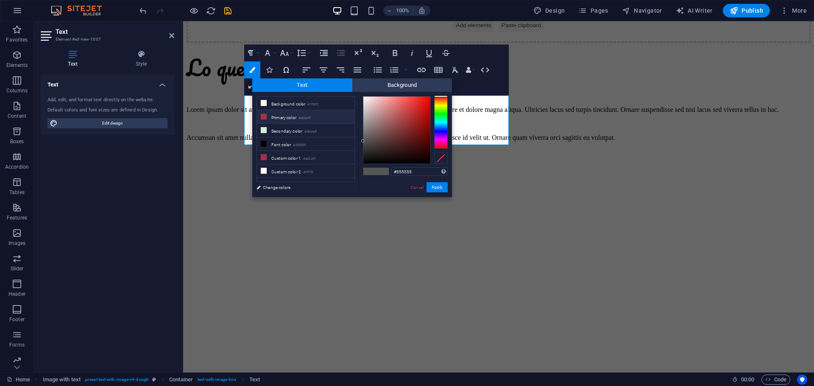
drag, startPoint x: 319, startPoint y: 116, endPoint x: 323, endPoint y: 126, distance: 11.0
click at [319, 117] on li "Primary color #ab2a51" at bounding box center [306, 117] width 98 height 14
type input "#ab2a51"
click at [433, 187] on button "Apply" at bounding box center [436, 187] width 21 height 10
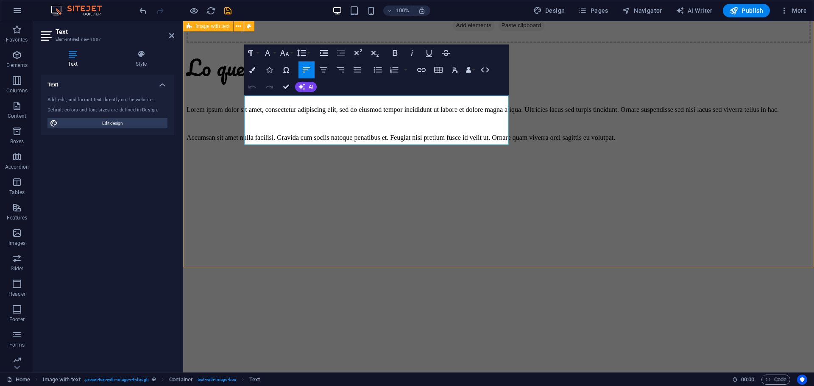
drag, startPoint x: 247, startPoint y: 114, endPoint x: 317, endPoint y: 135, distance: 73.0
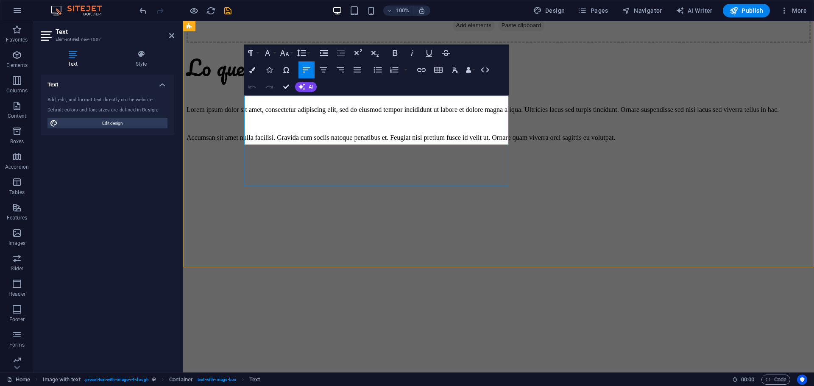
drag, startPoint x: 293, startPoint y: 138, endPoint x: 241, endPoint y: 115, distance: 57.1
click at [268, 55] on icon "button" at bounding box center [267, 53] width 10 height 10
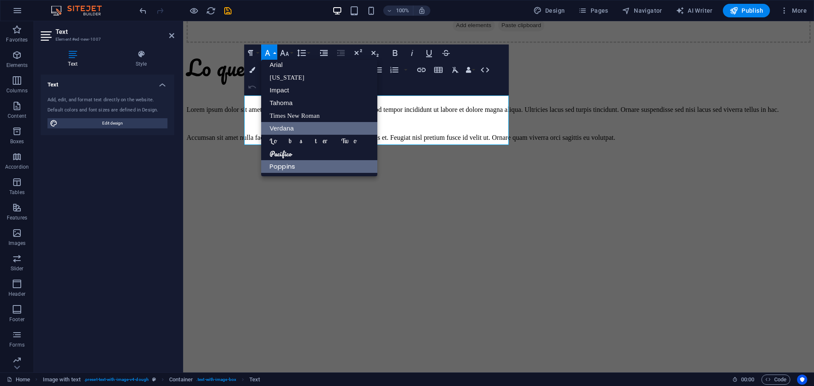
scroll to position [5, 0]
click at [293, 116] on link "Times New Roman" at bounding box center [319, 115] width 116 height 13
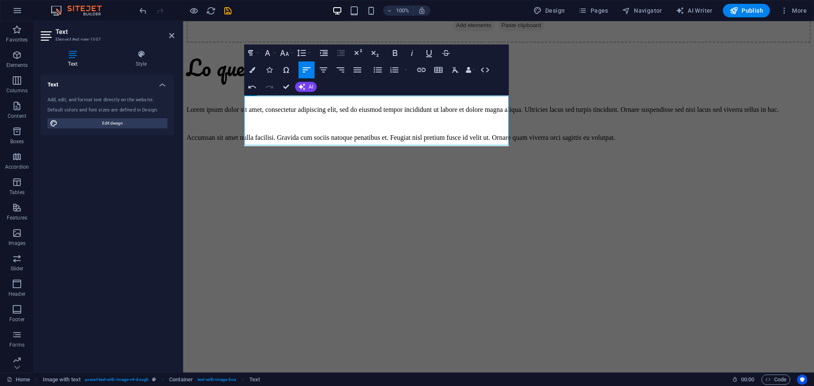
scroll to position [1683, 0]
click at [290, 55] on button "Font Size" at bounding box center [286, 53] width 16 height 17
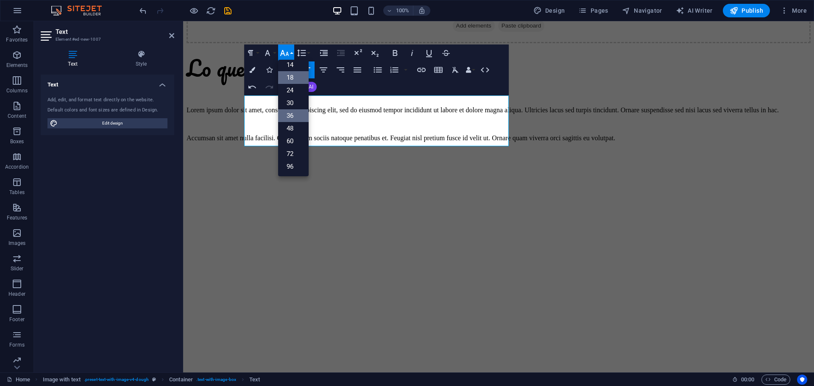
scroll to position [68, 0]
click at [294, 92] on link "24" at bounding box center [293, 90] width 31 height 13
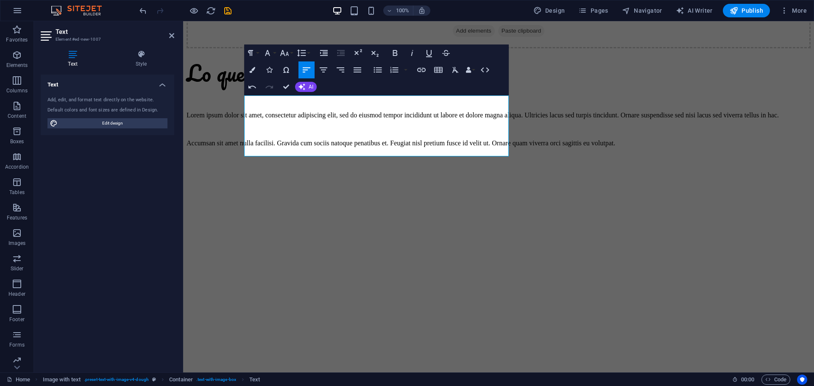
drag, startPoint x: 379, startPoint y: 70, endPoint x: 373, endPoint y: 80, distance: 11.4
click at [379, 70] on icon "button" at bounding box center [378, 70] width 10 height 10
drag, startPoint x: 349, startPoint y: 178, endPoint x: 346, endPoint y: 181, distance: 4.8
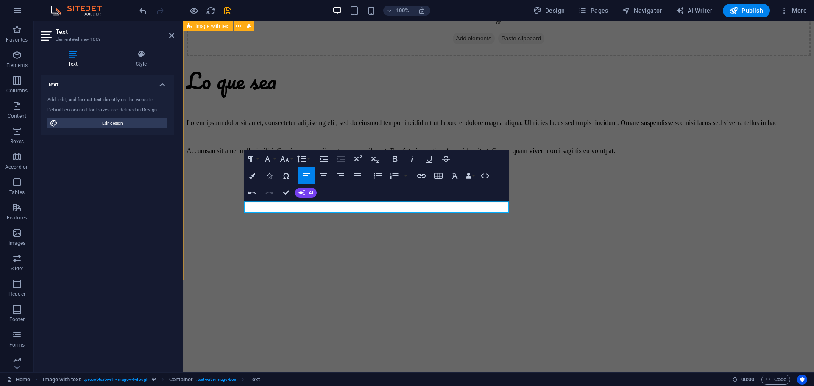
drag, startPoint x: 292, startPoint y: 207, endPoint x: 240, endPoint y: 210, distance: 51.8
click at [273, 156] on button "Font Family" at bounding box center [269, 159] width 16 height 17
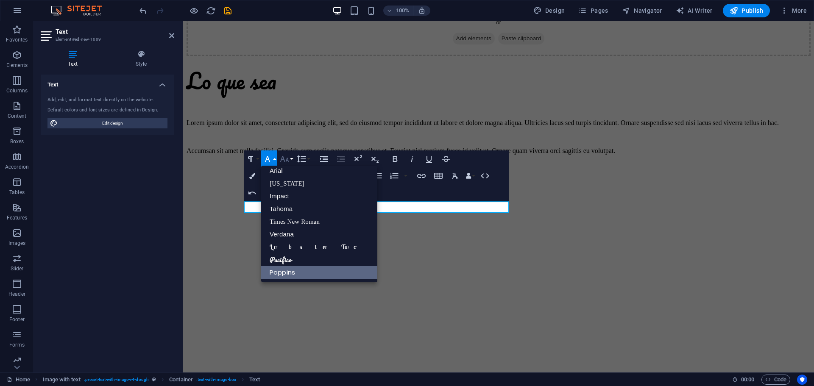
scroll to position [5, 0]
click at [287, 159] on icon "button" at bounding box center [284, 159] width 9 height 6
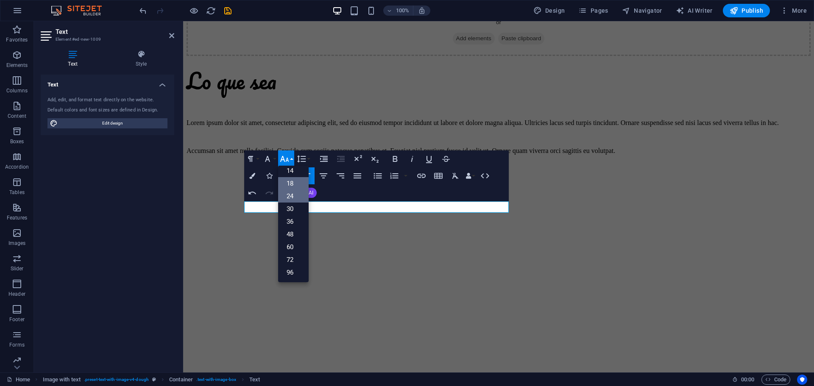
scroll to position [68, 0]
click at [293, 198] on link "24" at bounding box center [293, 196] width 31 height 13
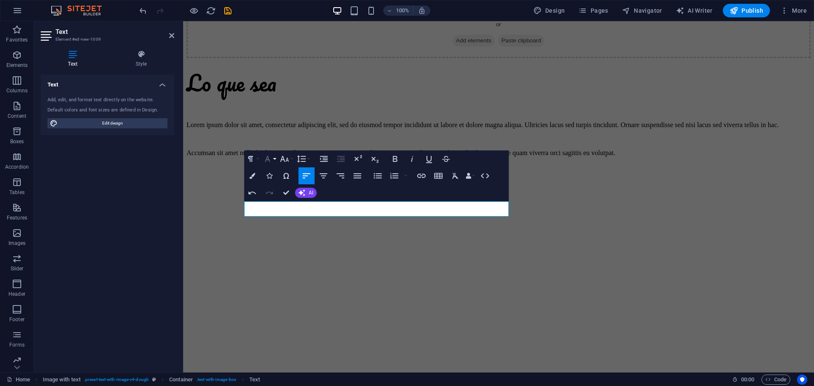
click at [265, 159] on icon "button" at bounding box center [267, 159] width 10 height 10
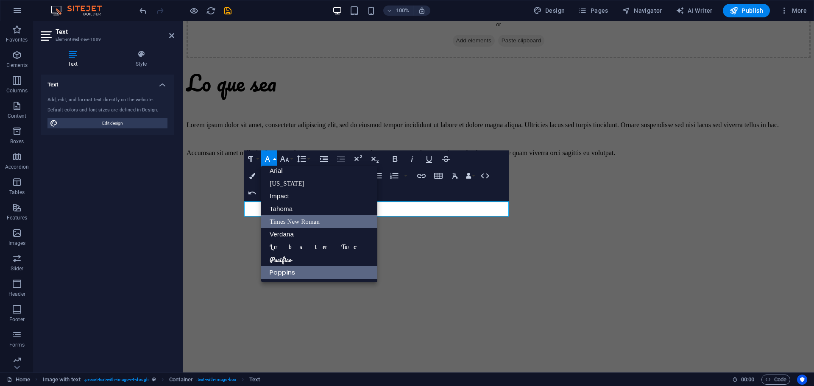
scroll to position [5, 0]
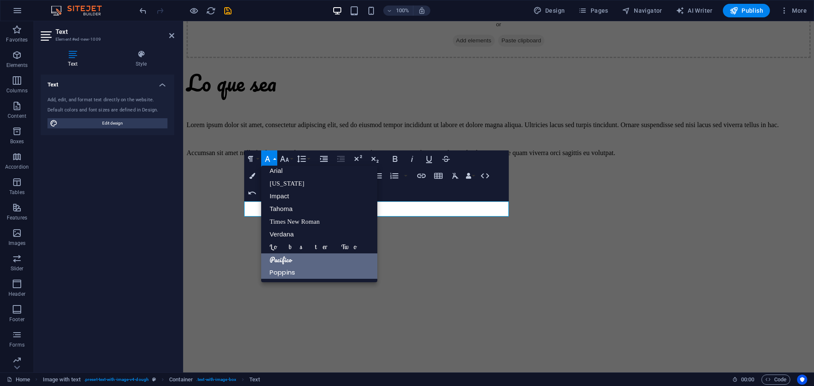
click at [283, 256] on link "Pacifico" at bounding box center [319, 260] width 116 height 13
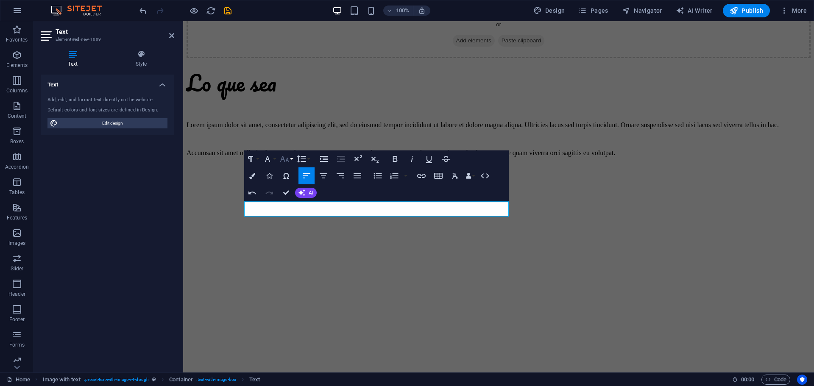
click at [286, 156] on icon "button" at bounding box center [284, 159] width 10 height 10
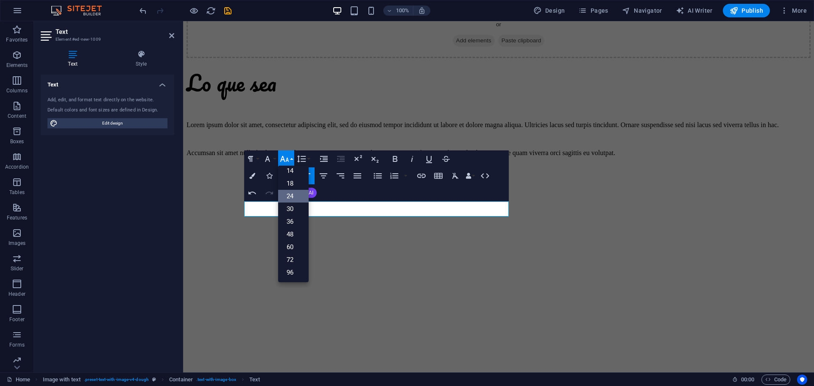
scroll to position [68, 0]
click at [298, 198] on link "24" at bounding box center [293, 196] width 31 height 13
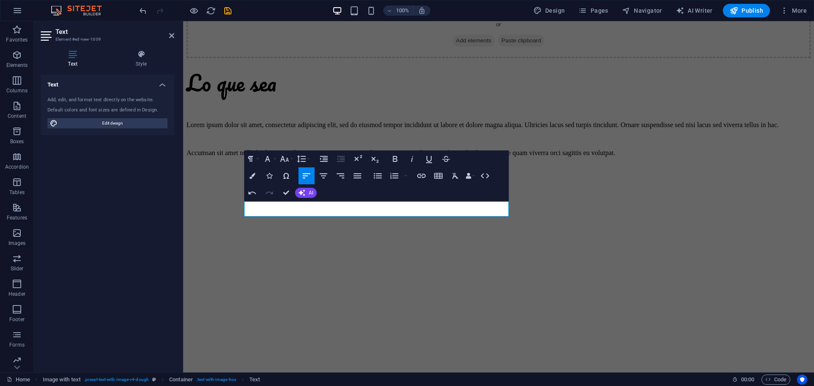
drag, startPoint x: 292, startPoint y: 160, endPoint x: 290, endPoint y: 179, distance: 18.7
click at [292, 161] on button "Font Size" at bounding box center [286, 159] width 16 height 17
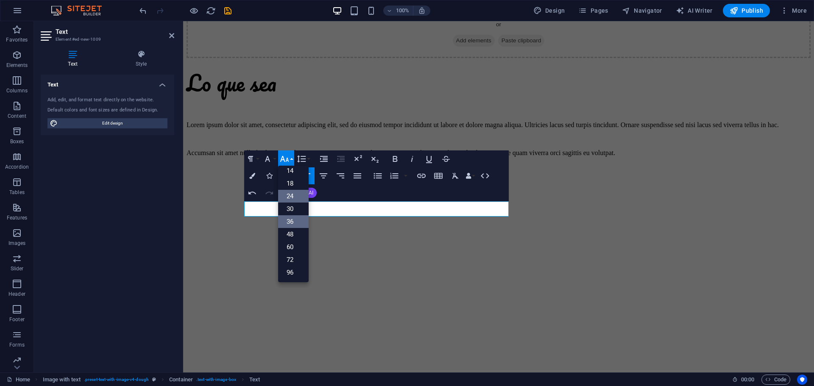
click at [295, 223] on link "36" at bounding box center [293, 221] width 31 height 13
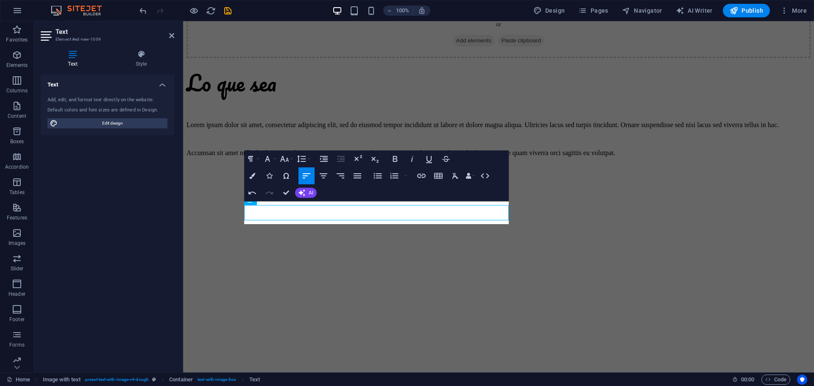
scroll to position [1665, 0]
drag, startPoint x: 287, startPoint y: 157, endPoint x: 289, endPoint y: 163, distance: 5.7
click at [287, 157] on icon "button" at bounding box center [284, 159] width 10 height 10
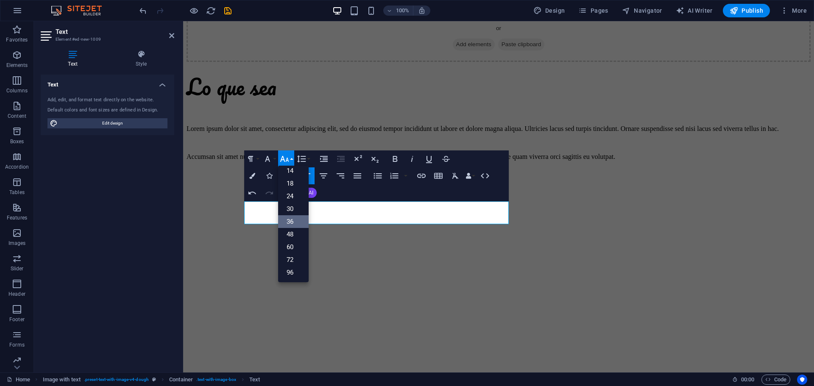
scroll to position [68, 0]
click at [296, 207] on link "30" at bounding box center [293, 209] width 31 height 13
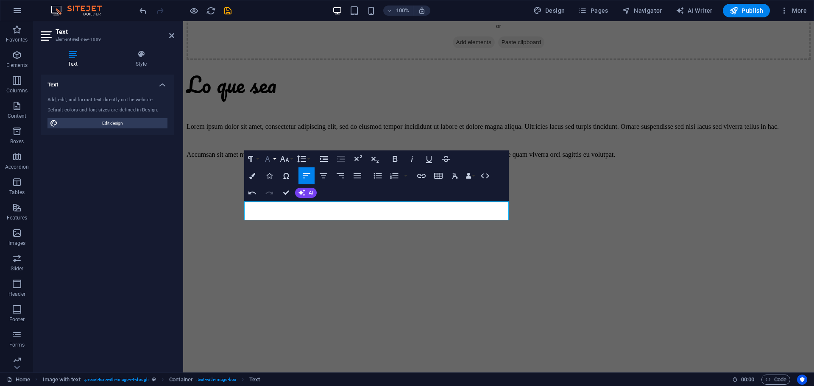
click at [271, 159] on icon "button" at bounding box center [267, 159] width 10 height 10
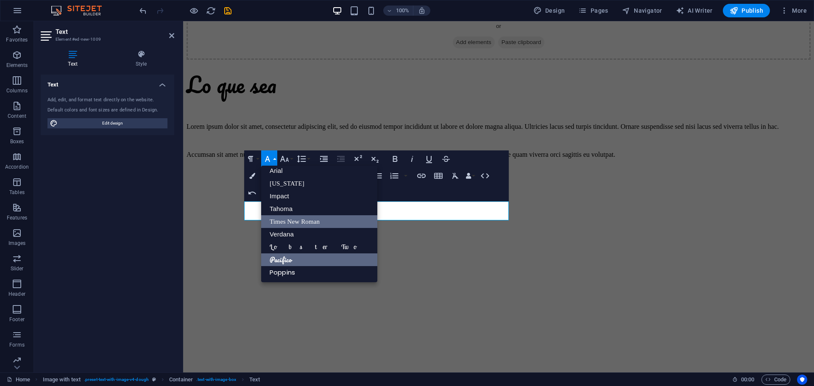
scroll to position [5, 0]
click at [292, 228] on link "Verdana" at bounding box center [319, 234] width 116 height 13
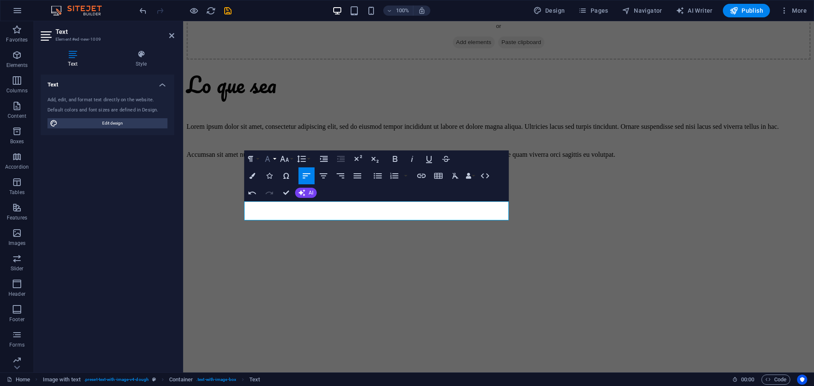
click at [271, 161] on icon "button" at bounding box center [267, 159] width 10 height 10
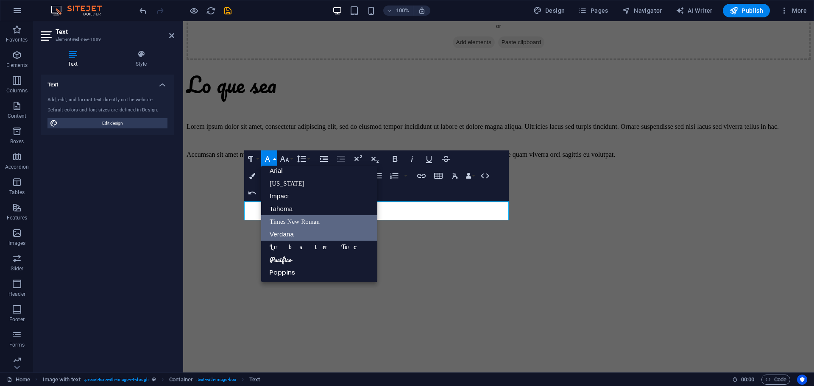
click at [290, 218] on link "Times New Roman" at bounding box center [319, 221] width 116 height 13
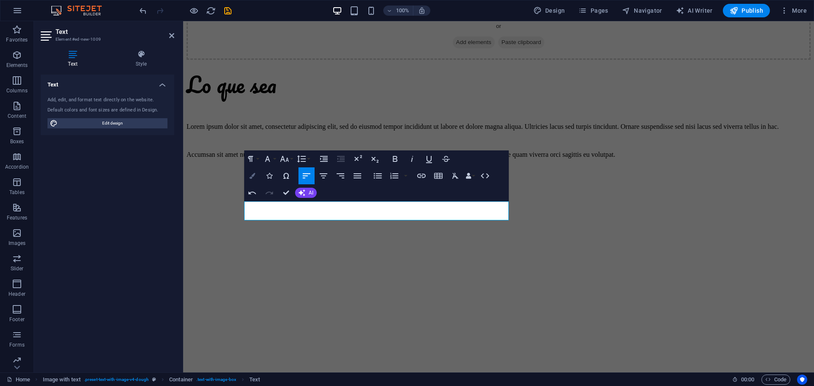
drag, startPoint x: 252, startPoint y: 176, endPoint x: 248, endPoint y: 174, distance: 4.6
click at [252, 176] on icon "button" at bounding box center [252, 176] width 6 height 6
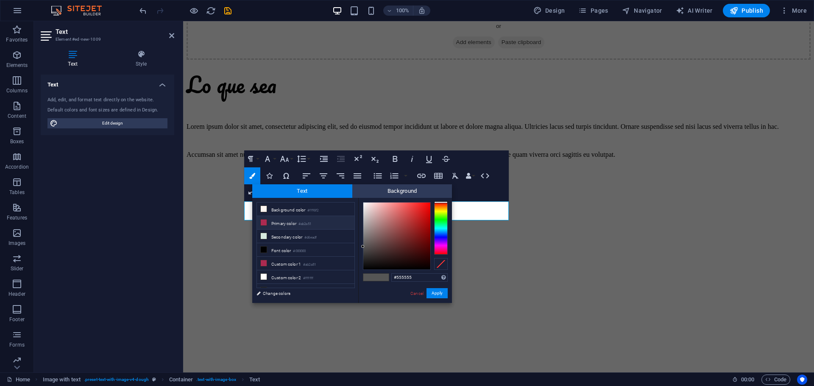
click at [307, 221] on li "Primary color #ab2a51" at bounding box center [306, 223] width 98 height 14
type input "#ab2a51"
click at [447, 287] on div "#ab2a51 Supported formats #0852ed rgb(8, 82, 237) rgba(8, 82, 237, 90%) hsv(221…" at bounding box center [405, 312] width 94 height 228
drag, startPoint x: 440, startPoint y: 293, endPoint x: 173, endPoint y: 203, distance: 282.3
click at [440, 293] on button "Apply" at bounding box center [436, 293] width 21 height 10
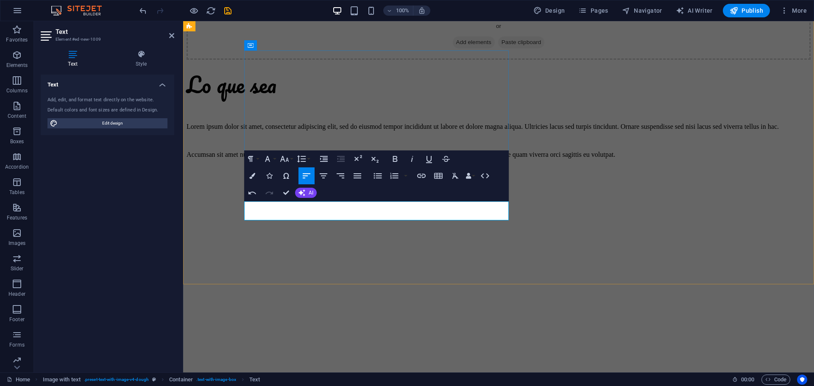
drag, startPoint x: 303, startPoint y: 212, endPoint x: 248, endPoint y: 213, distance: 55.5
click at [287, 161] on icon "button" at bounding box center [284, 159] width 10 height 10
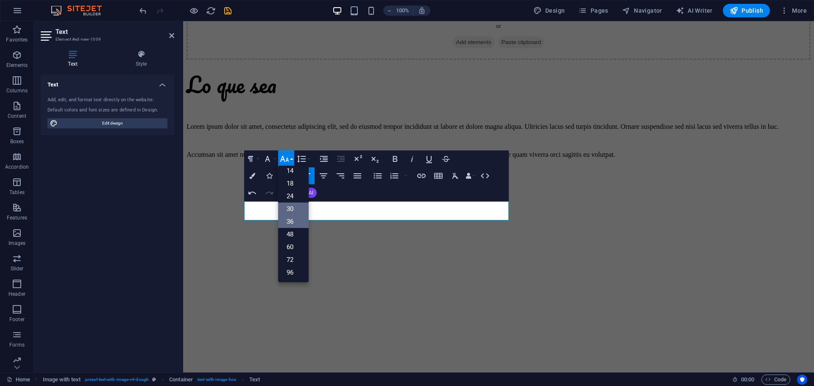
scroll to position [68, 0]
click at [297, 194] on link "24" at bounding box center [293, 196] width 31 height 13
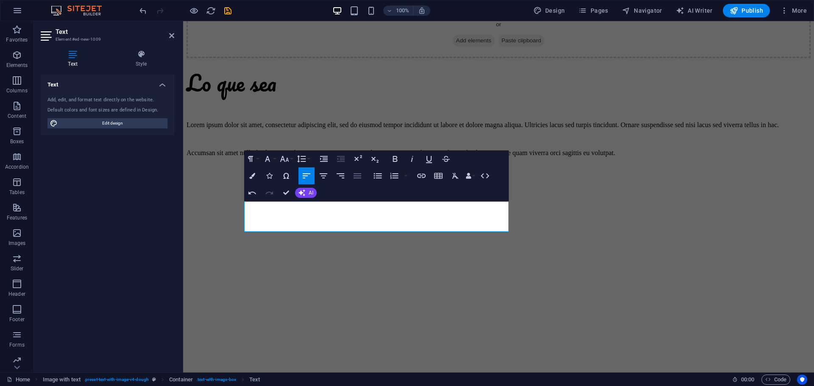
scroll to position [1661, 0]
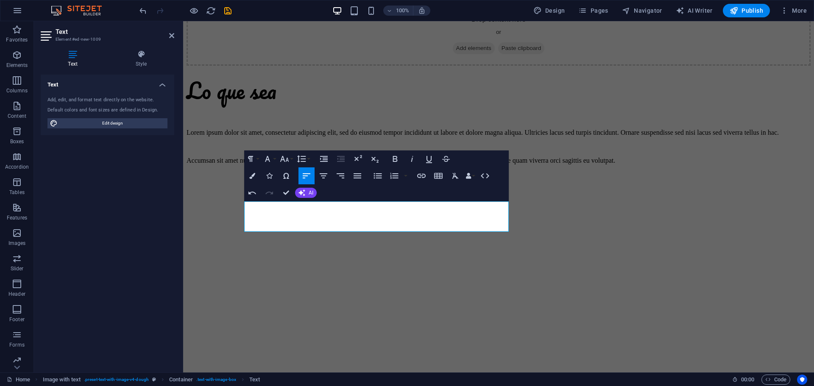
drag, startPoint x: 381, startPoint y: 176, endPoint x: 371, endPoint y: 189, distance: 16.6
click at [381, 176] on icon "button" at bounding box center [378, 176] width 10 height 10
